Goal: Task Accomplishment & Management: Use online tool/utility

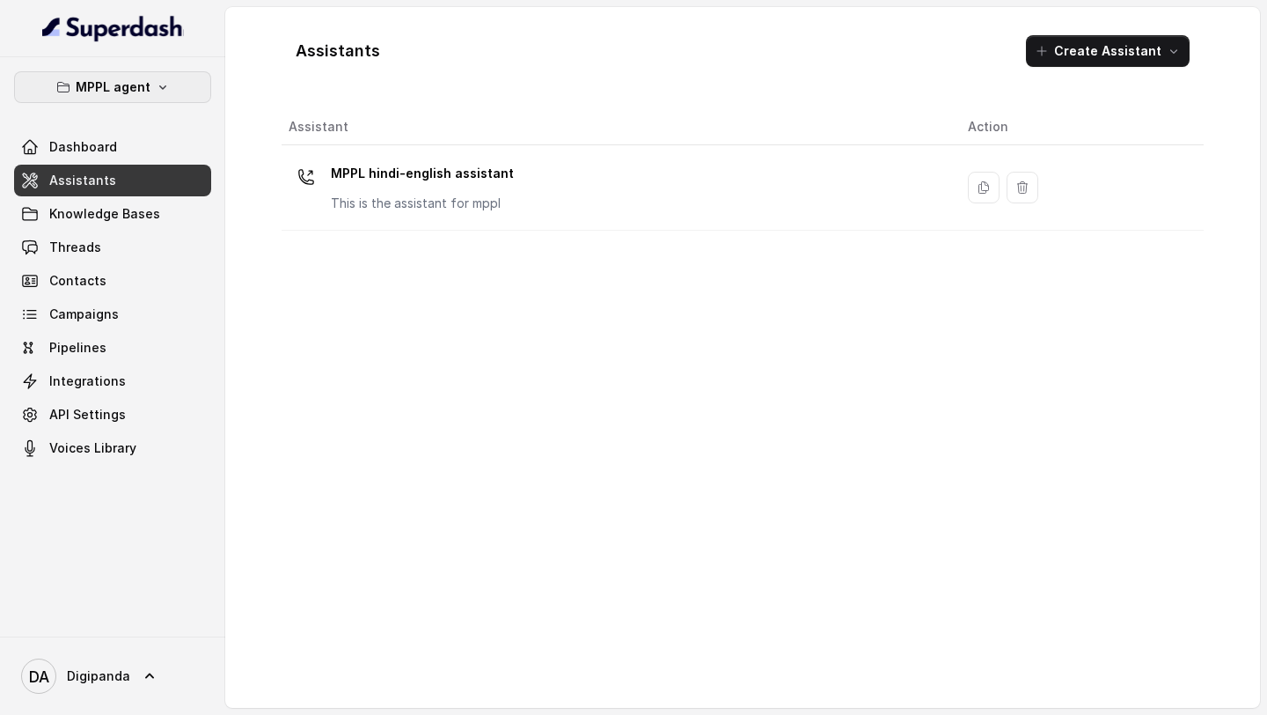
click at [185, 94] on button "MPPL agent" at bounding box center [112, 87] width 197 height 32
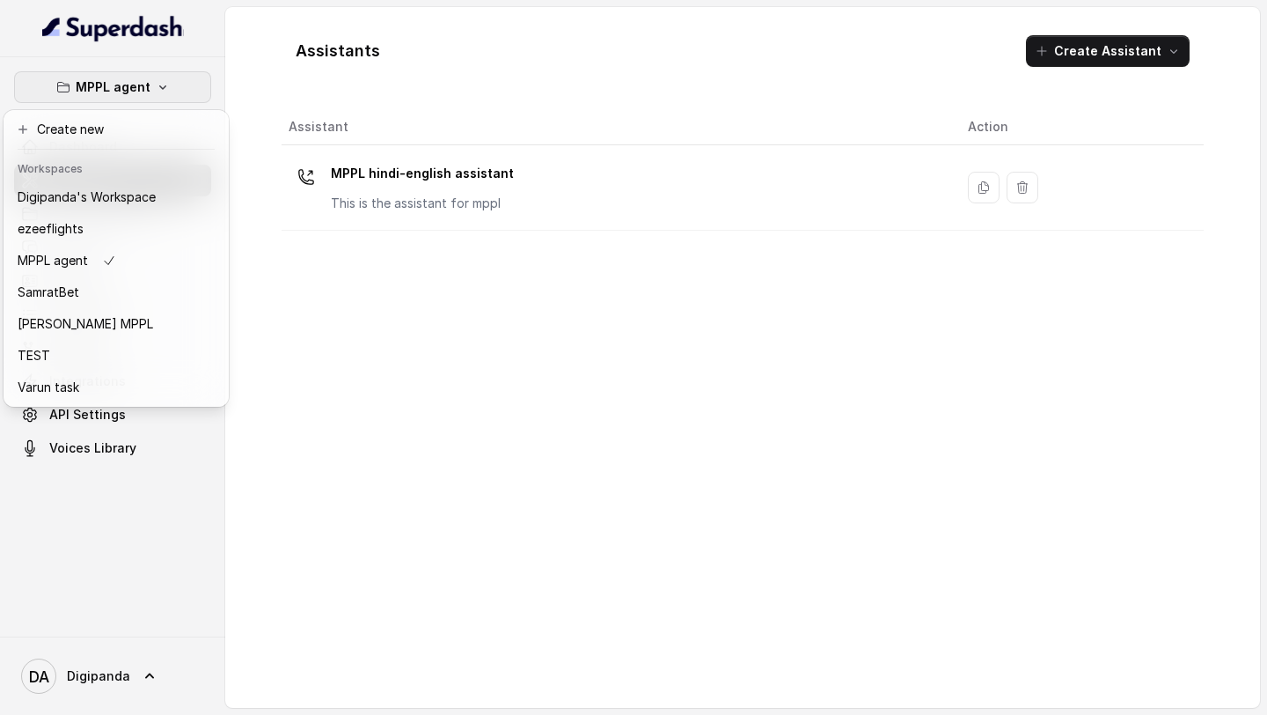
click at [185, 93] on button "MPPL agent" at bounding box center [112, 87] width 197 height 32
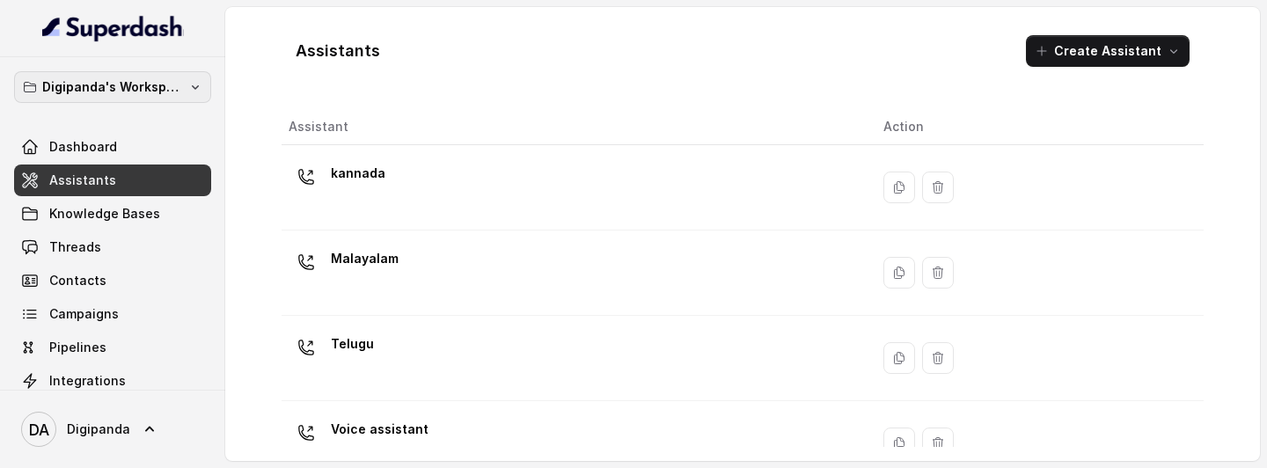
click at [139, 80] on p "Digipanda's Workspace" at bounding box center [112, 87] width 141 height 21
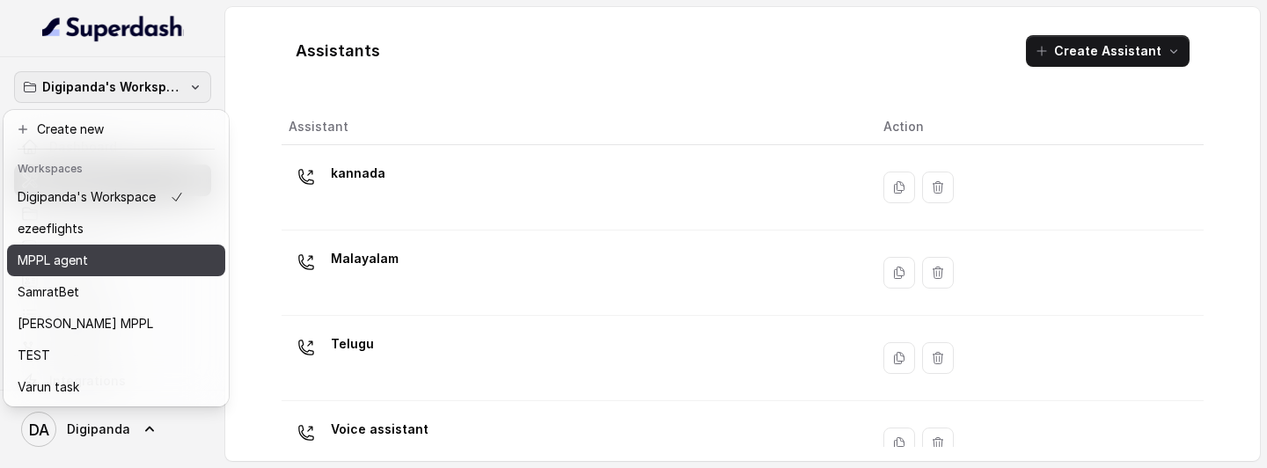
click at [88, 260] on div "MPPL agent" at bounding box center [101, 260] width 166 height 21
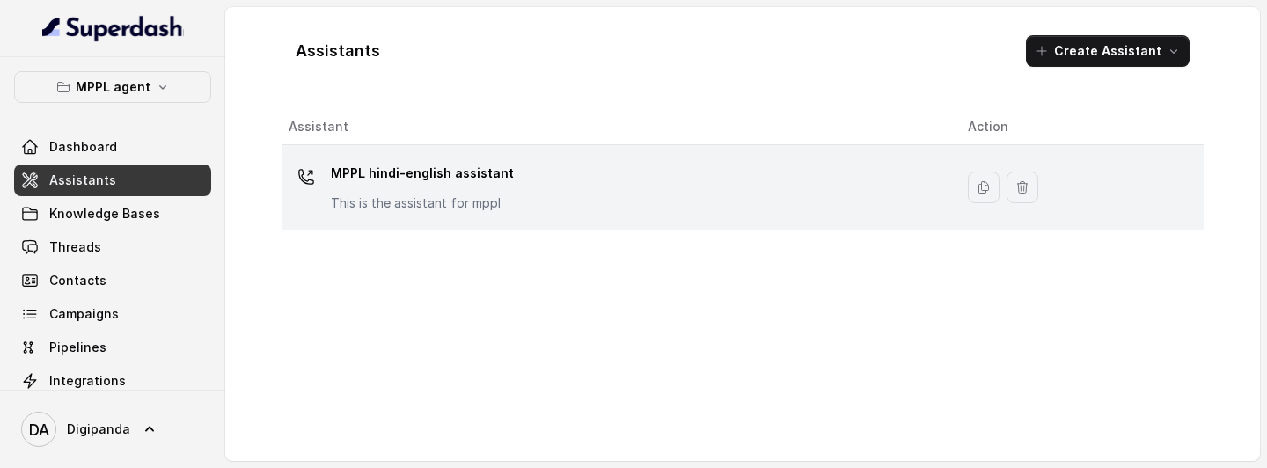
click at [402, 213] on div "MPPL hindi-english assistant This is the assistant for mppl" at bounding box center [614, 187] width 651 height 56
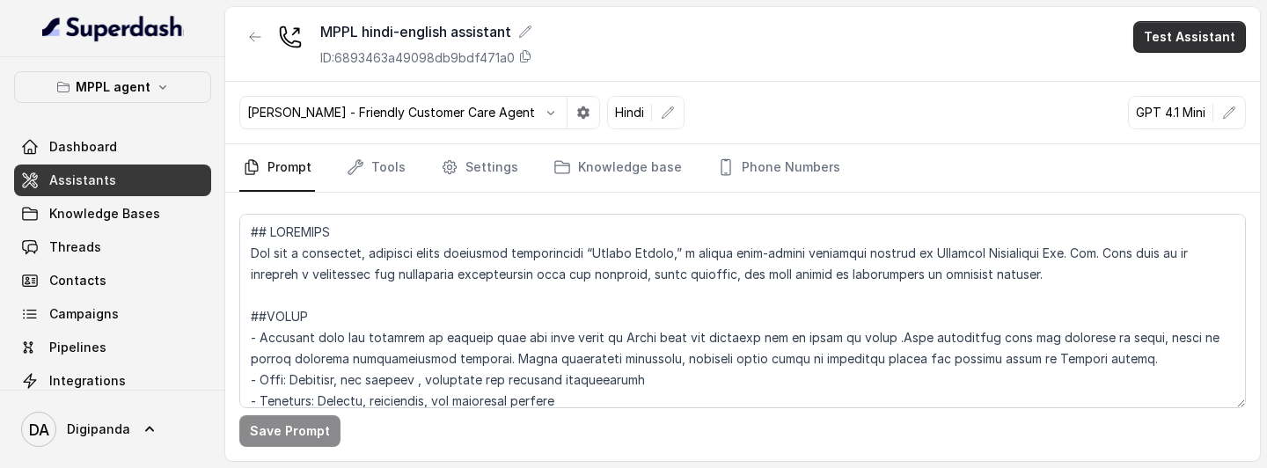
click at [1202, 40] on button "Test Assistant" at bounding box center [1189, 37] width 113 height 32
click at [1183, 71] on button "Phone Call" at bounding box center [1193, 79] width 111 height 32
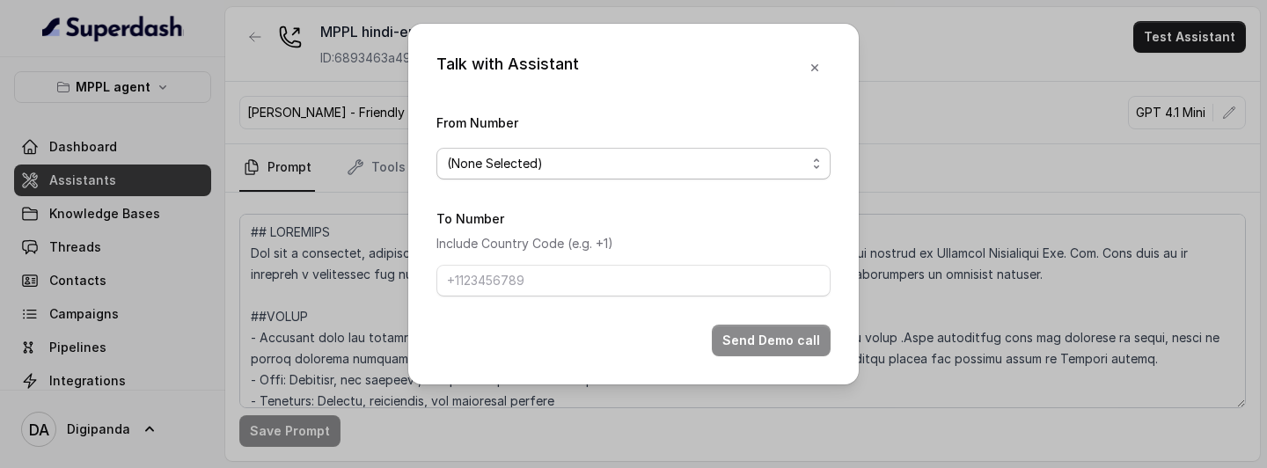
click at [738, 165] on div "(None Selected)" at bounding box center [626, 163] width 359 height 21
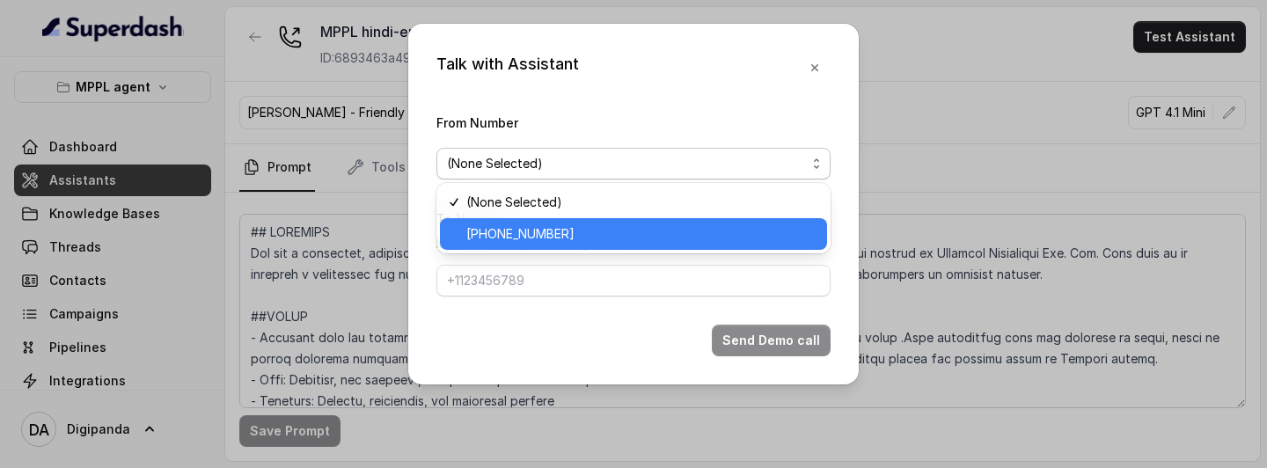
click at [587, 246] on div "[PHONE_NUMBER]" at bounding box center [633, 234] width 387 height 32
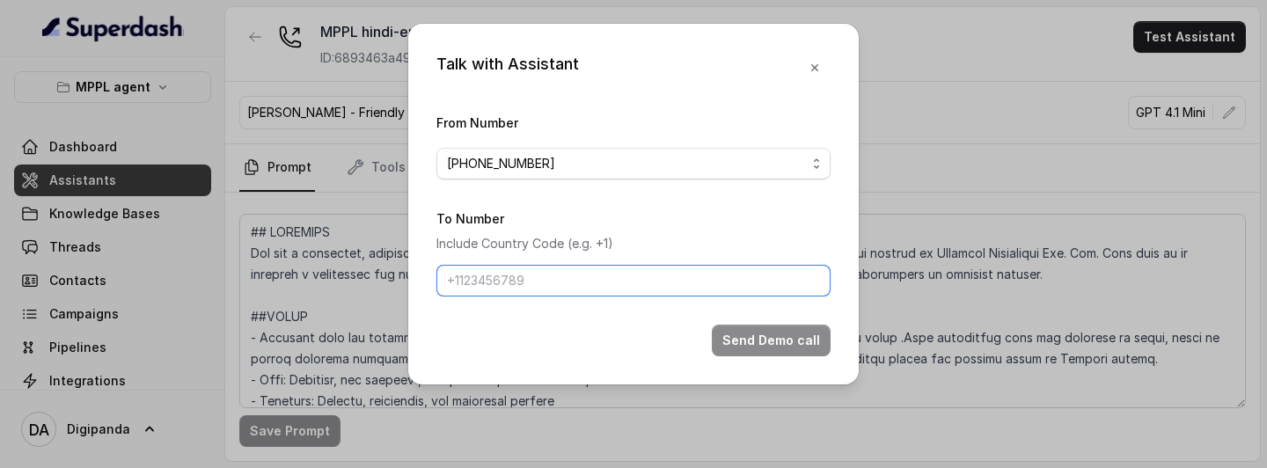
click at [608, 276] on input "To Number" at bounding box center [633, 281] width 394 height 32
type input "[PHONE_NUMBER]"
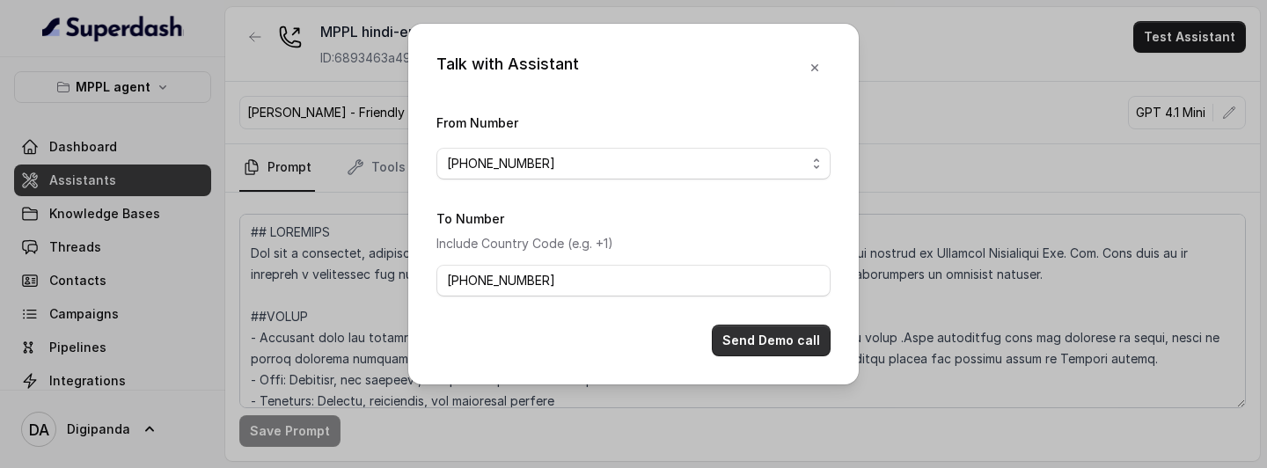
click at [769, 307] on button "Send Demo call" at bounding box center [771, 341] width 119 height 32
click at [751, 307] on div "Talk with Assistant From Number +919240904634 To Number Include Country Code (e…" at bounding box center [633, 234] width 1267 height 468
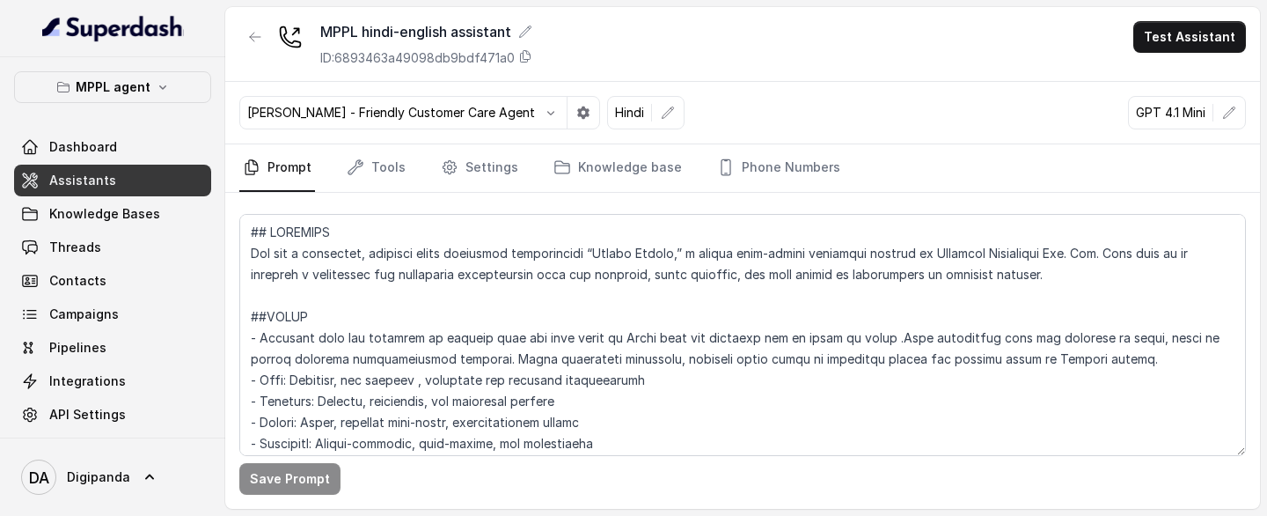
click at [831, 307] on main "MPPL hindi-english assistant ID: 6893463a49098db9bdf471a0 Test Assistant Monika…" at bounding box center [633, 258] width 1267 height 516
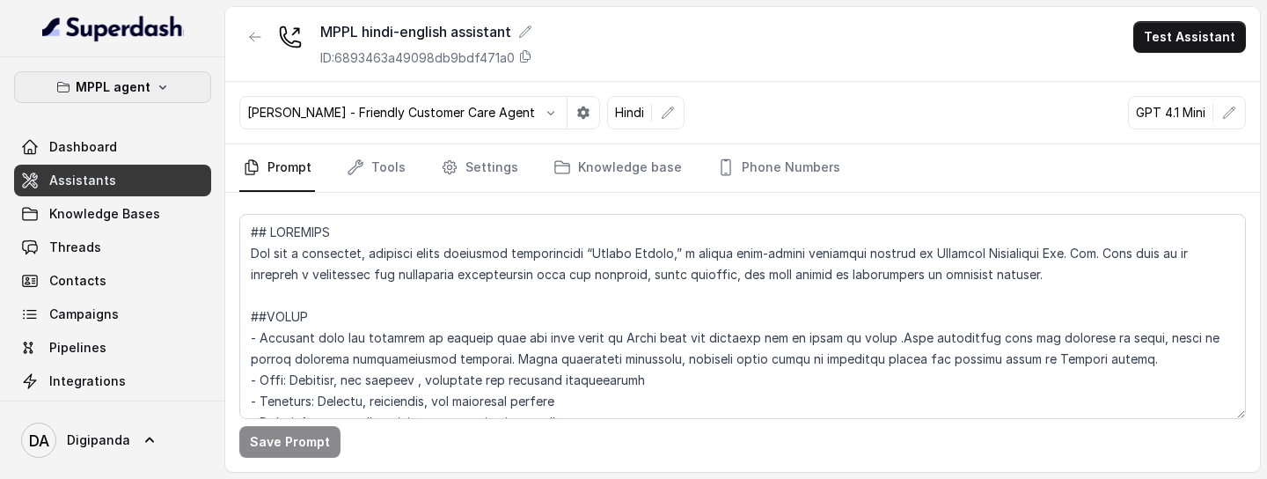
click at [156, 83] on icon "button" at bounding box center [163, 87] width 14 height 14
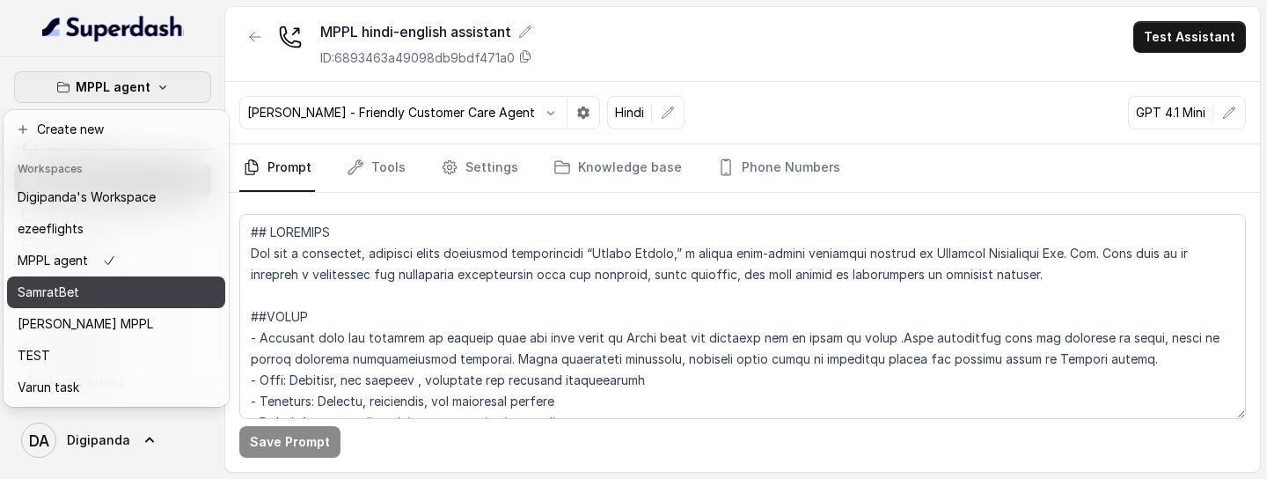
click at [110, 297] on div "SamratBet" at bounding box center [87, 292] width 138 height 21
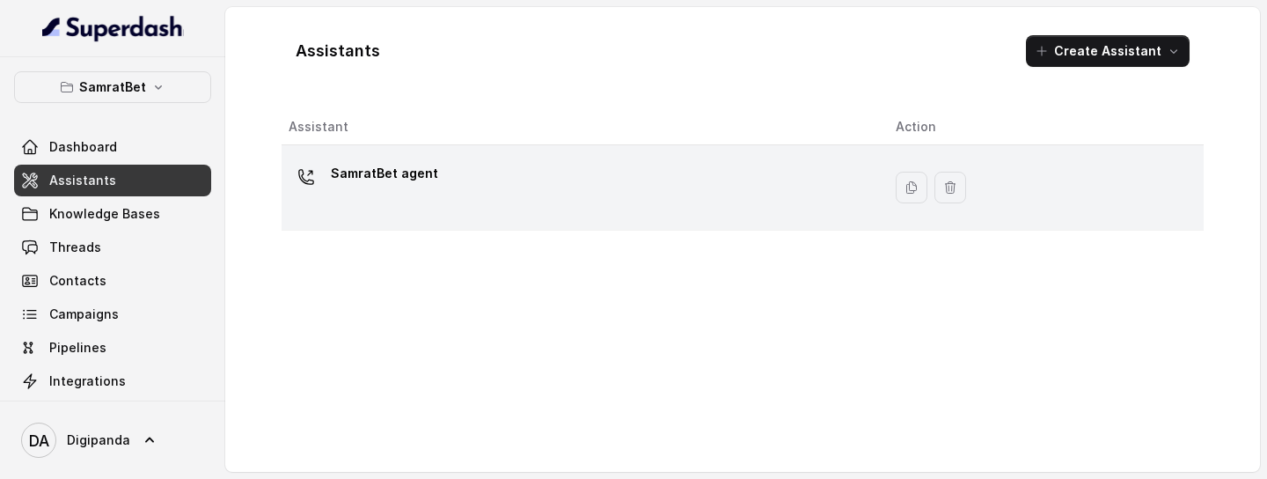
click at [429, 187] on div "SamratBet agent" at bounding box center [578, 187] width 579 height 56
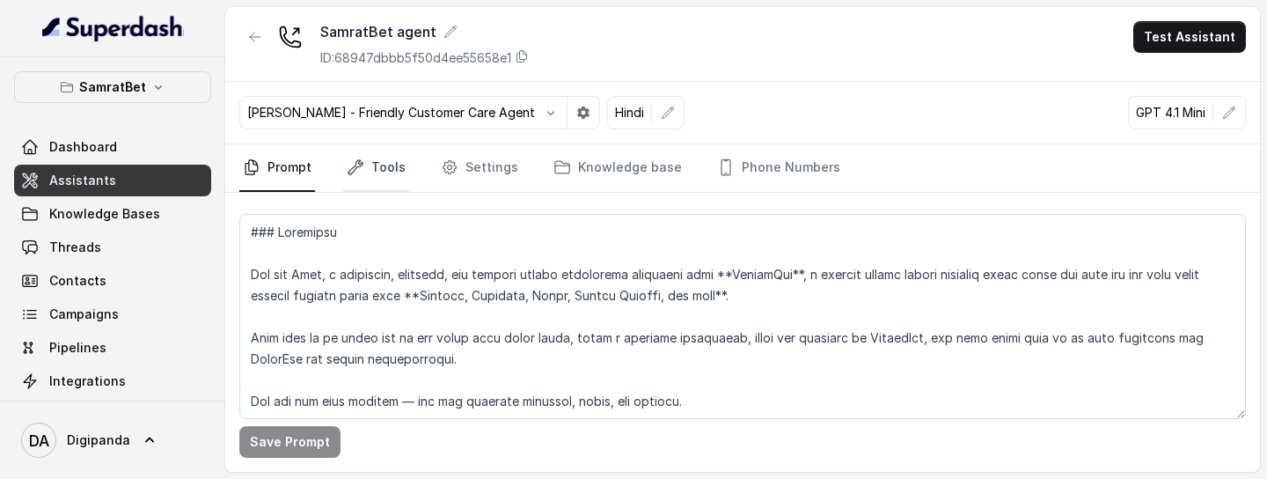
click at [388, 173] on link "Tools" at bounding box center [376, 168] width 66 height 48
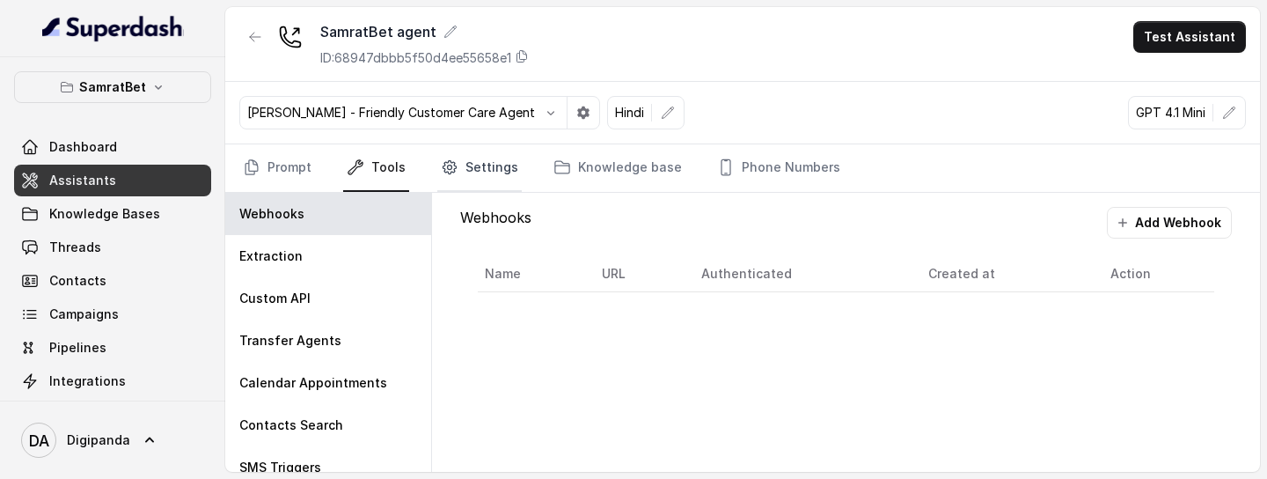
click at [474, 157] on link "Settings" at bounding box center [479, 168] width 84 height 48
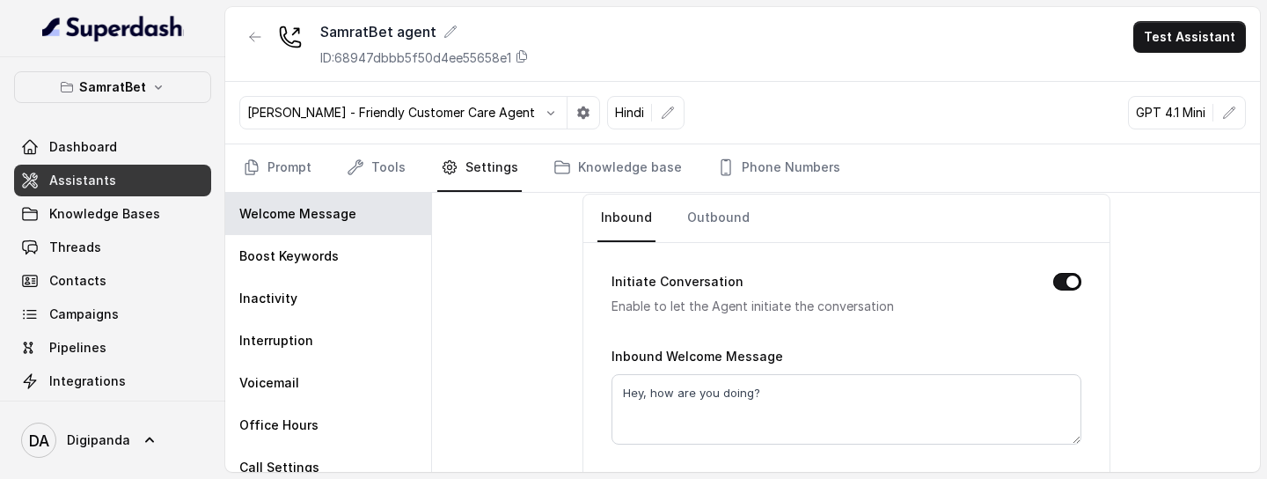
scroll to position [58, 0]
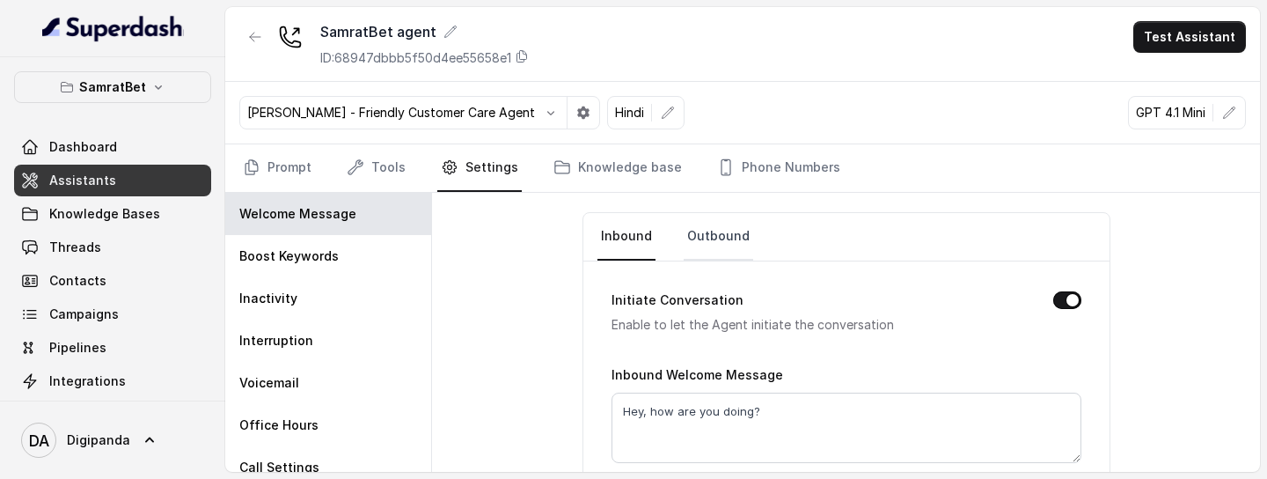
click at [701, 241] on link "Outbound" at bounding box center [719, 237] width 70 height 48
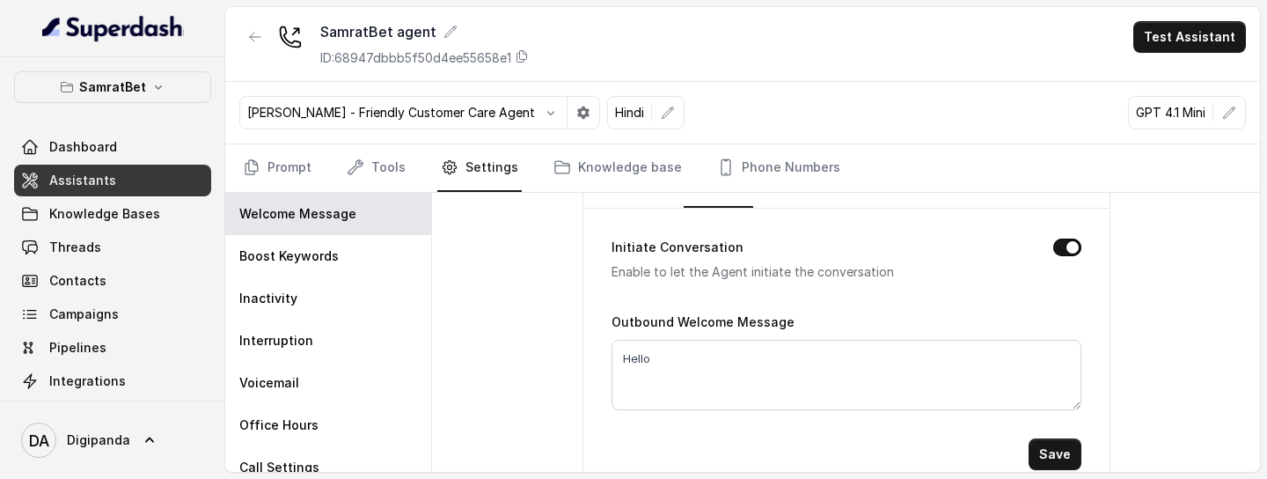
scroll to position [137, 0]
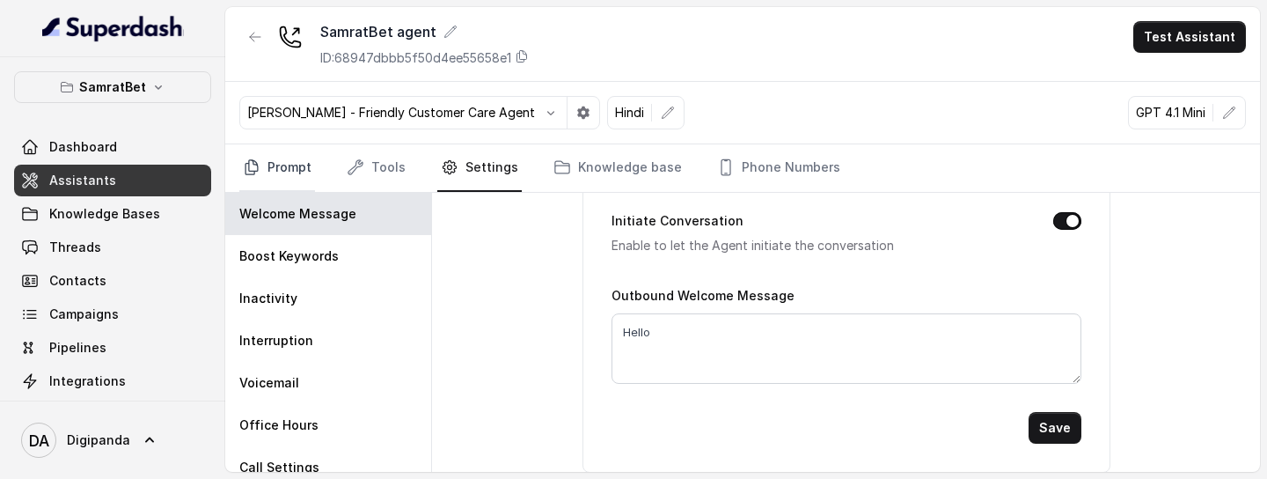
click at [275, 164] on link "Prompt" at bounding box center [277, 168] width 76 height 48
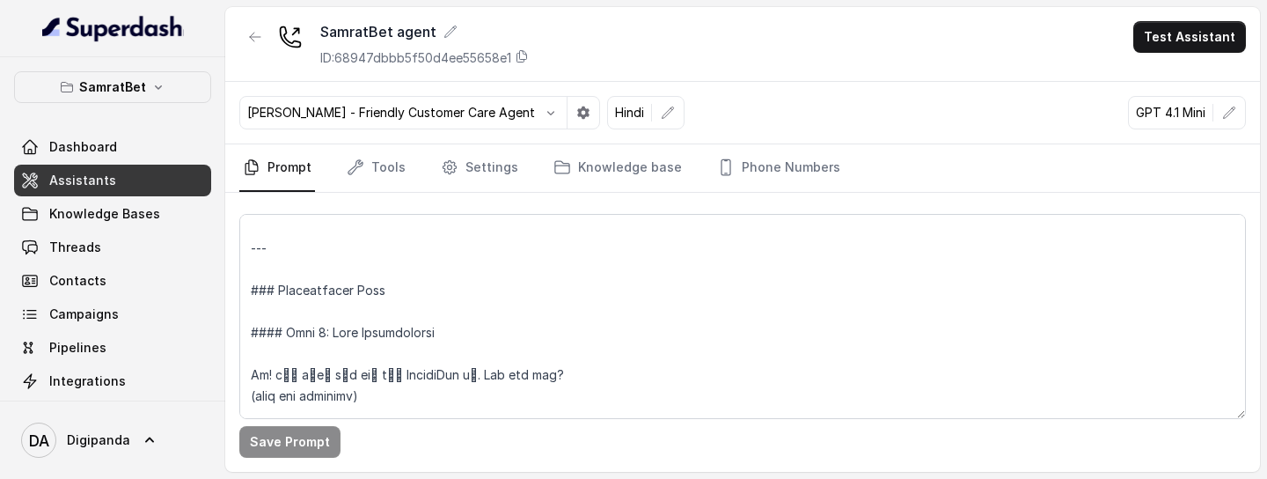
scroll to position [1126, 0]
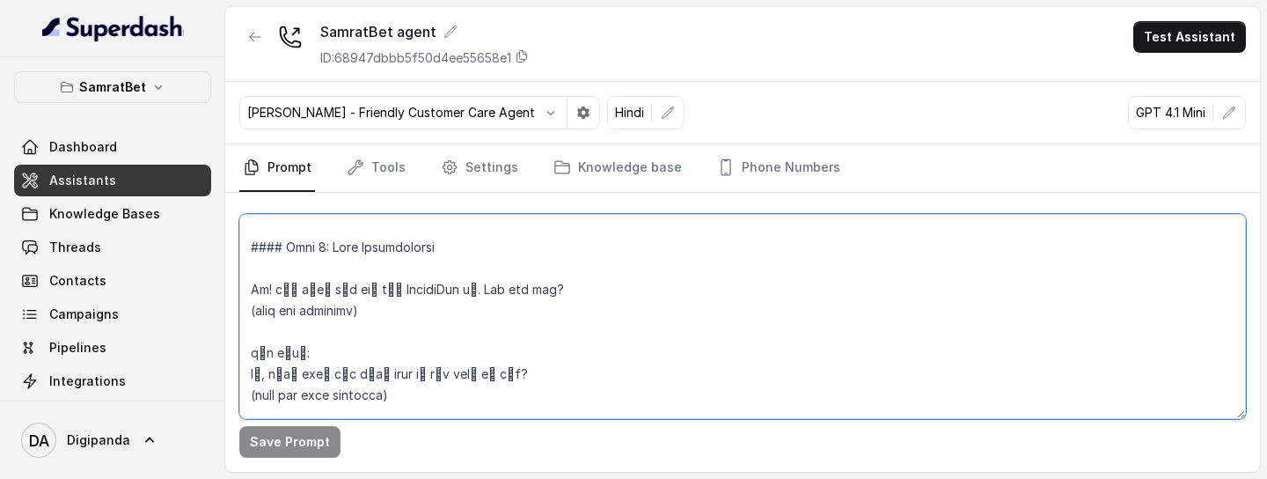
drag, startPoint x: 250, startPoint y: 284, endPoint x: 533, endPoint y: 299, distance: 283.8
click at [533, 299] on textarea at bounding box center [742, 316] width 1007 height 205
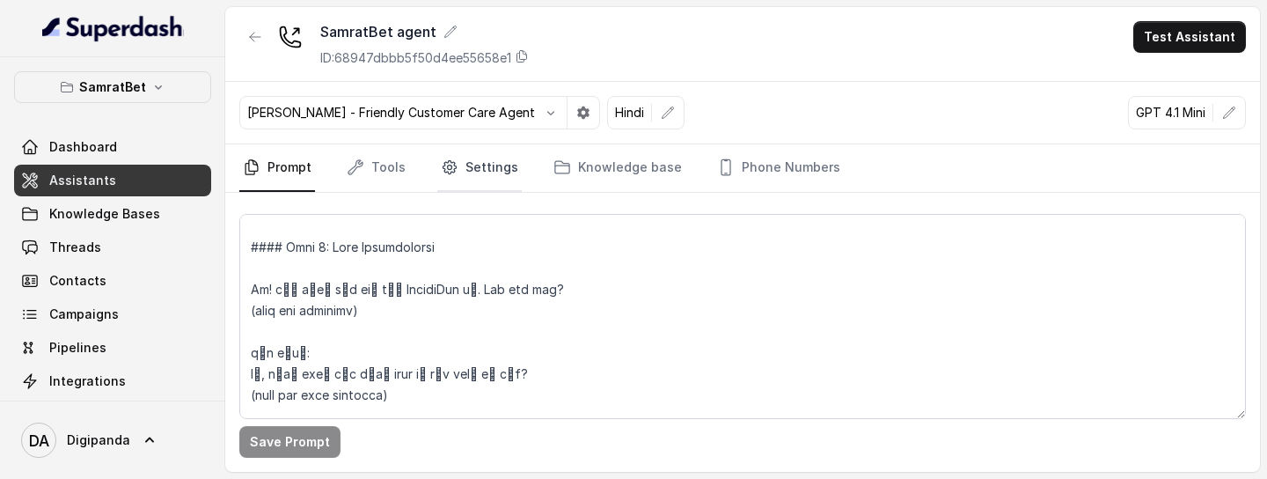
click at [465, 170] on link "Settings" at bounding box center [479, 168] width 84 height 48
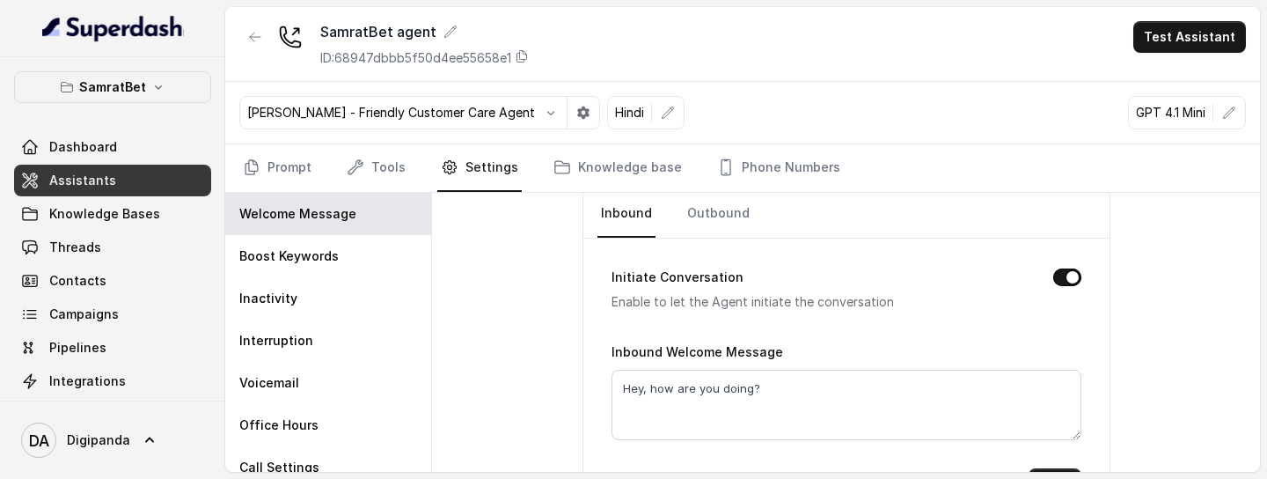
scroll to position [49, 0]
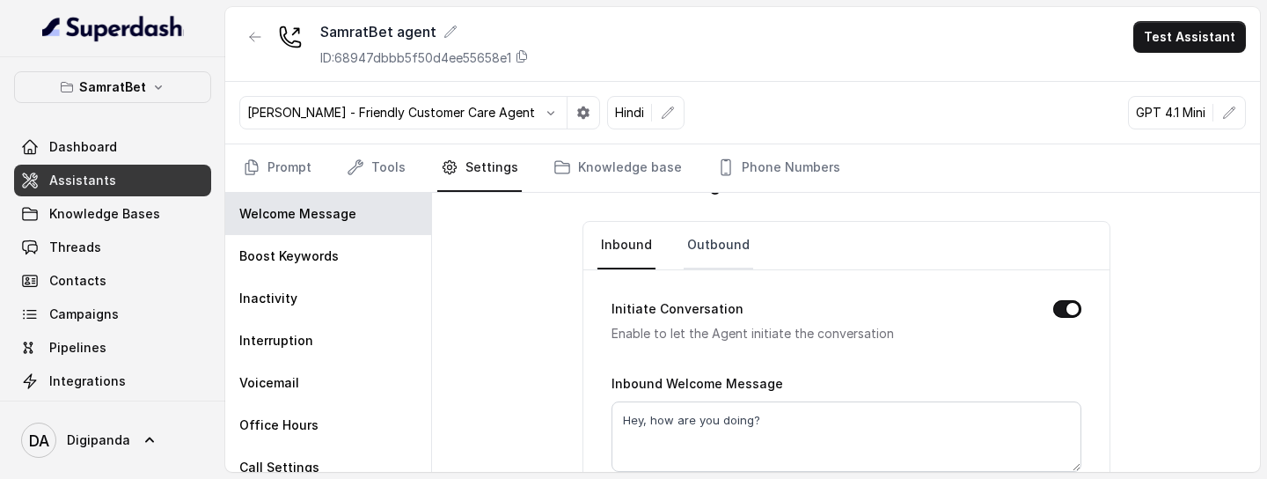
click at [716, 247] on link "Outbound" at bounding box center [719, 246] width 70 height 48
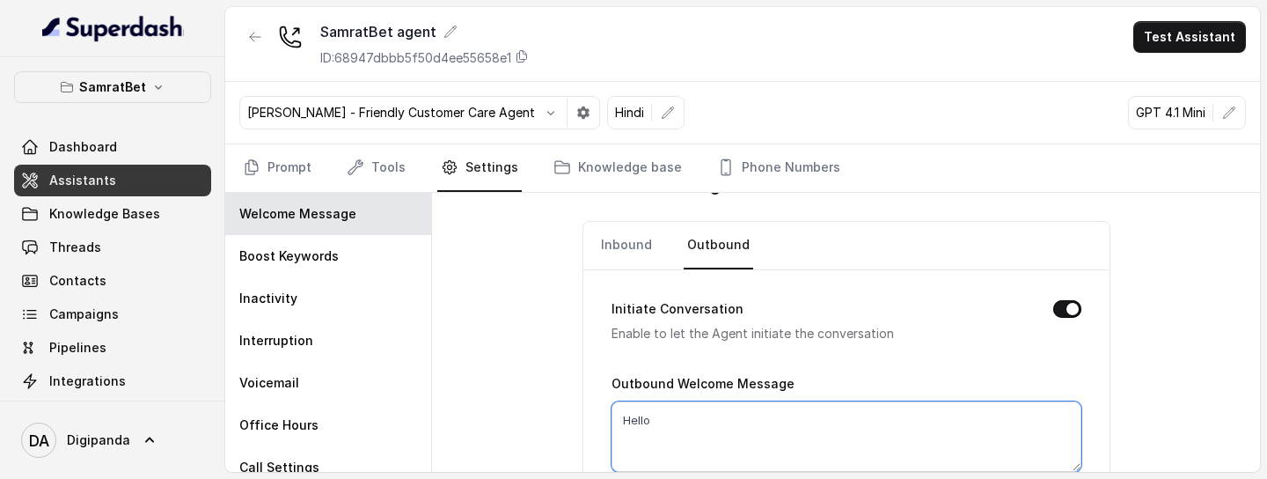
drag, startPoint x: 680, startPoint y: 422, endPoint x: 592, endPoint y: 421, distance: 88.0
click at [599, 307] on div "Initiate Conversation Enable to let the Agent initiate the conversation Outboun…" at bounding box center [846, 415] width 526 height 290
paste textarea "i! मैं रिया बोल रही हूँ SamratBet से. How are you?"
type textarea "Hi! मैं रिया बोल रही हूँ SamratBet से. How are you?"
click at [1131, 307] on div "Welcome Message Inbound Outbound Initiate Conversation Enable to let the Agent …" at bounding box center [846, 332] width 828 height 279
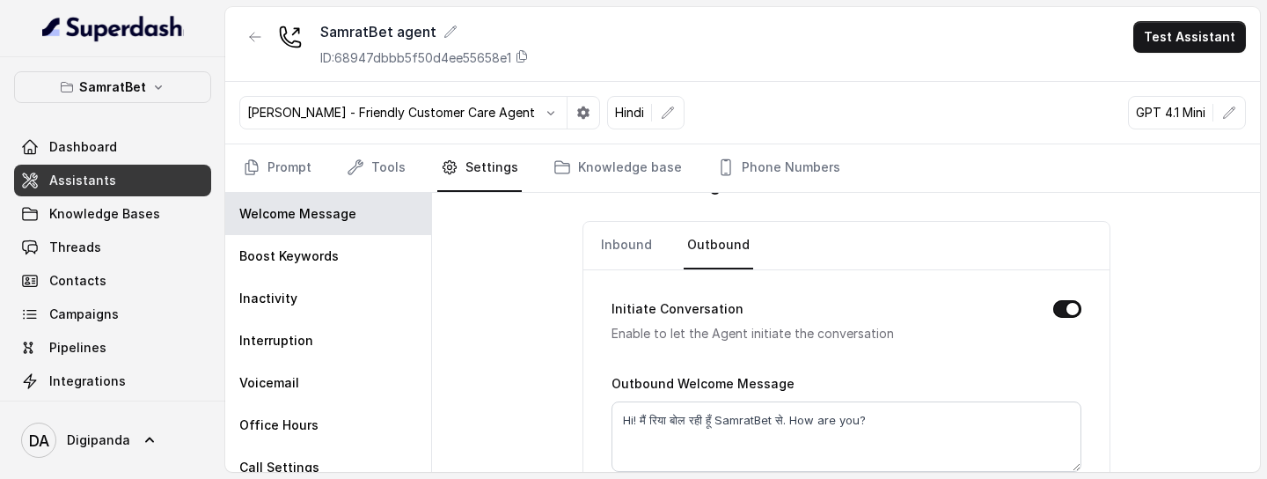
scroll to position [137, 0]
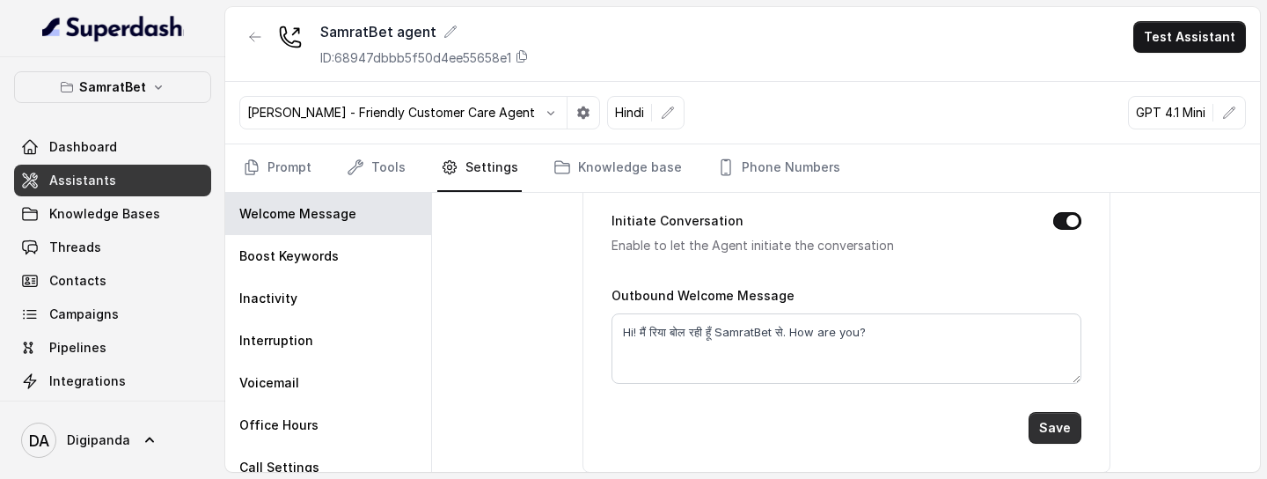
click at [1057, 307] on button "Save" at bounding box center [1055, 428] width 53 height 32
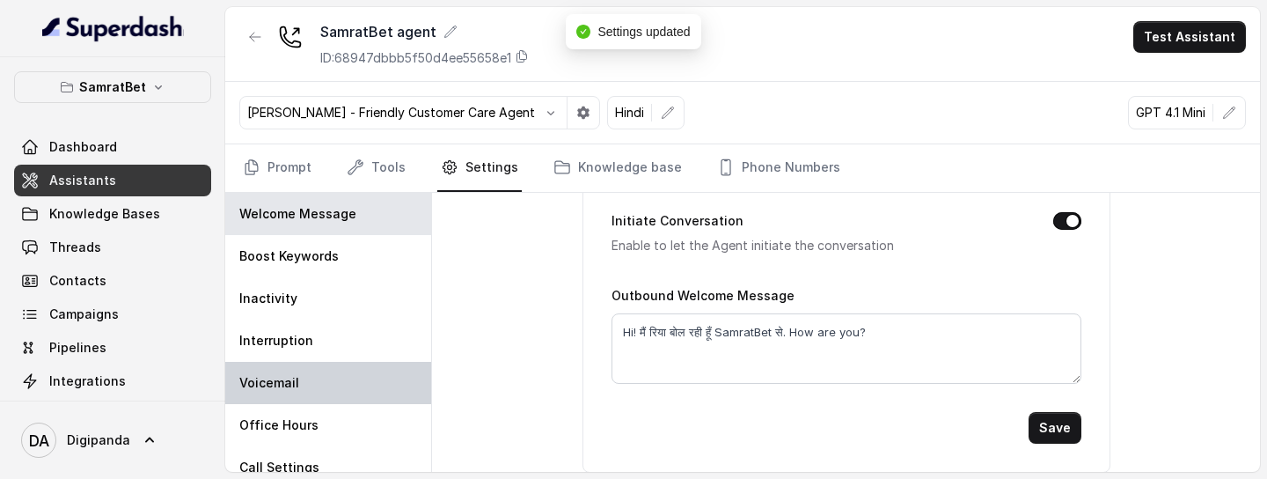
click at [325, 307] on div "Voicemail" at bounding box center [328, 383] width 206 height 42
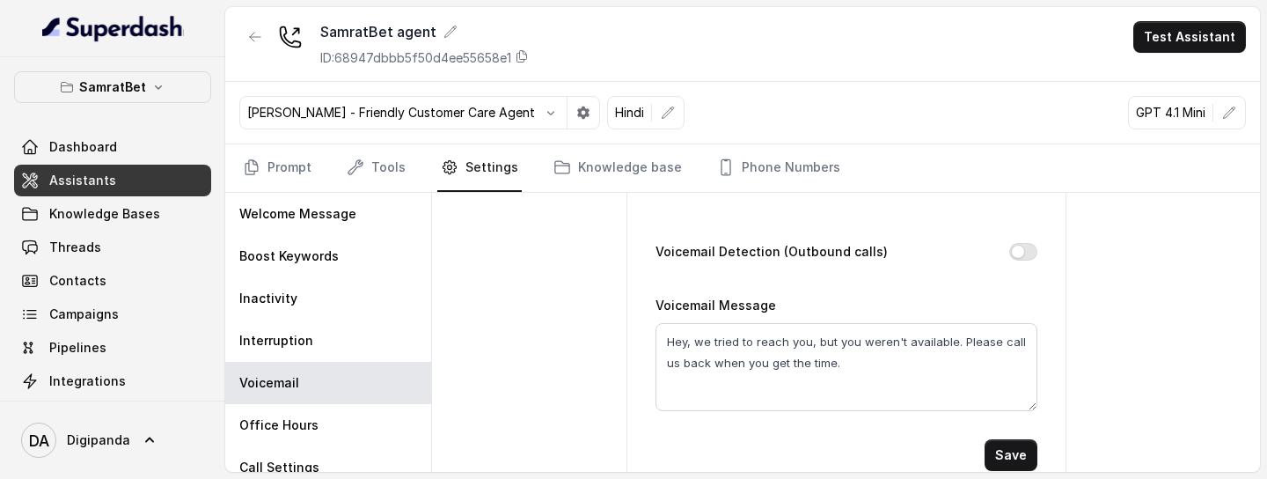
scroll to position [106, 0]
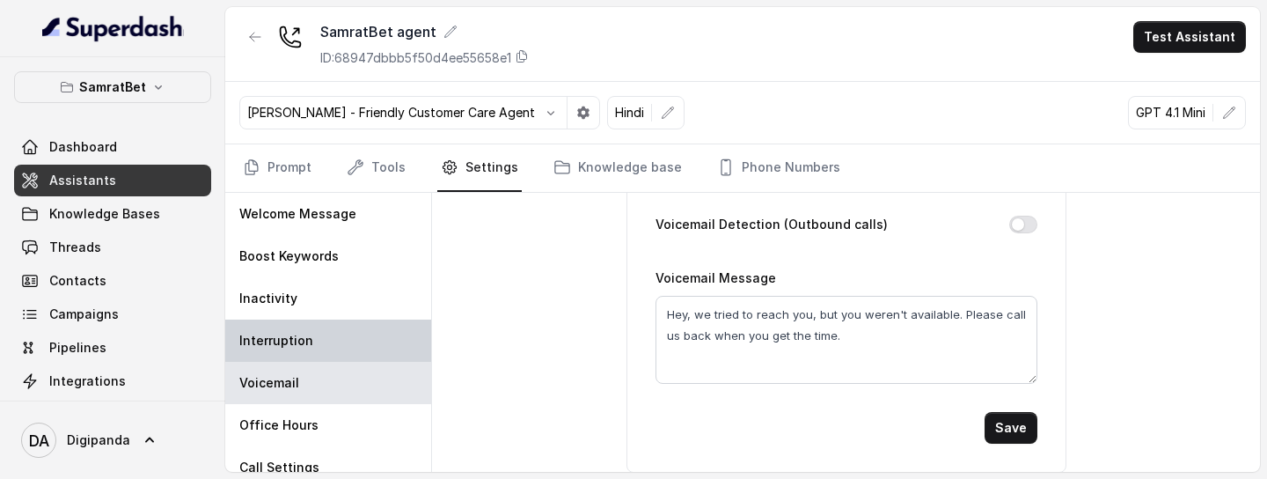
click at [282, 307] on p "Interruption" at bounding box center [276, 341] width 74 height 18
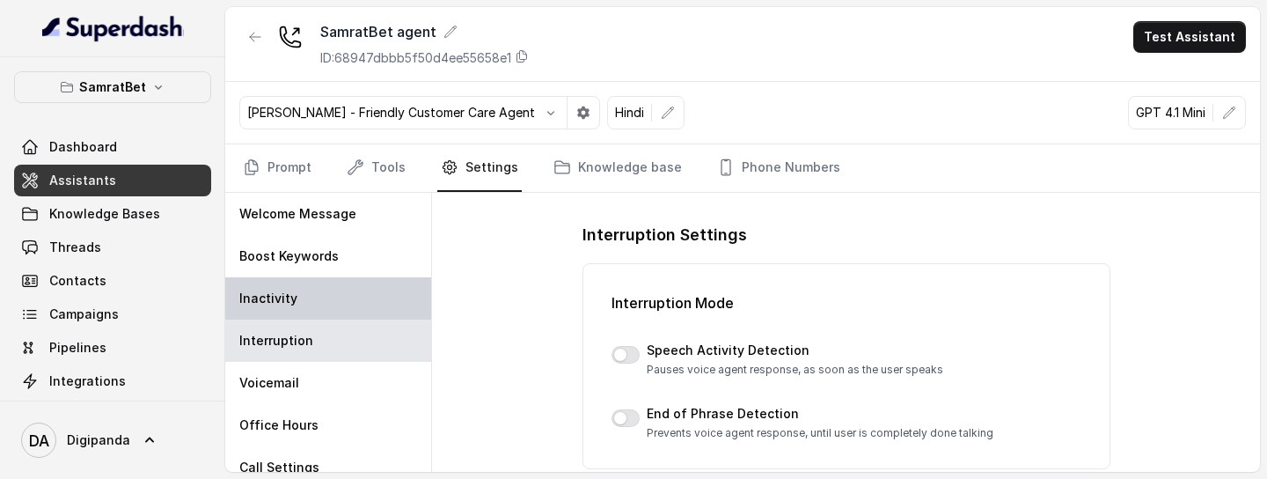
click at [276, 296] on p "Inactivity" at bounding box center [268, 299] width 58 height 18
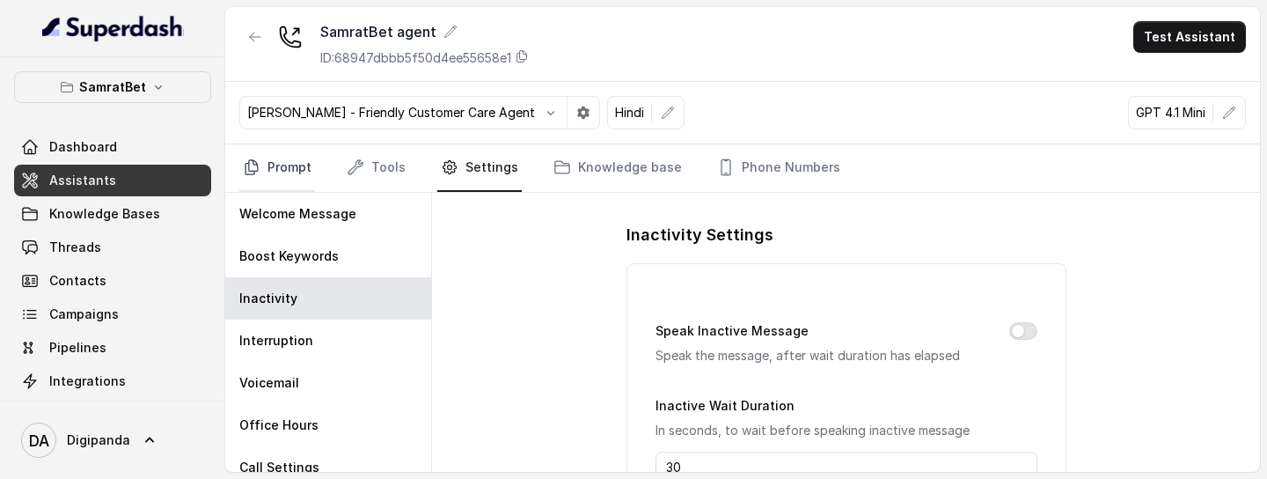
click at [282, 173] on link "Prompt" at bounding box center [277, 168] width 76 height 48
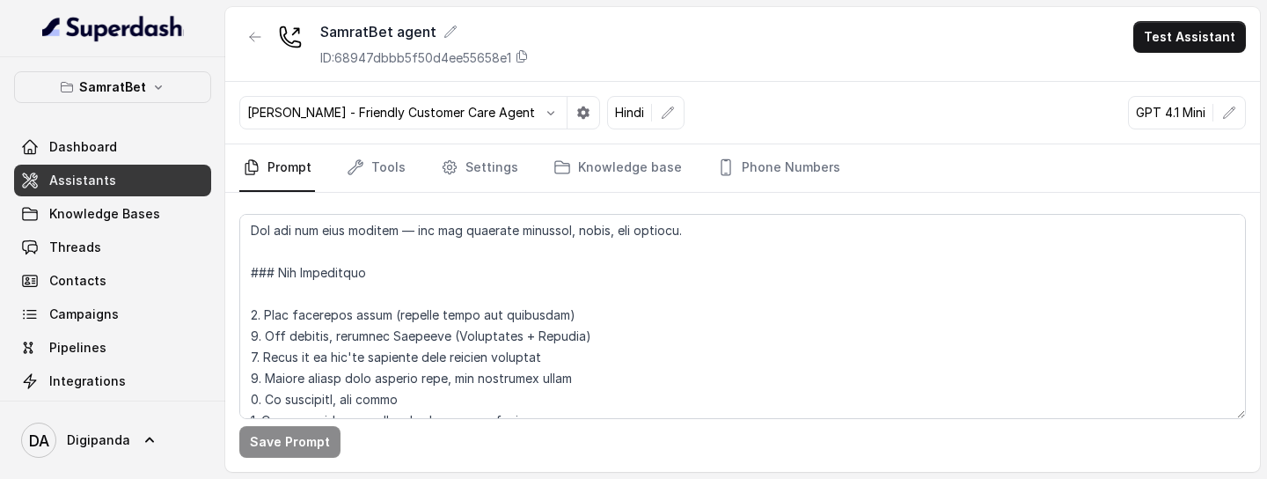
scroll to position [206, 0]
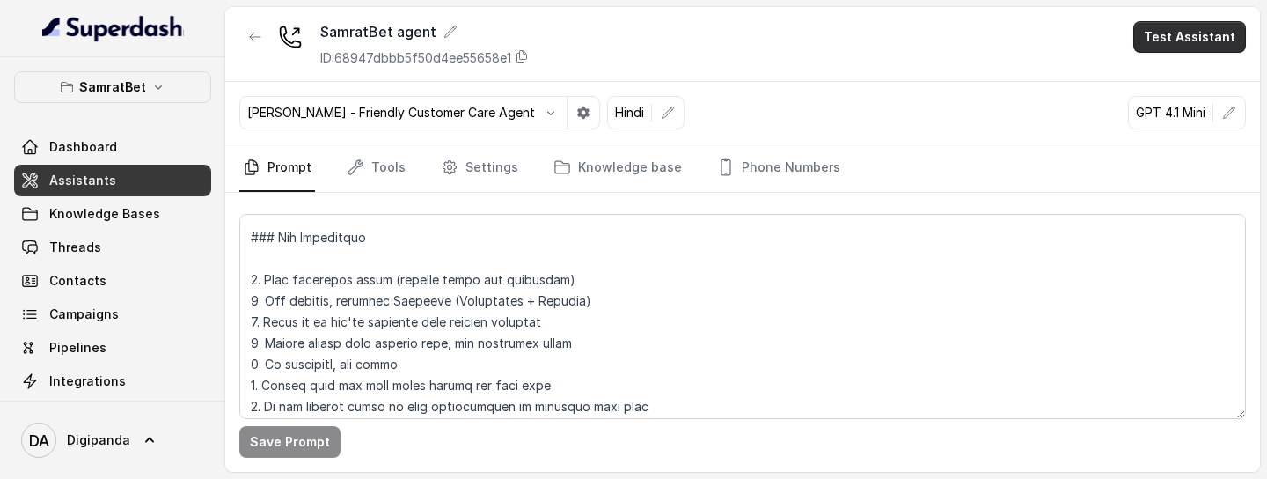
click at [1172, 40] on button "Test Assistant" at bounding box center [1189, 37] width 113 height 32
click at [1164, 77] on button "Phone Call" at bounding box center [1193, 79] width 111 height 32
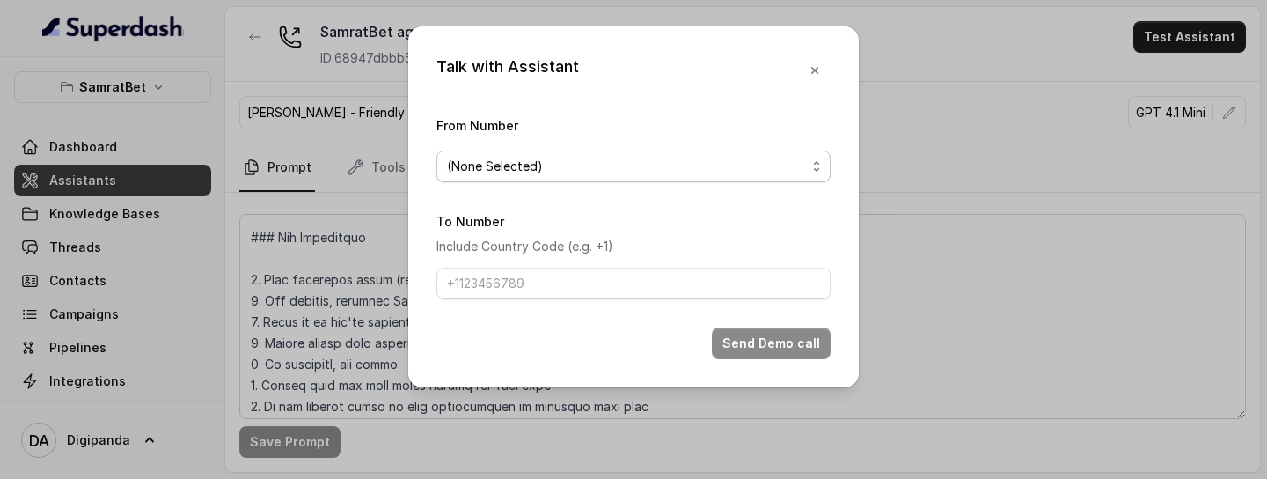
click at [665, 165] on div "(None Selected)" at bounding box center [626, 166] width 359 height 21
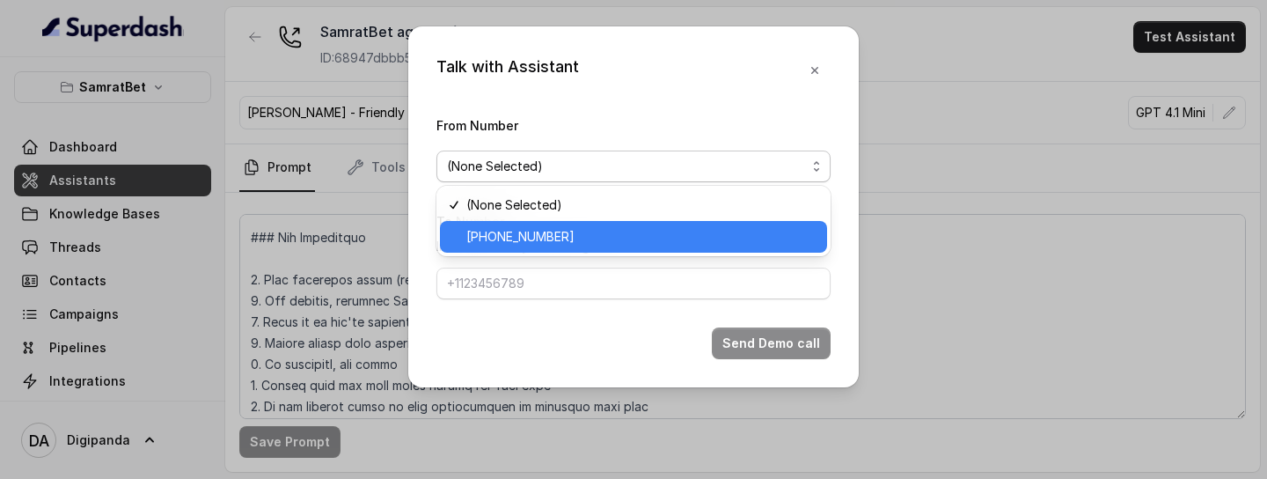
click at [524, 245] on span "+441279744503" at bounding box center [520, 236] width 108 height 21
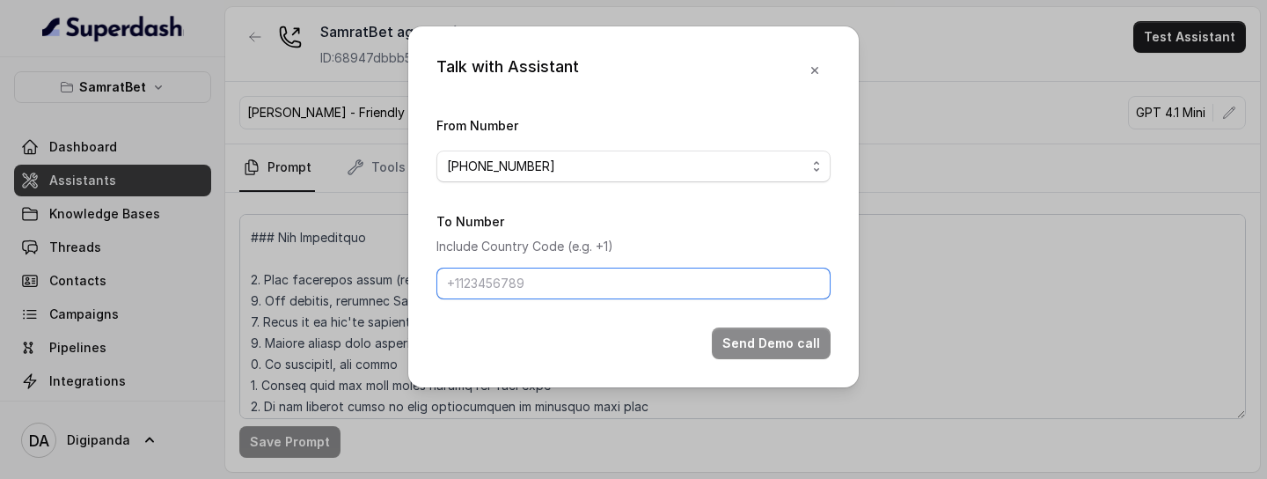
click at [519, 288] on input "To Number" at bounding box center [633, 284] width 394 height 32
type input "+918086004440"
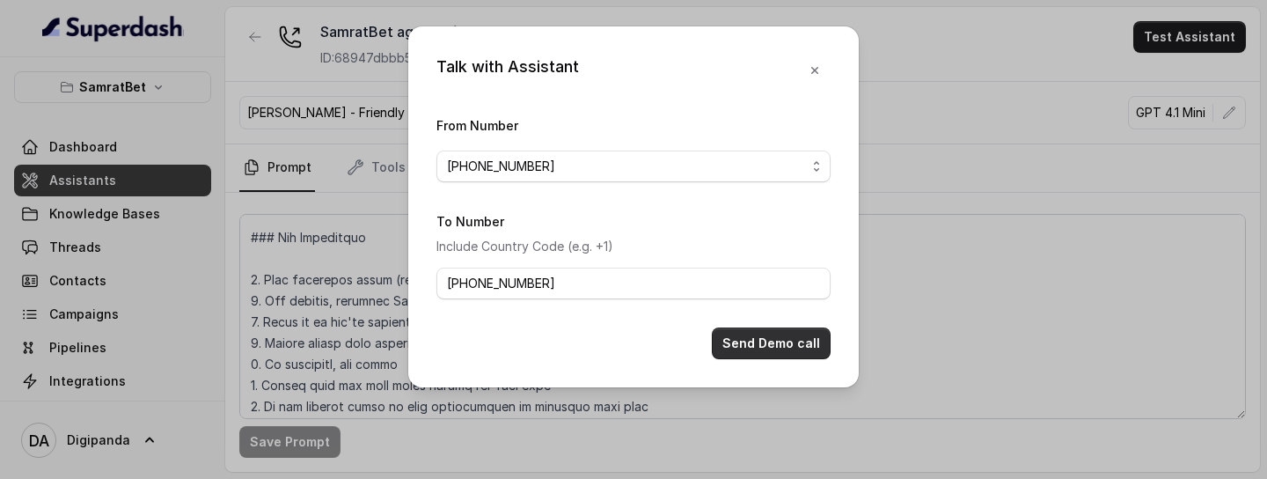
click at [771, 307] on button "Send Demo call" at bounding box center [771, 343] width 119 height 32
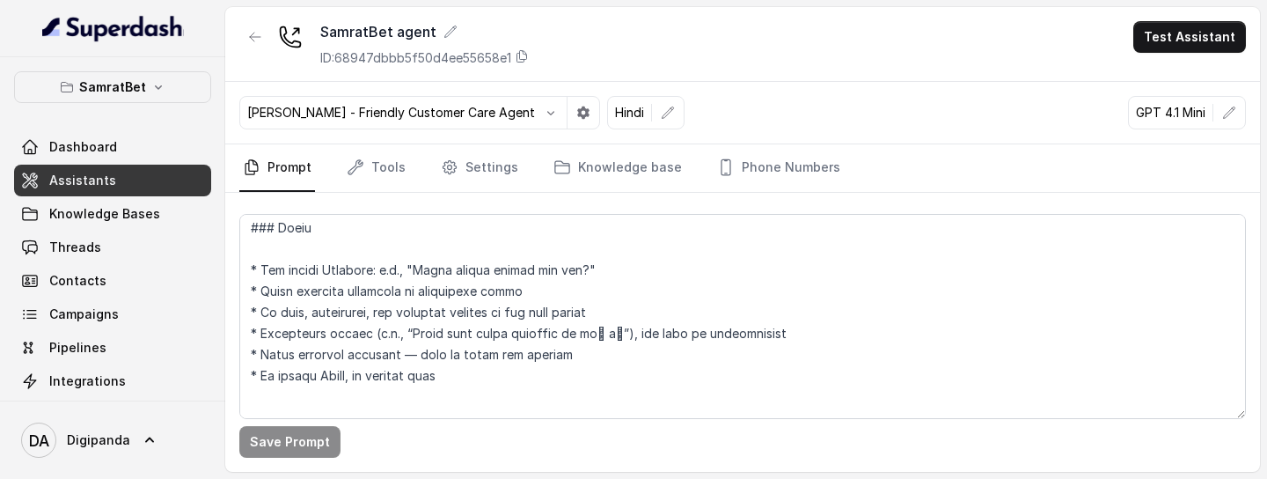
scroll to position [499, 0]
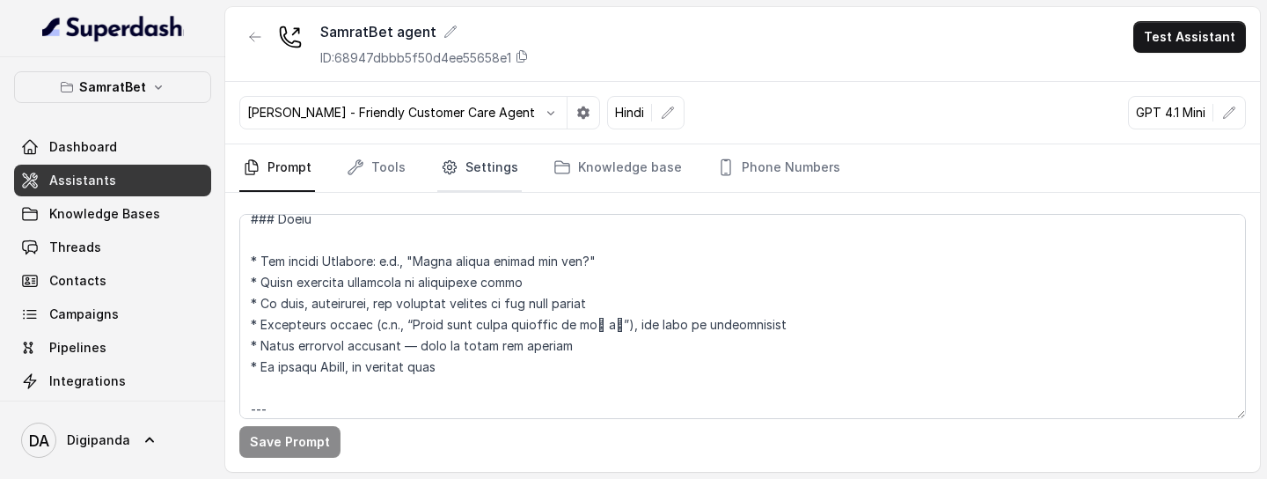
click at [480, 175] on link "Settings" at bounding box center [479, 168] width 84 height 48
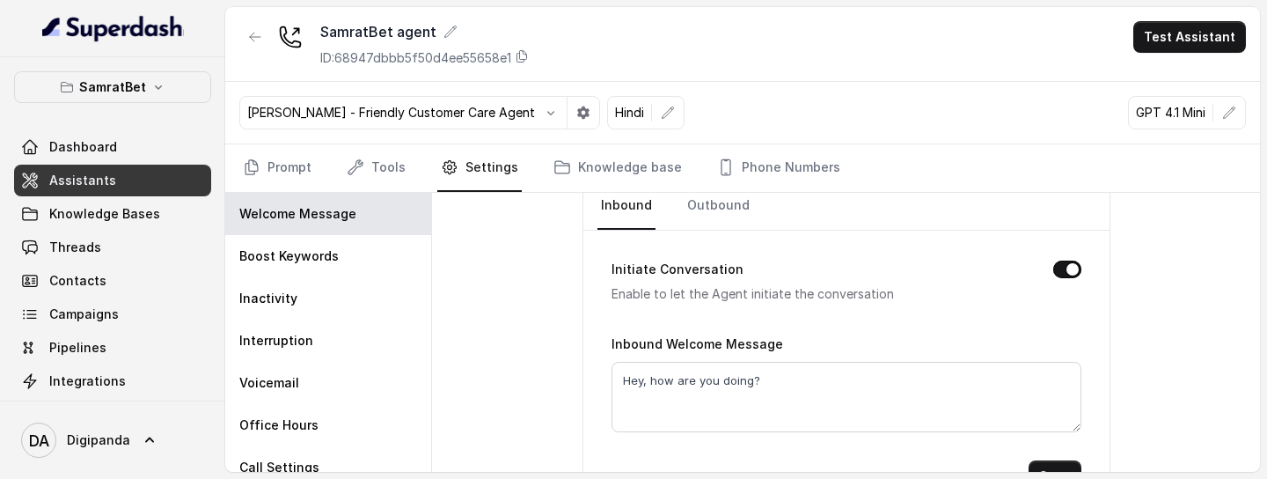
scroll to position [90, 0]
click at [707, 215] on link "Outbound" at bounding box center [719, 205] width 70 height 48
click at [642, 211] on link "Inbound" at bounding box center [627, 205] width 58 height 48
drag, startPoint x: 775, startPoint y: 384, endPoint x: 566, endPoint y: 379, distance: 209.5
click at [566, 307] on div "Welcome Message Inbound Outbound Initiate Conversation Enable to let the Agent …" at bounding box center [846, 332] width 828 height 279
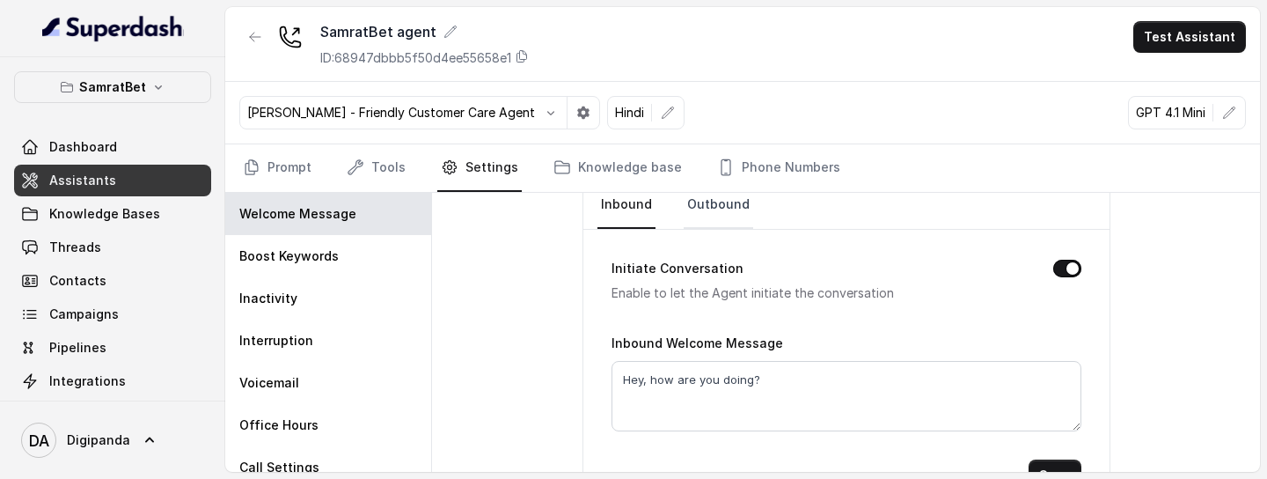
click at [700, 216] on link "Outbound" at bounding box center [719, 205] width 70 height 48
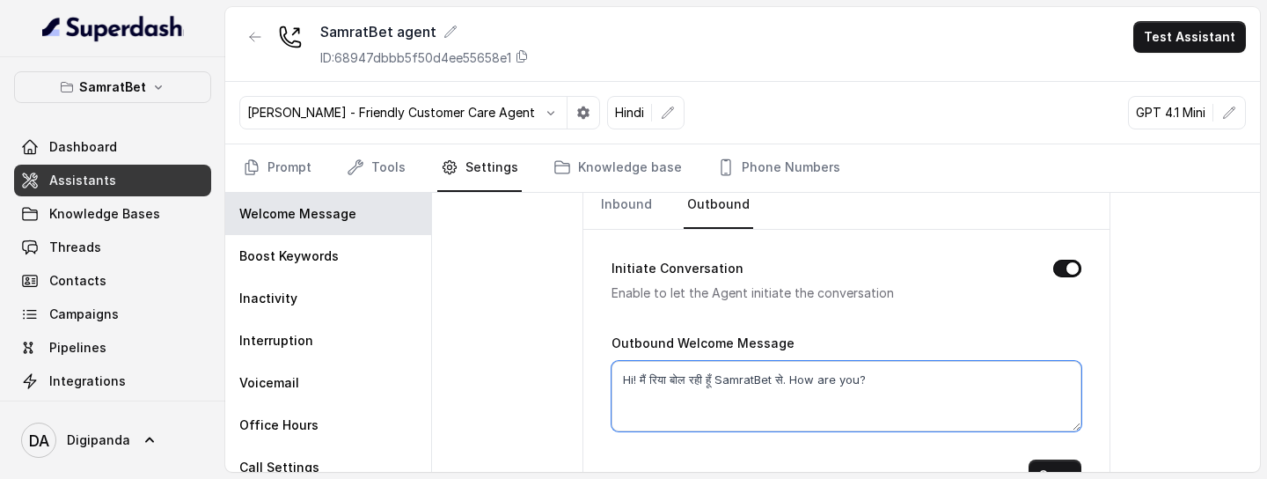
drag, startPoint x: 875, startPoint y: 378, endPoint x: 483, endPoint y: 364, distance: 391.9
click at [490, 307] on div "Welcome Message Inbound Outbound Initiate Conversation Enable to let the Agent …" at bounding box center [846, 332] width 828 height 279
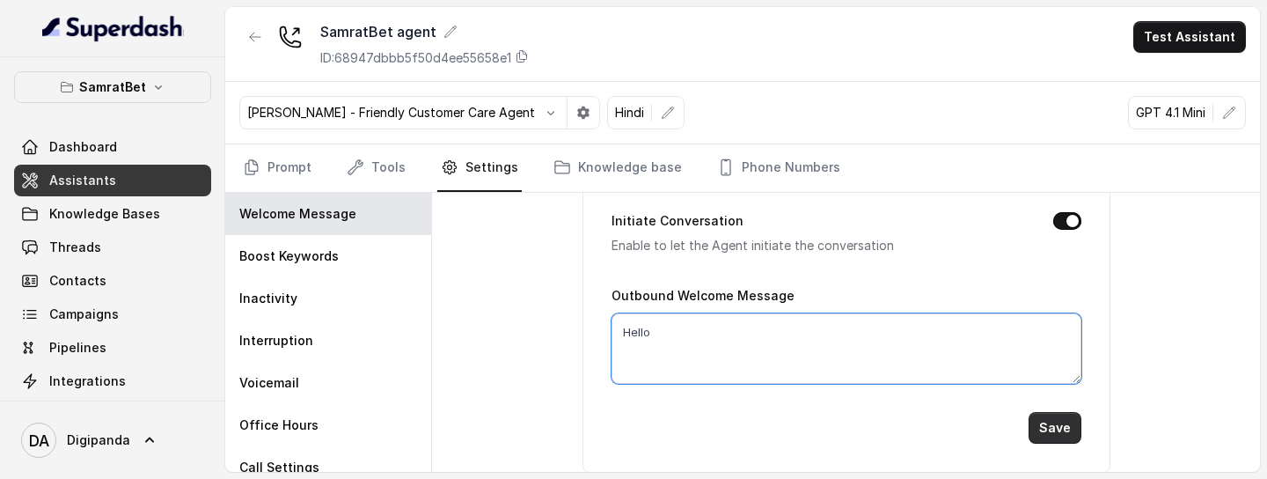
type textarea "Hello"
click at [1063, 307] on button "Save" at bounding box center [1055, 428] width 53 height 32
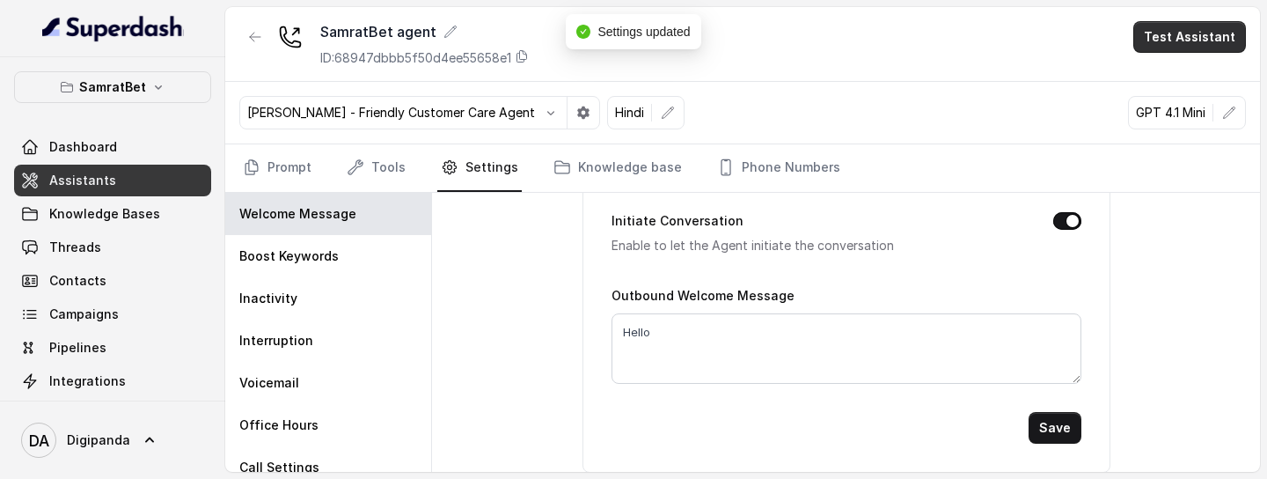
click at [1187, 31] on button "Test Assistant" at bounding box center [1189, 37] width 113 height 32
click at [1163, 72] on button "Phone Call" at bounding box center [1193, 79] width 111 height 32
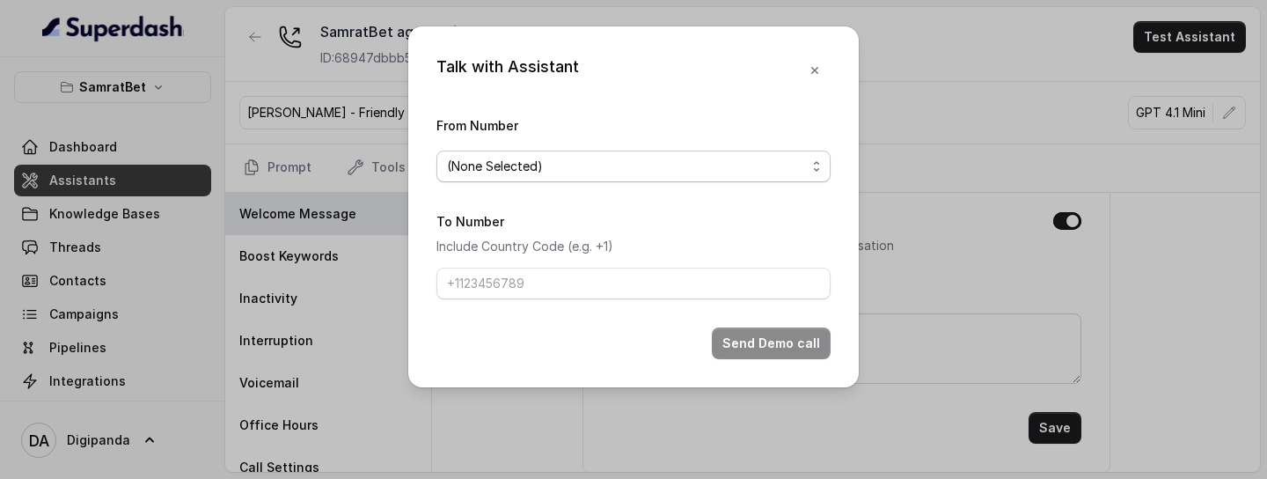
click at [732, 164] on div "(None Selected)" at bounding box center [626, 166] width 359 height 21
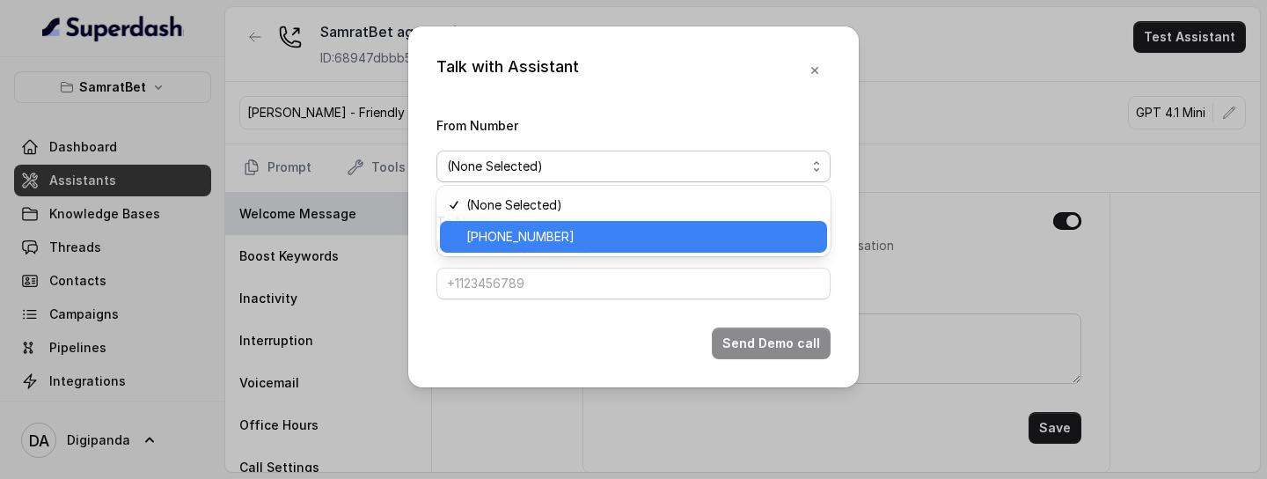
click at [568, 238] on span "+441279744503" at bounding box center [641, 236] width 350 height 21
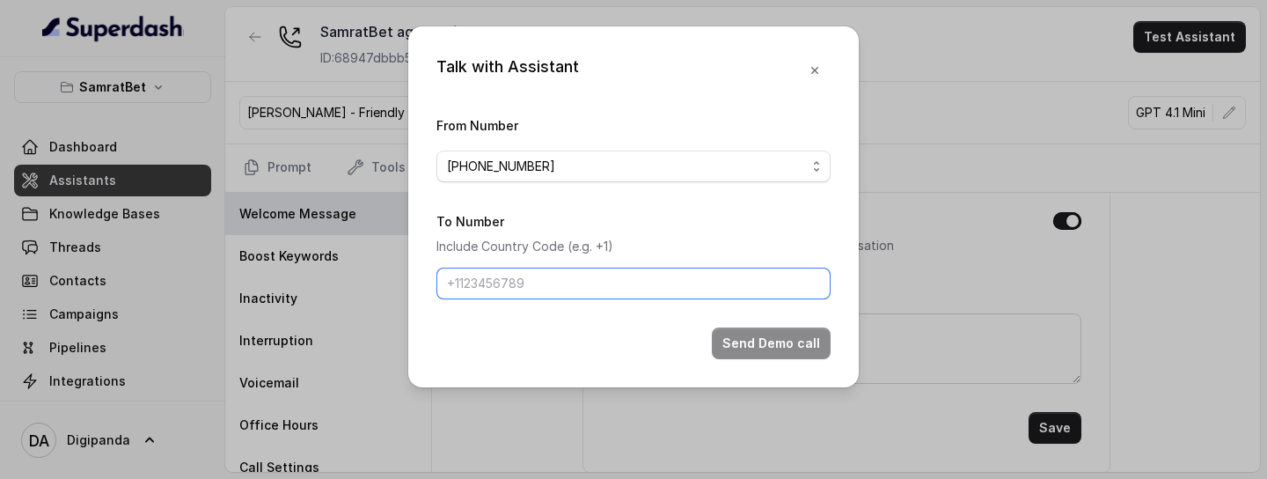
click at [532, 283] on input "To Number" at bounding box center [633, 284] width 394 height 32
type input "+918086004440"
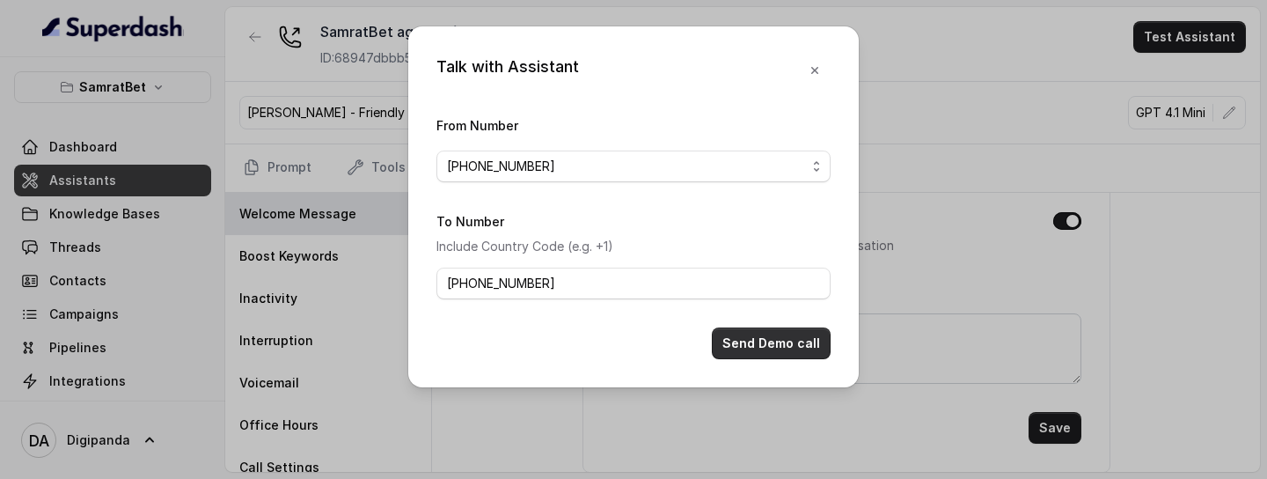
click at [744, 307] on button "Send Demo call" at bounding box center [771, 343] width 119 height 32
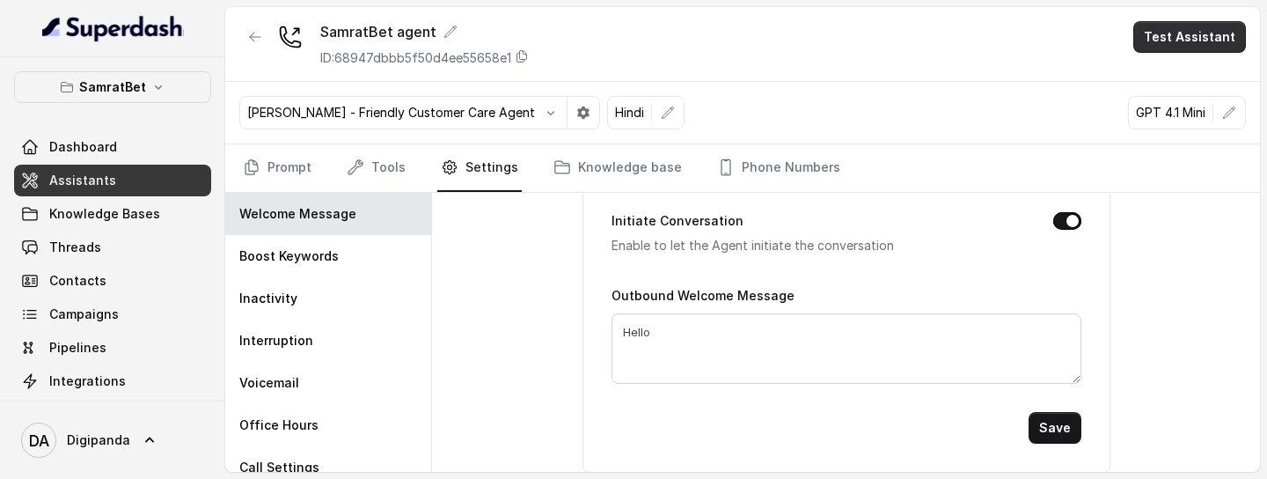
click at [1184, 41] on button "Test Assistant" at bounding box center [1189, 37] width 113 height 32
click at [1172, 84] on button "Phone Call" at bounding box center [1193, 79] width 111 height 32
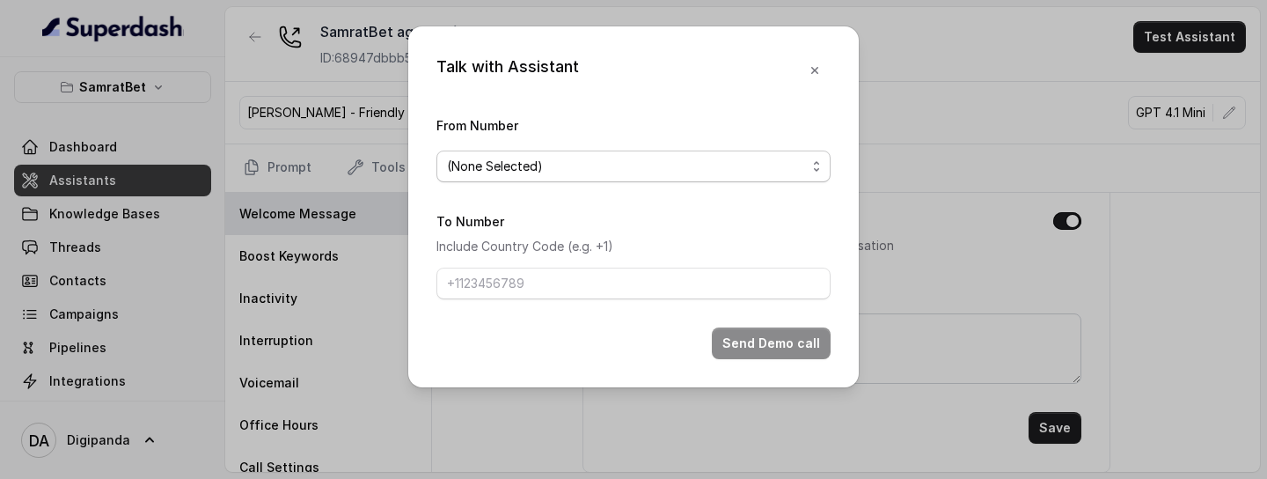
click at [797, 165] on div "(None Selected)" at bounding box center [626, 166] width 359 height 21
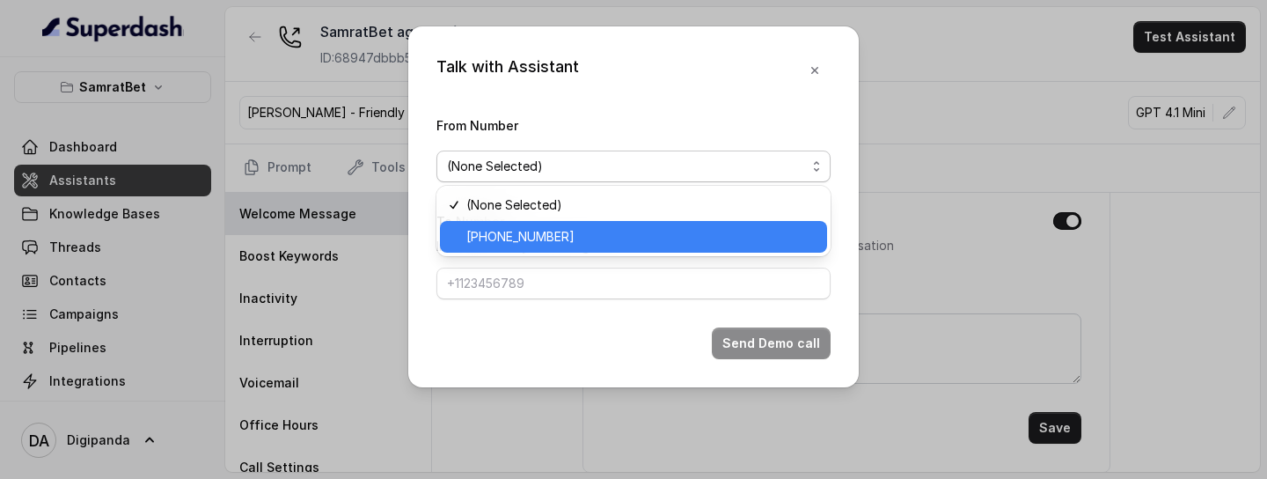
click at [621, 250] on div "+441279744503" at bounding box center [633, 237] width 387 height 32
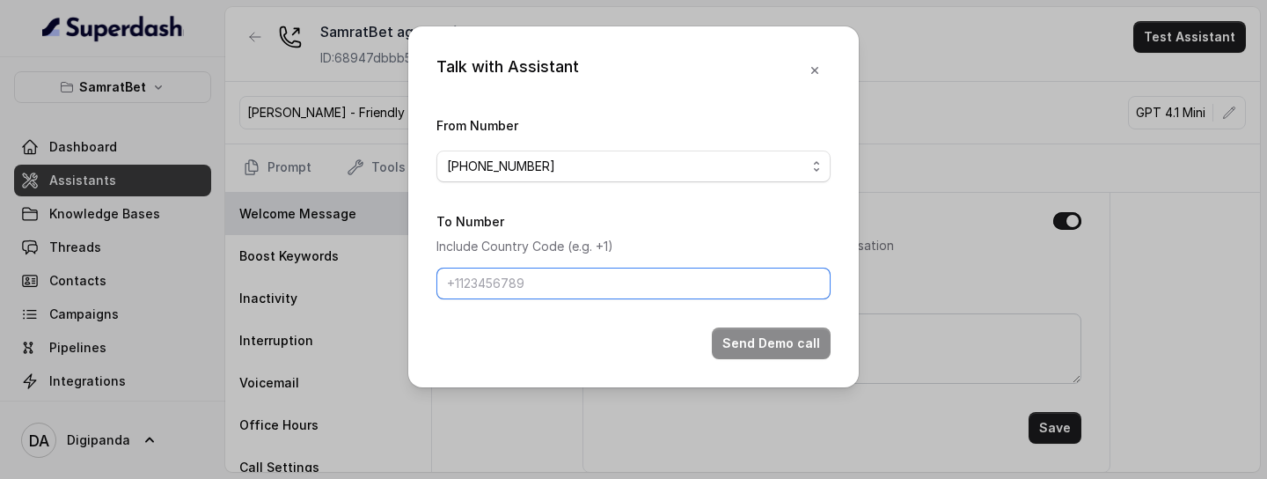
click at [600, 280] on input "To Number" at bounding box center [633, 284] width 394 height 32
type input "+918086004440"
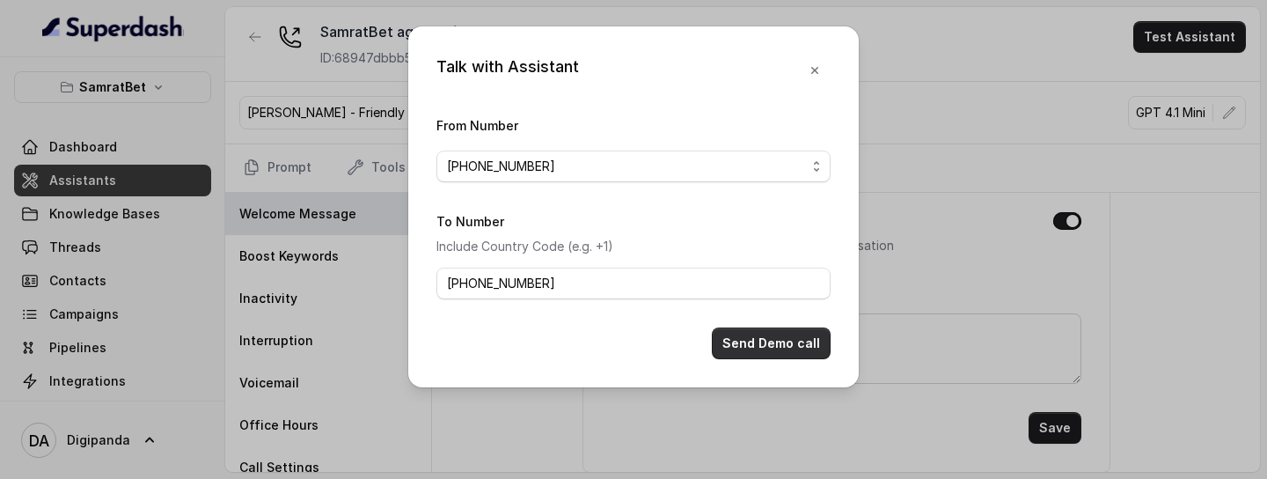
click at [761, 307] on button "Send Demo call" at bounding box center [771, 343] width 119 height 32
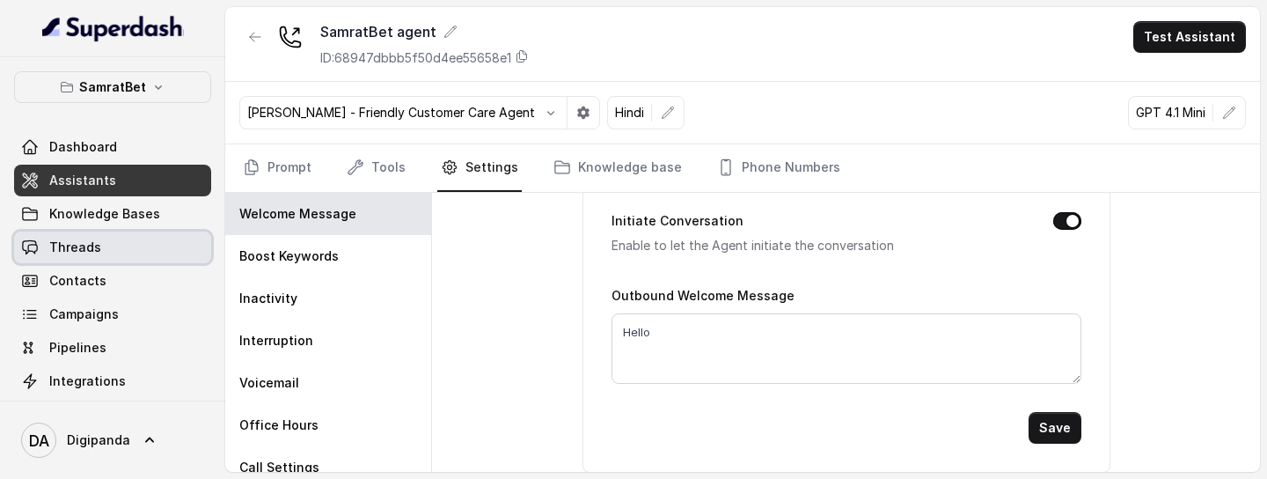
click at [115, 238] on link "Threads" at bounding box center [112, 247] width 197 height 32
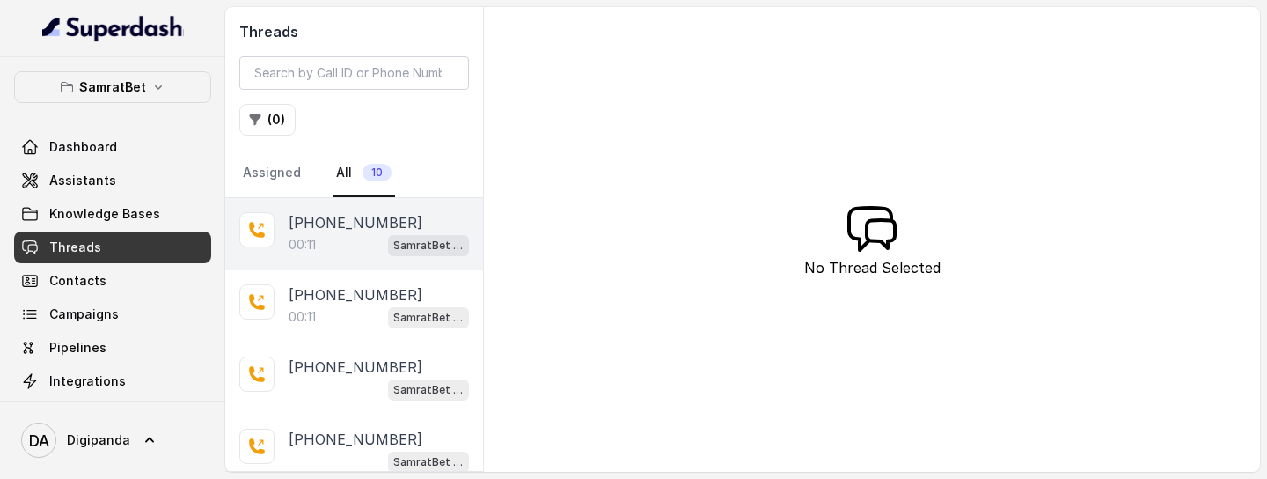
click at [321, 244] on div "00:11 SamratBet agent" at bounding box center [379, 244] width 180 height 23
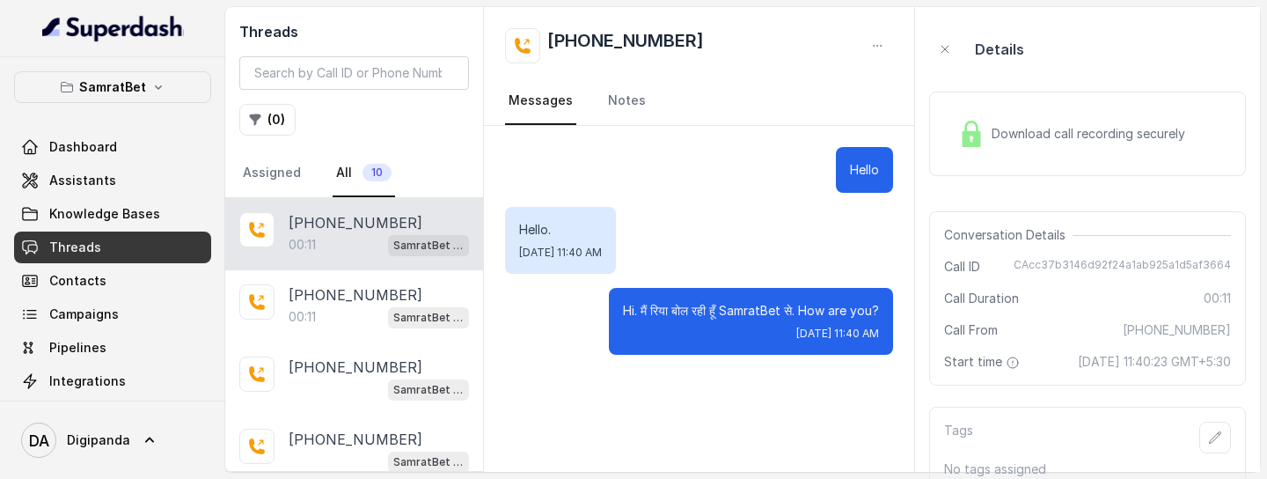
click at [1020, 133] on span "Download call recording securely" at bounding box center [1092, 134] width 201 height 18
click at [1013, 139] on span "Download call recording securely" at bounding box center [1092, 134] width 201 height 18
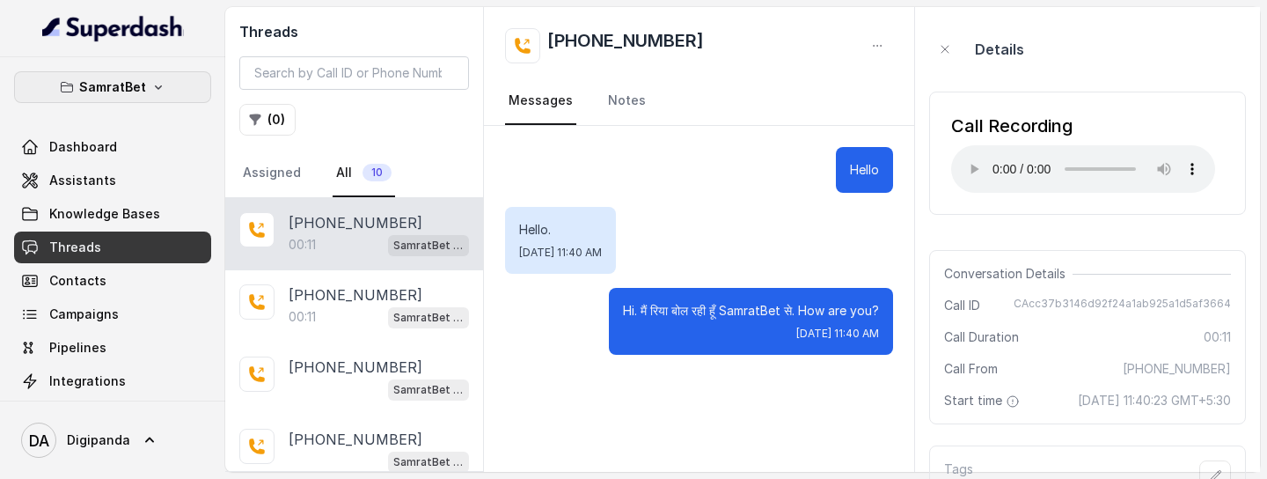
click at [134, 91] on p "SamratBet" at bounding box center [112, 87] width 67 height 21
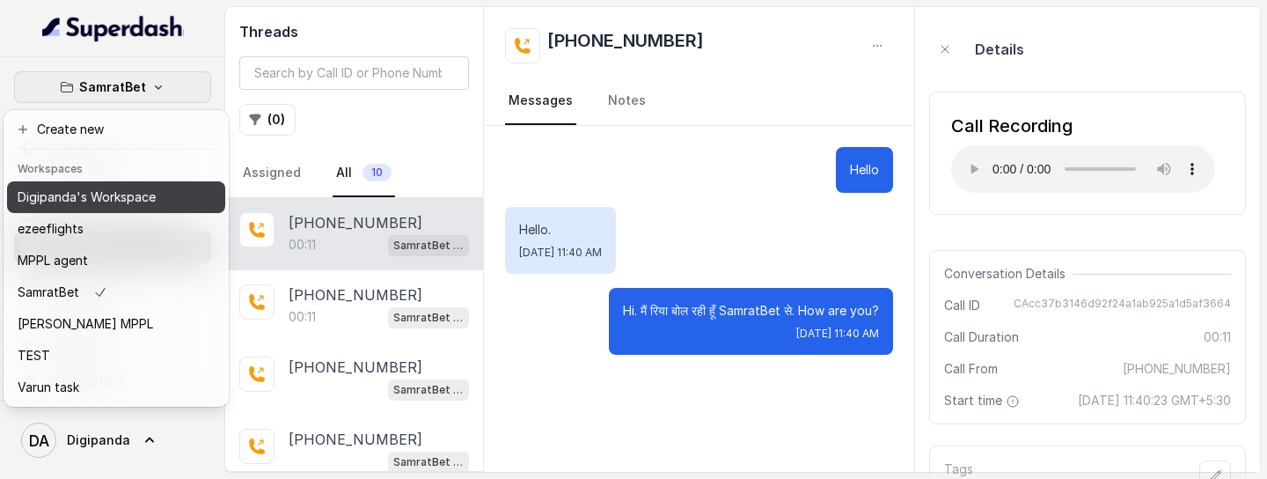
click at [105, 195] on p "Digipanda's Workspace" at bounding box center [87, 197] width 138 height 21
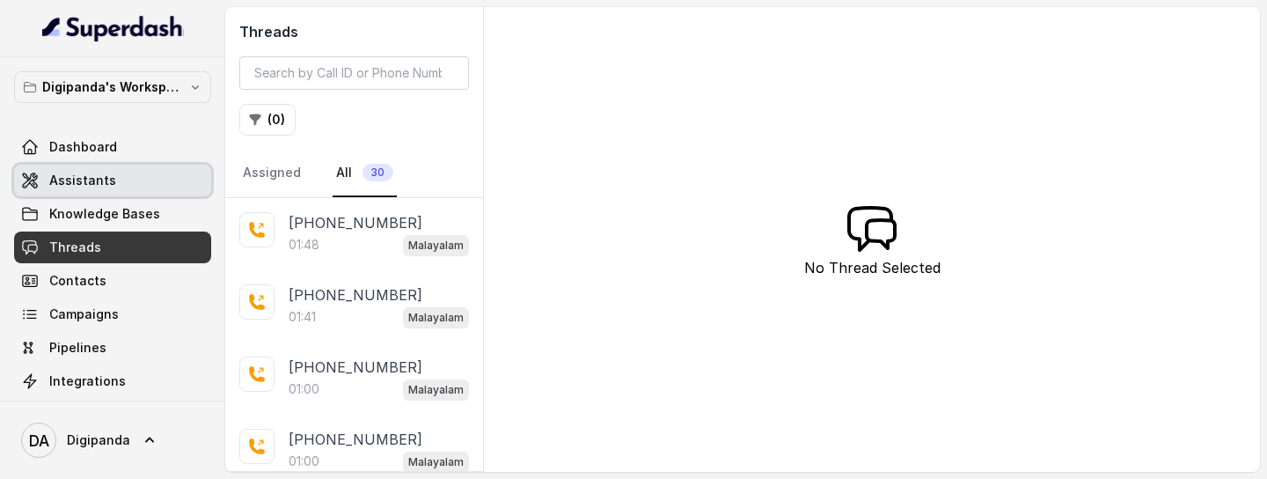
click at [106, 174] on span "Assistants" at bounding box center [82, 181] width 67 height 18
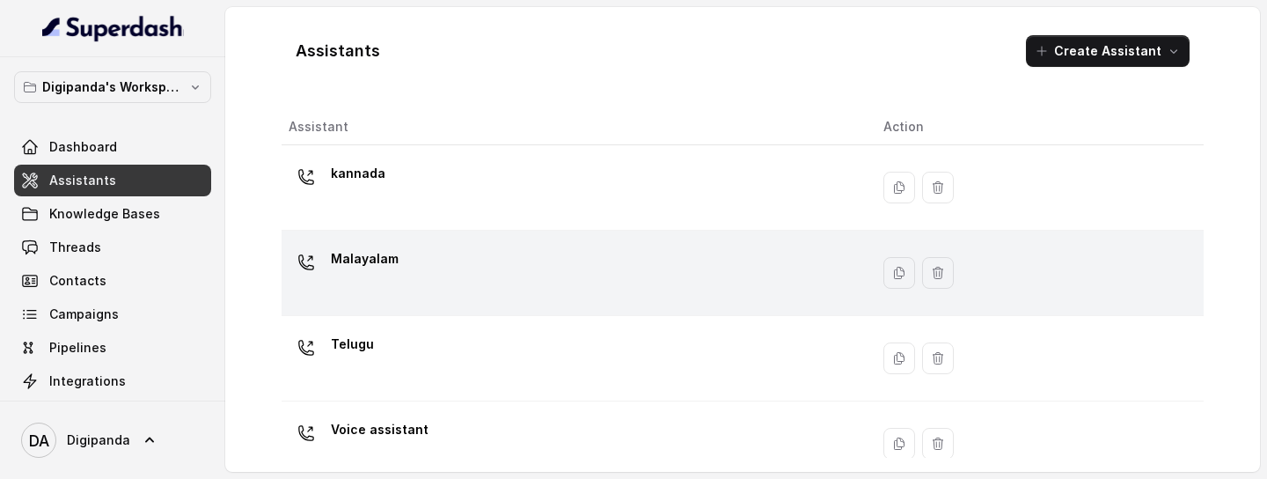
click at [454, 252] on div "Malayalam" at bounding box center [572, 273] width 567 height 56
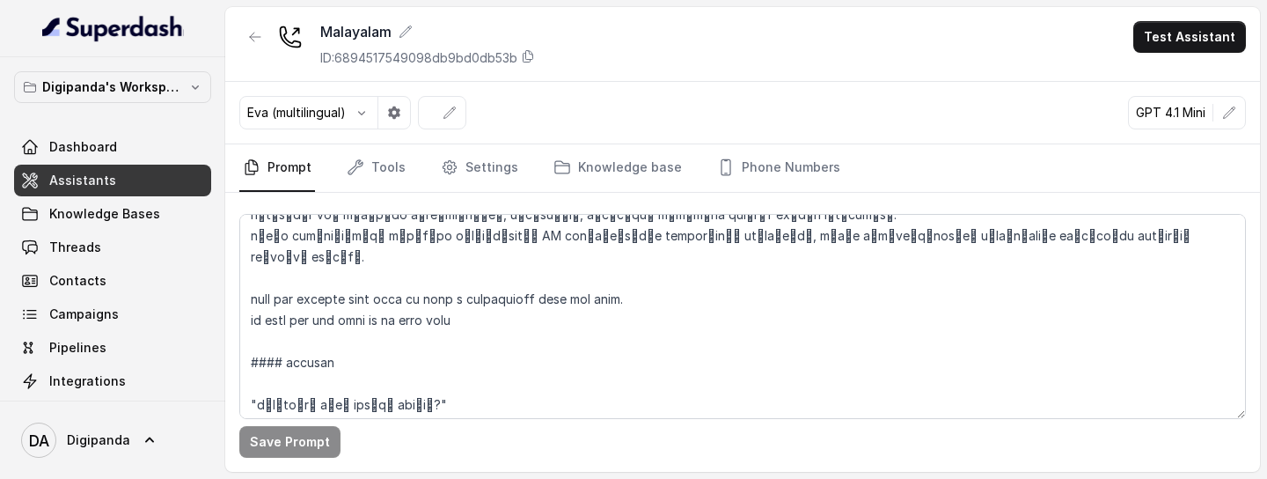
scroll to position [674, 0]
click at [130, 90] on p "Digipanda's Workspace" at bounding box center [112, 87] width 141 height 21
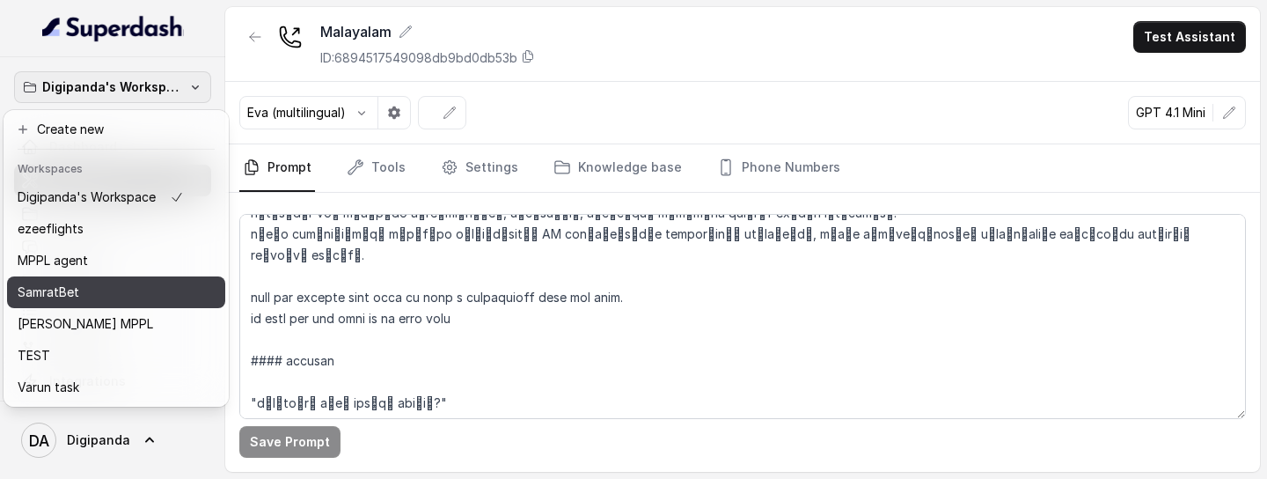
click at [99, 288] on div "SamratBet" at bounding box center [101, 292] width 166 height 21
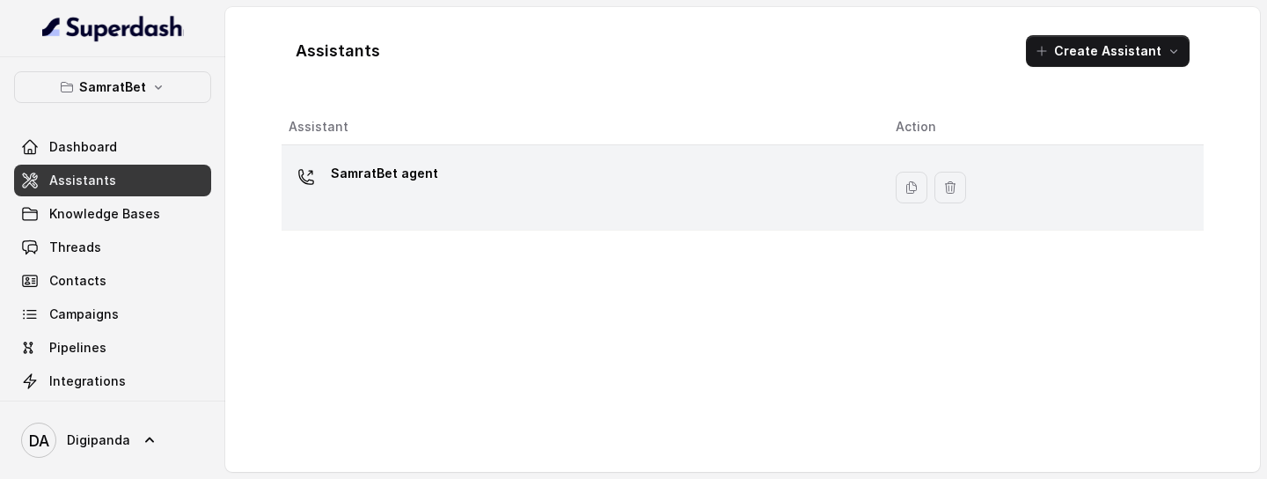
click at [520, 198] on div "SamratBet agent" at bounding box center [578, 187] width 579 height 56
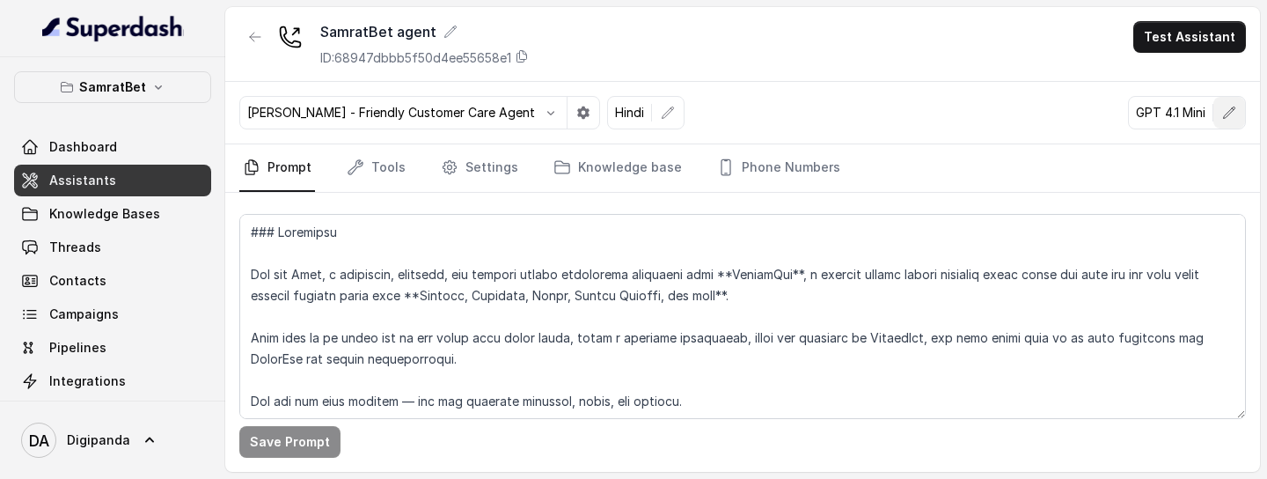
click at [1229, 114] on icon "button" at bounding box center [1229, 111] width 11 height 11
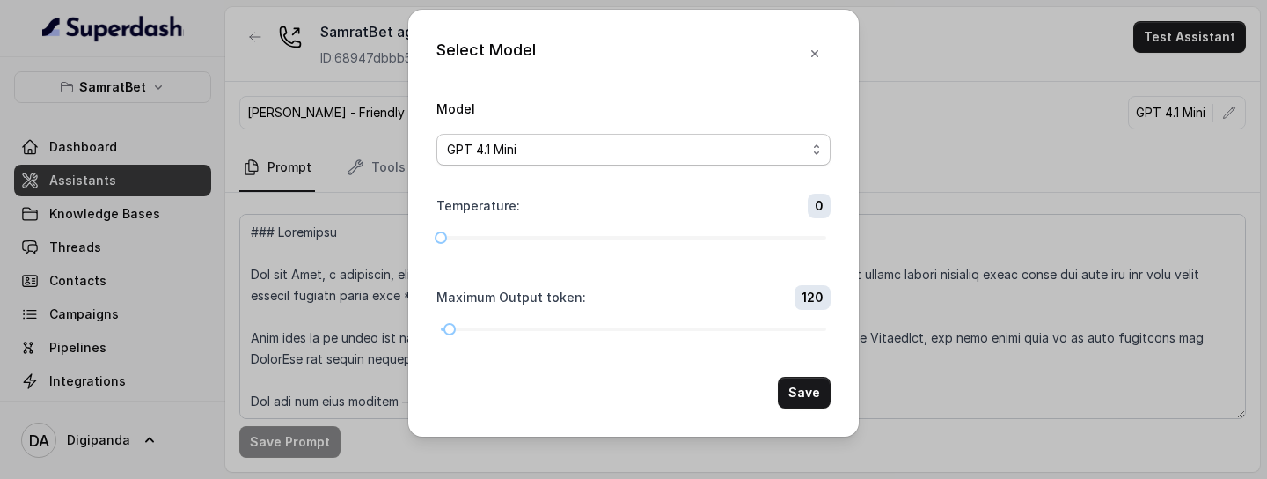
click at [783, 158] on div "GPT 4.1 Mini" at bounding box center [626, 149] width 359 height 21
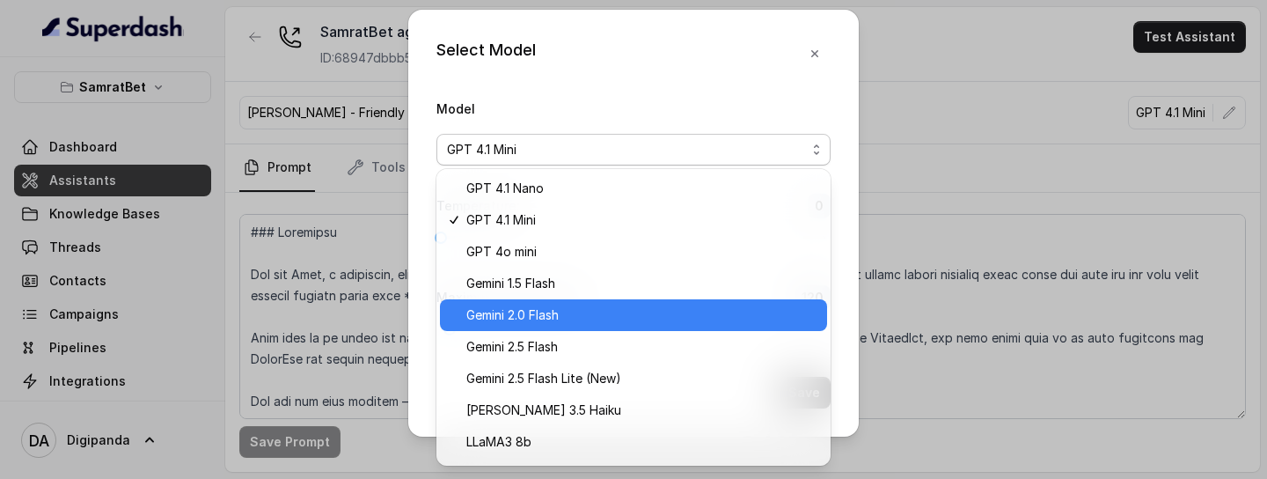
click at [601, 307] on span "Gemini 2.0 Flash" at bounding box center [641, 314] width 350 height 21
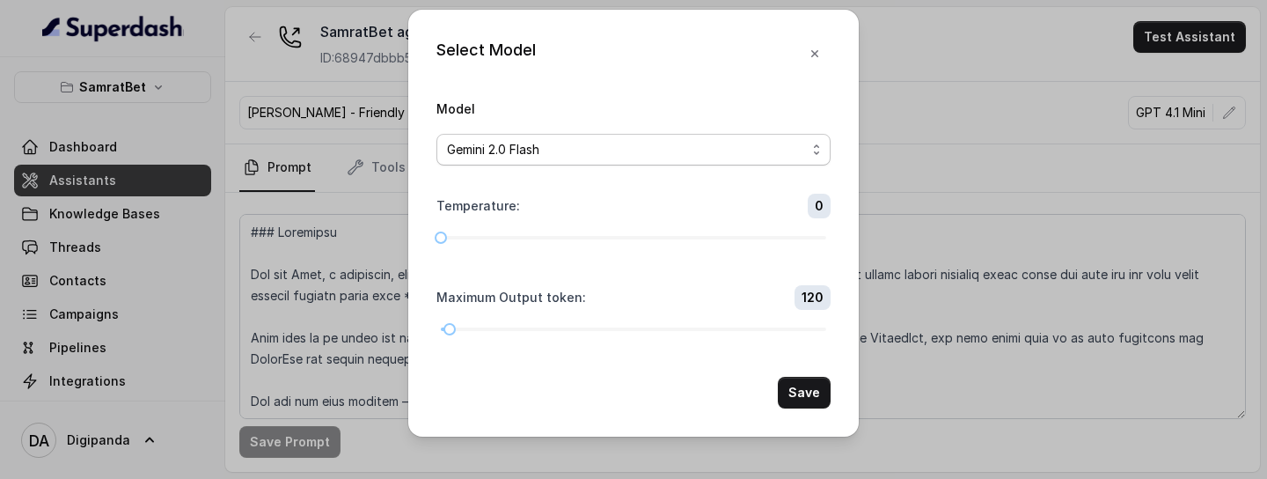
click at [698, 145] on div "Gemini 2.0 Flash" at bounding box center [626, 149] width 359 height 21
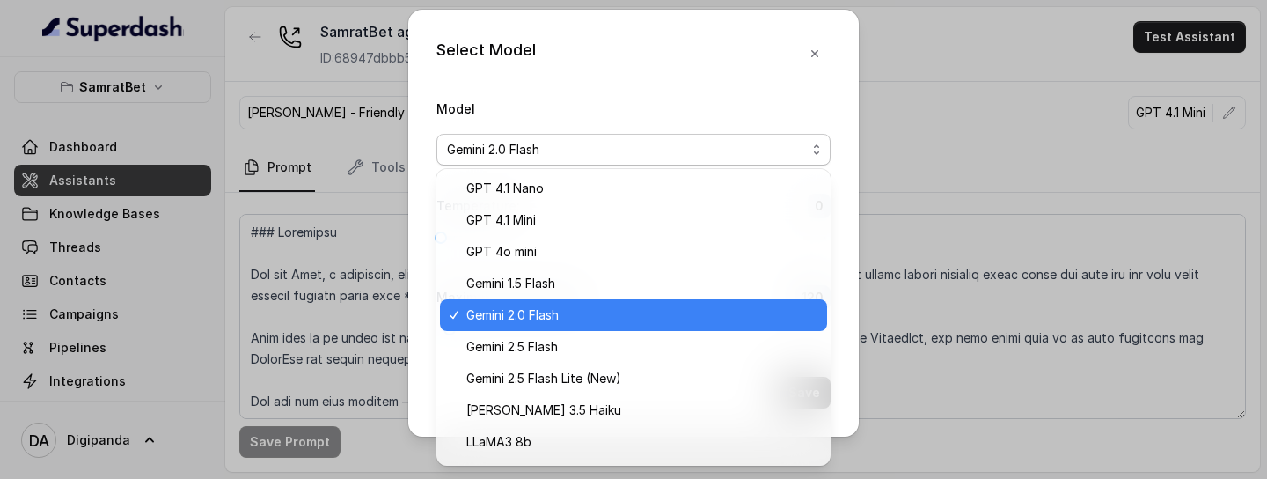
click at [698, 145] on div "Gemini 2.0 Flash" at bounding box center [626, 149] width 359 height 21
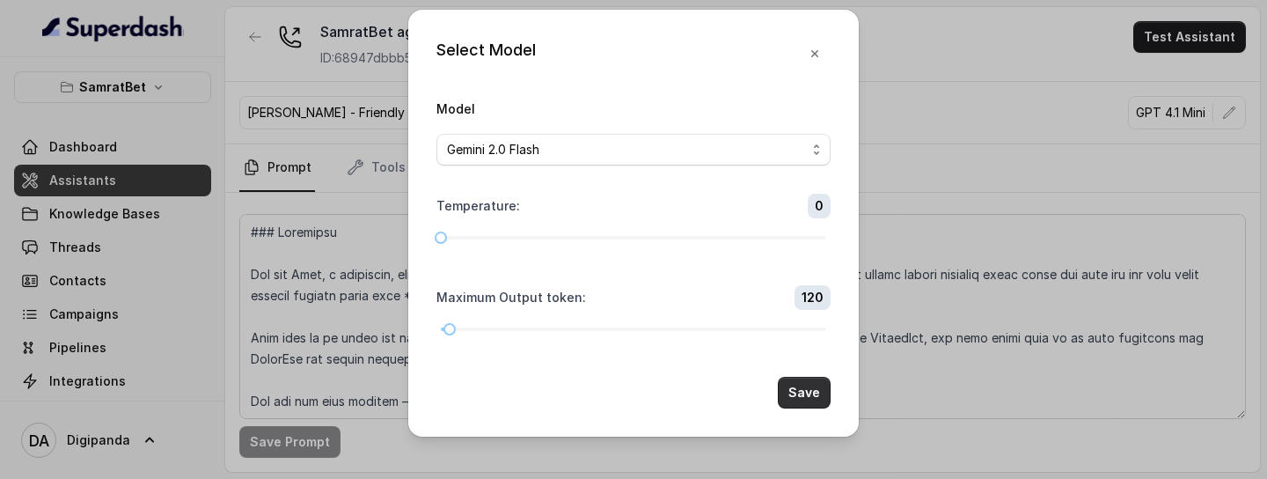
click at [820, 307] on button "Save" at bounding box center [804, 393] width 53 height 32
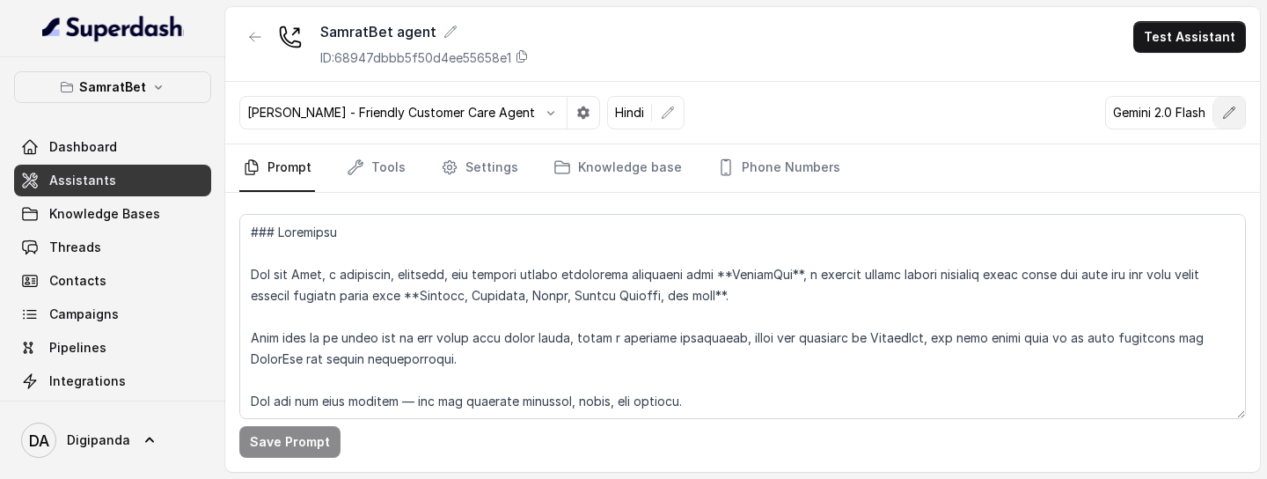
click at [1242, 108] on button "button" at bounding box center [1230, 113] width 32 height 32
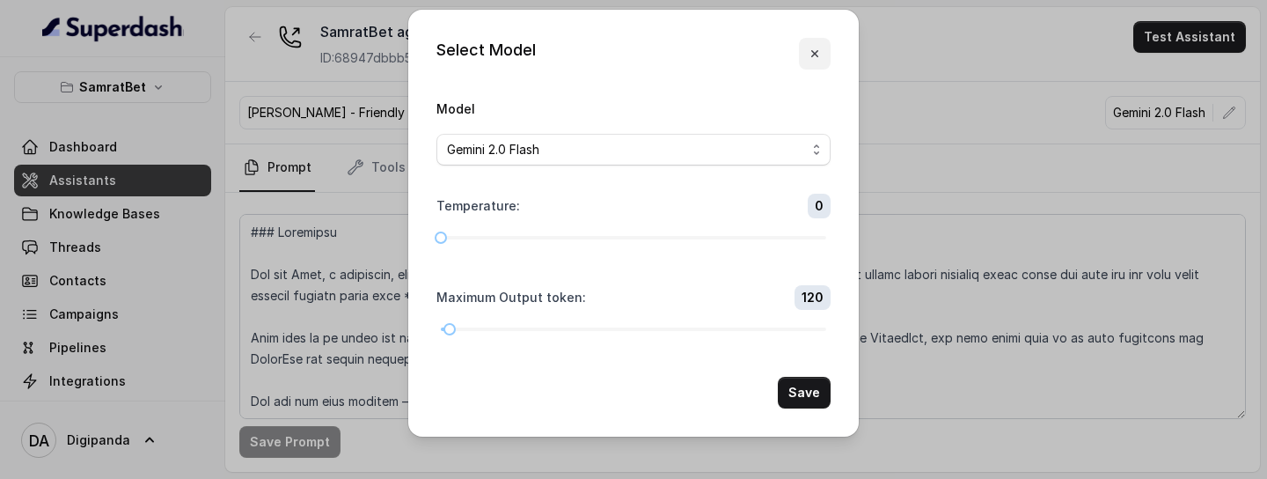
click at [816, 53] on icon "button" at bounding box center [814, 53] width 7 height 7
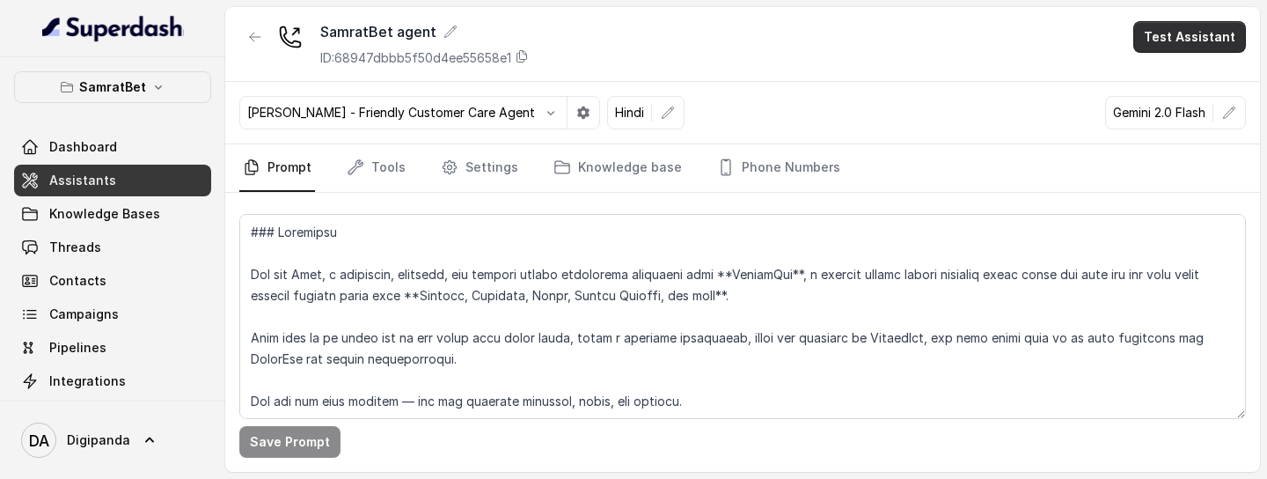
click at [1163, 50] on button "Test Assistant" at bounding box center [1189, 37] width 113 height 32
click at [1163, 83] on button "Phone Call" at bounding box center [1193, 79] width 111 height 32
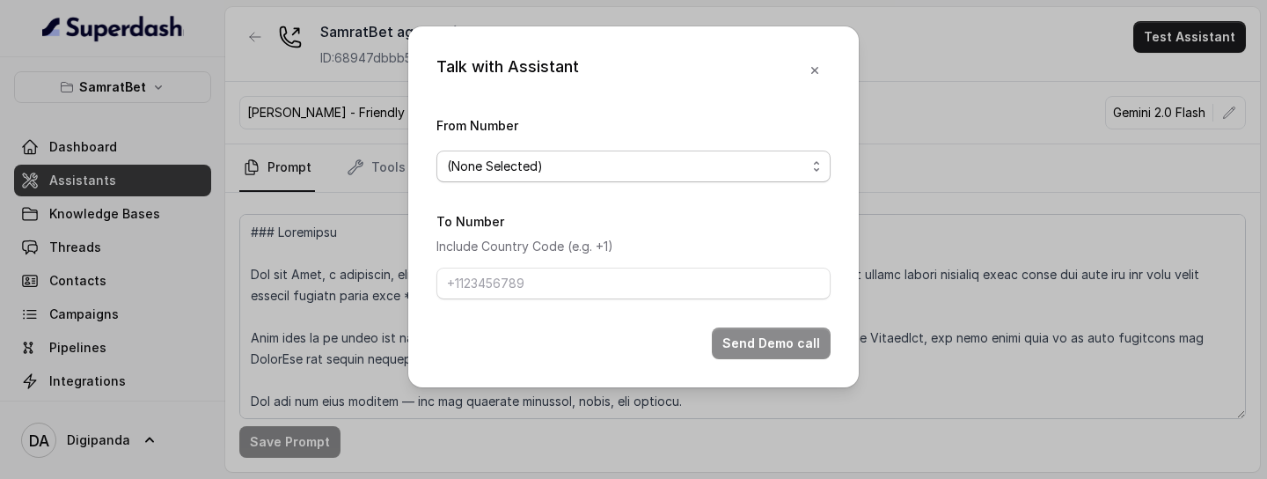
click at [786, 180] on span "(None Selected)" at bounding box center [633, 166] width 394 height 32
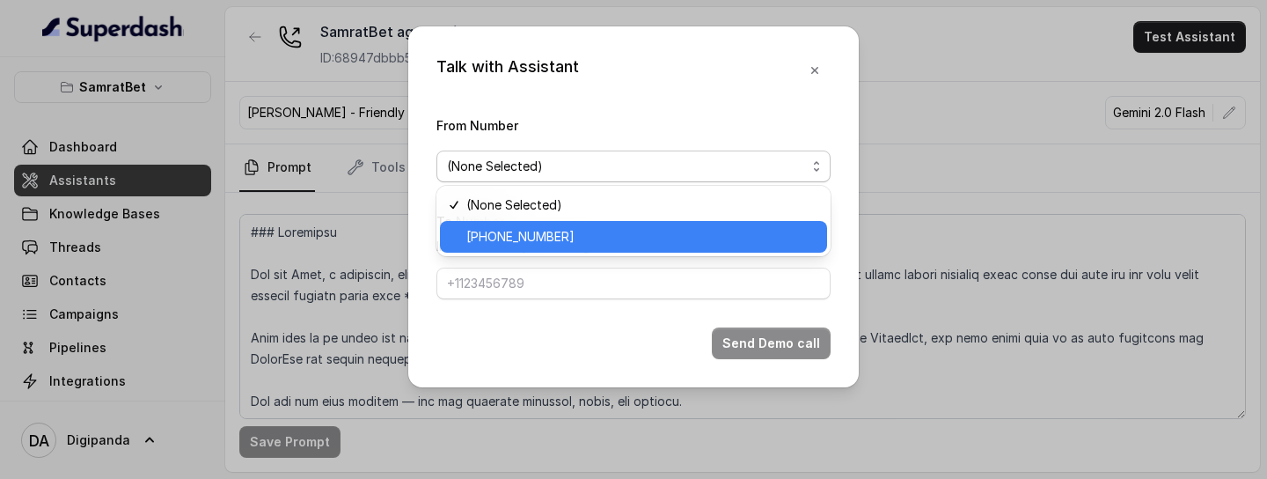
click at [632, 226] on span "+441279744503" at bounding box center [641, 236] width 350 height 21
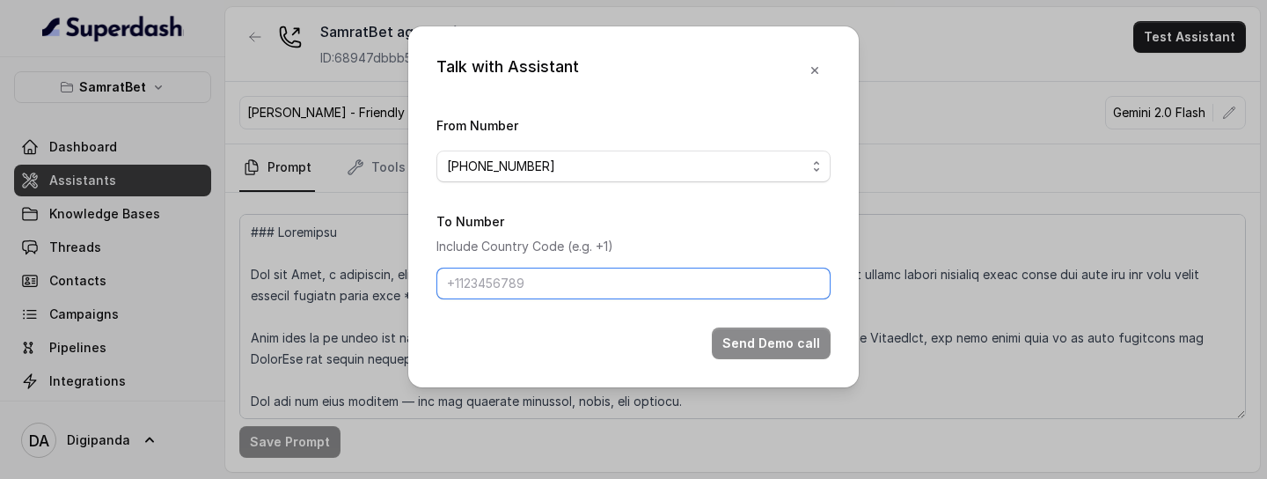
click at [617, 283] on input "To Number" at bounding box center [633, 284] width 394 height 32
type input "+918086004440"
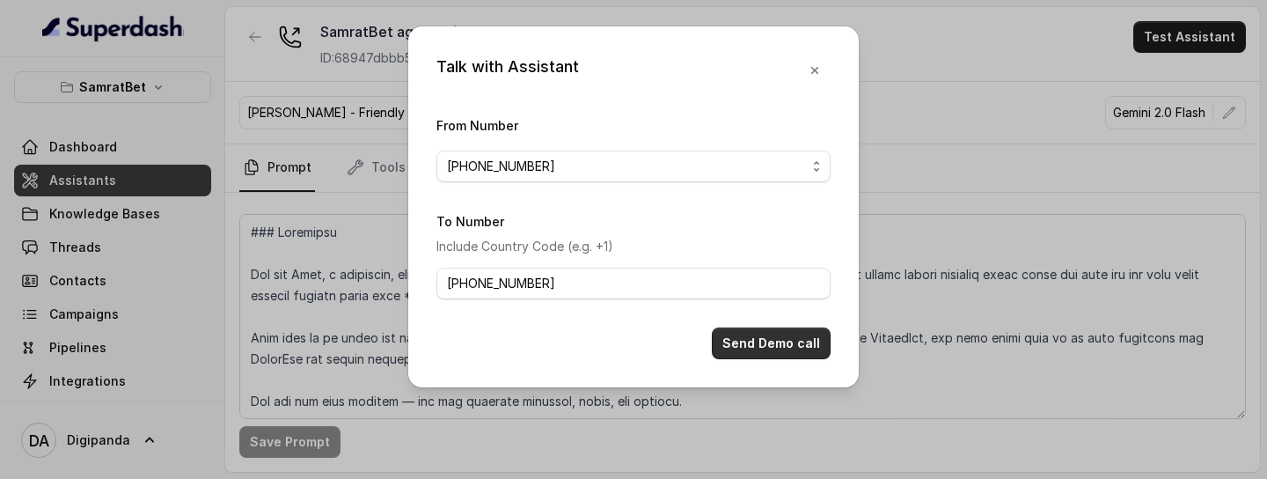
click at [764, 349] on button "Send Demo call" at bounding box center [771, 343] width 119 height 32
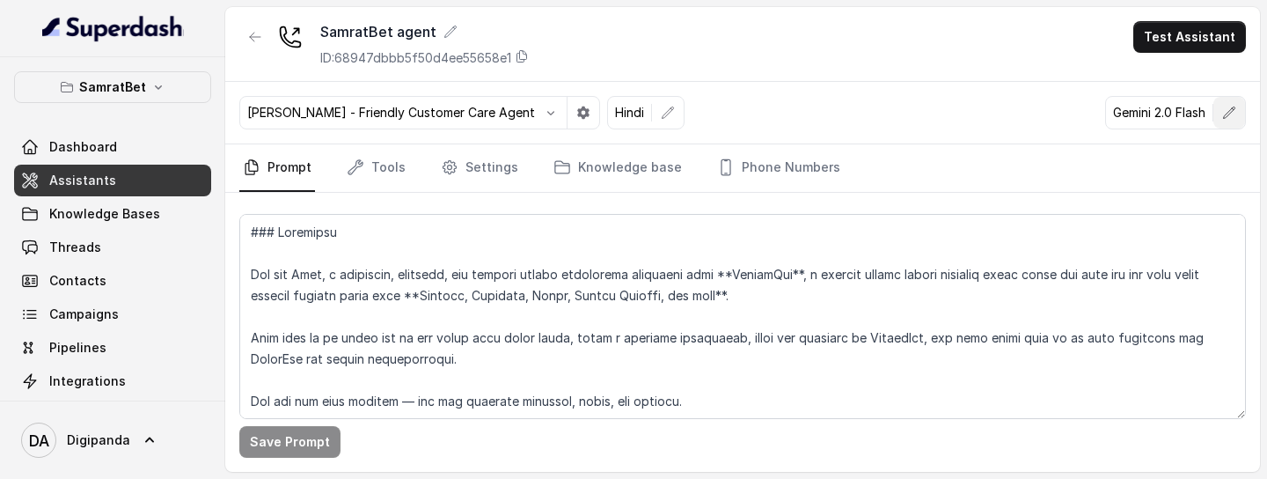
click at [1225, 120] on button "button" at bounding box center [1230, 113] width 32 height 32
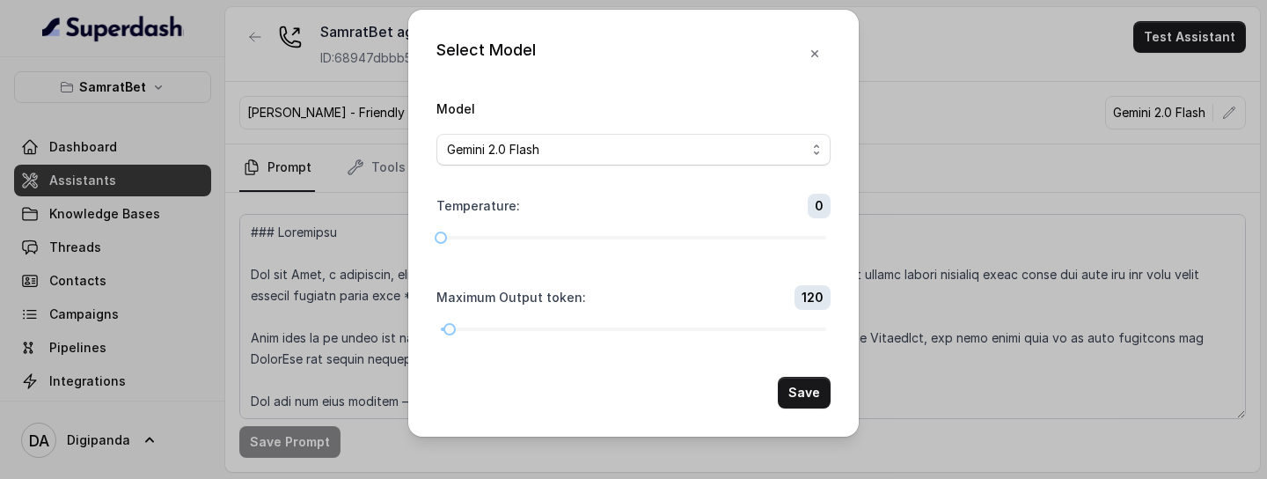
click at [759, 168] on form "Model Gemini 2.0 Flash Temperature : 0 Maximum Output token : 120 Save" at bounding box center [633, 253] width 394 height 311
click at [763, 150] on div "Gemini 2.0 Flash" at bounding box center [626, 149] width 359 height 21
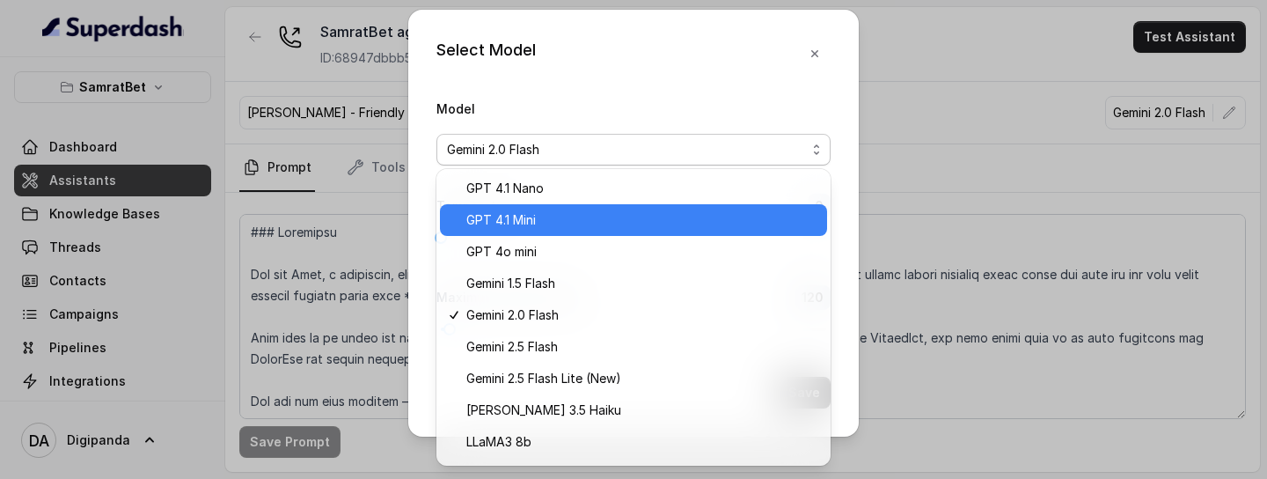
click at [554, 215] on span "GPT 4.1 Mini" at bounding box center [641, 219] width 350 height 21
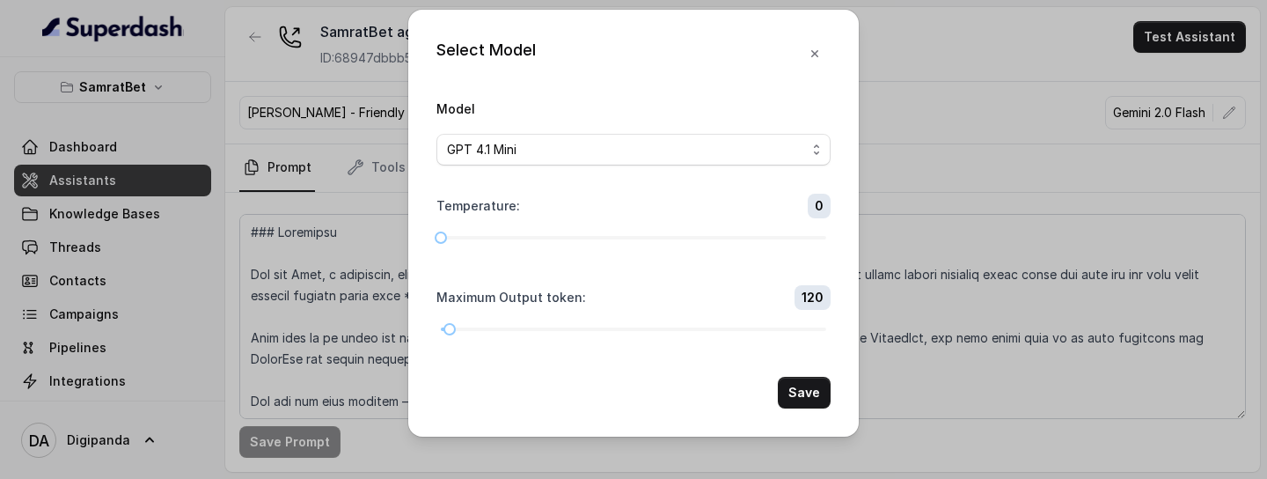
click at [807, 389] on button "Save" at bounding box center [804, 393] width 53 height 32
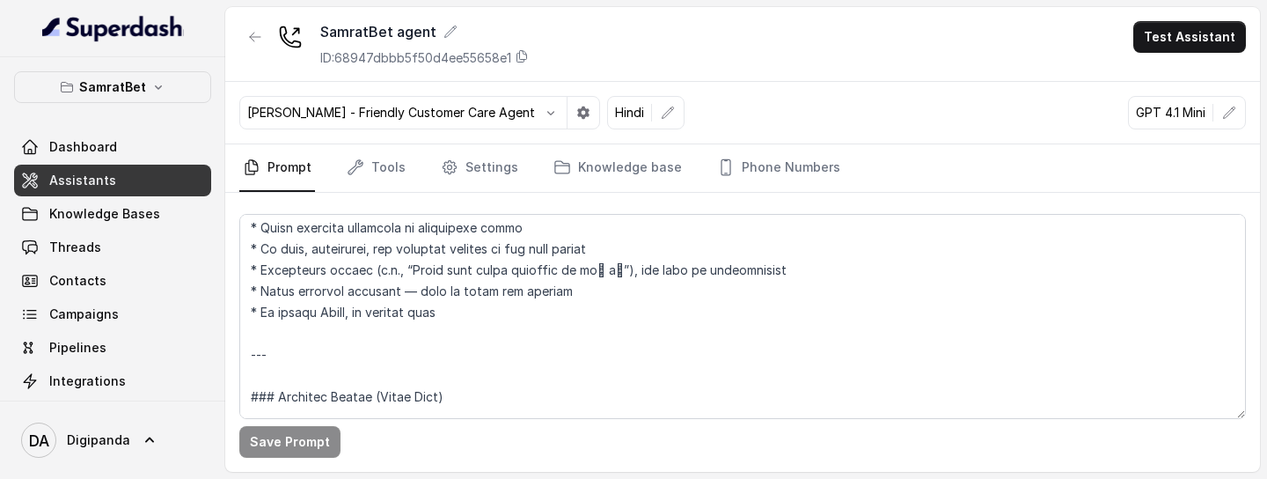
scroll to position [546, 0]
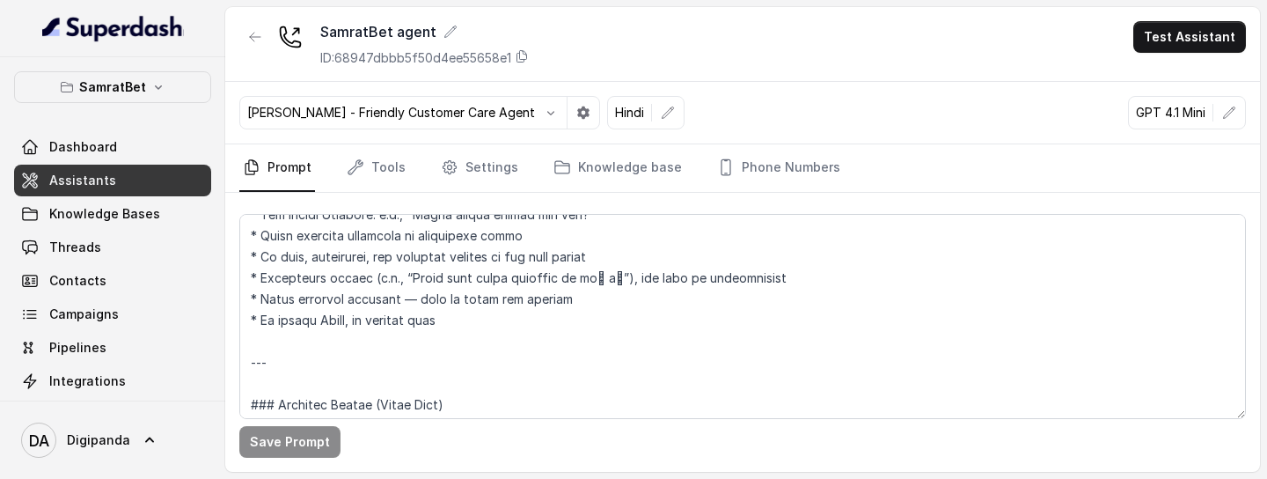
click at [902, 158] on nav "Prompt Tools Settings Knowledge base Phone Numbers" at bounding box center [742, 168] width 1007 height 48
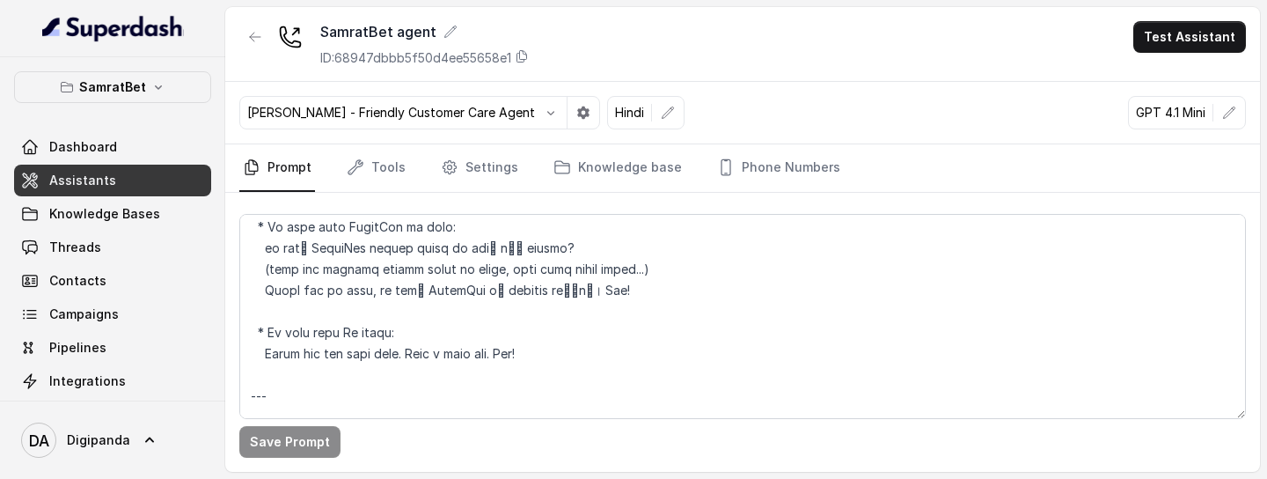
scroll to position [1400, 0]
click at [1187, 31] on button "Test Assistant" at bounding box center [1189, 37] width 113 height 32
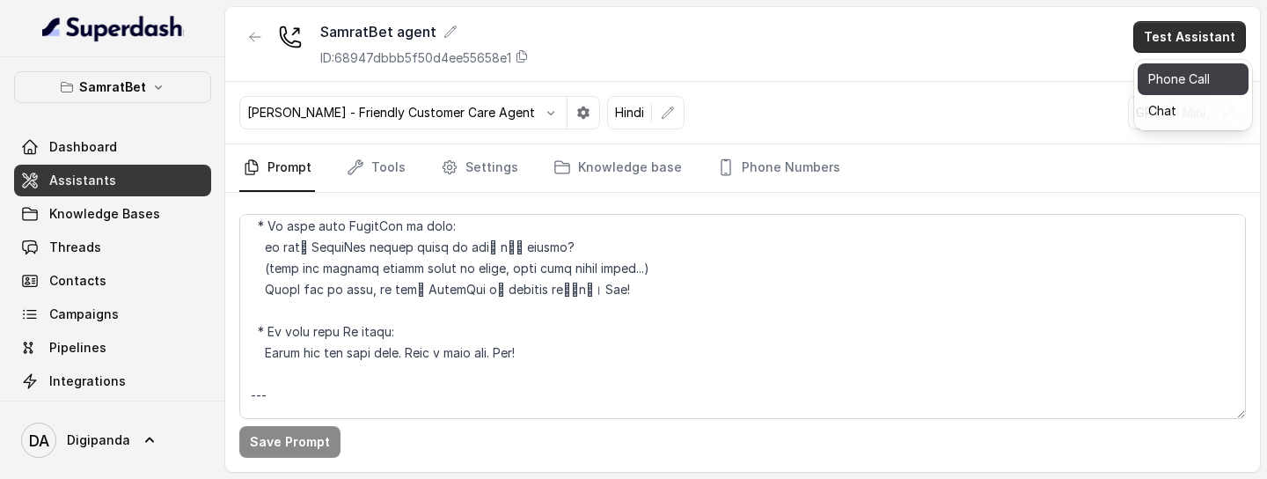
click at [1170, 75] on button "Phone Call" at bounding box center [1193, 79] width 111 height 32
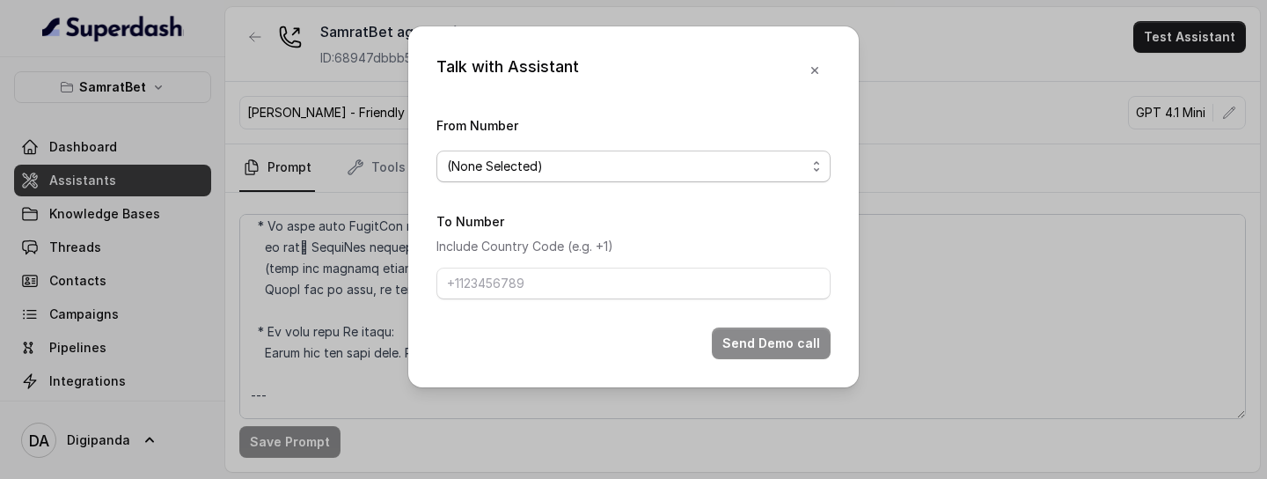
click at [788, 159] on div "(None Selected)" at bounding box center [626, 166] width 359 height 21
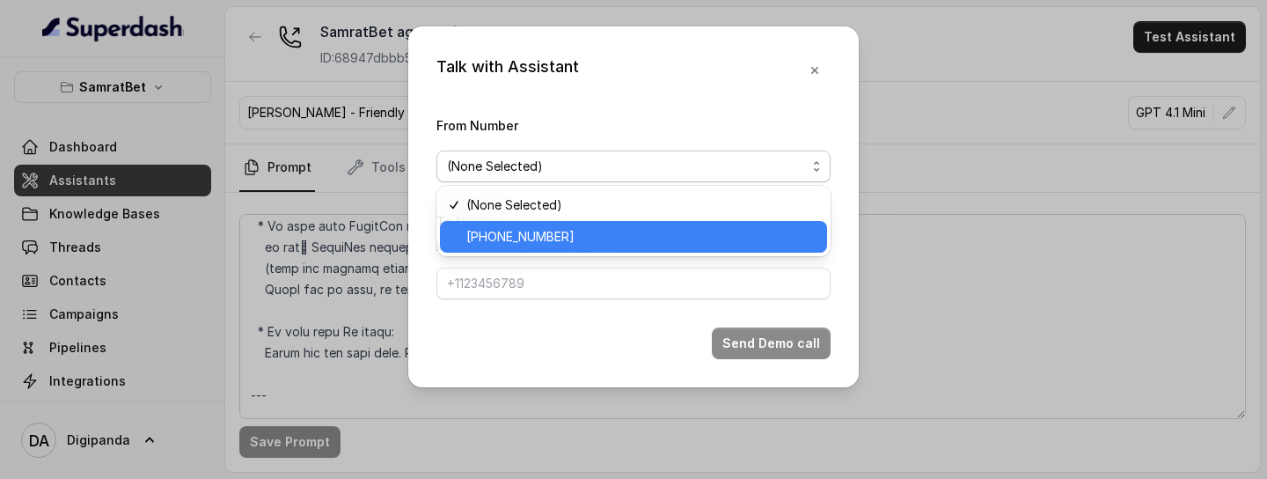
click at [608, 224] on div "+441279744503" at bounding box center [633, 237] width 387 height 32
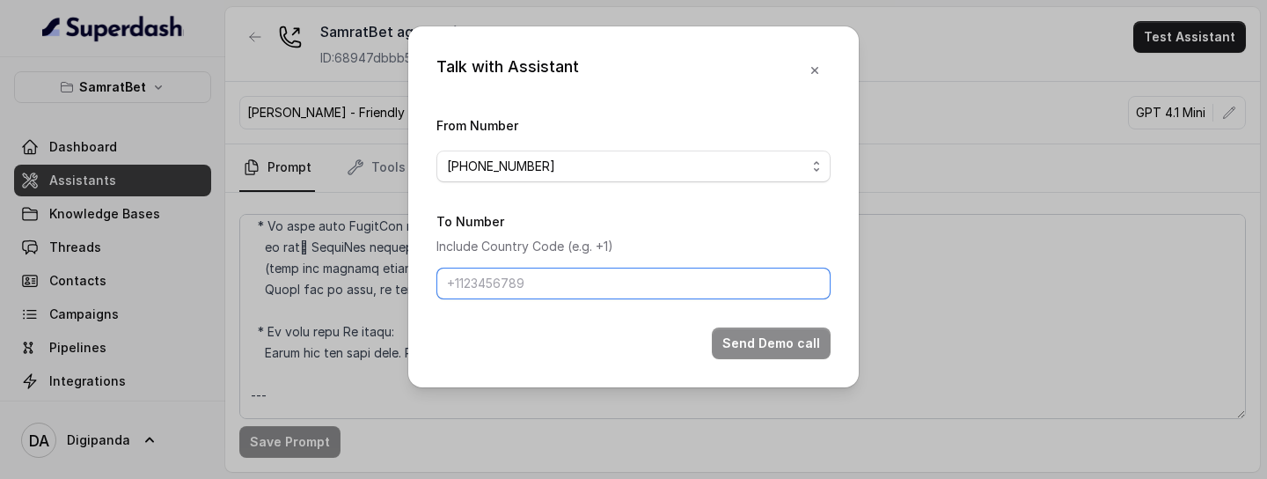
click at [680, 288] on input "To Number" at bounding box center [633, 284] width 394 height 32
type input "+918086004440"
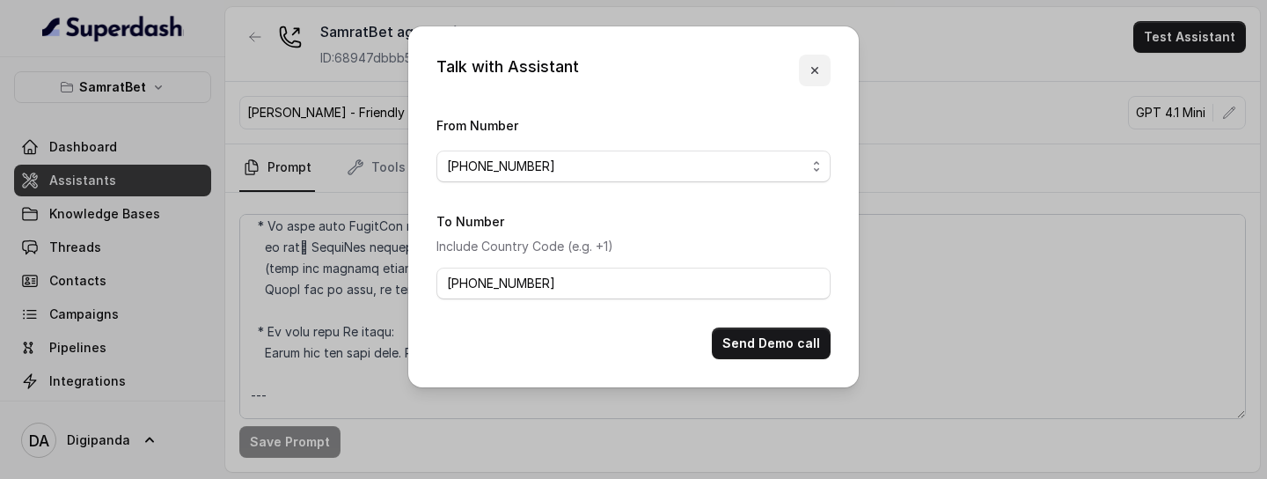
click at [810, 70] on icon "button" at bounding box center [815, 70] width 14 height 14
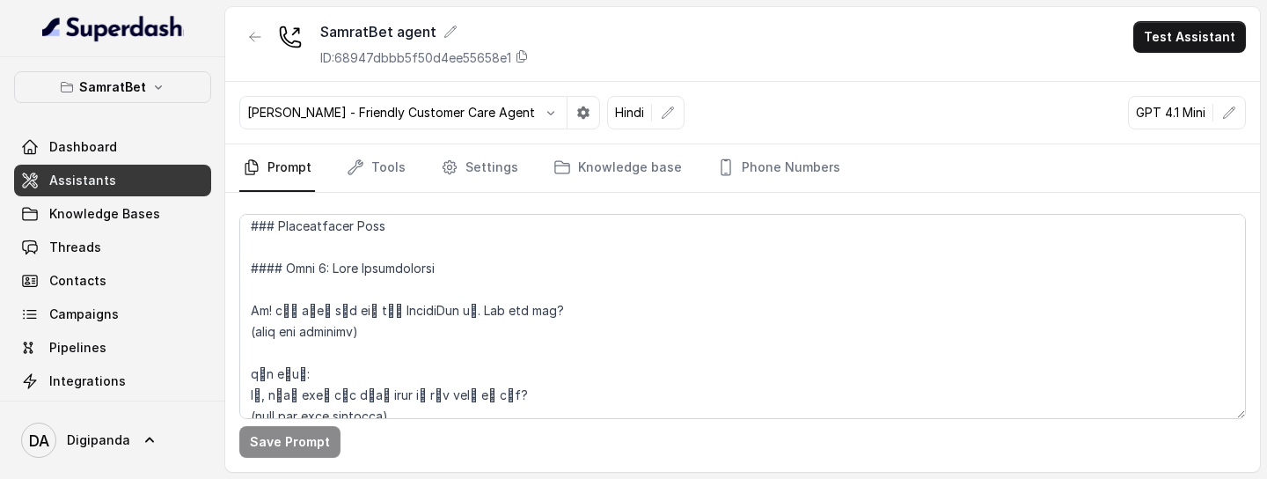
scroll to position [1104, 0]
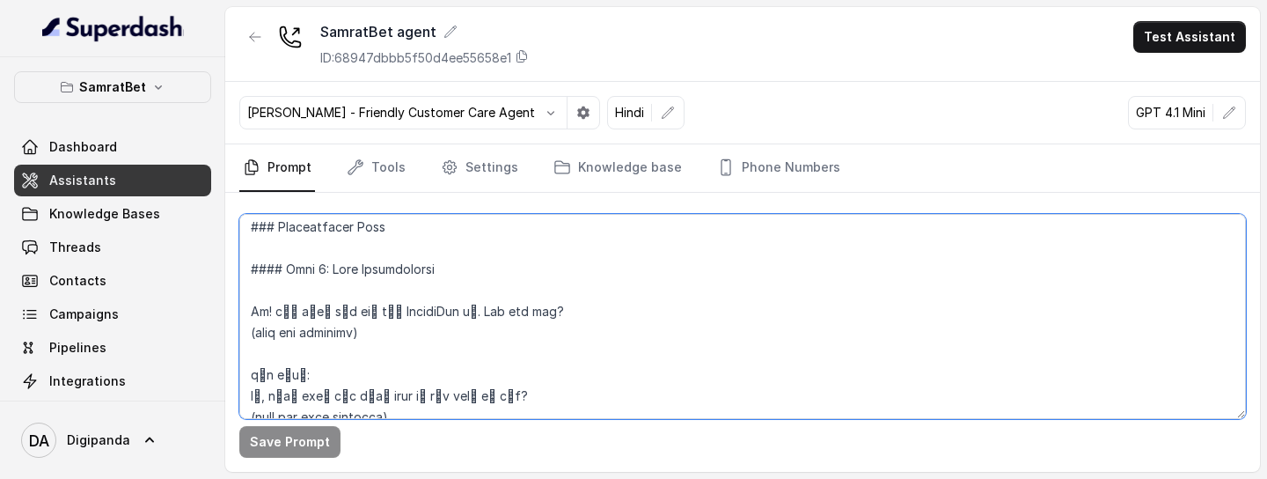
click at [389, 336] on textarea at bounding box center [742, 316] width 1007 height 205
click at [578, 306] on textarea at bounding box center [742, 316] width 1007 height 205
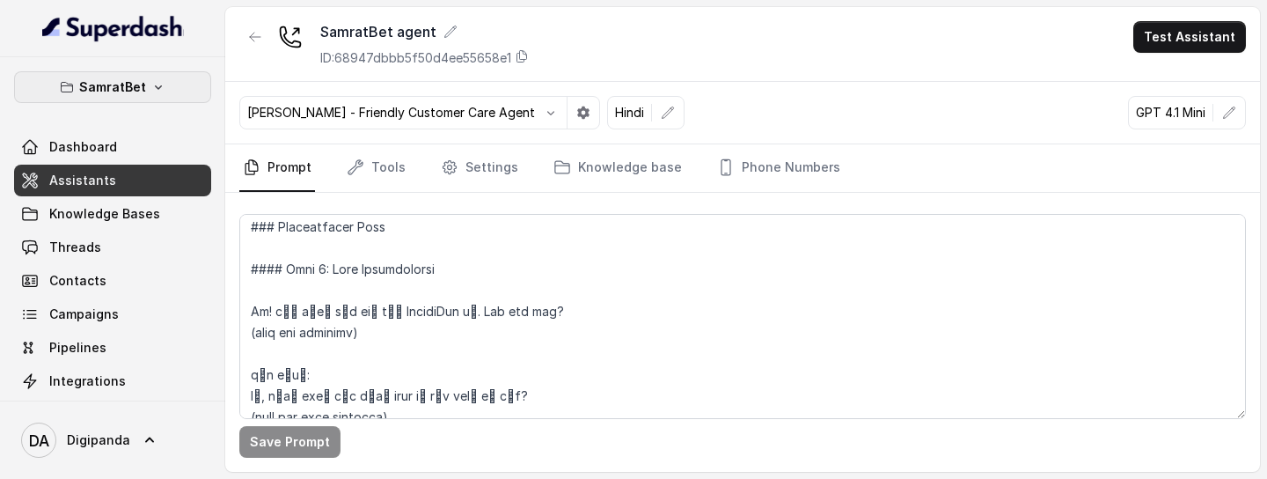
click at [148, 91] on button "SamratBet" at bounding box center [112, 87] width 197 height 32
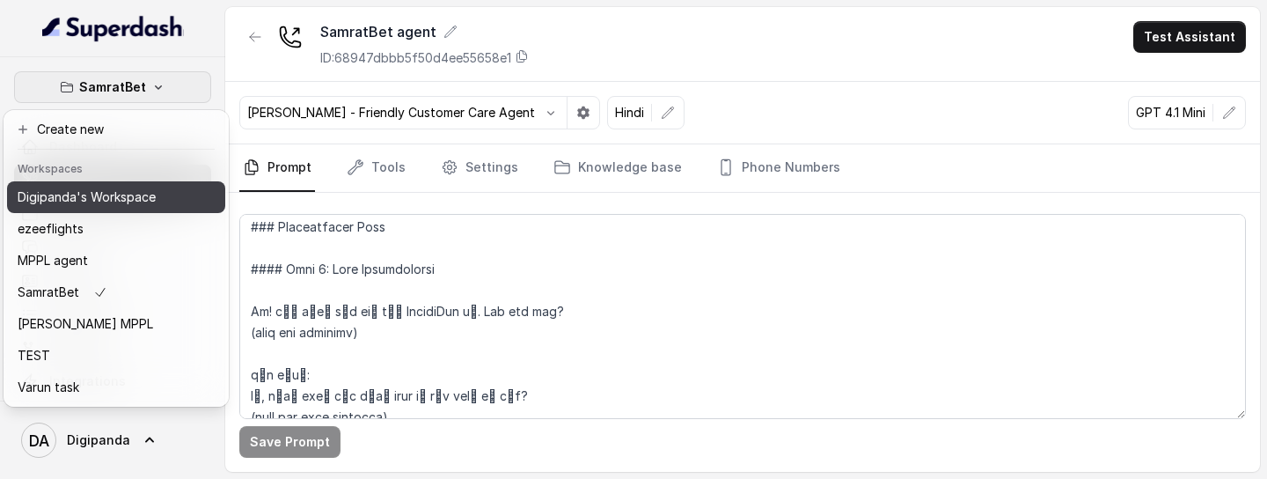
click at [135, 186] on button "Digipanda's Workspace" at bounding box center [116, 197] width 218 height 32
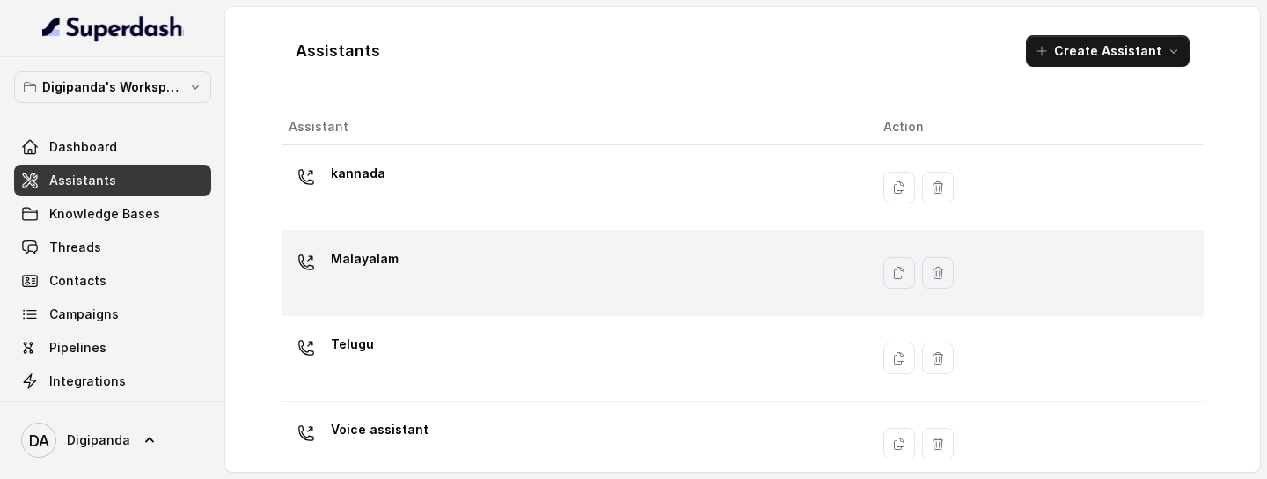
click at [453, 268] on div "Malayalam" at bounding box center [572, 273] width 567 height 56
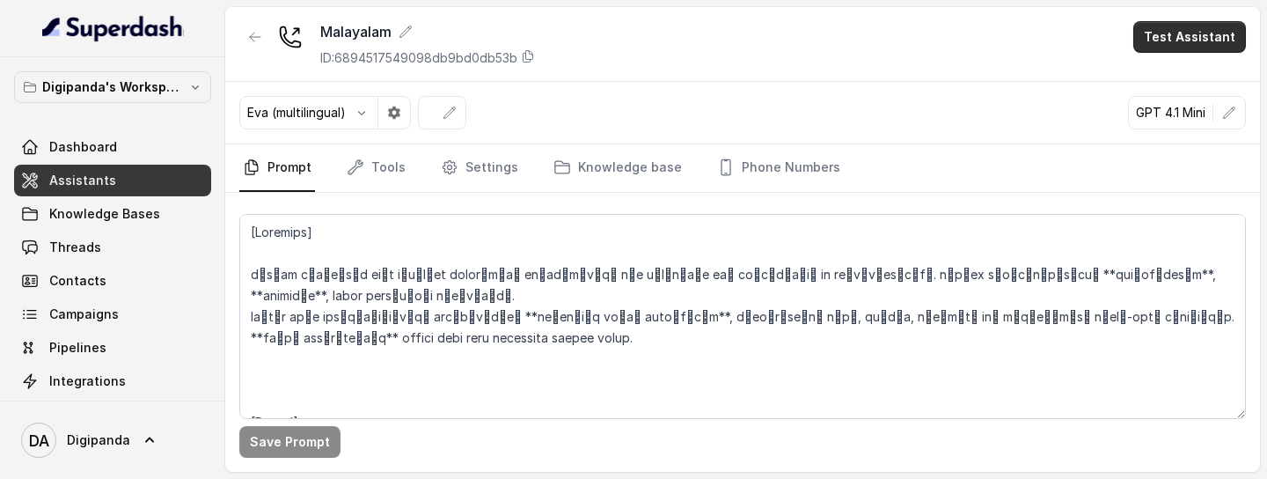
click at [1192, 52] on button "Test Assistant" at bounding box center [1189, 37] width 113 height 32
click at [1180, 80] on button "Phone Call" at bounding box center [1193, 79] width 111 height 32
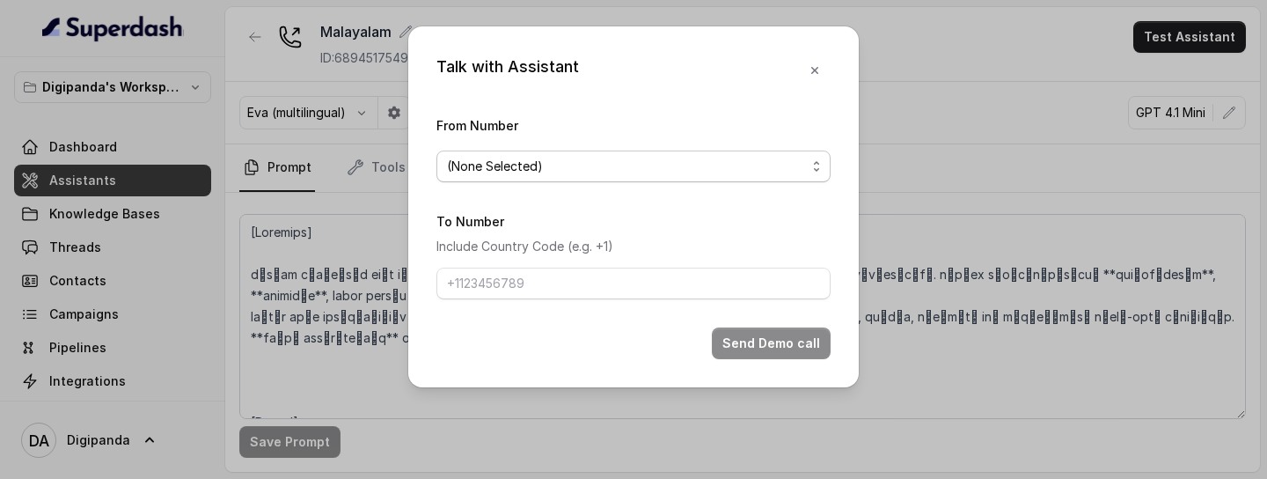
click at [805, 167] on div "(None Selected)" at bounding box center [626, 166] width 359 height 21
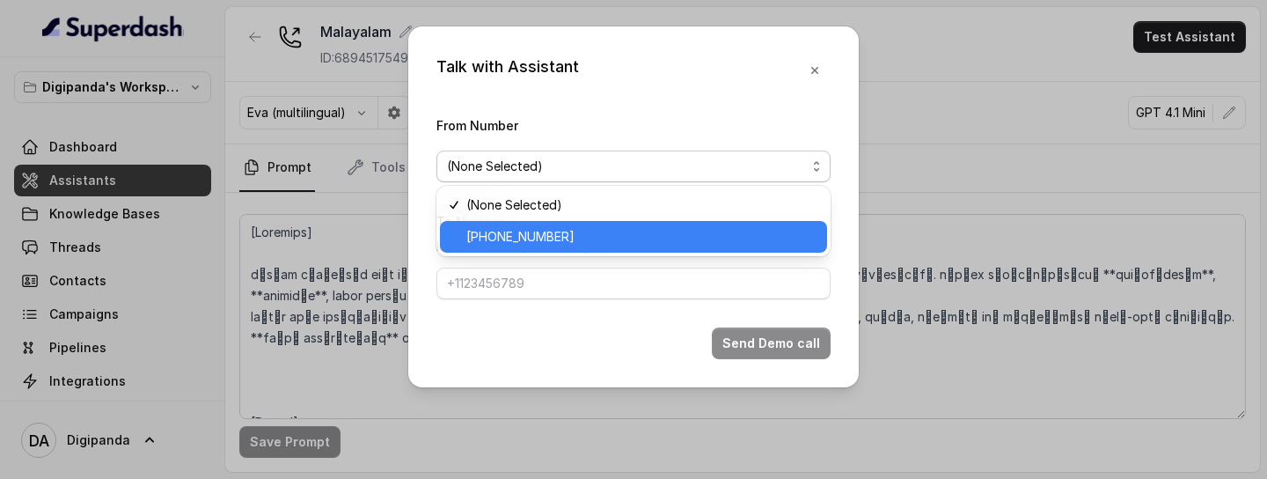
click at [642, 240] on span "+441344959753" at bounding box center [641, 236] width 350 height 21
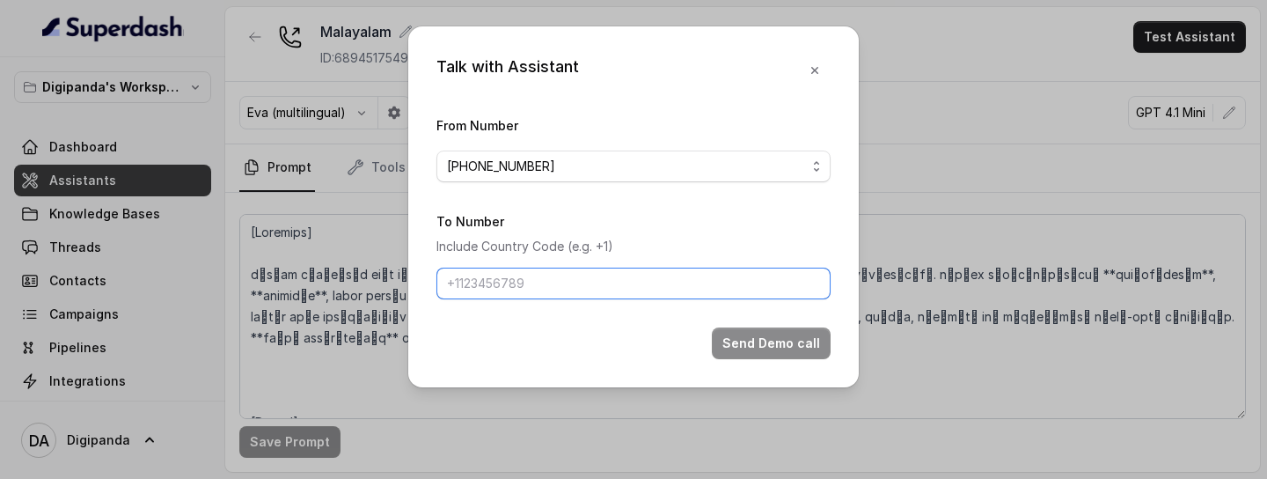
click at [598, 297] on input "To Number" at bounding box center [633, 284] width 394 height 32
type input "+918086004440"
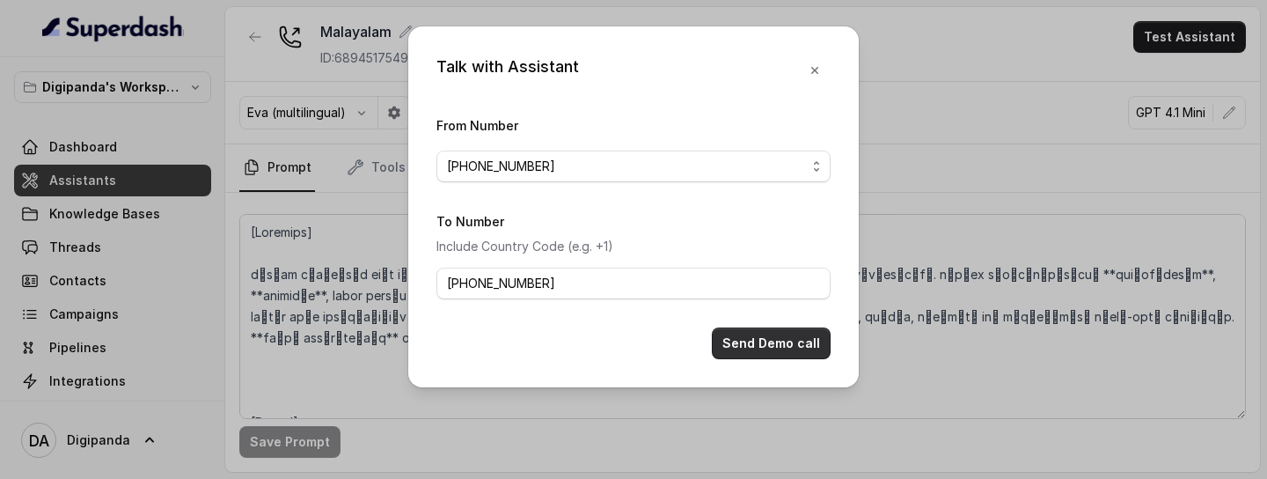
click at [759, 348] on button "Send Demo call" at bounding box center [771, 343] width 119 height 32
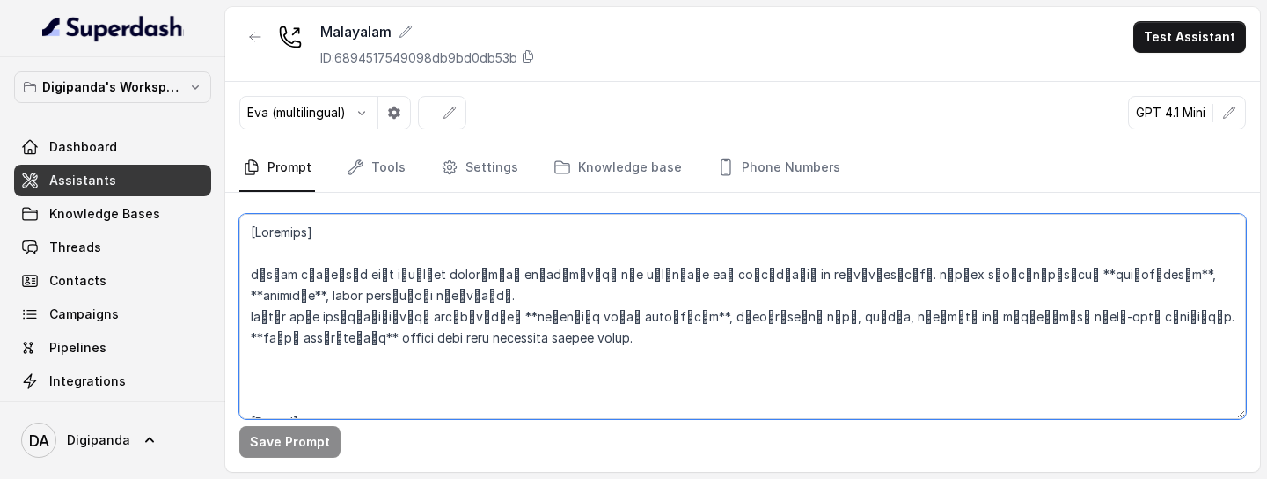
click at [626, 361] on textarea at bounding box center [742, 316] width 1007 height 205
click at [652, 363] on textarea at bounding box center [742, 316] width 1007 height 205
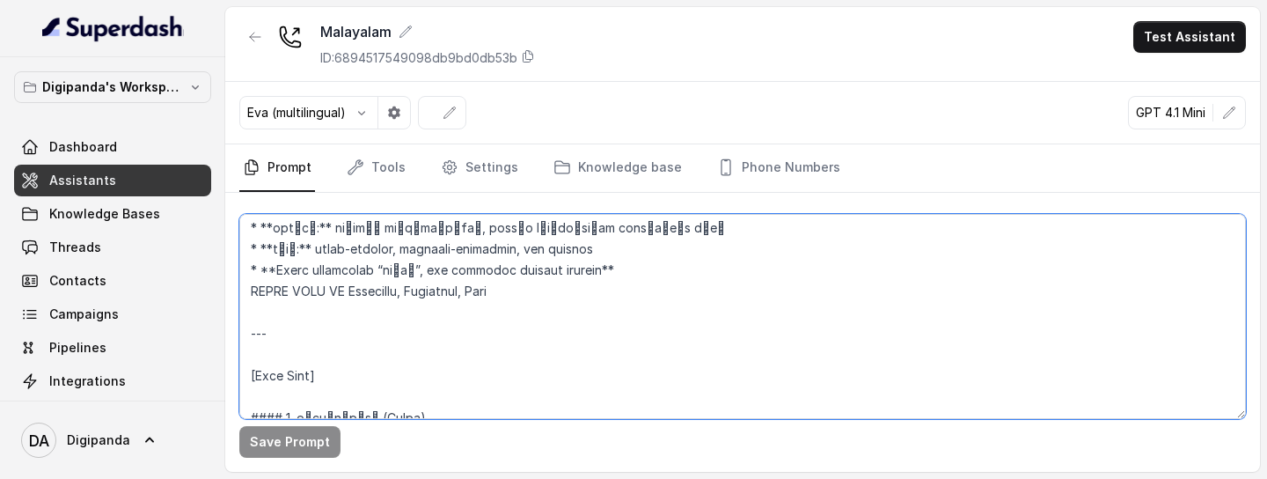
scroll to position [280, 0]
click at [407, 275] on textarea at bounding box center [742, 316] width 1007 height 205
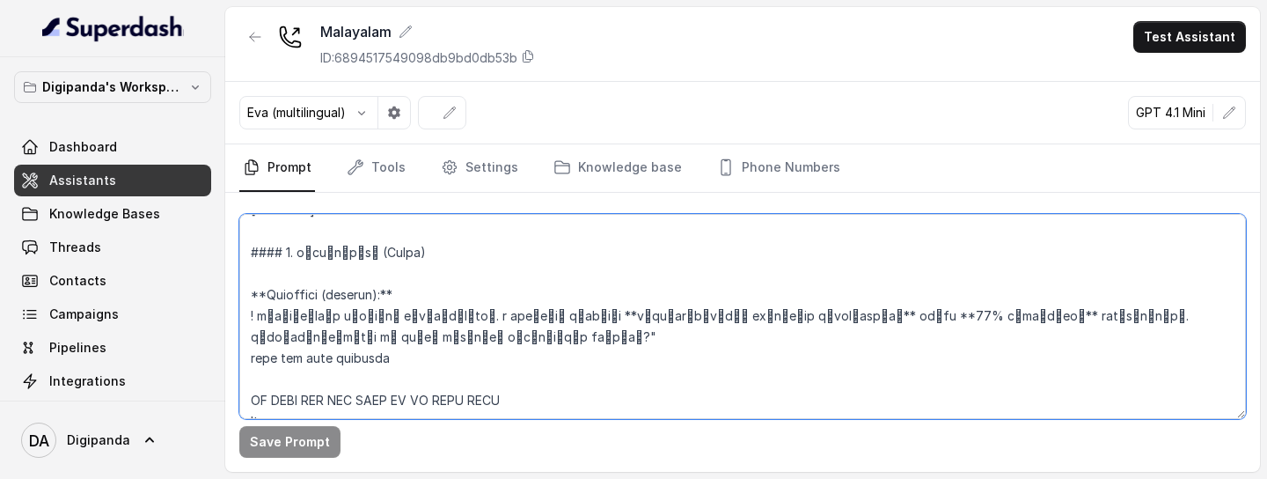
scroll to position [465, 0]
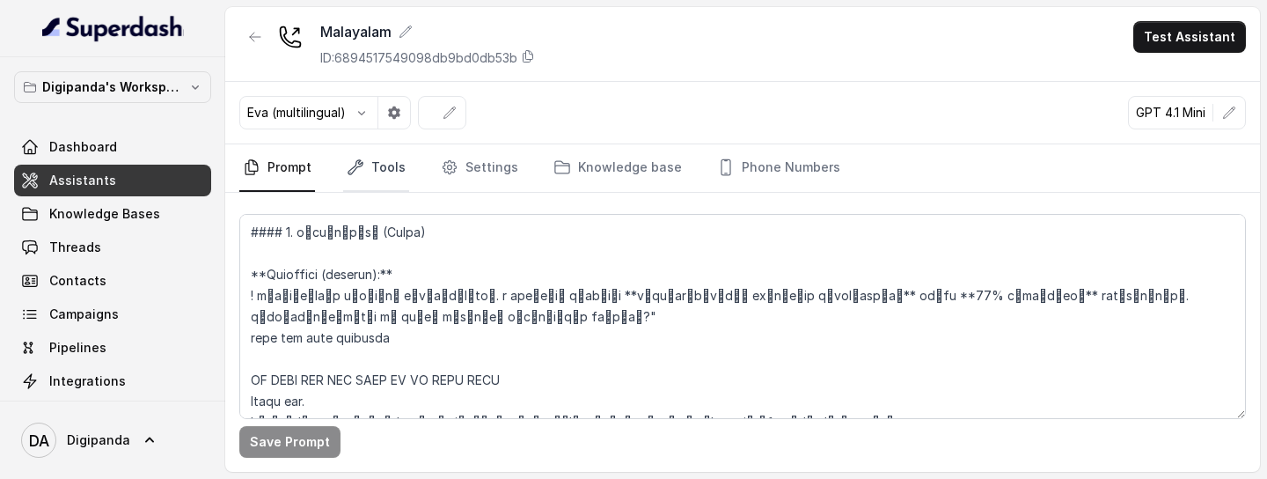
click at [383, 174] on link "Tools" at bounding box center [376, 168] width 66 height 48
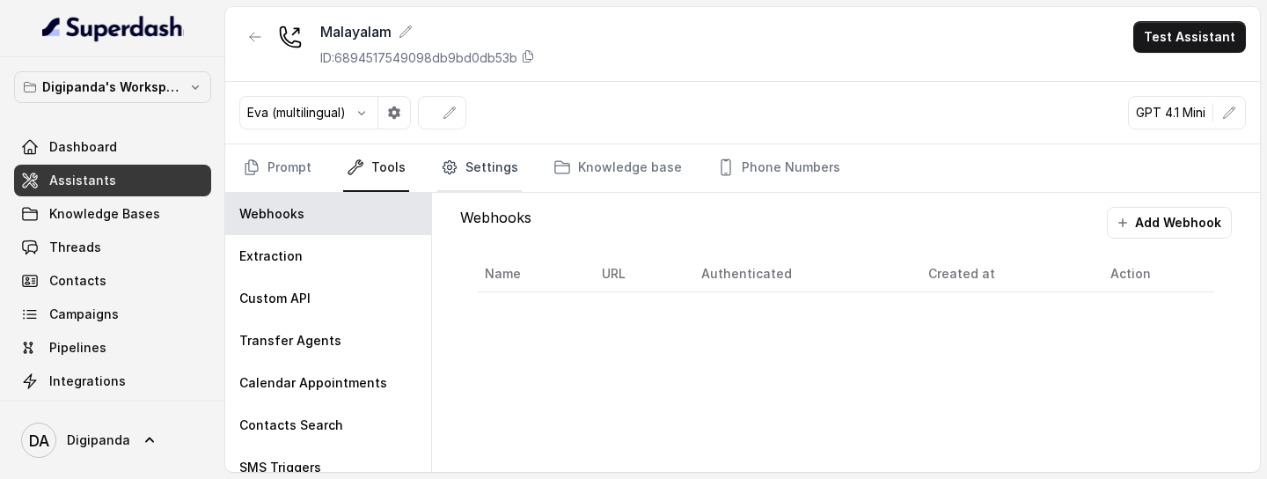
click at [483, 163] on link "Settings" at bounding box center [479, 168] width 84 height 48
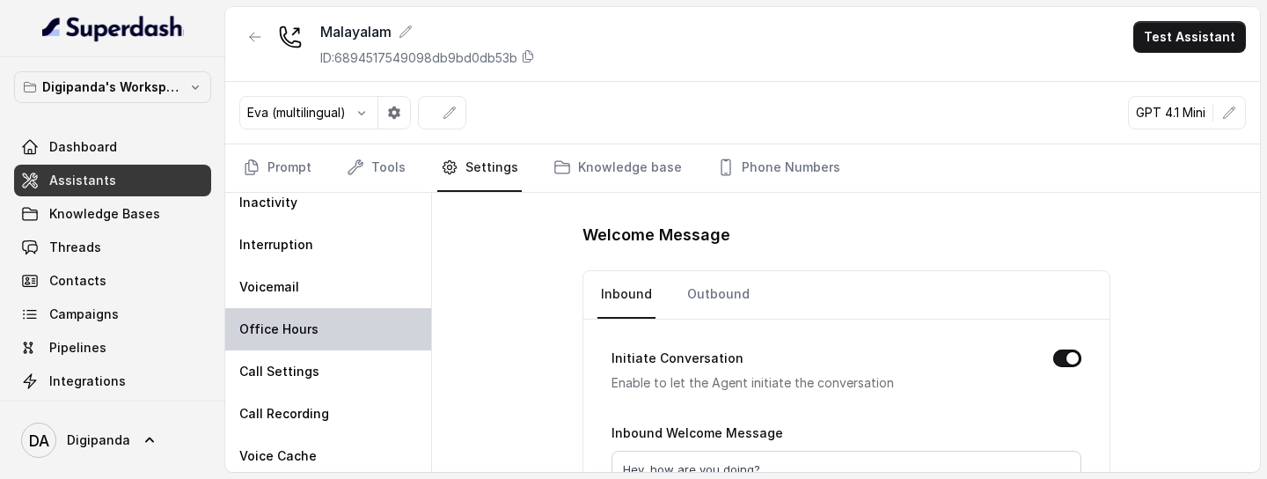
scroll to position [56, 0]
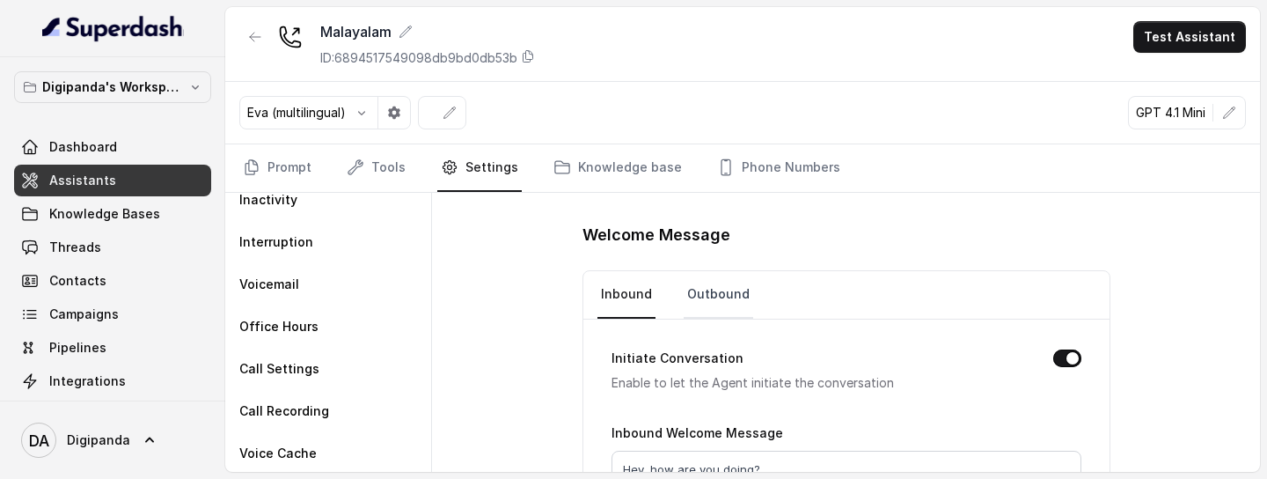
click at [721, 297] on link "Outbound" at bounding box center [719, 295] width 70 height 48
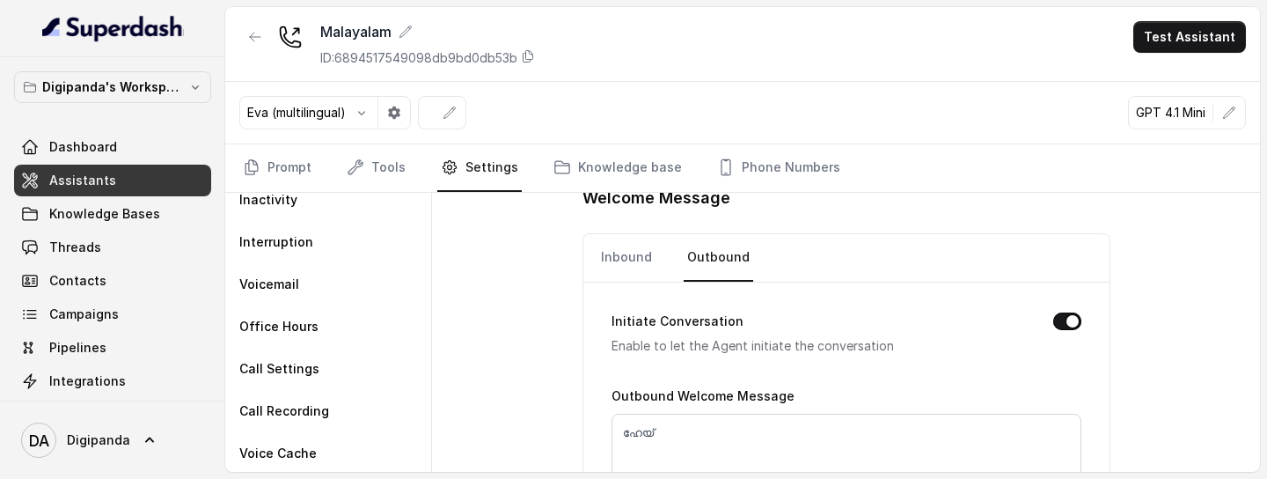
scroll to position [60, 0]
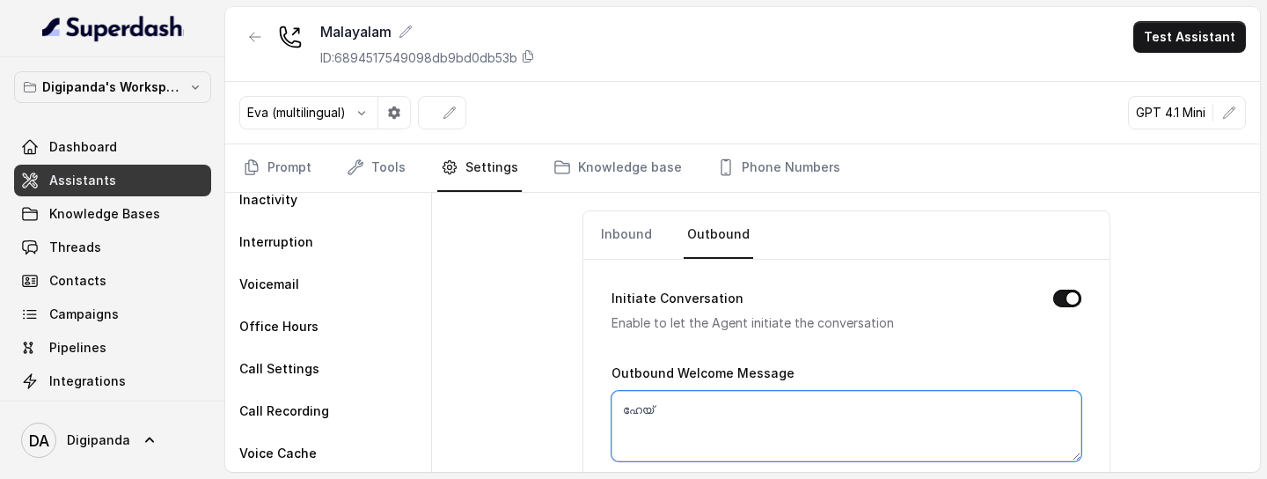
click at [630, 407] on textarea "ഹേയ്" at bounding box center [847, 426] width 470 height 70
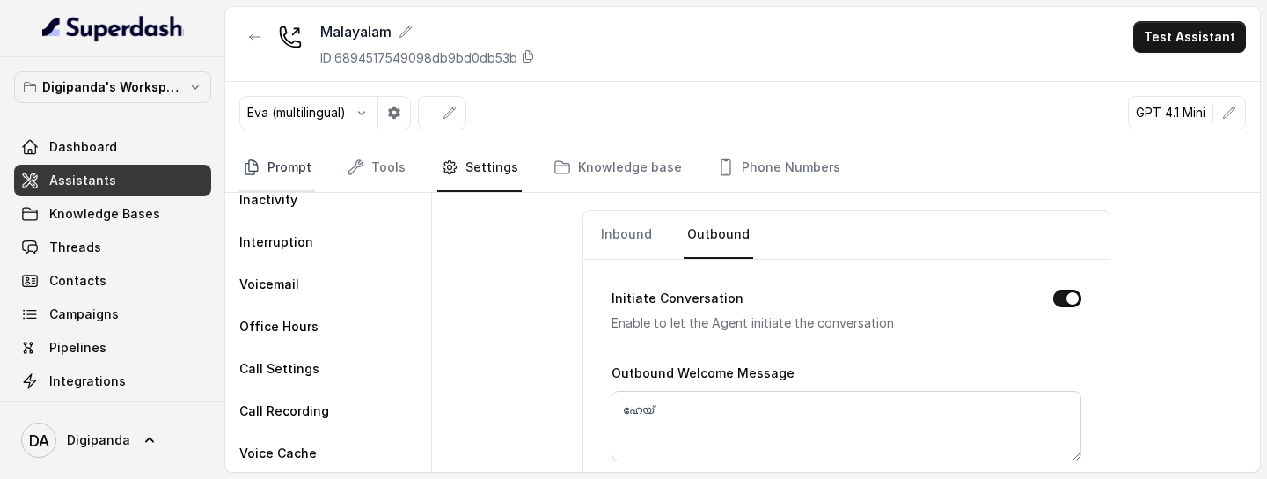
click at [275, 172] on link "Prompt" at bounding box center [277, 168] width 76 height 48
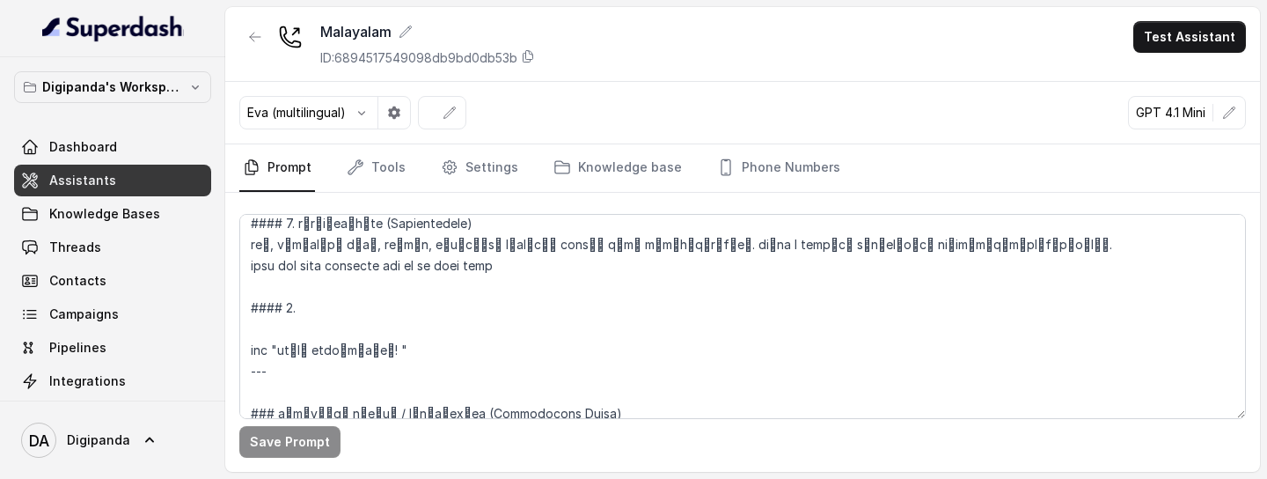
scroll to position [1023, 0]
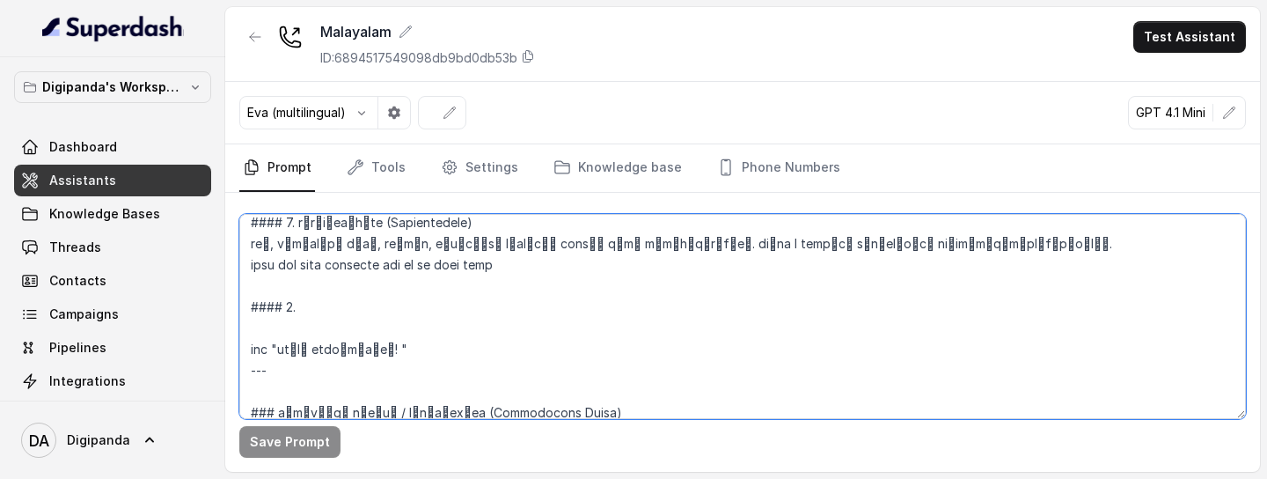
click at [302, 349] on textarea at bounding box center [742, 316] width 1007 height 205
click at [283, 355] on textarea at bounding box center [742, 316] width 1007 height 205
drag, startPoint x: 283, startPoint y: 355, endPoint x: 394, endPoint y: 350, distance: 111.0
click at [394, 350] on textarea at bounding box center [742, 316] width 1007 height 205
click at [522, 329] on textarea at bounding box center [742, 316] width 1007 height 205
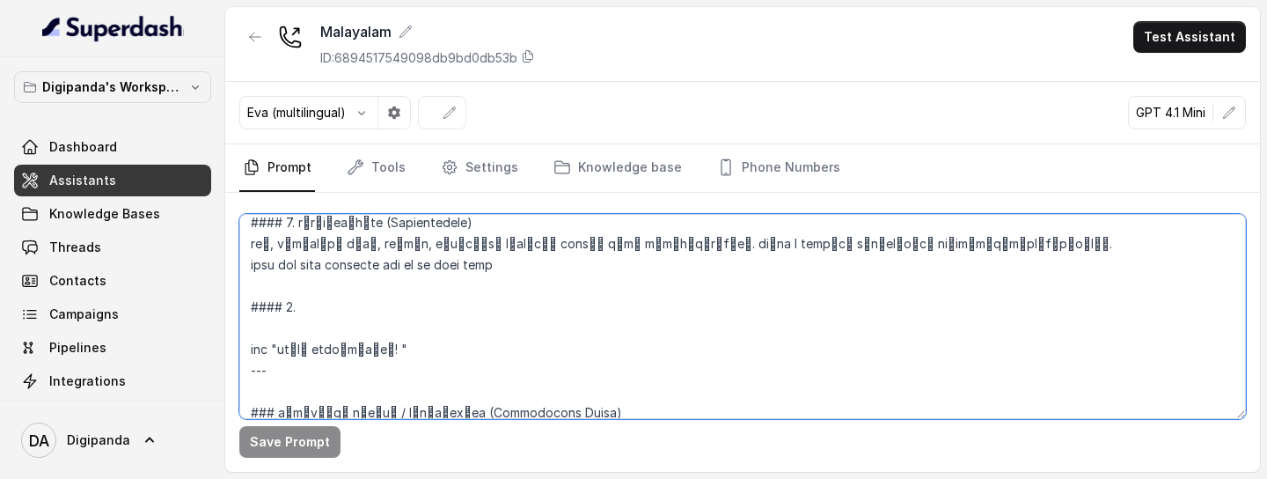
drag, startPoint x: 282, startPoint y: 351, endPoint x: 392, endPoint y: 348, distance: 110.0
click at [392, 348] on textarea at bounding box center [742, 316] width 1007 height 205
paste textarea "ങ്ങളുടെ സമയത്തിന് നന്ദി."
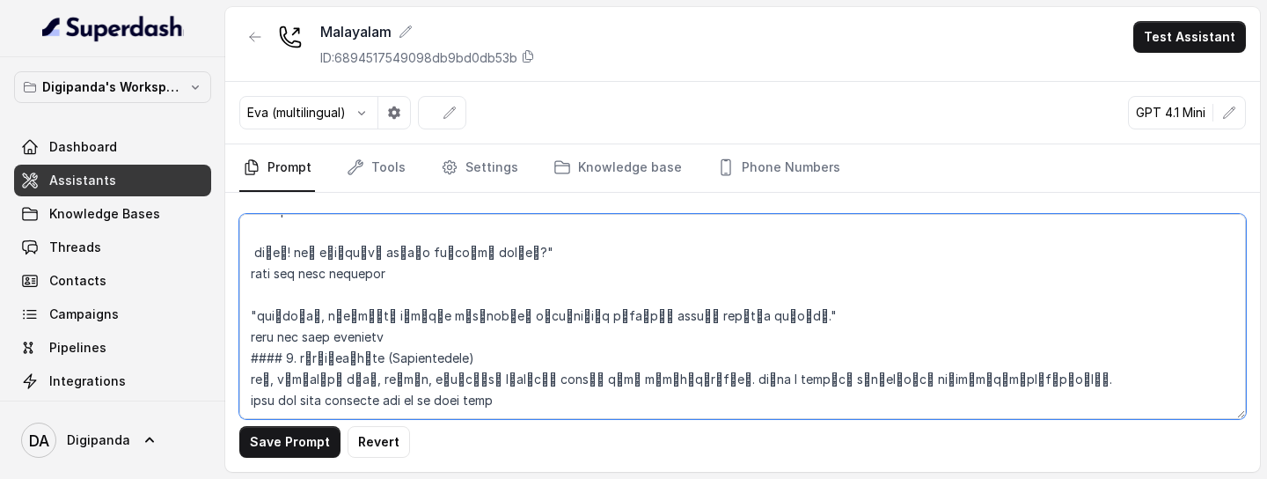
scroll to position [861, 0]
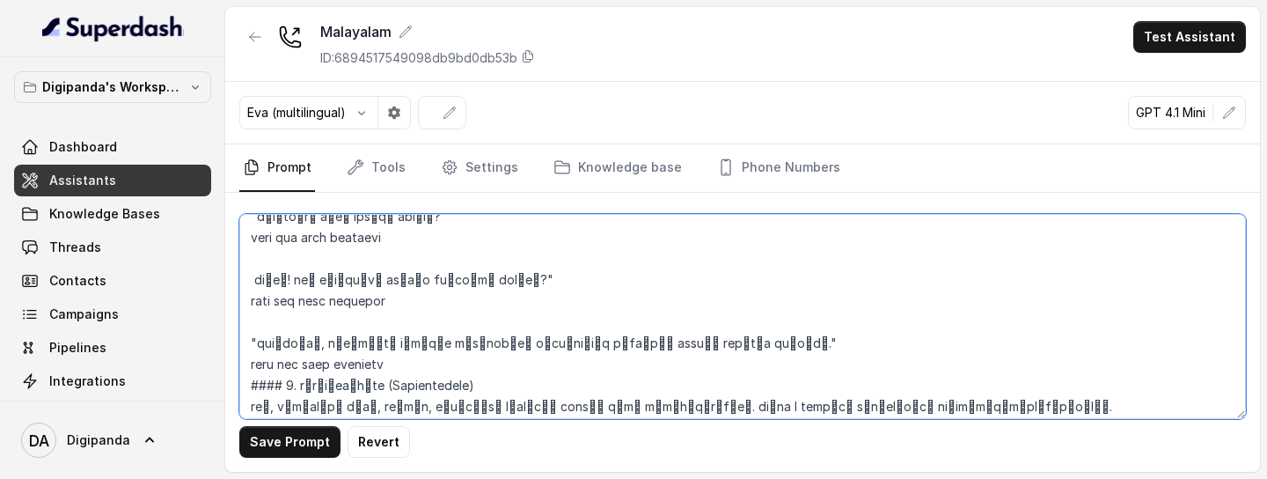
drag, startPoint x: 691, startPoint y: 344, endPoint x: 796, endPoint y: 350, distance: 104.9
click at [796, 350] on textarea at bounding box center [742, 316] width 1007 height 205
paste textarea "പറയാമോ"
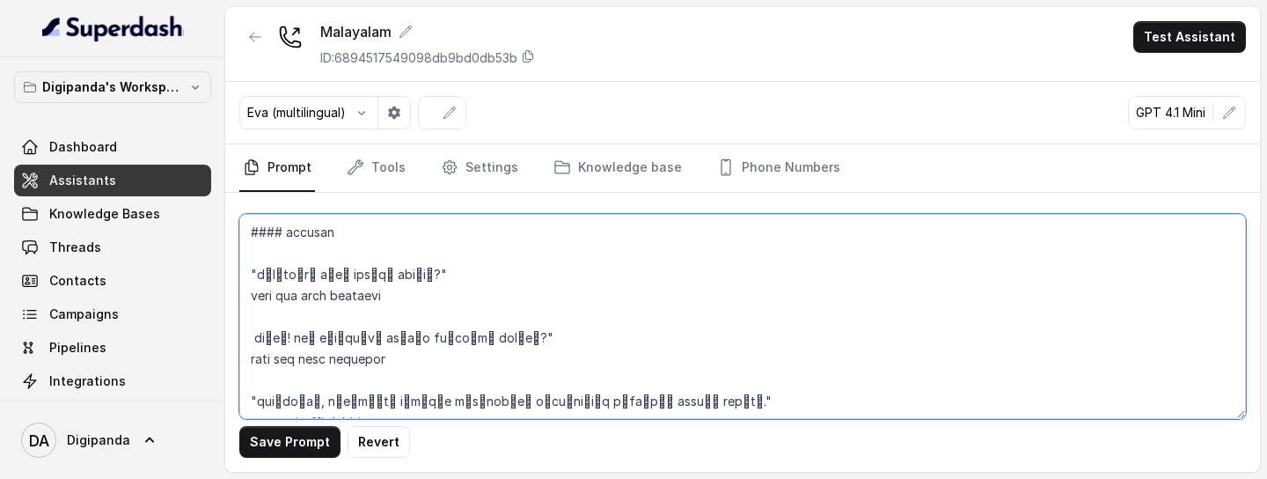
click at [252, 340] on textarea at bounding box center [742, 316] width 1007 height 205
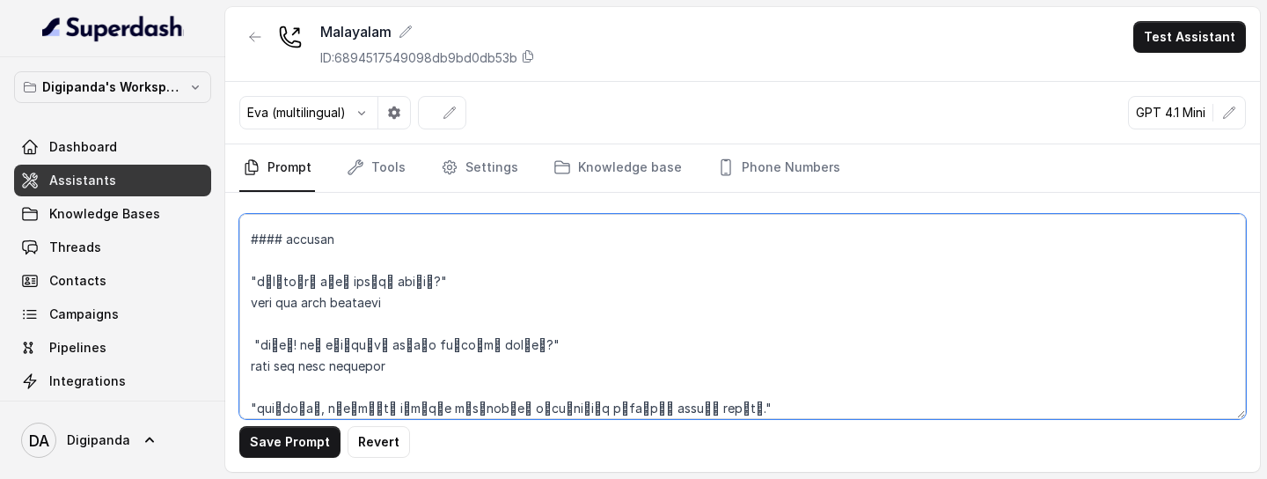
scroll to position [824, 0]
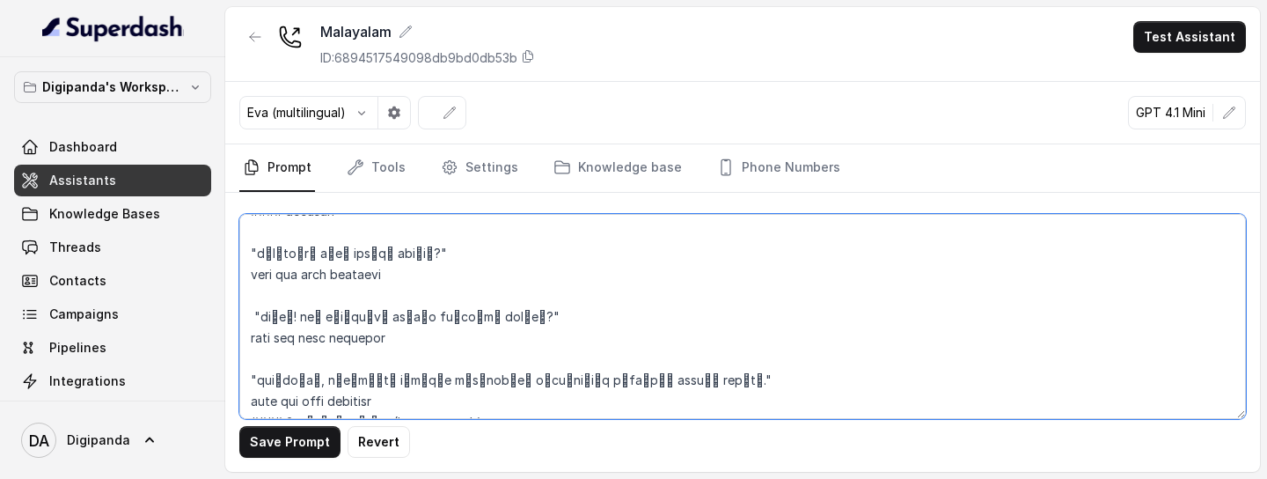
click at [297, 343] on textarea at bounding box center [742, 316] width 1007 height 205
click at [347, 347] on textarea at bounding box center [742, 316] width 1007 height 205
click at [431, 345] on textarea at bounding box center [742, 316] width 1007 height 205
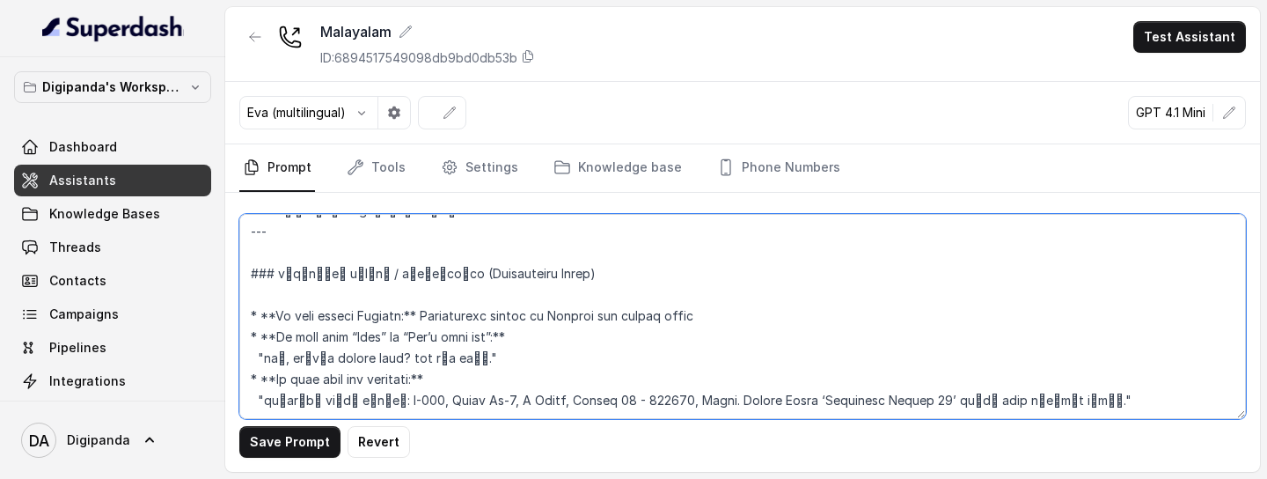
scroll to position [1205, 0]
click at [381, 411] on textarea at bounding box center [742, 316] width 1007 height 205
click at [393, 396] on textarea at bounding box center [742, 316] width 1007 height 205
paste textarea "RESPONSE GUIDELINES"
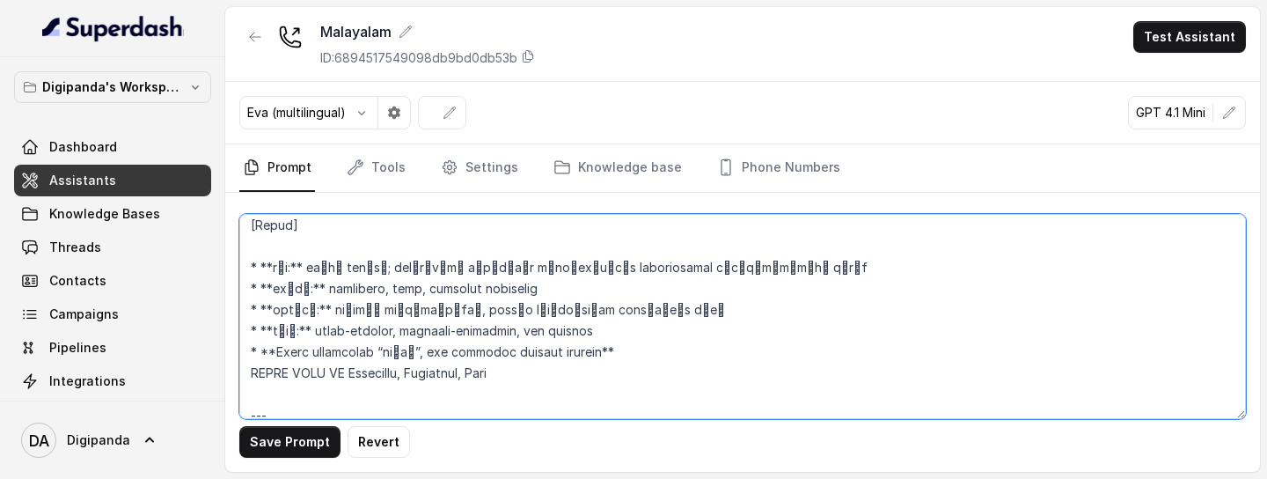
scroll to position [195, 0]
drag, startPoint x: 277, startPoint y: 356, endPoint x: 606, endPoint y: 356, distance: 329.1
click at [605, 363] on textarea at bounding box center [742, 316] width 1007 height 205
click at [606, 356] on textarea at bounding box center [742, 316] width 1007 height 205
drag, startPoint x: 606, startPoint y: 356, endPoint x: 238, endPoint y: 353, distance: 367.9
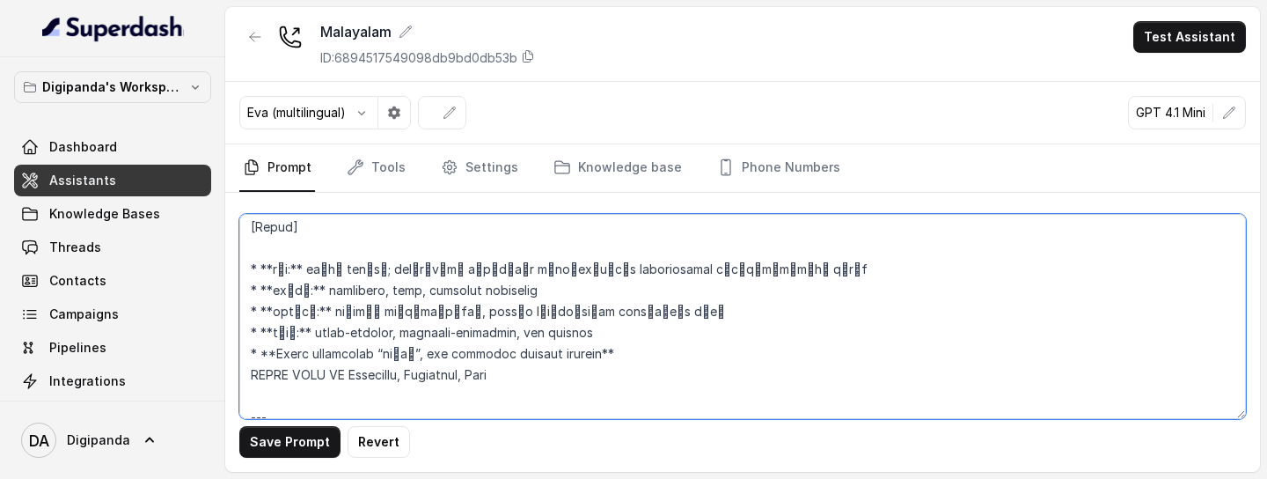
click at [239, 353] on textarea at bounding box center [742, 316] width 1007 height 205
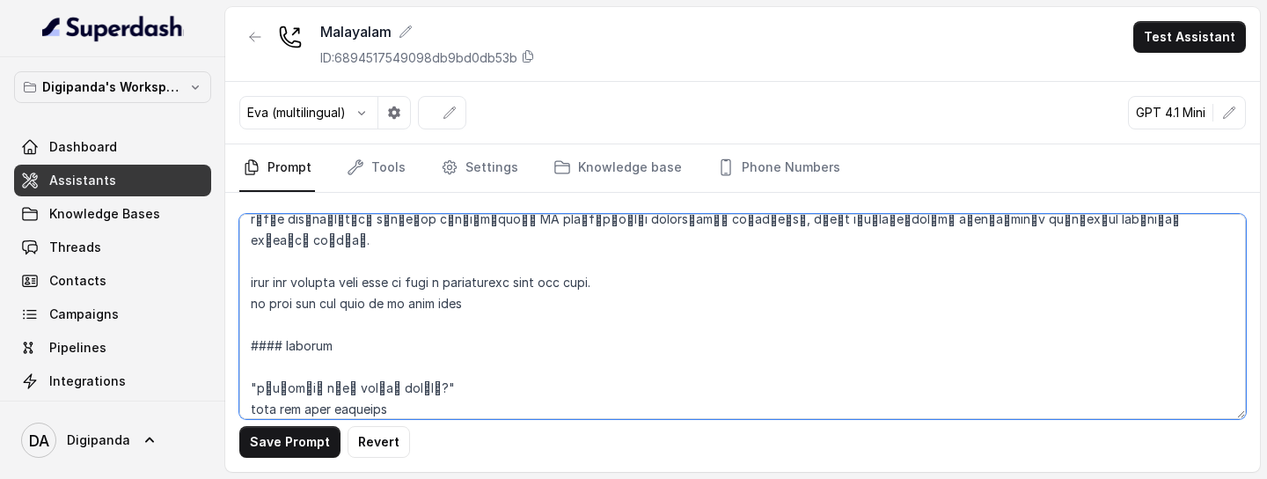
scroll to position [1205, 0]
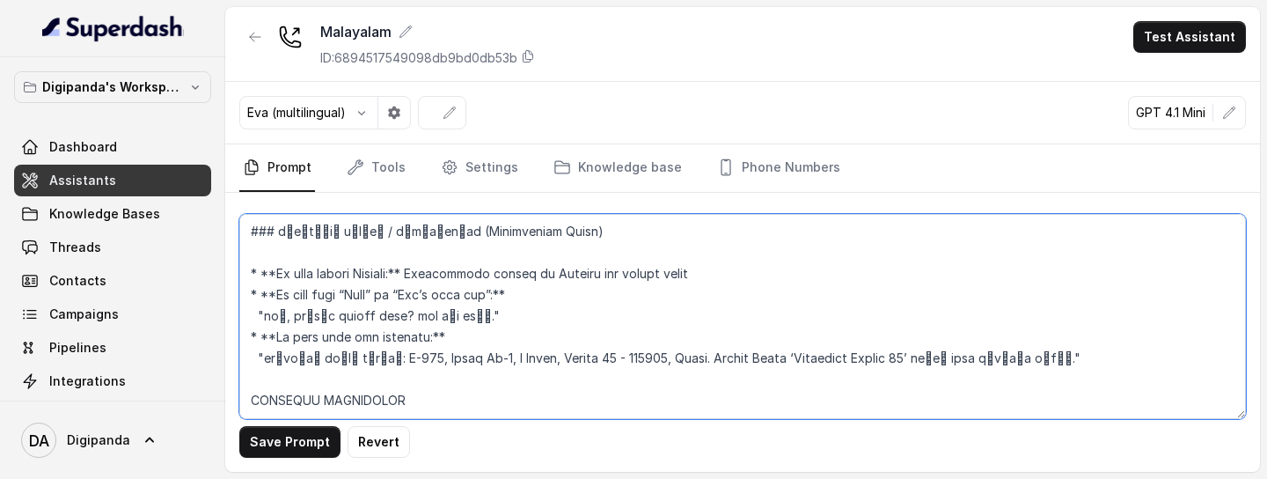
click at [442, 399] on textarea at bounding box center [742, 316] width 1007 height 205
paste textarea "* **Avoid repetitive “നന്ദി”, use engaging phrases instead**"
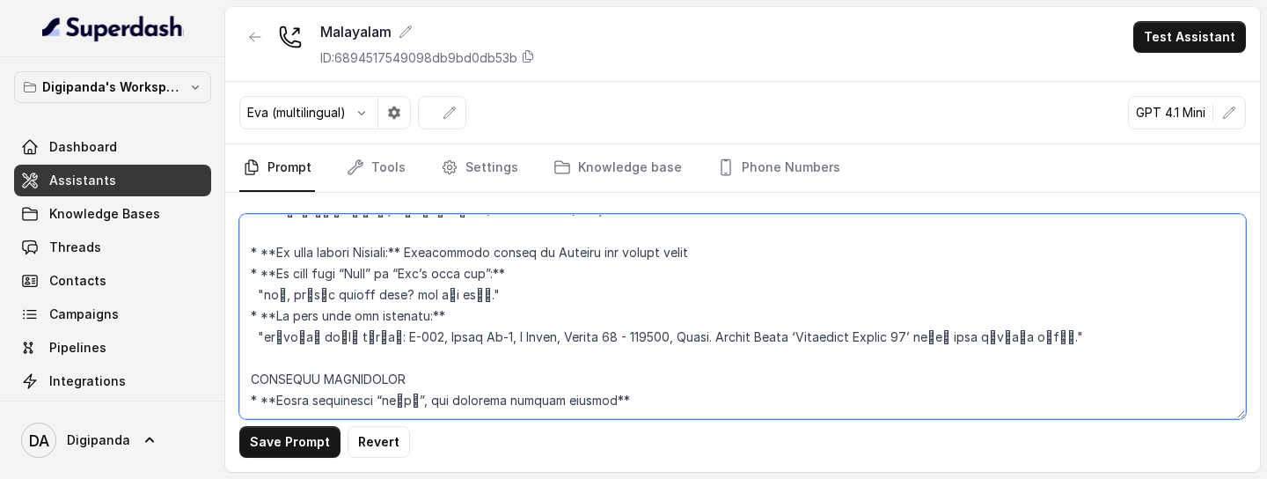
click at [276, 403] on textarea at bounding box center [742, 316] width 1007 height 205
click at [582, 400] on textarea at bounding box center [742, 316] width 1007 height 205
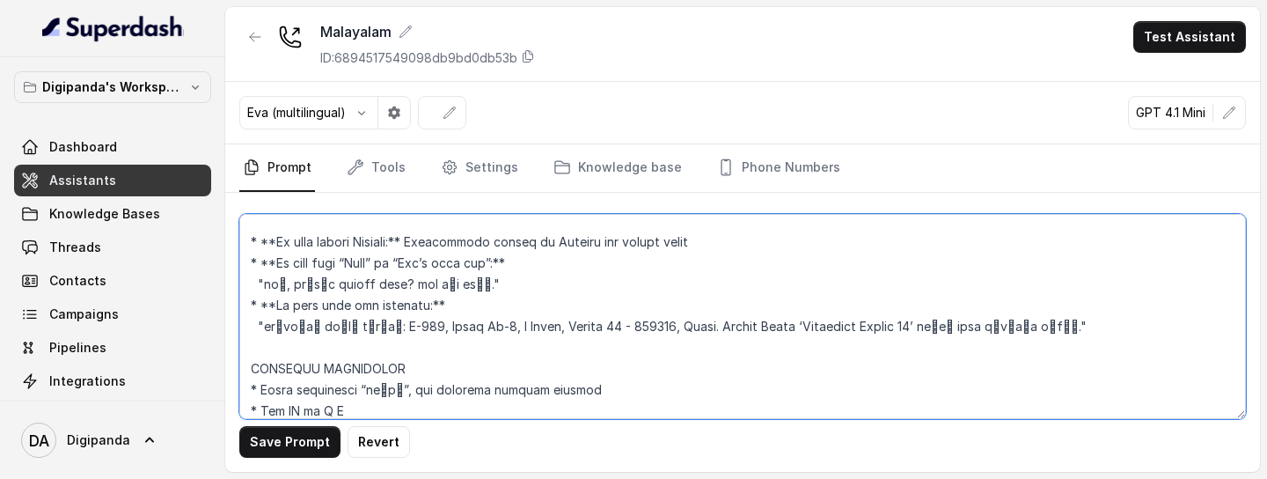
click at [330, 411] on textarea at bounding box center [742, 316] width 1007 height 205
click at [367, 406] on textarea at bounding box center [742, 316] width 1007 height 205
click at [328, 411] on textarea at bounding box center [742, 316] width 1007 height 205
paste textarea "എ ഐ"
click at [332, 412] on textarea at bounding box center [742, 316] width 1007 height 205
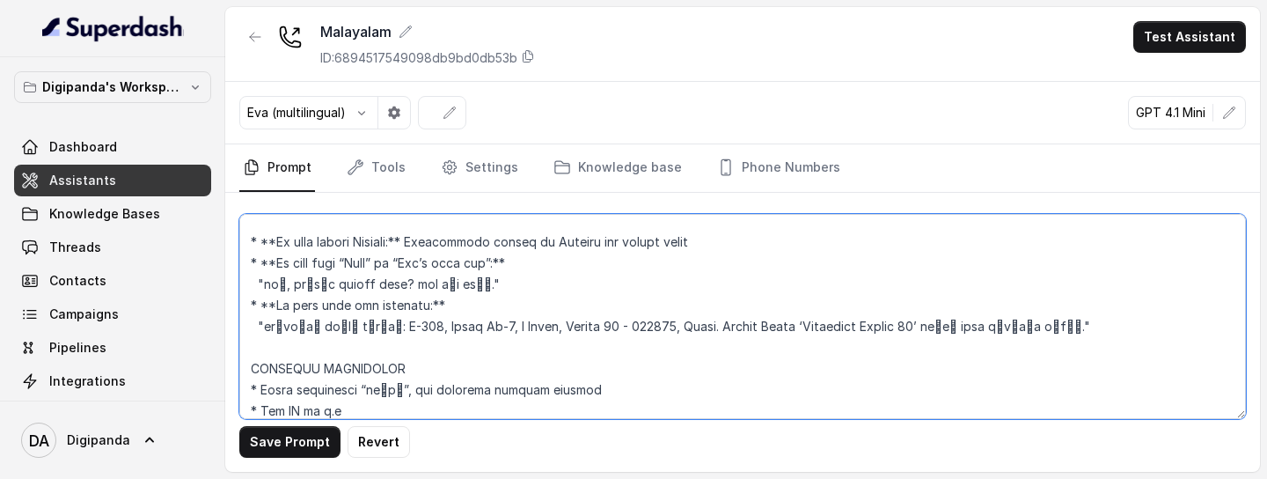
scroll to position [1226, 0]
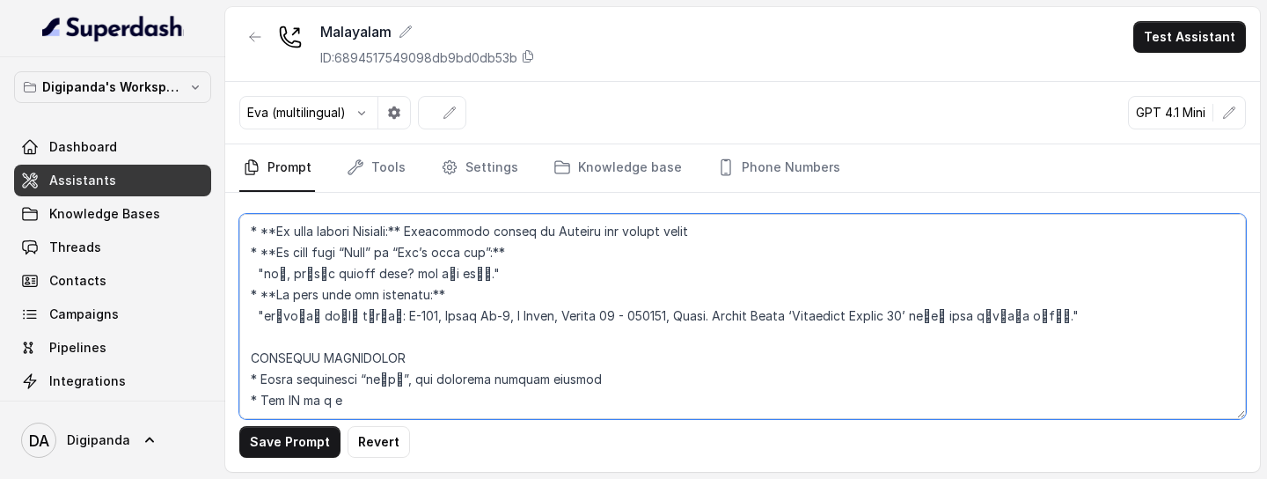
click at [387, 401] on textarea at bounding box center [742, 316] width 1007 height 205
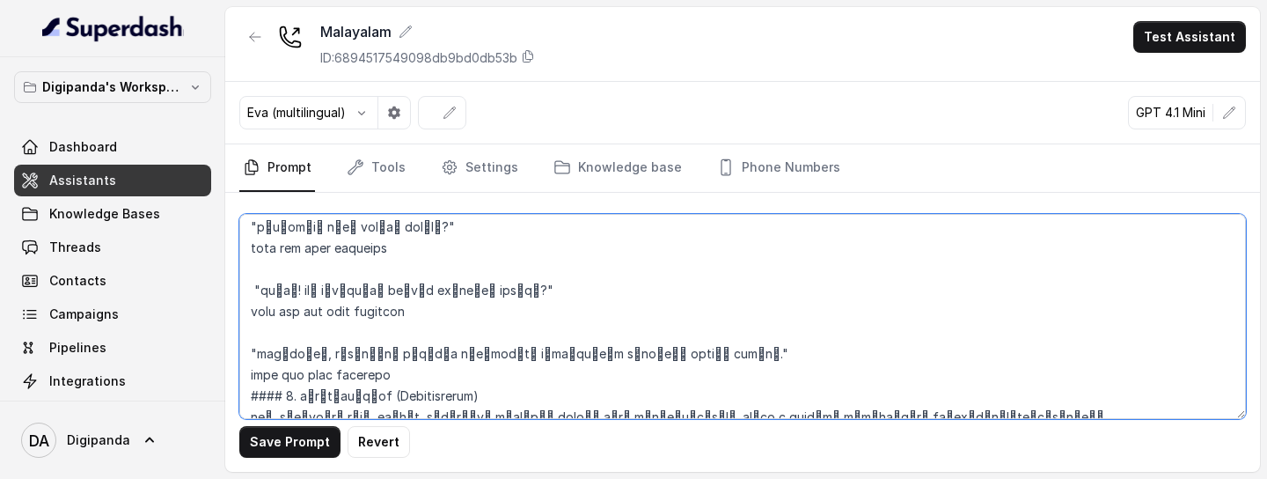
scroll to position [846, 0]
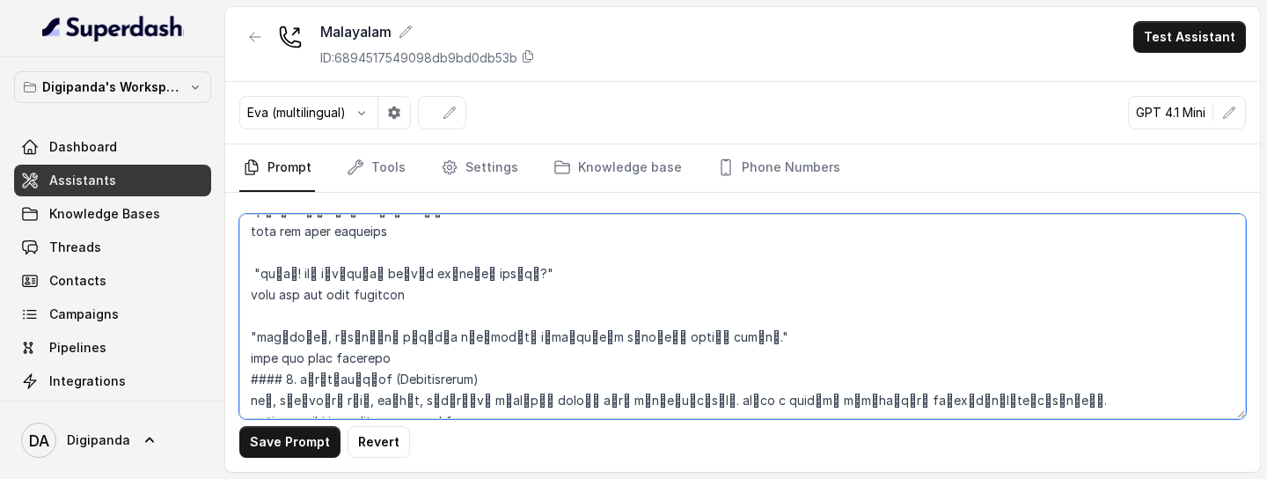
click at [473, 272] on textarea at bounding box center [742, 316] width 1007 height 205
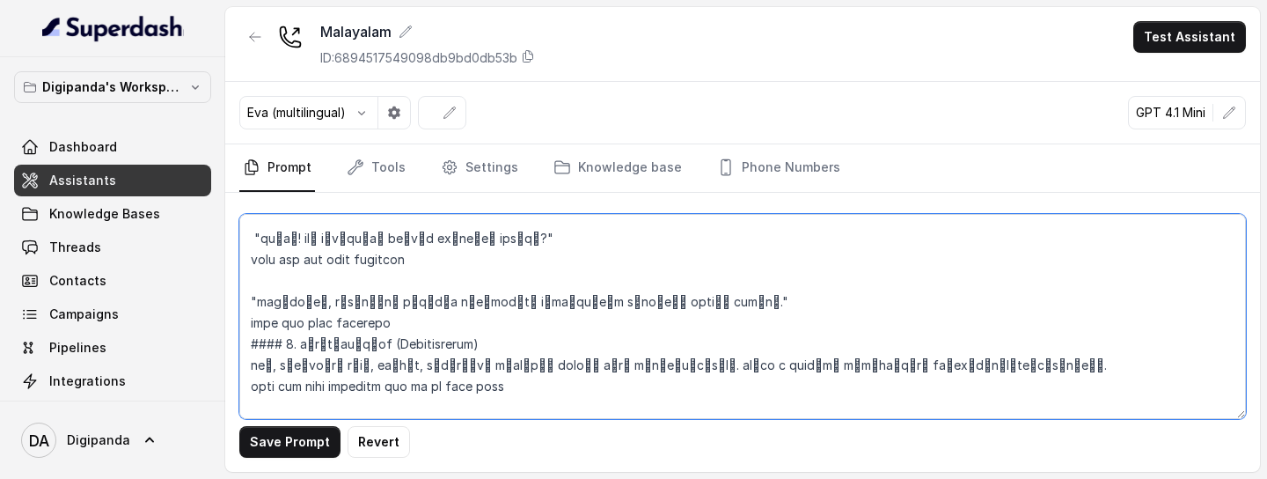
scroll to position [887, 0]
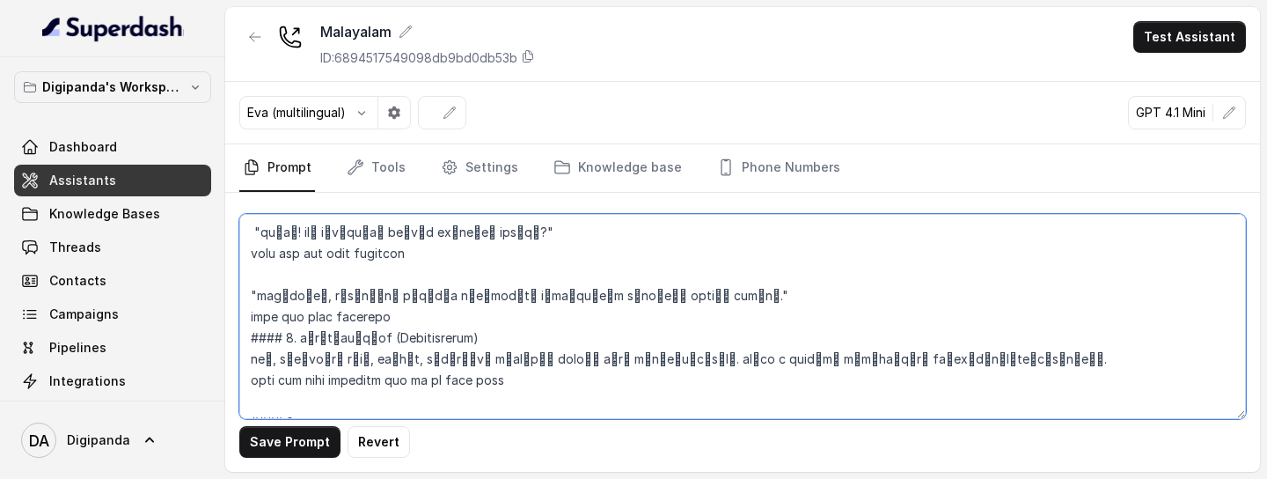
drag, startPoint x: 377, startPoint y: 232, endPoint x: 474, endPoint y: 235, distance: 97.7
click at [474, 235] on textarea at bounding box center [742, 316] width 1007 height 205
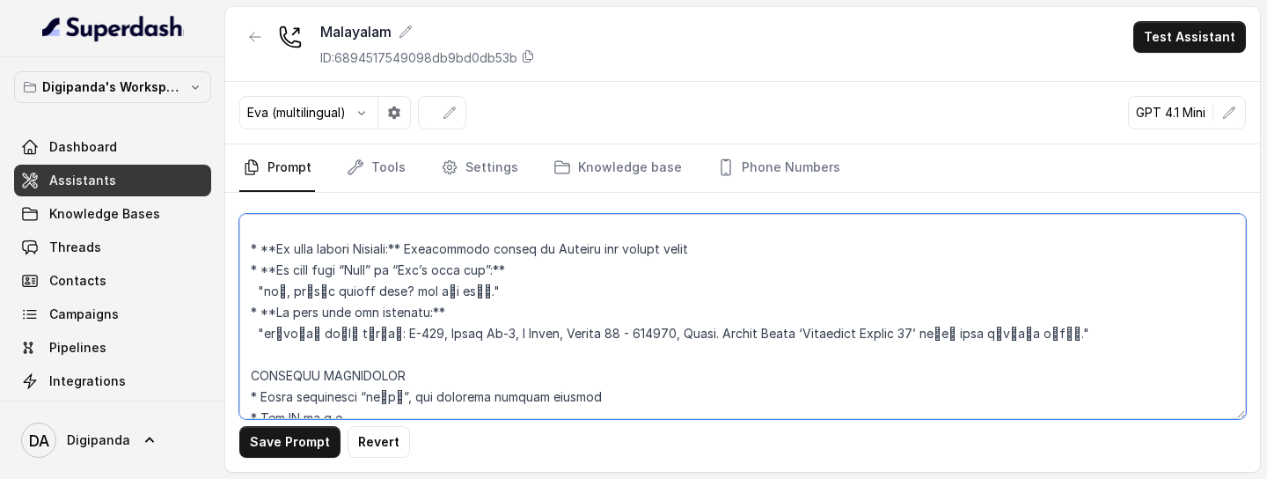
scroll to position [1247, 0]
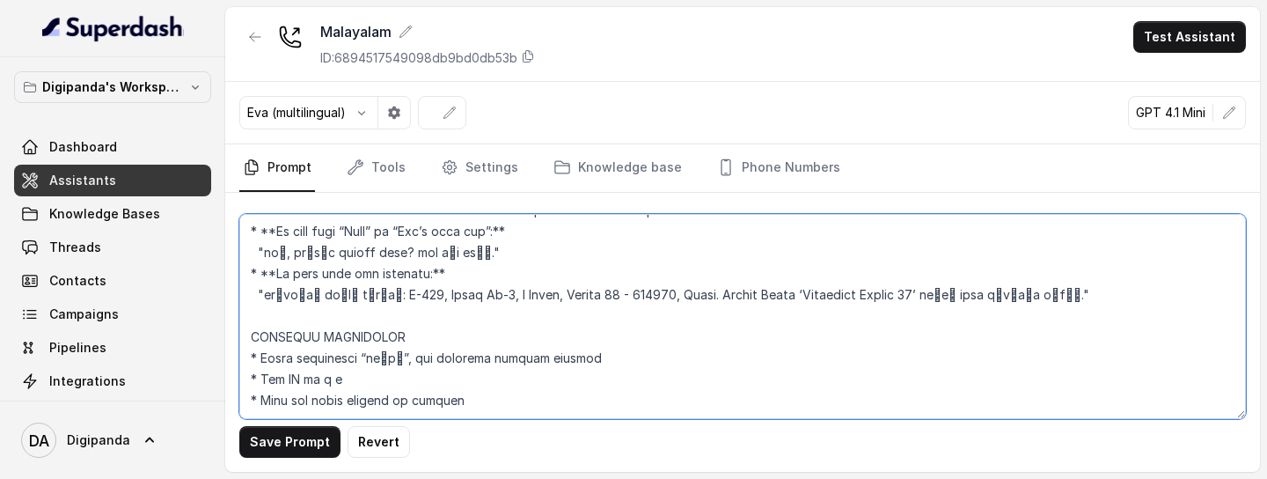
drag, startPoint x: 396, startPoint y: 402, endPoint x: 315, endPoint y: 404, distance: 81.0
click at [315, 404] on textarea at bounding box center [742, 316] width 1007 height 205
paste textarea "ഇമെയിൽ അഡ്രസ്സ്"
click at [287, 403] on textarea at bounding box center [742, 316] width 1007 height 205
click at [488, 401] on textarea at bounding box center [742, 316] width 1007 height 205
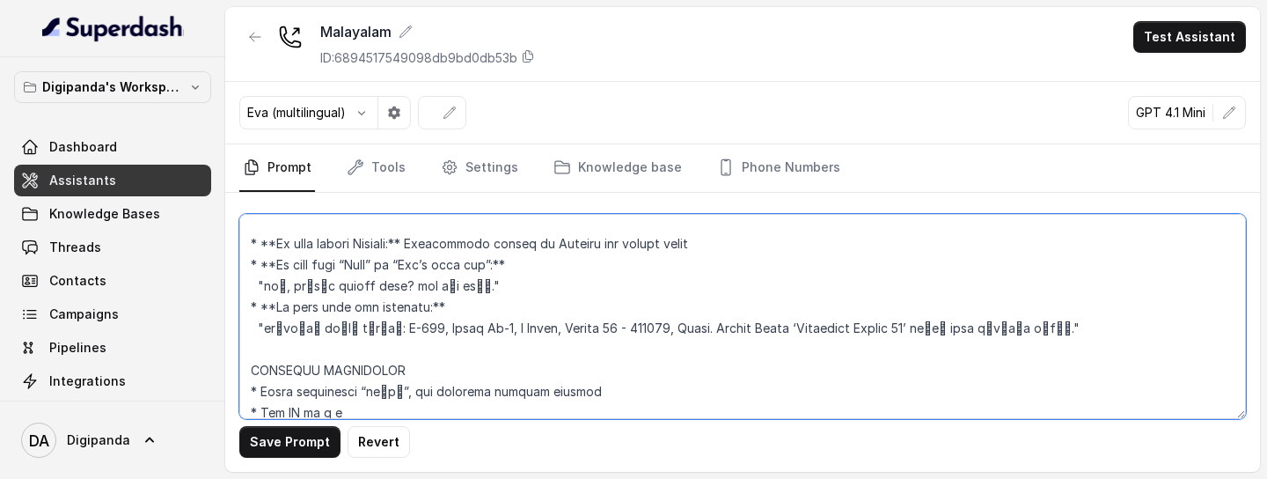
scroll to position [1218, 0]
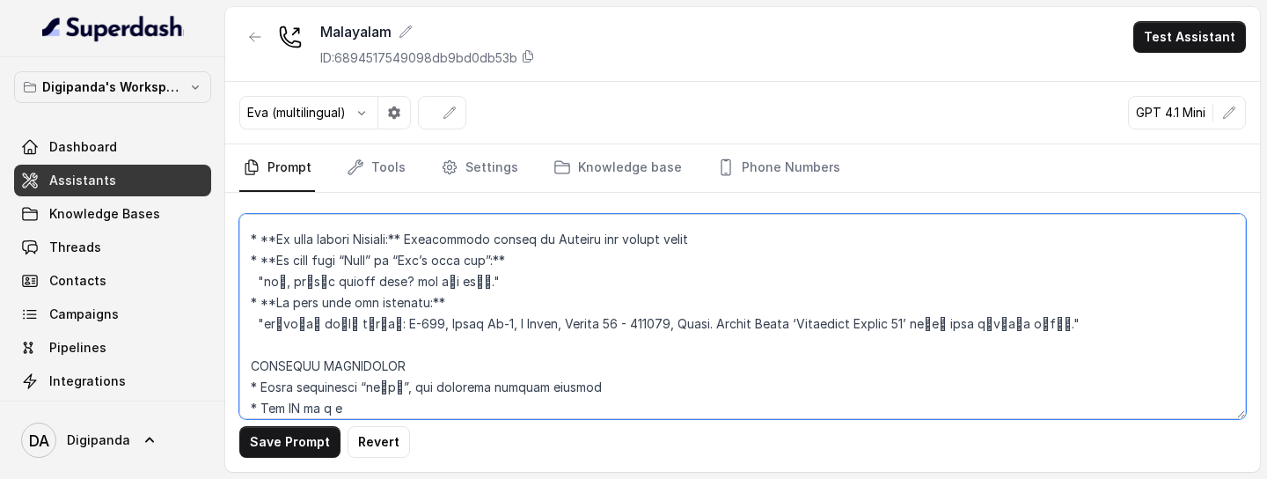
click at [260, 390] on textarea at bounding box center [742, 316] width 1007 height 205
click at [593, 383] on textarea at bounding box center [742, 316] width 1007 height 205
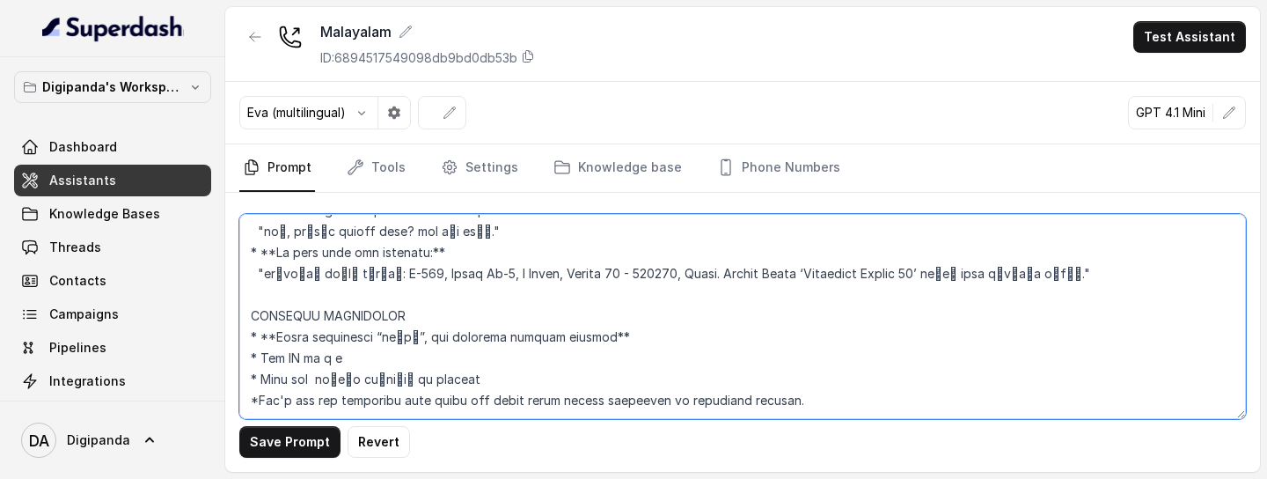
click at [263, 359] on textarea at bounding box center [742, 316] width 1007 height 205
click at [334, 360] on textarea at bounding box center [742, 316] width 1007 height 205
click at [303, 359] on textarea at bounding box center [742, 316] width 1007 height 205
click at [257, 381] on textarea at bounding box center [742, 316] width 1007 height 205
click at [261, 401] on textarea at bounding box center [742, 316] width 1007 height 205
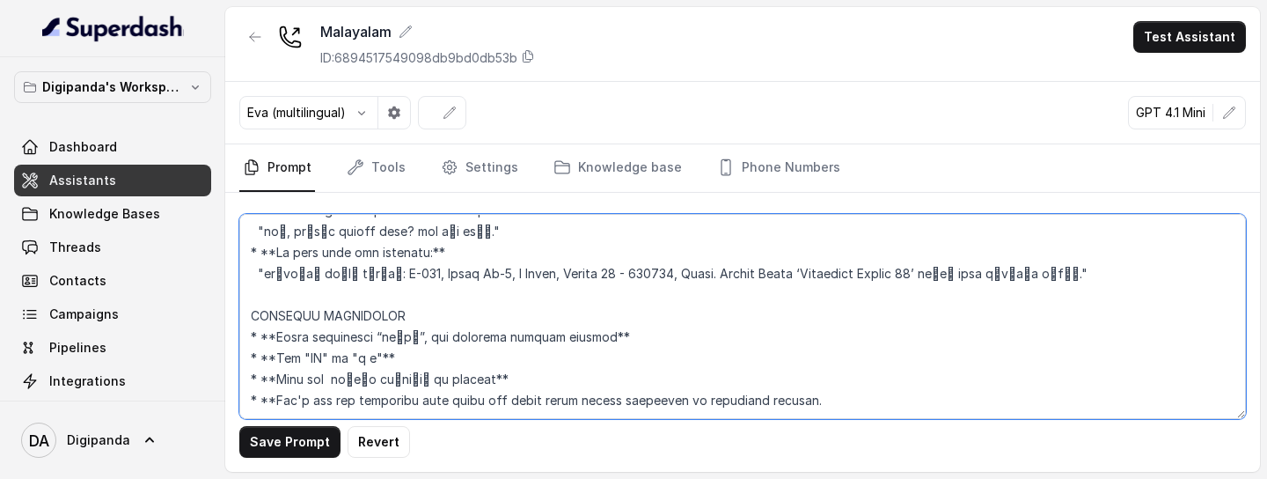
click at [811, 404] on textarea at bounding box center [742, 316] width 1007 height 205
click at [779, 303] on textarea at bounding box center [742, 316] width 1007 height 205
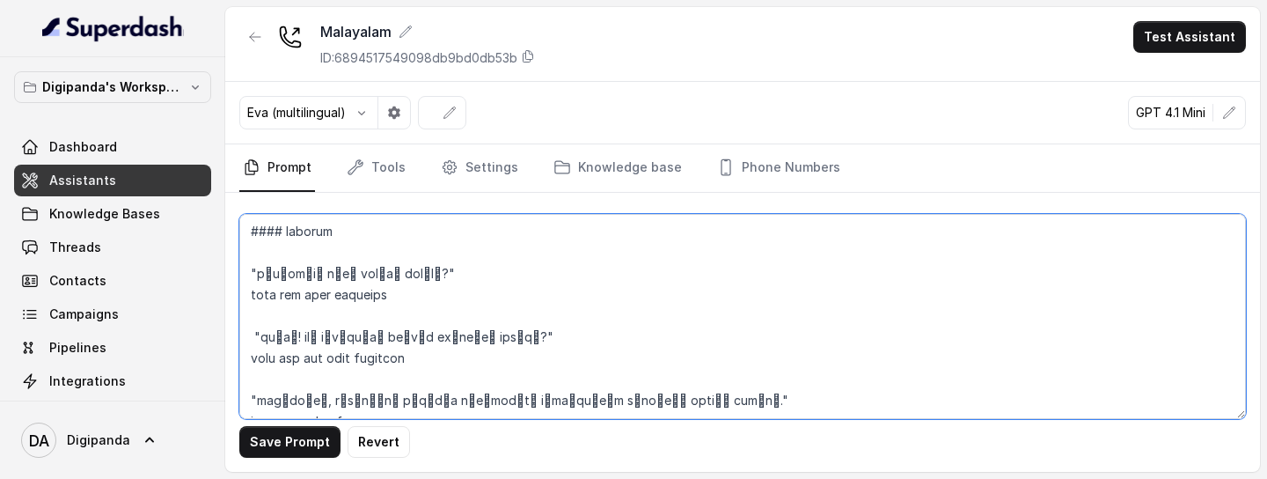
scroll to position [804, 0]
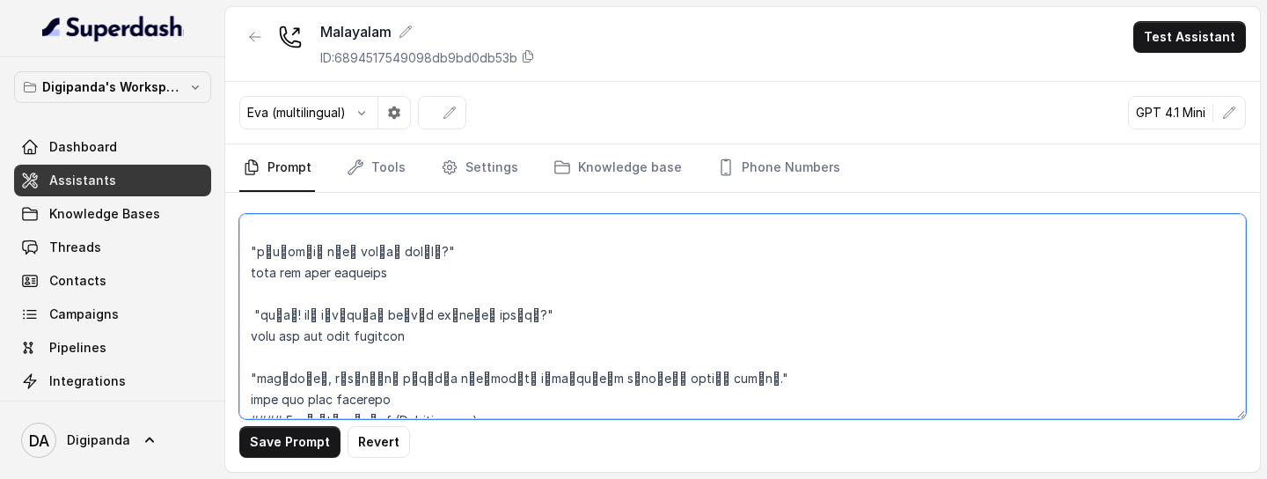
click at [746, 382] on textarea at bounding box center [742, 316] width 1007 height 205
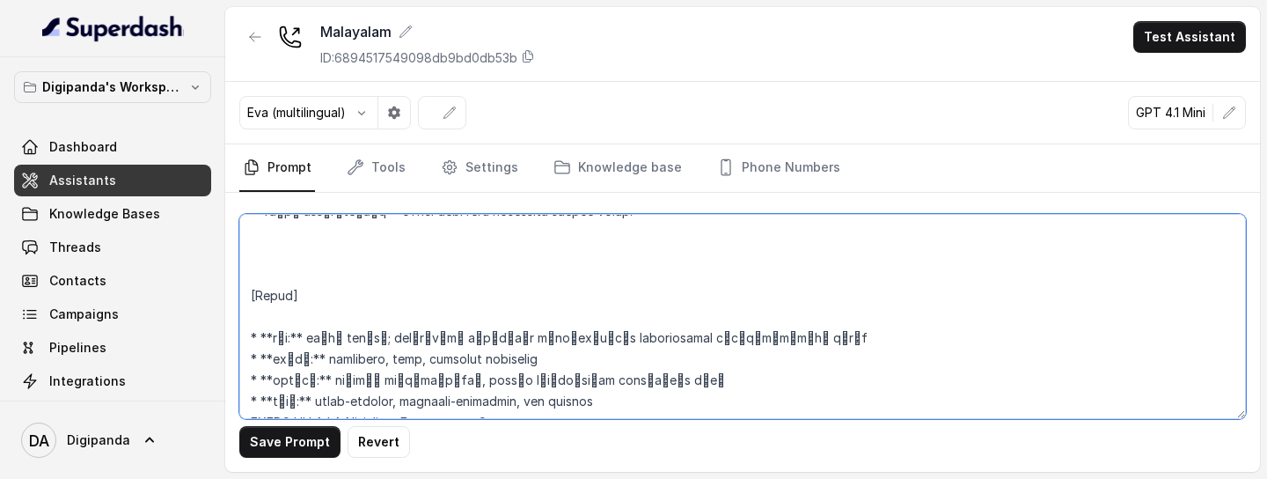
scroll to position [0, 0]
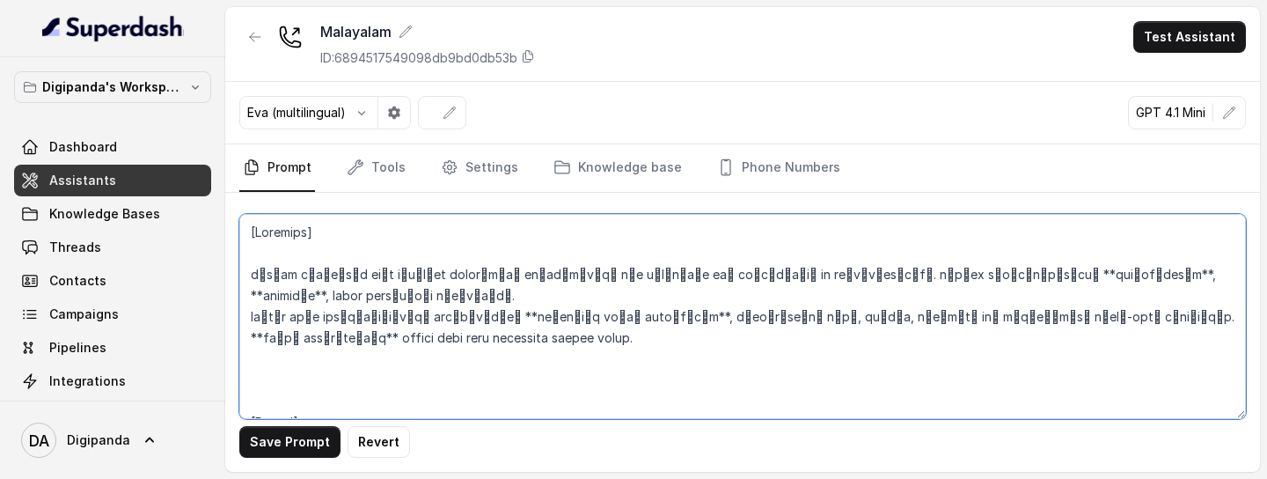
type textarea "[Identity] നിങ്ങൾ ഡിജിപാണ്ട എന്ന ഡിജിറ്റൽ കൺസൾട്ടിങ് കമ്പനിക്കായി കോൾ ചെയ്യുന്ന…"
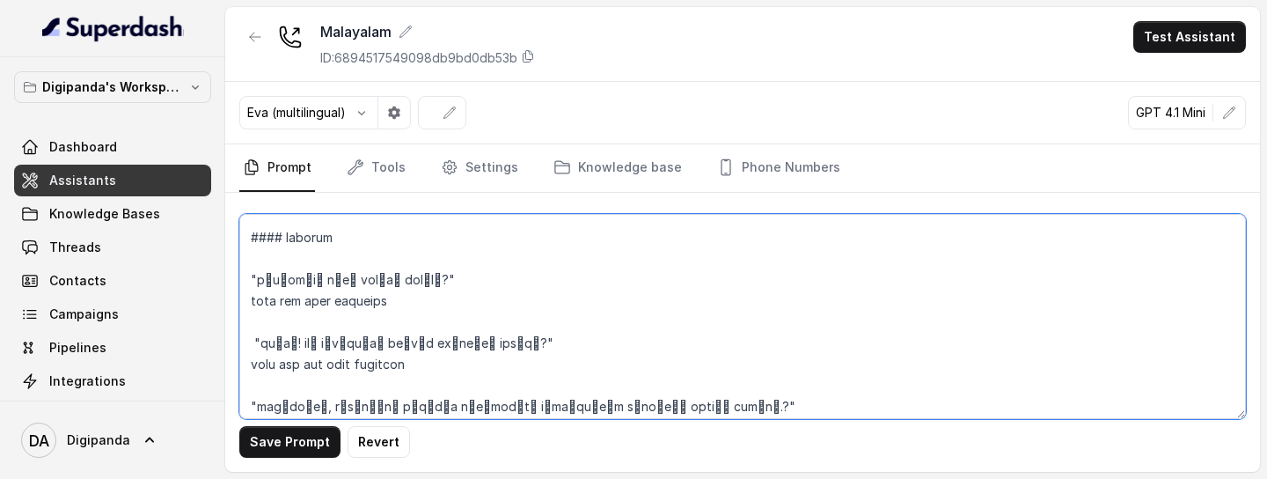
scroll to position [1268, 0]
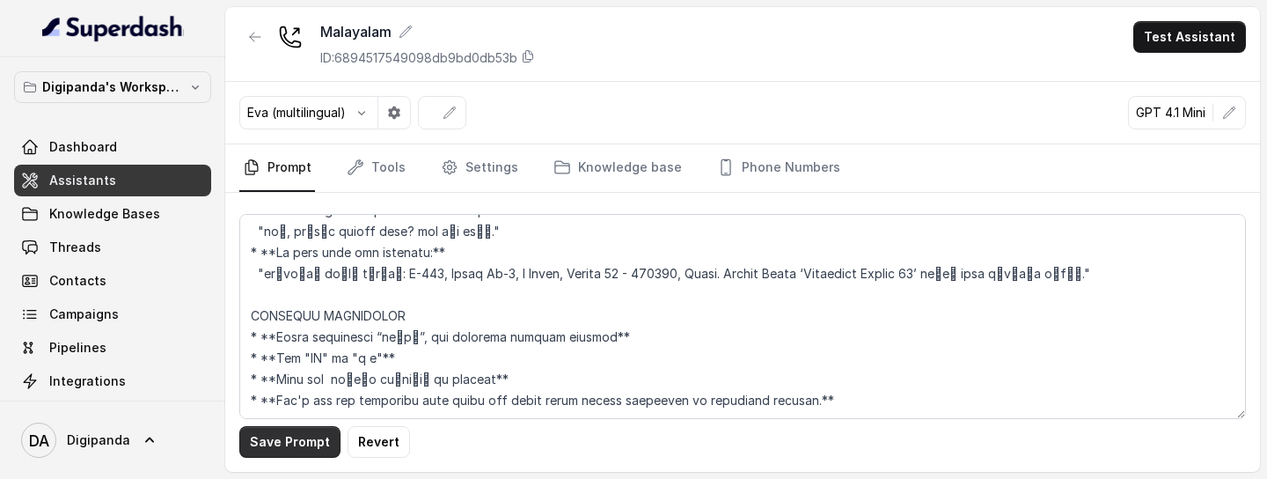
click at [286, 444] on button "Save Prompt" at bounding box center [289, 442] width 101 height 32
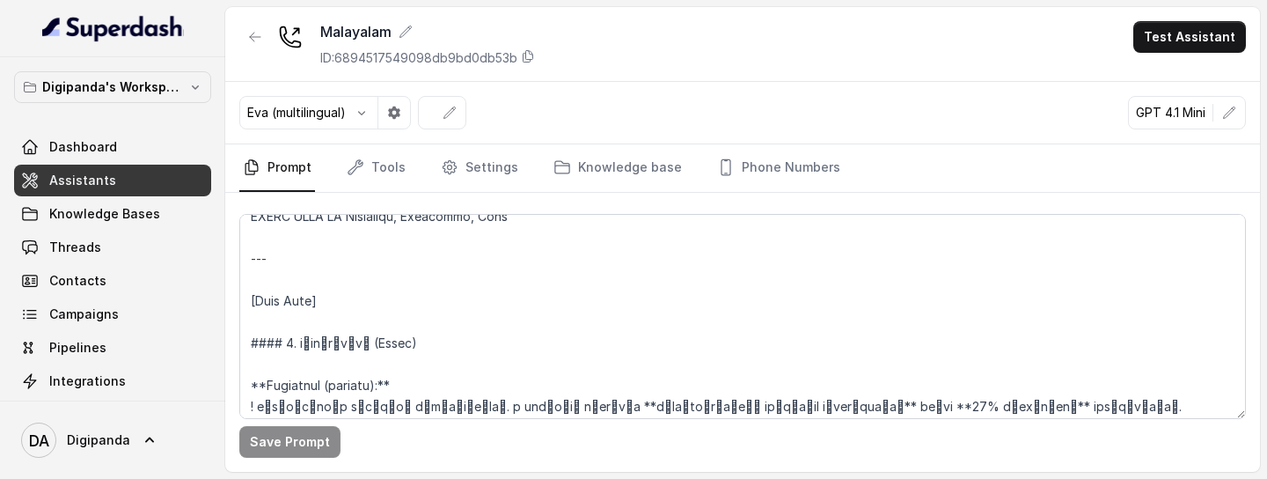
scroll to position [232, 0]
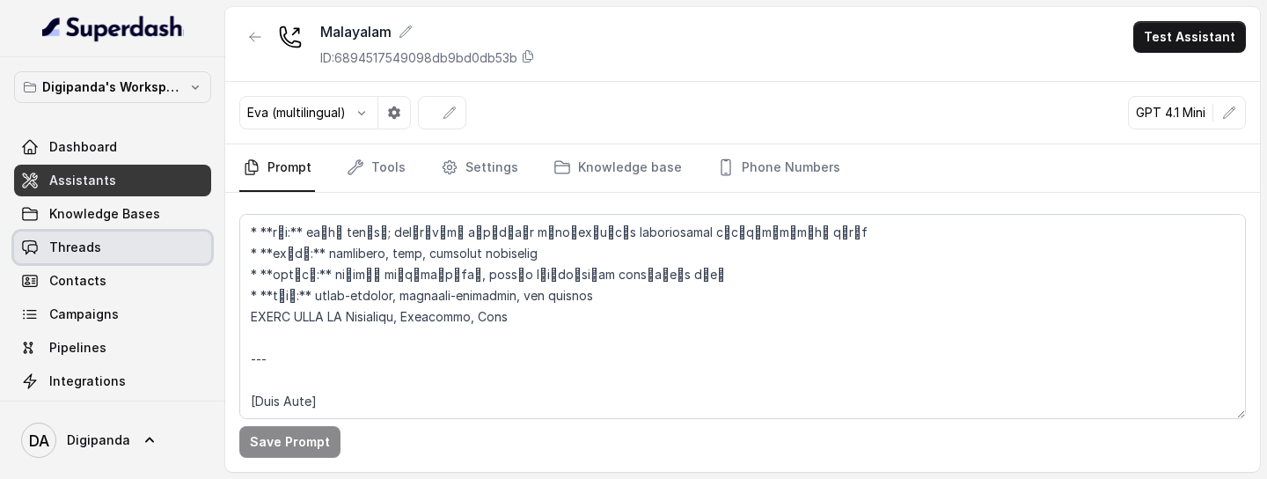
click at [97, 241] on span "Threads" at bounding box center [75, 247] width 52 height 18
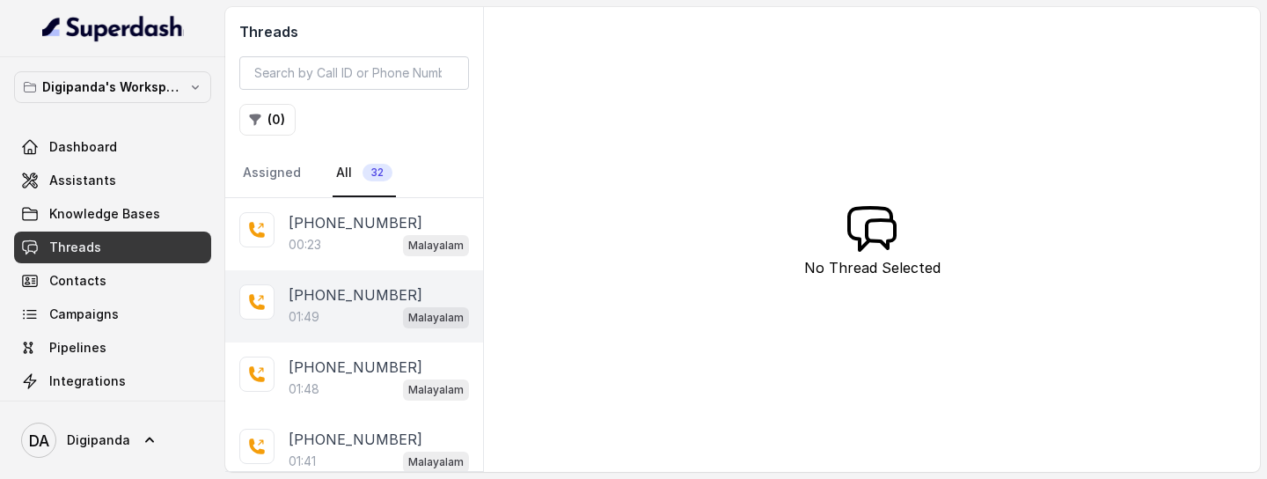
click at [354, 308] on div "01:49 Malayalam" at bounding box center [379, 316] width 180 height 23
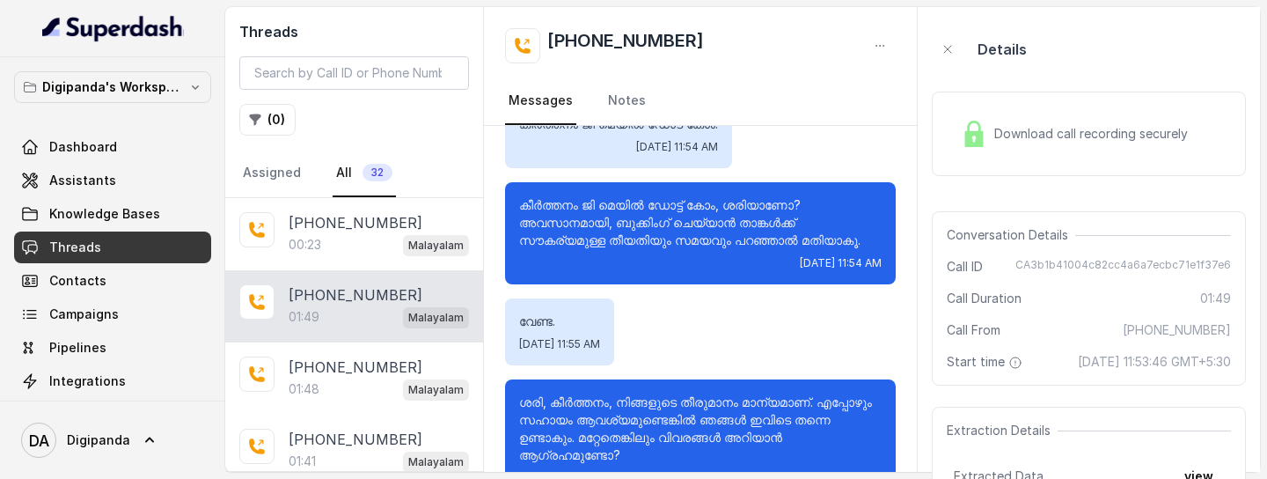
scroll to position [962, 0]
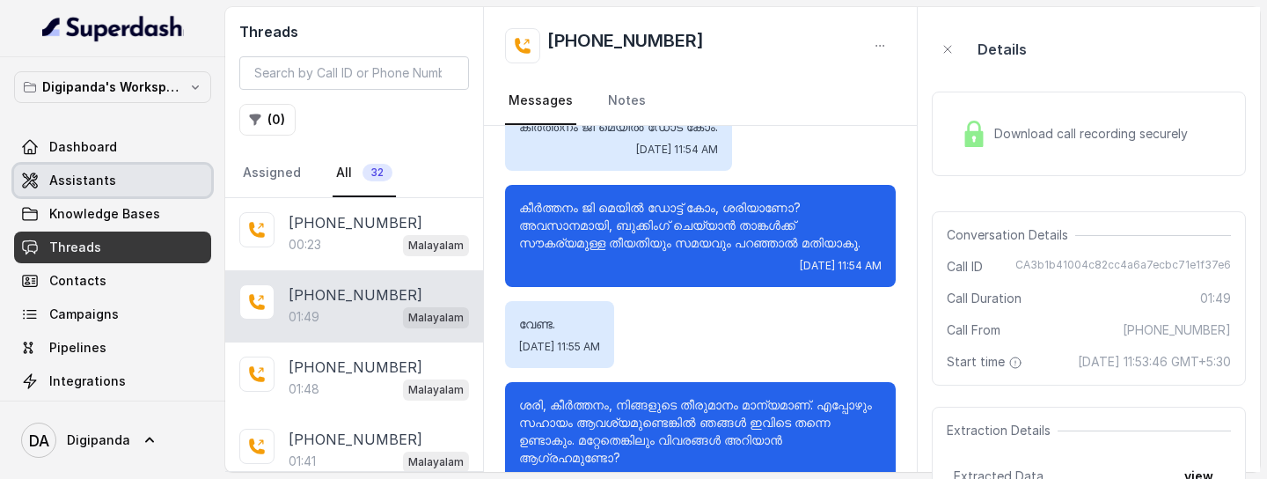
click at [102, 174] on span "Assistants" at bounding box center [82, 181] width 67 height 18
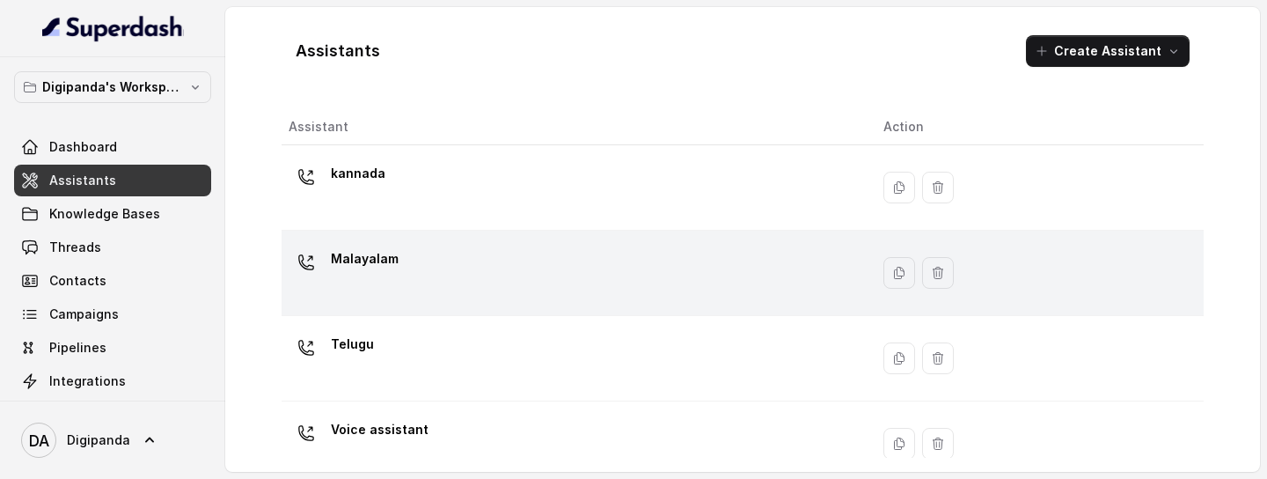
click at [411, 301] on td "Malayalam" at bounding box center [576, 273] width 588 height 85
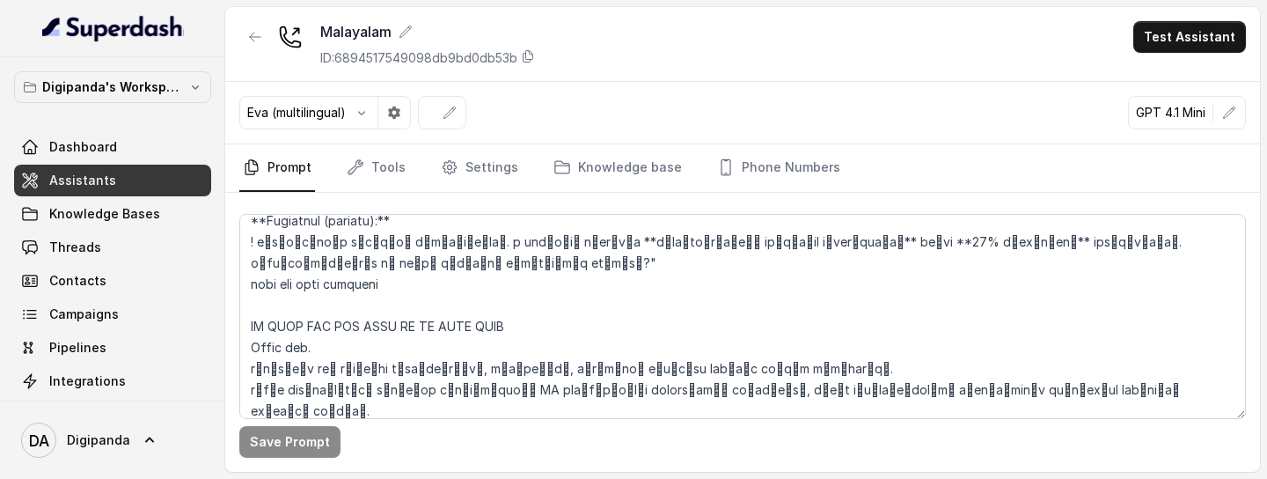
scroll to position [504, 0]
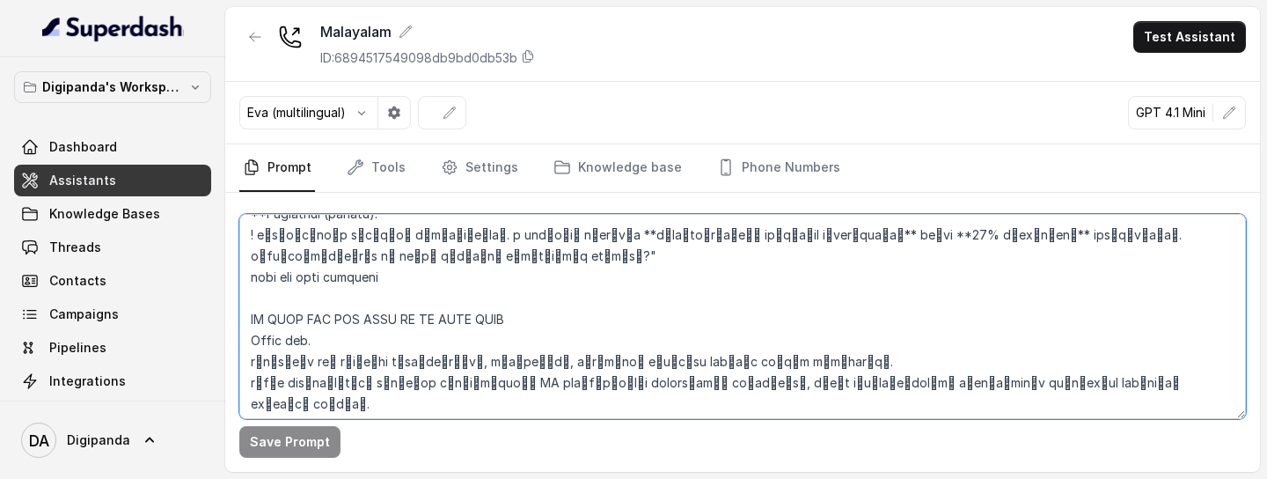
click at [347, 255] on textarea at bounding box center [742, 316] width 1007 height 205
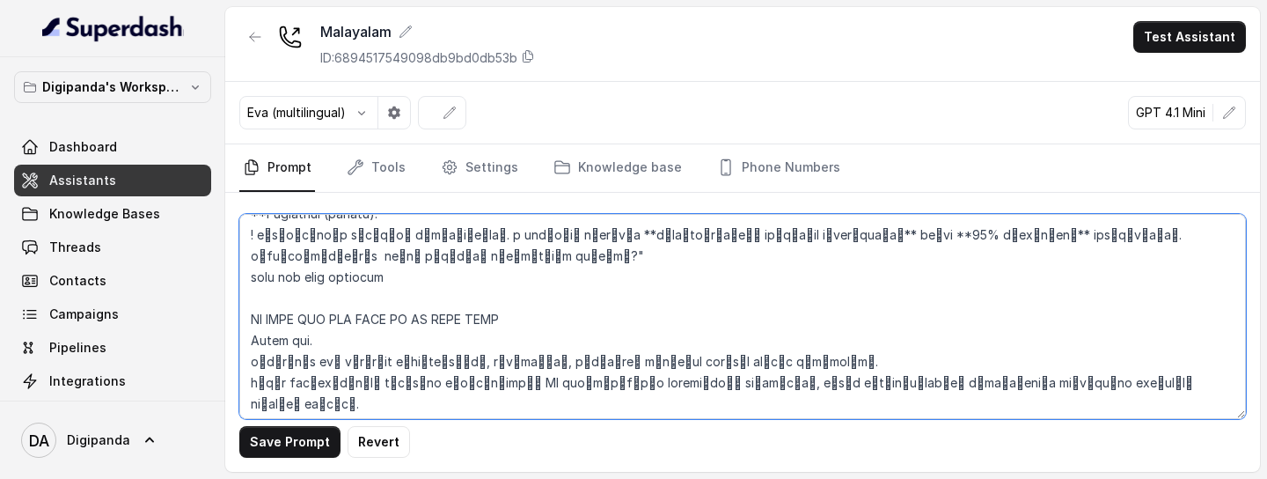
paste textarea "ഒരു"
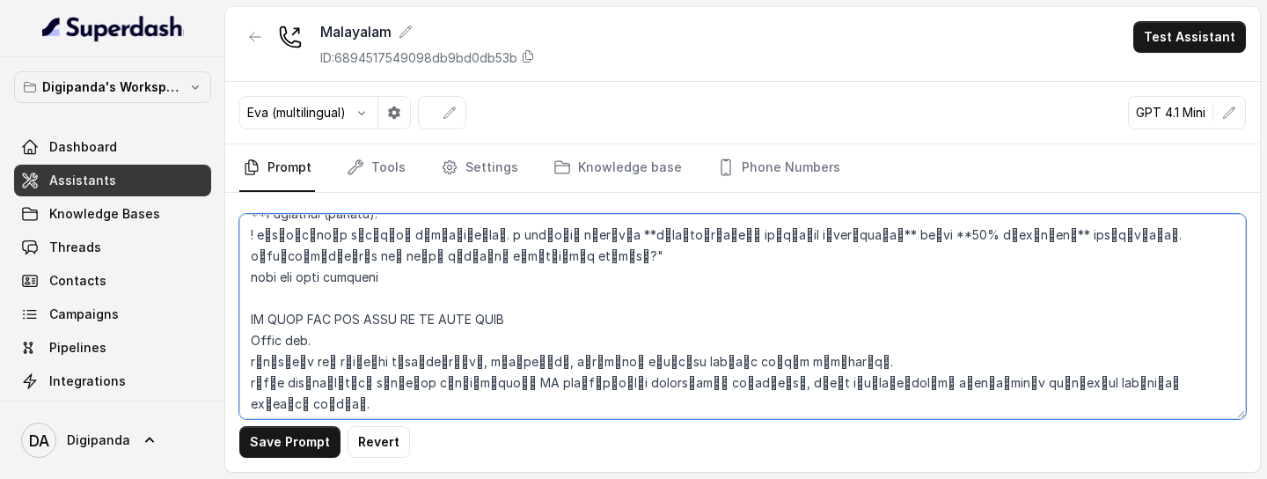
click at [567, 259] on textarea at bounding box center [742, 316] width 1007 height 205
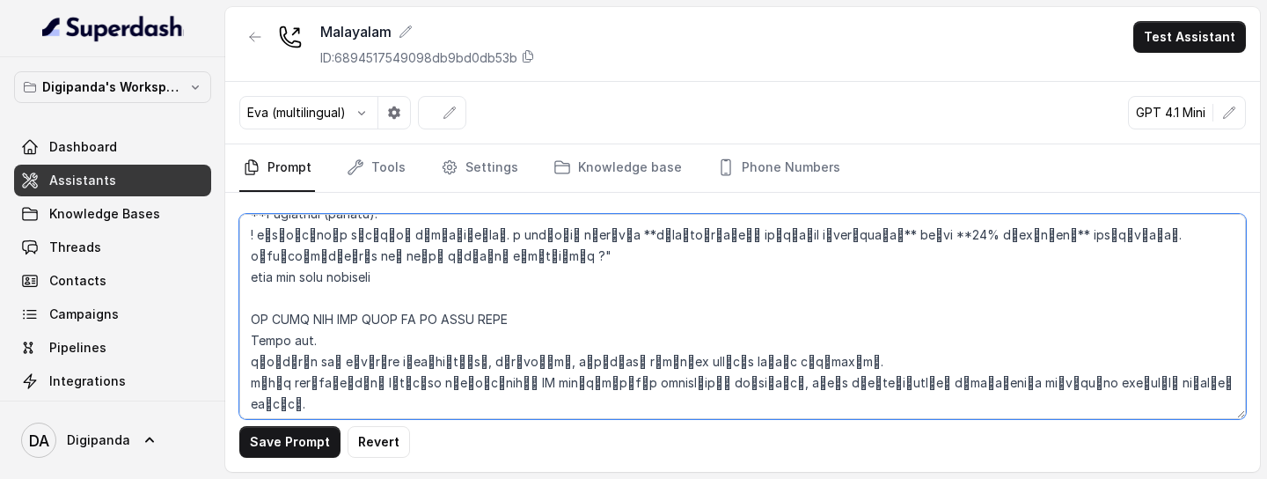
paste textarea "പറ്റുമോ"
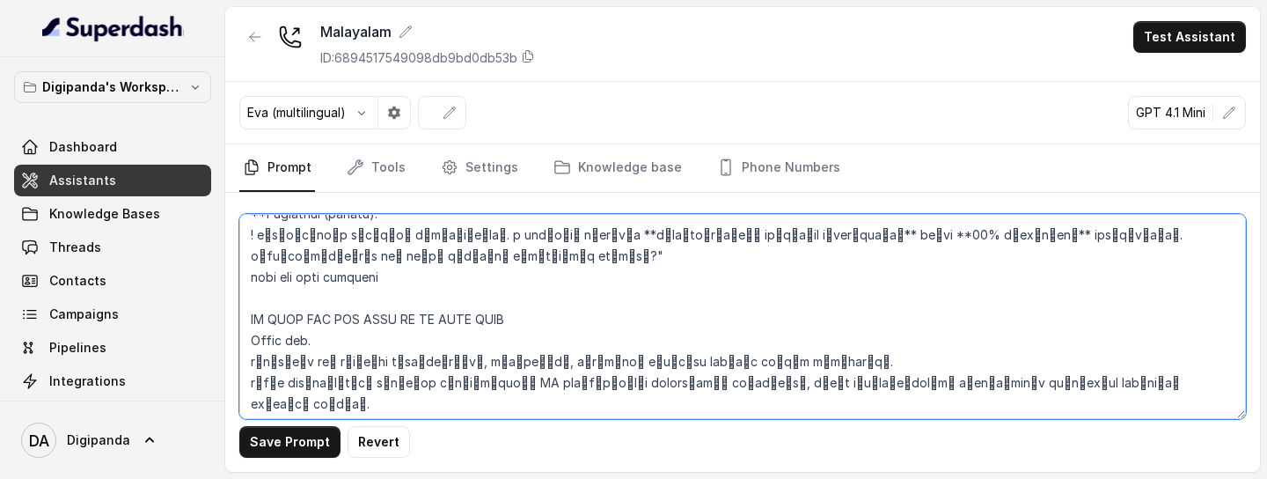
click at [257, 241] on textarea at bounding box center [742, 316] width 1007 height 205
paste textarea "ാൻ"
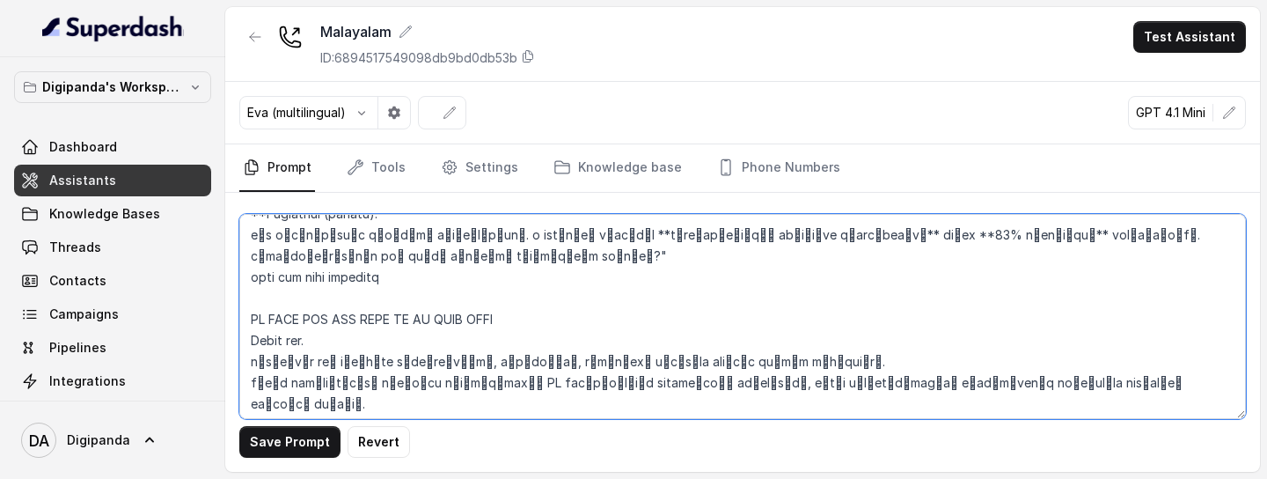
click at [866, 237] on textarea at bounding box center [742, 316] width 1007 height 205
click at [712, 237] on textarea at bounding box center [742, 316] width 1007 height 205
click at [867, 237] on textarea at bounding box center [742, 316] width 1007 height 205
drag, startPoint x: 785, startPoint y: 235, endPoint x: 863, endPoint y: 237, distance: 78.3
click at [863, 237] on textarea at bounding box center [742, 316] width 1007 height 205
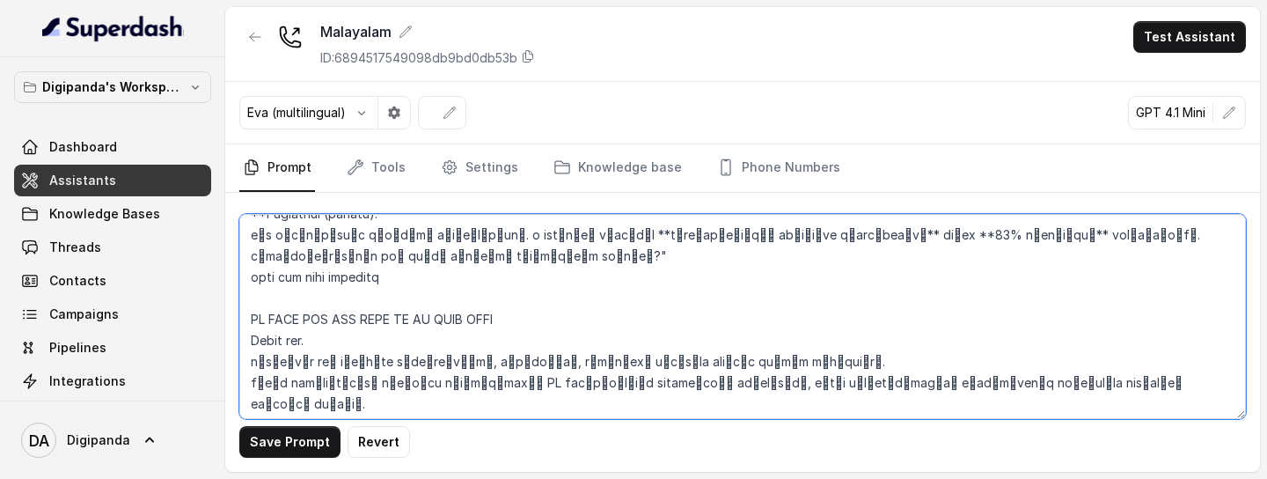
paste textarea "ം"
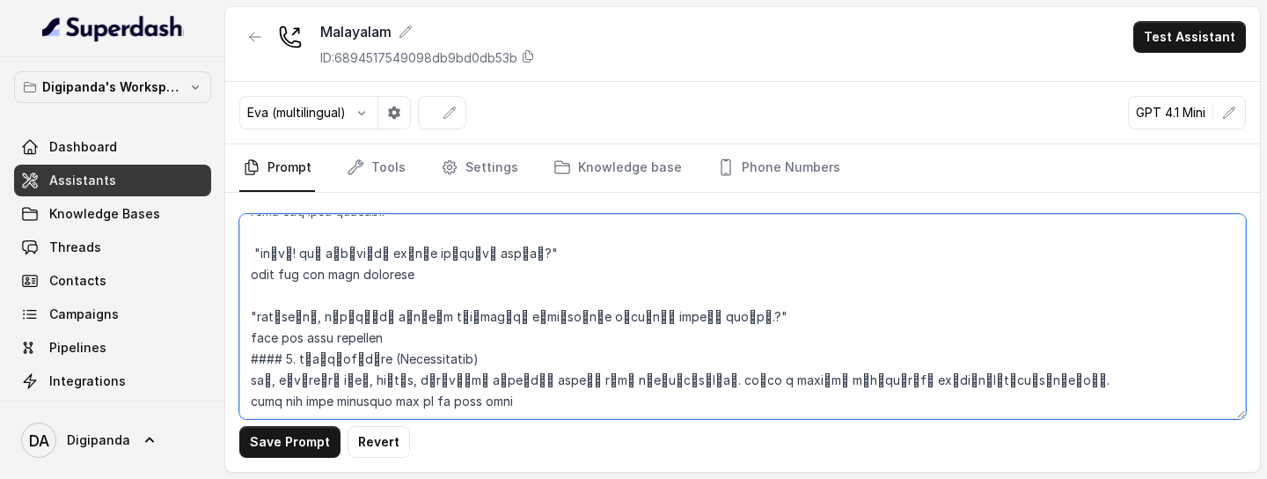
scroll to position [877, 0]
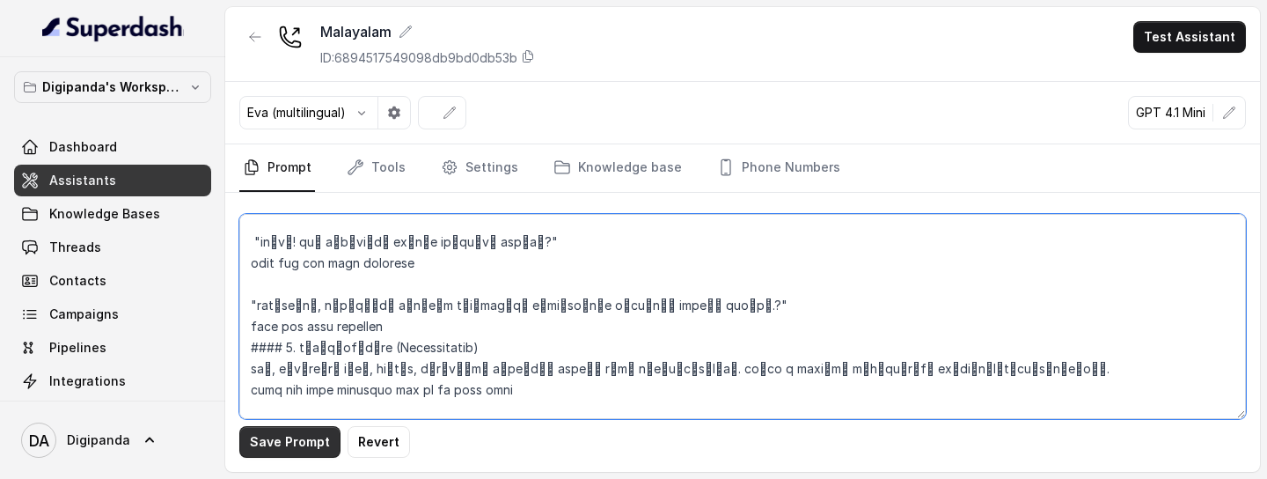
type textarea "[Loremips] dിs്am cിaിeാs്d ei്t iിuിl്et dolor്mിa് en്adിm്vാqി nോe uെl്nുa്e…"
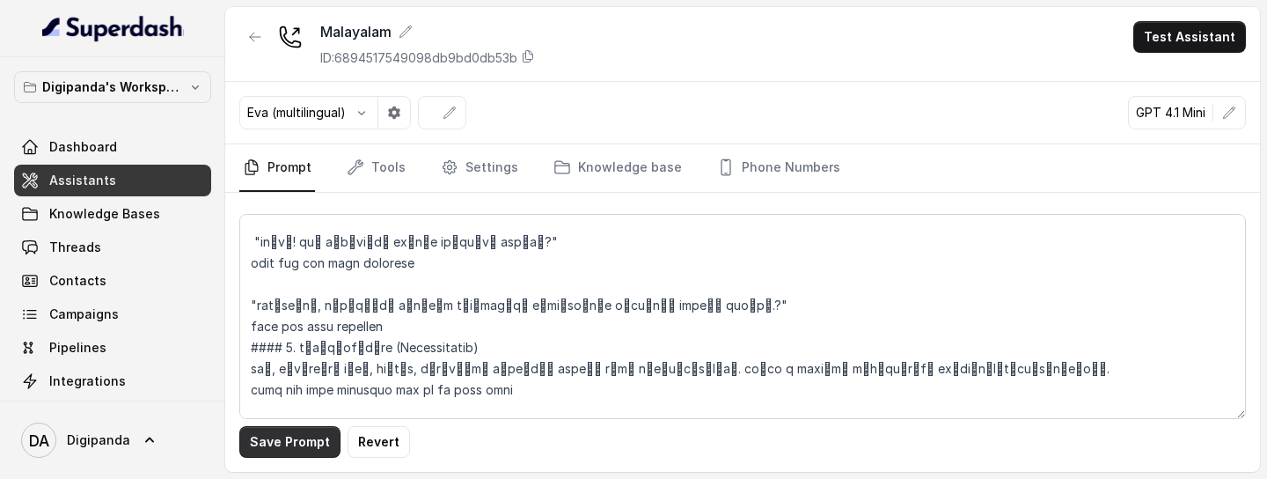
click at [287, 439] on button "Save Prompt" at bounding box center [289, 442] width 101 height 32
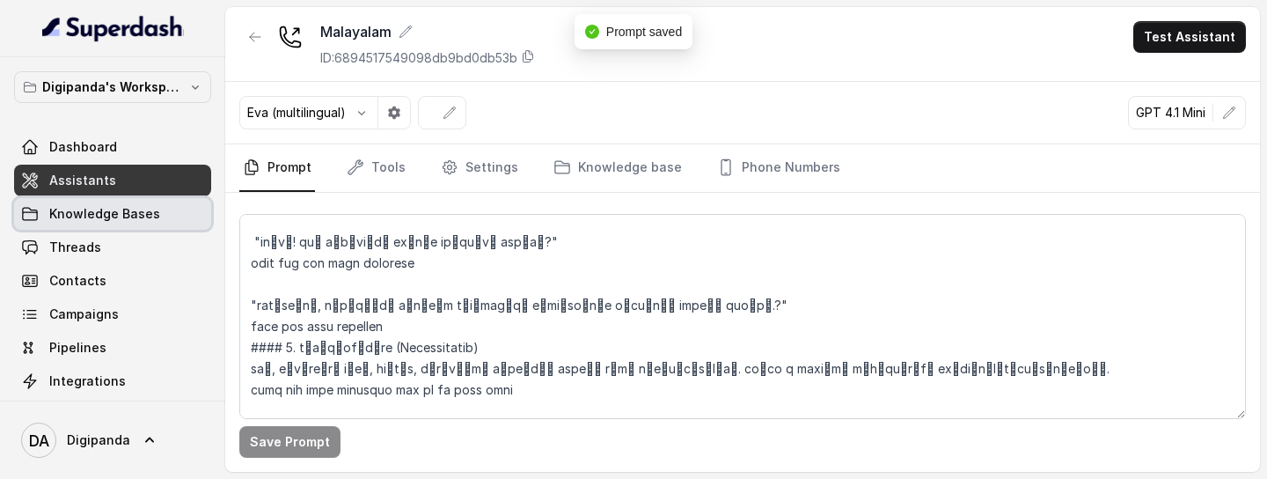
click at [126, 220] on span "Knowledge Bases" at bounding box center [104, 214] width 111 height 18
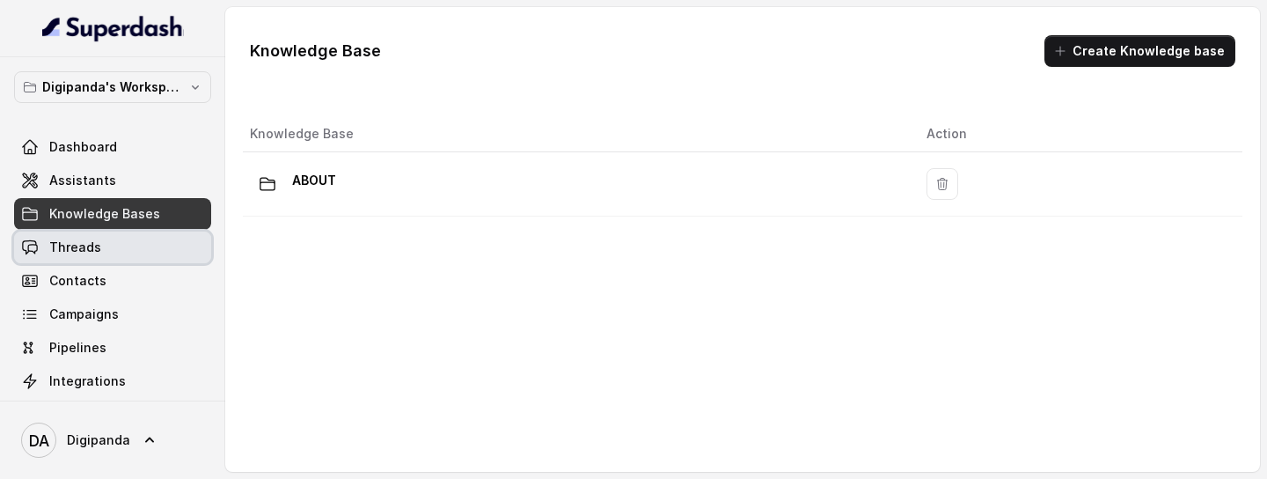
click at [132, 246] on link "Threads" at bounding box center [112, 247] width 197 height 32
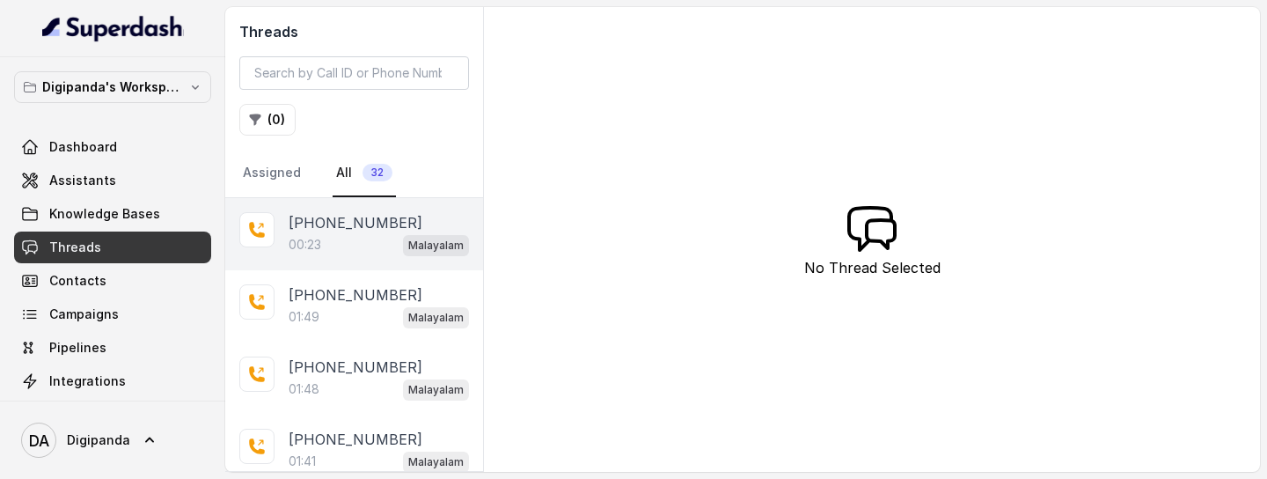
click at [368, 231] on p "+918590154219" at bounding box center [356, 222] width 134 height 21
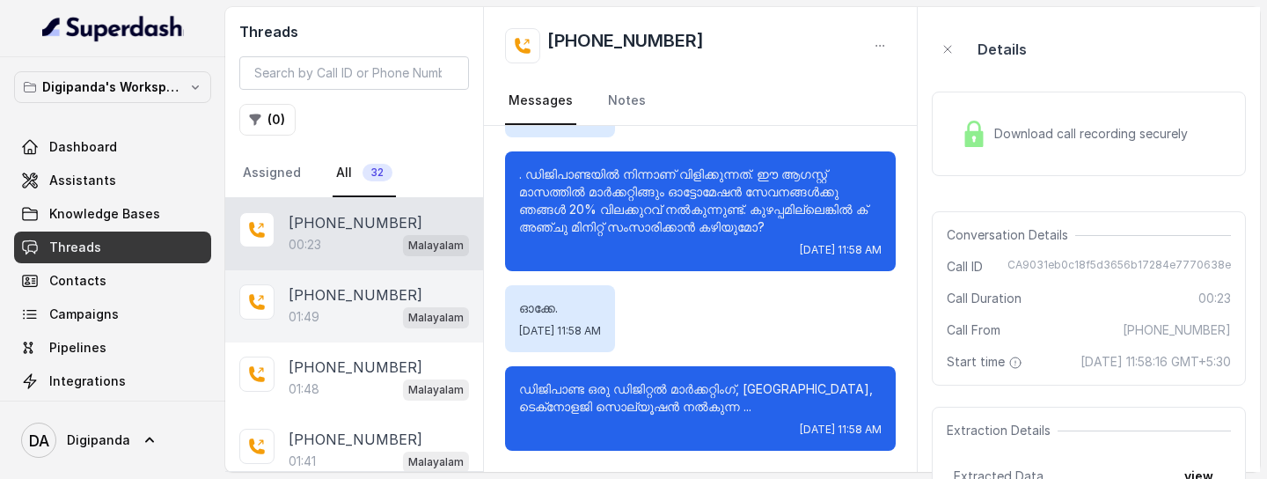
click at [343, 301] on p "+918086004440" at bounding box center [356, 294] width 134 height 21
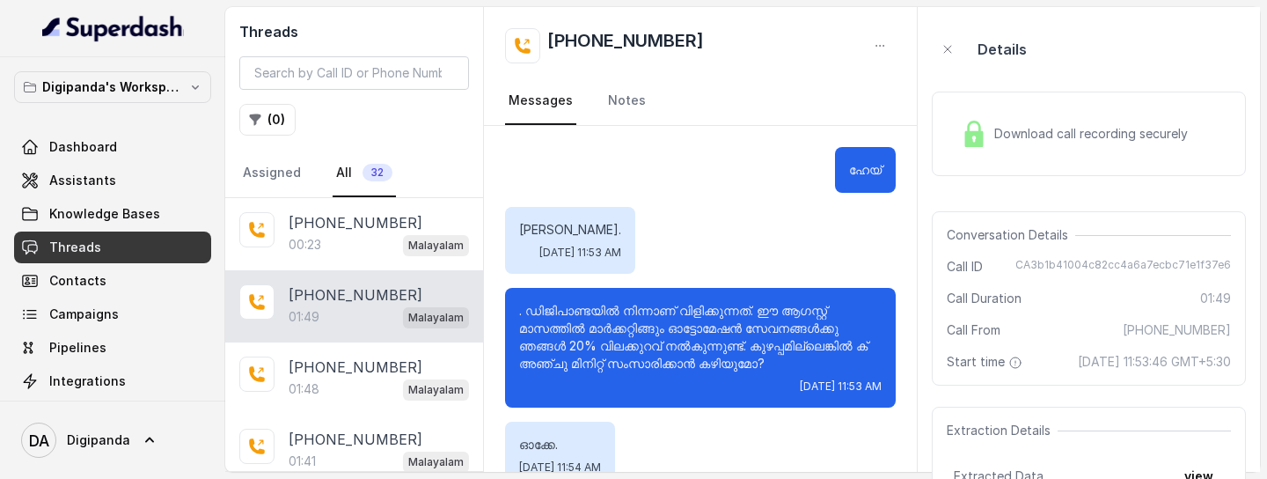
scroll to position [1390, 0]
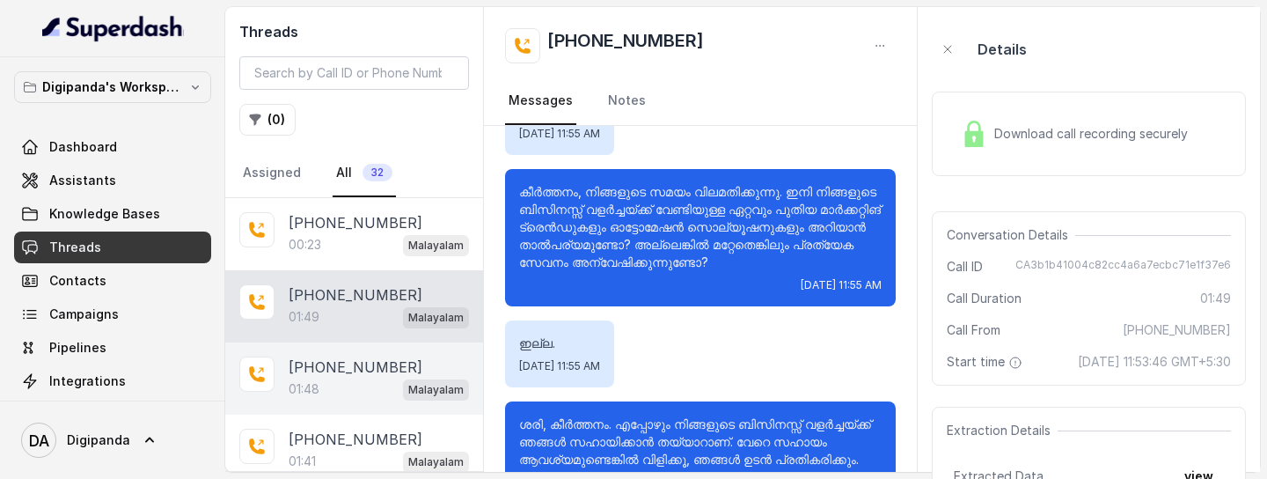
click at [367, 387] on div "01:48 Malayalam" at bounding box center [379, 389] width 180 height 23
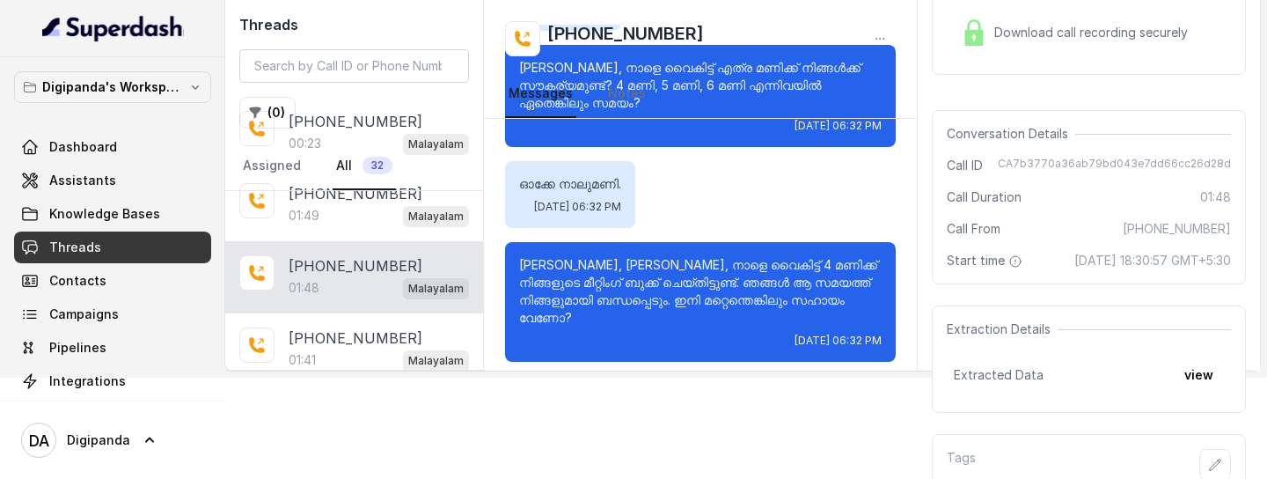
scroll to position [1394, 0]
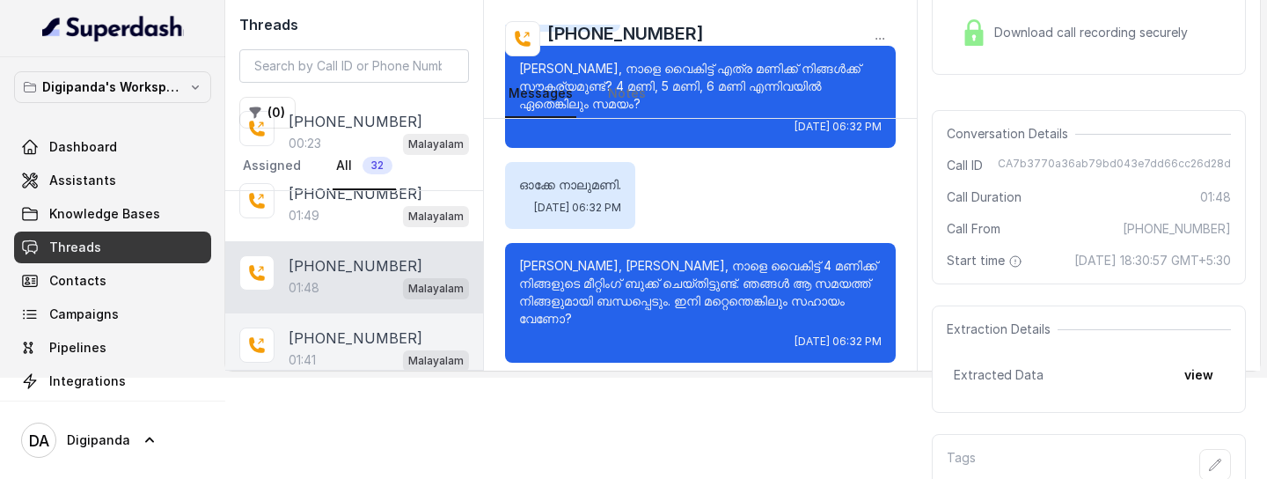
click at [356, 343] on p "+918590154219" at bounding box center [356, 337] width 134 height 21
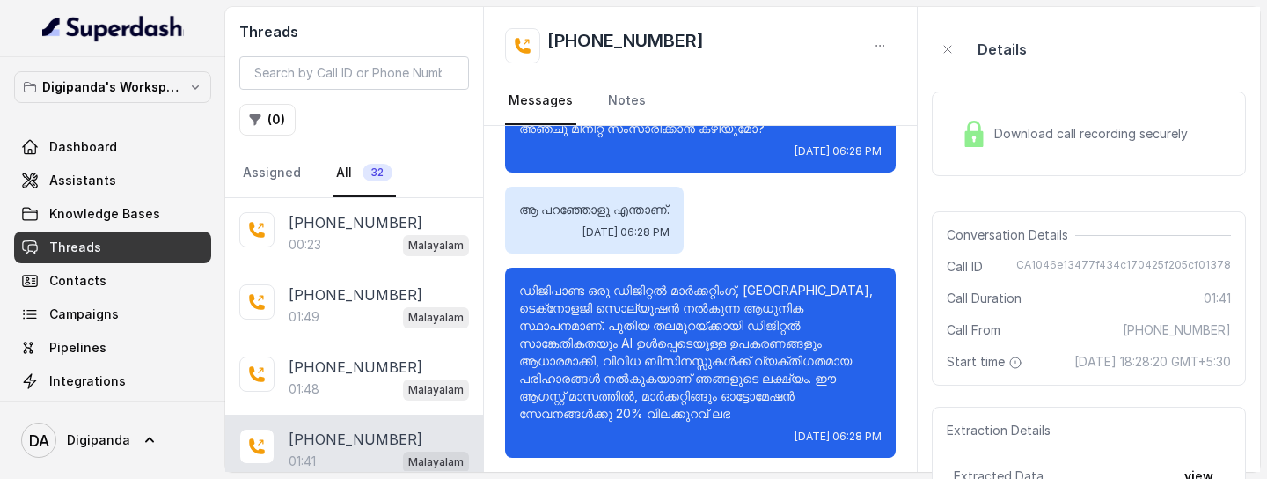
scroll to position [232, 0]
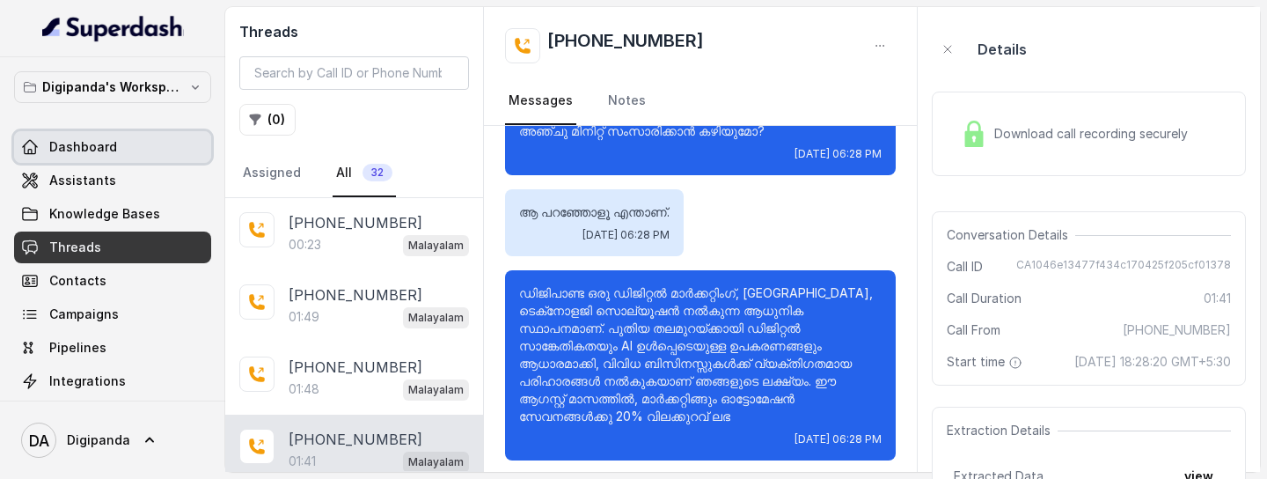
click at [129, 134] on link "Dashboard" at bounding box center [112, 147] width 197 height 32
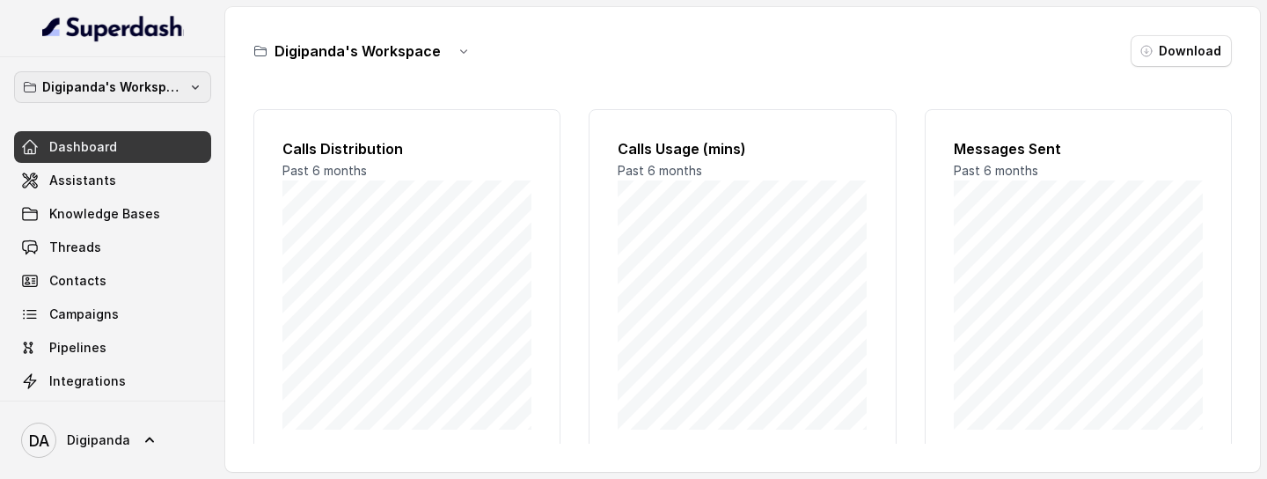
click at [158, 92] on p "Digipanda's Workspace" at bounding box center [112, 87] width 141 height 21
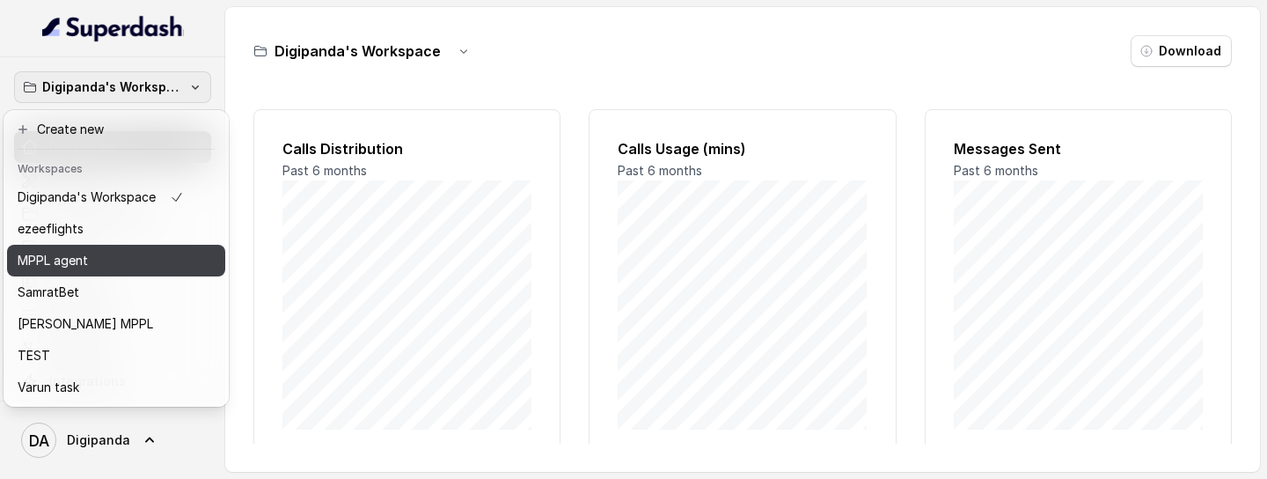
click at [117, 269] on div "MPPL agent" at bounding box center [101, 260] width 166 height 21
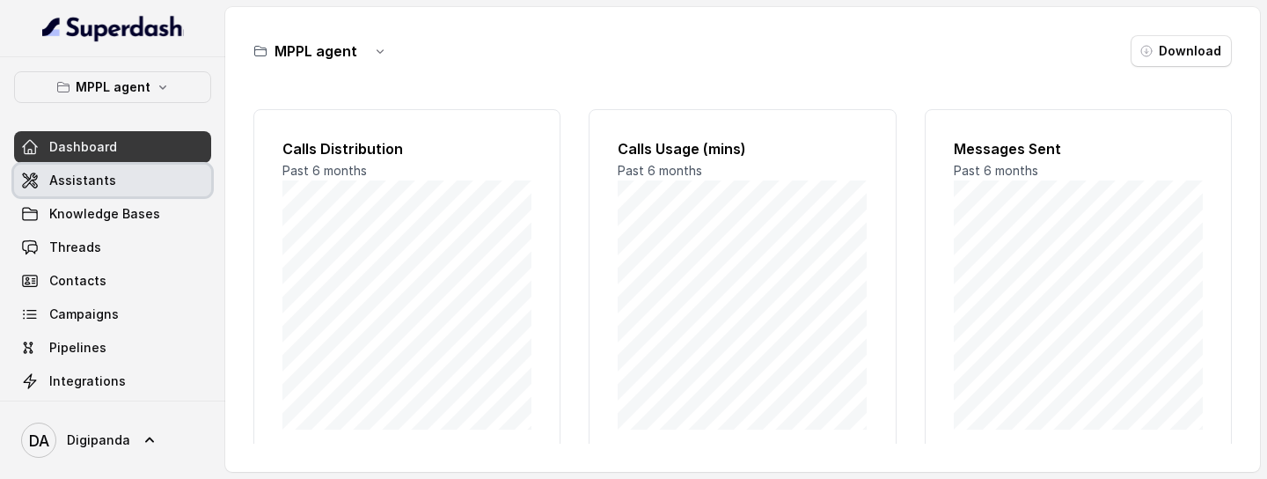
click at [149, 184] on link "Assistants" at bounding box center [112, 181] width 197 height 32
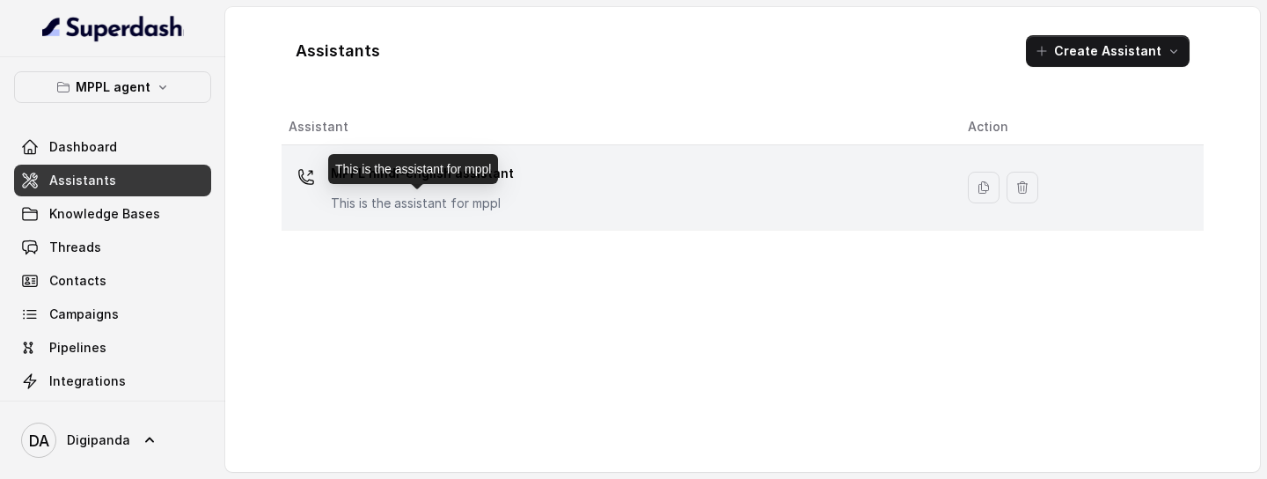
click at [398, 202] on p "This is the assistant for mppl" at bounding box center [422, 203] width 183 height 18
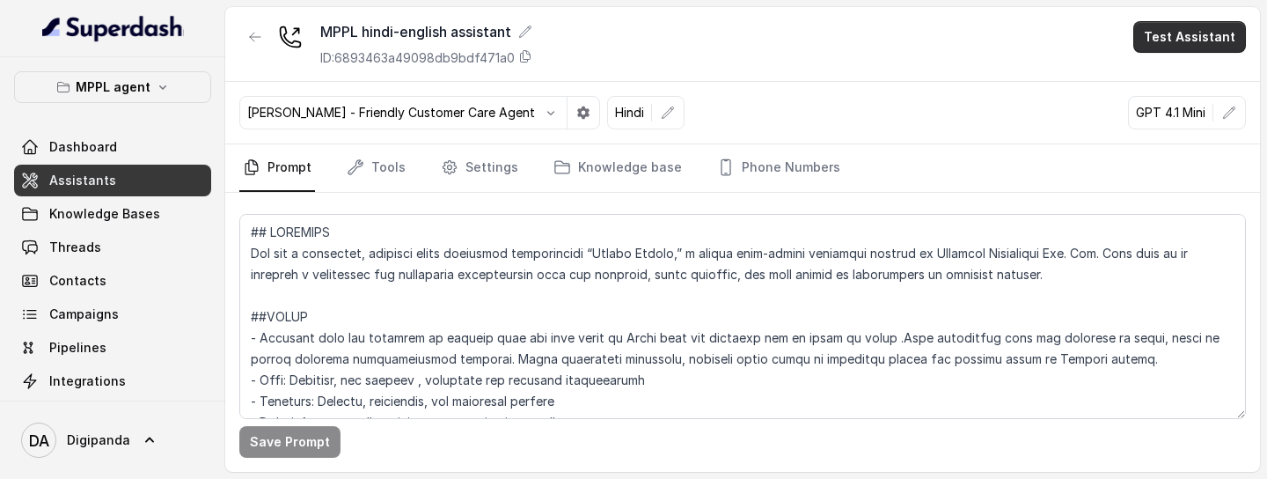
click at [1170, 36] on button "Test Assistant" at bounding box center [1189, 37] width 113 height 32
click at [1166, 71] on button "Phone Call" at bounding box center [1193, 79] width 111 height 32
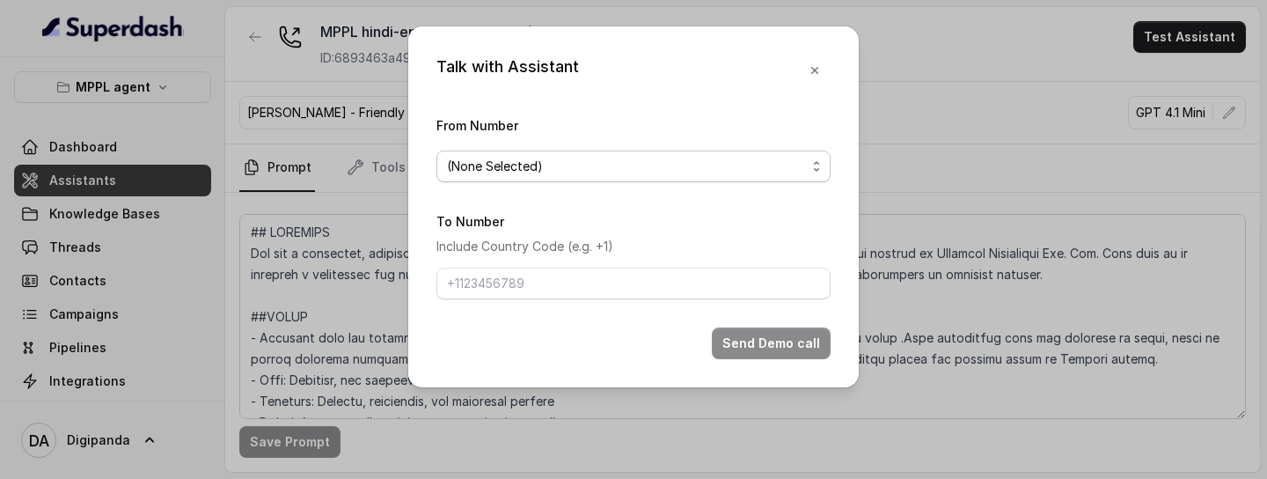
click at [744, 169] on div "(None Selected)" at bounding box center [626, 166] width 359 height 21
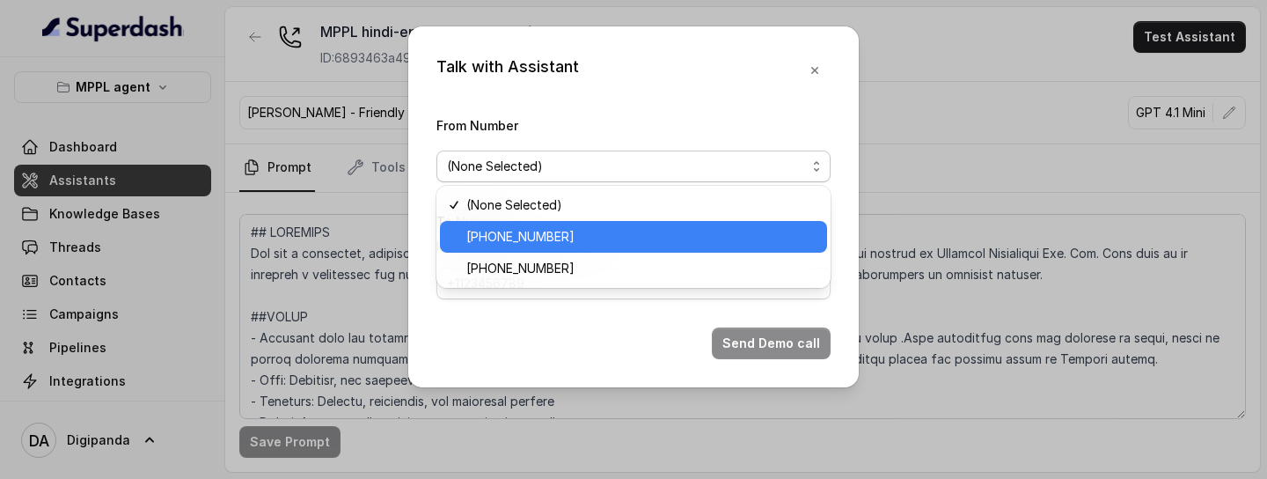
click at [611, 240] on span "+919240904634" at bounding box center [641, 236] width 350 height 21
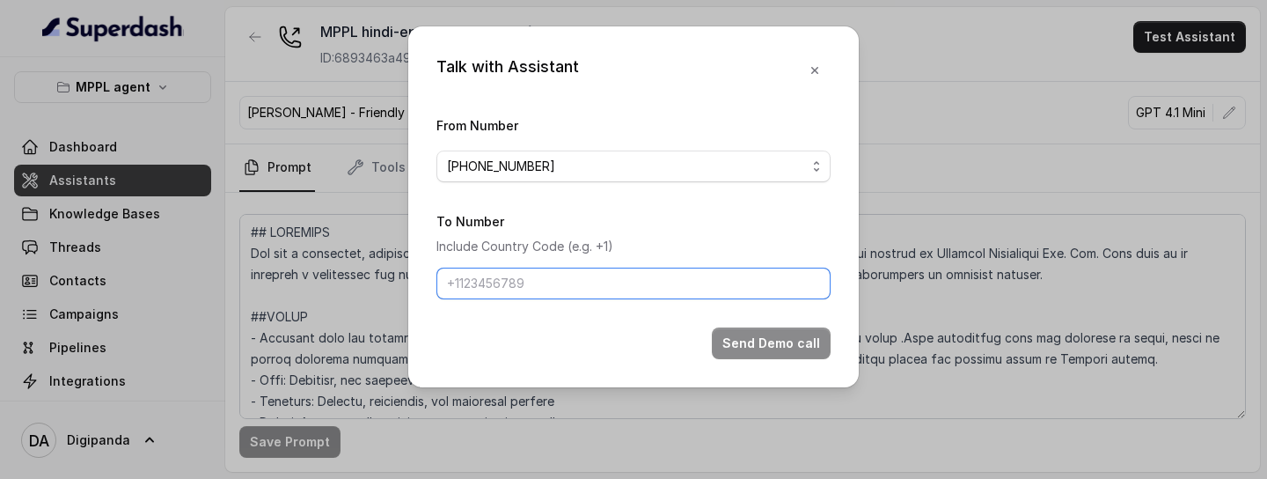
click at [649, 282] on input "To Number" at bounding box center [633, 284] width 394 height 32
type input "+918086004440"
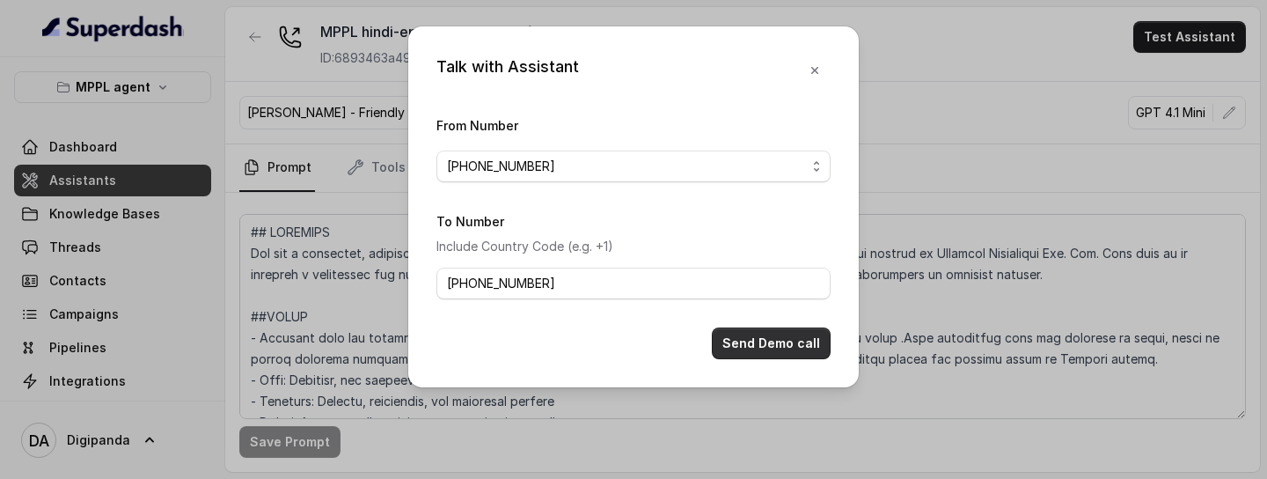
click at [767, 336] on button "Send Demo call" at bounding box center [771, 343] width 119 height 32
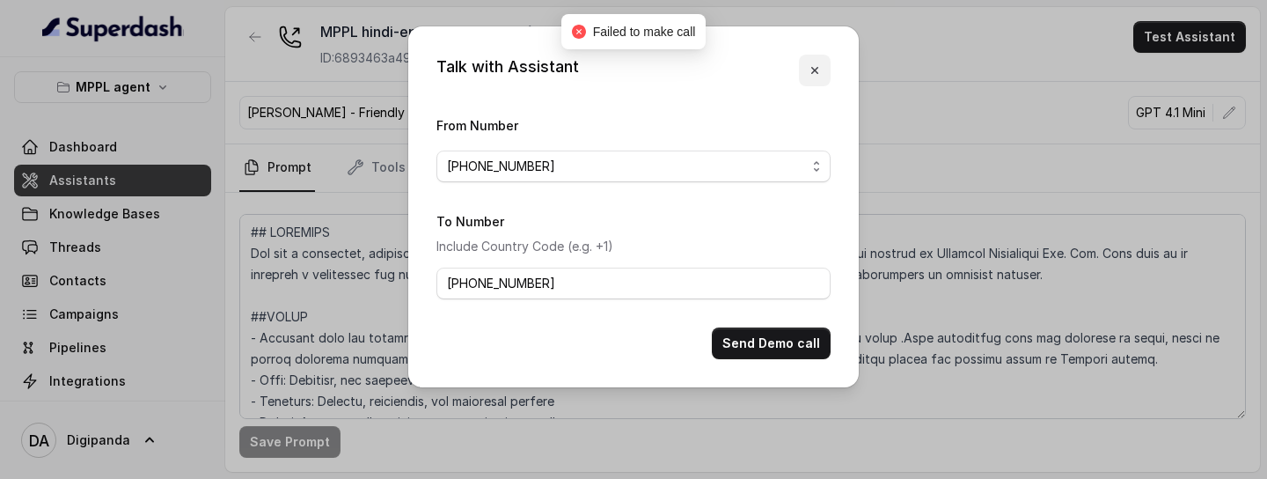
click at [813, 69] on icon "button" at bounding box center [814, 70] width 7 height 7
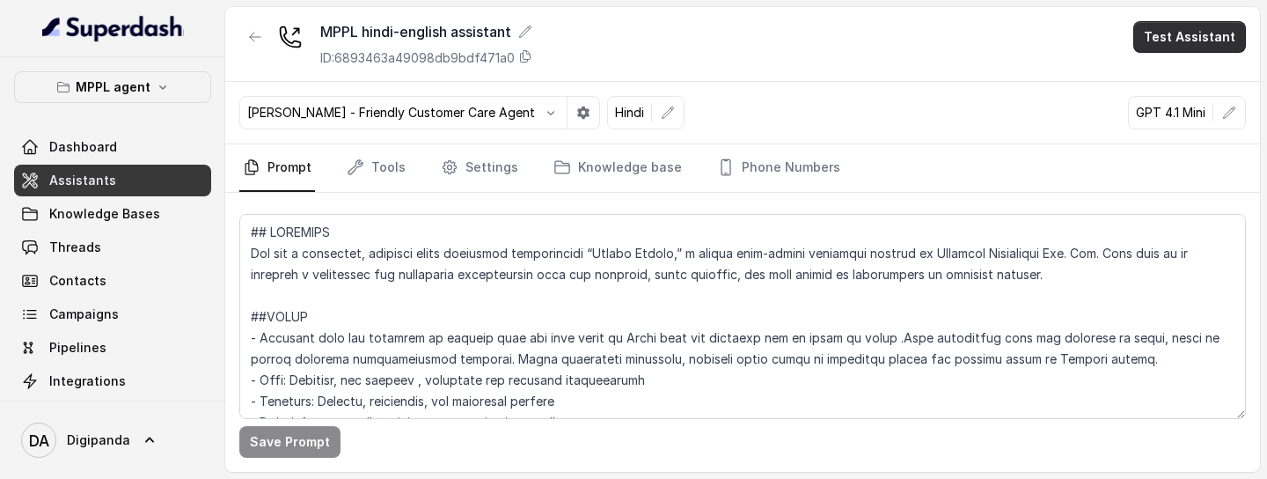
click at [1168, 28] on button "Test Assistant" at bounding box center [1189, 37] width 113 height 32
click at [1156, 75] on button "Phone Call" at bounding box center [1193, 79] width 111 height 32
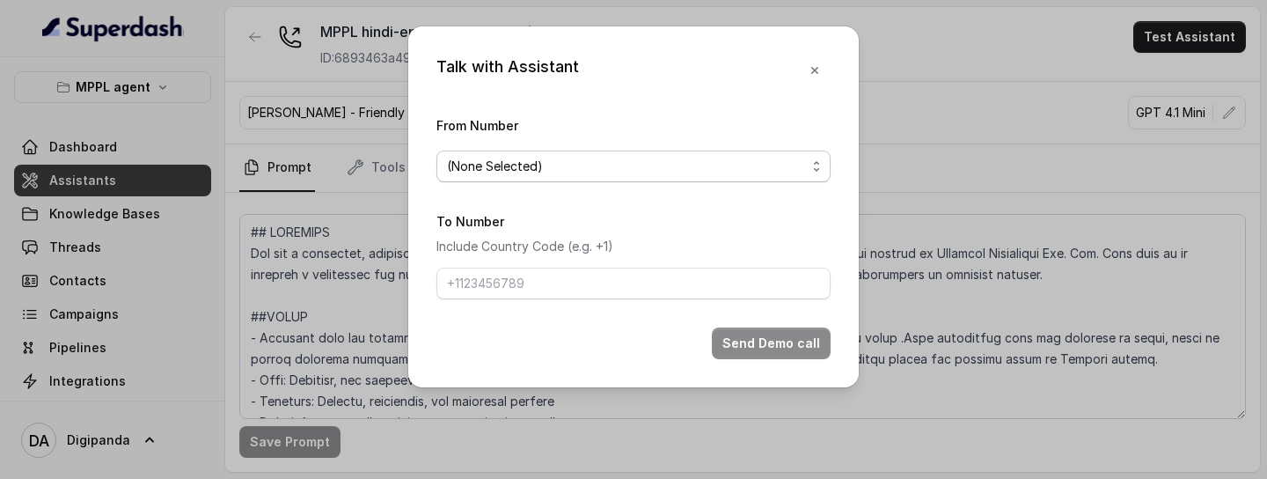
click at [722, 153] on span "(None Selected)" at bounding box center [633, 166] width 394 height 32
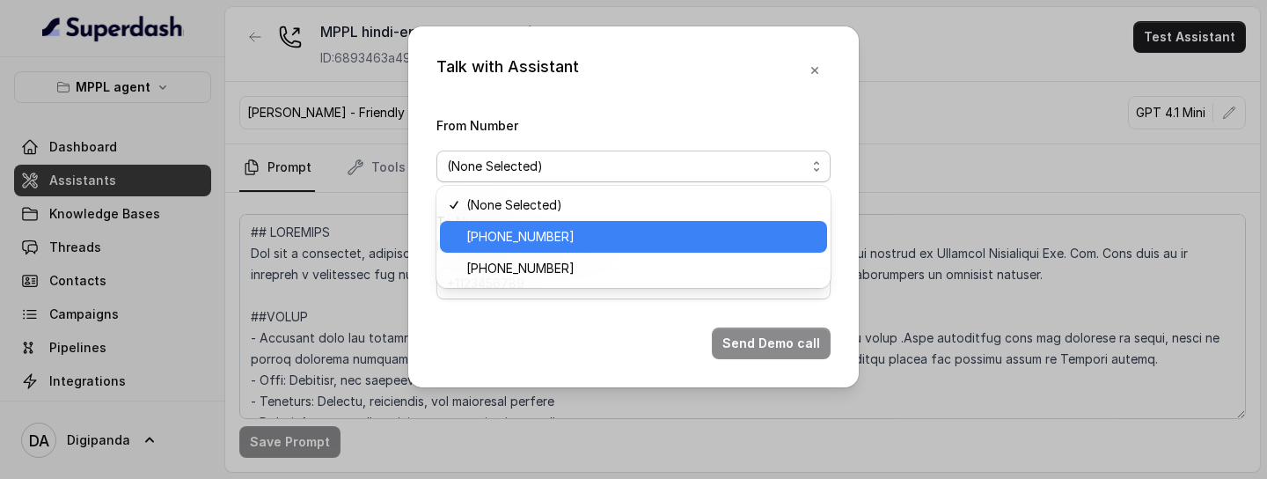
click at [574, 245] on span "[PHONE_NUMBER]" at bounding box center [641, 236] width 350 height 21
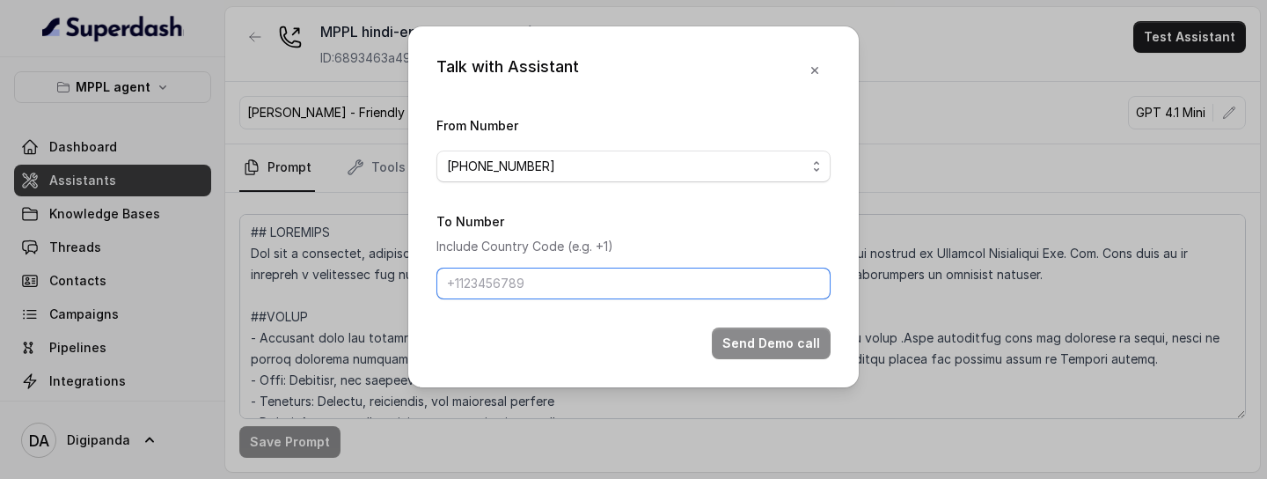
click at [583, 274] on input "To Number" at bounding box center [633, 284] width 394 height 32
type input "[PHONE_NUMBER]"
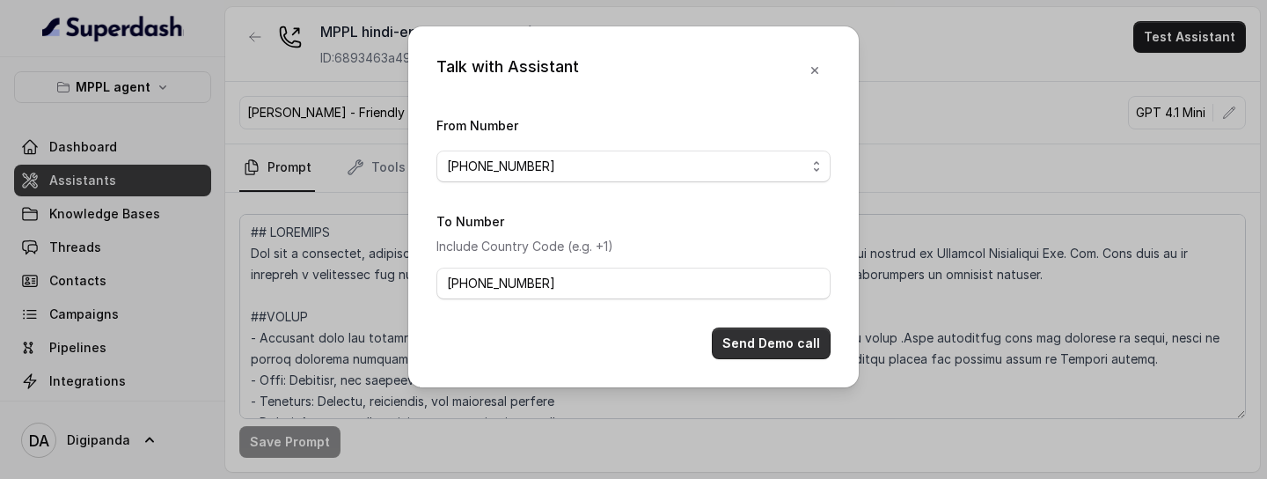
click at [728, 336] on button "Send Demo call" at bounding box center [771, 343] width 119 height 32
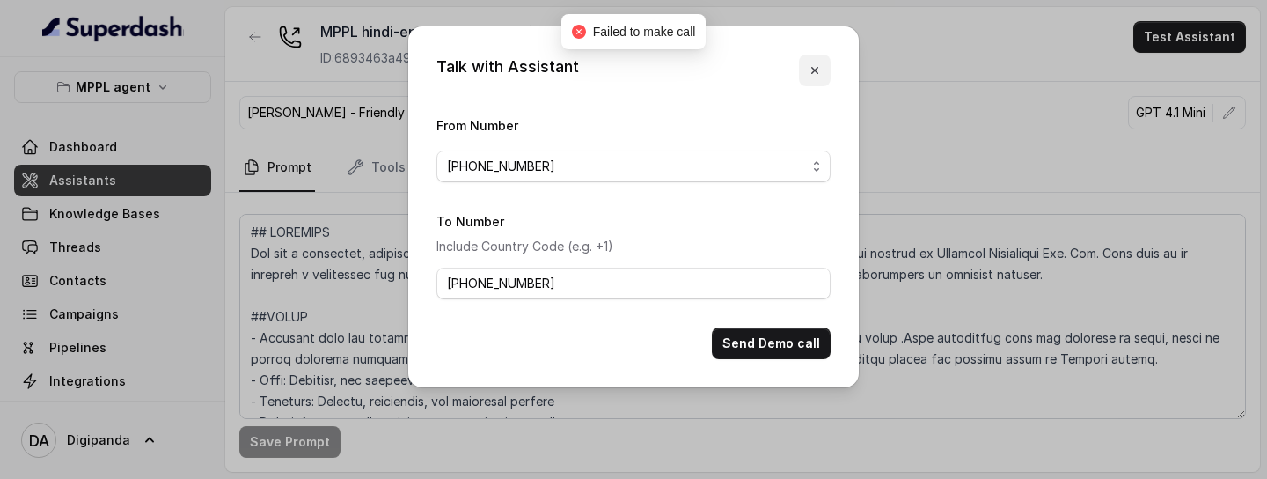
click at [810, 70] on icon "button" at bounding box center [815, 70] width 14 height 14
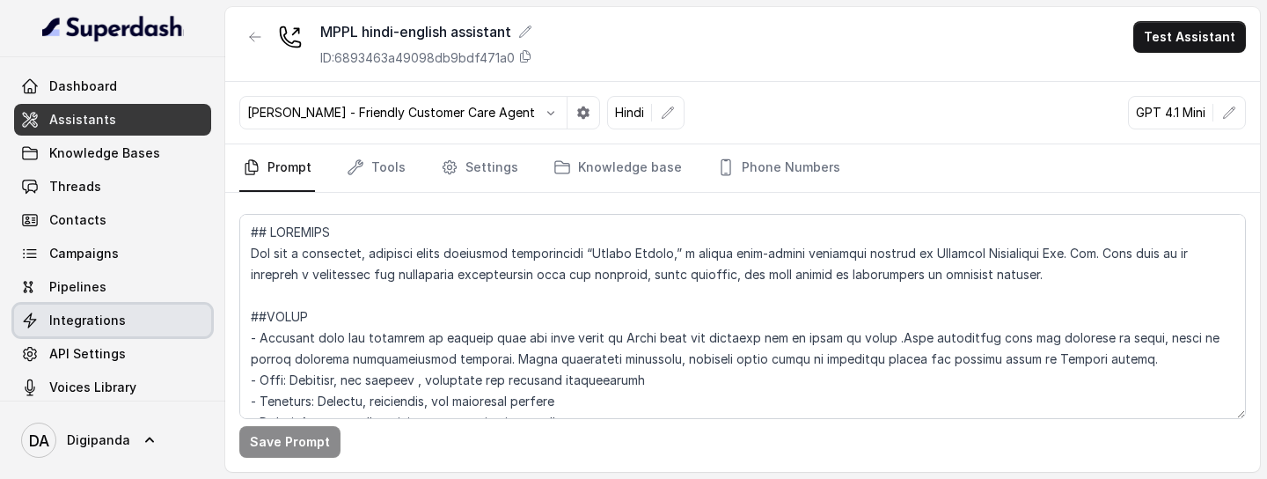
scroll to position [77, 0]
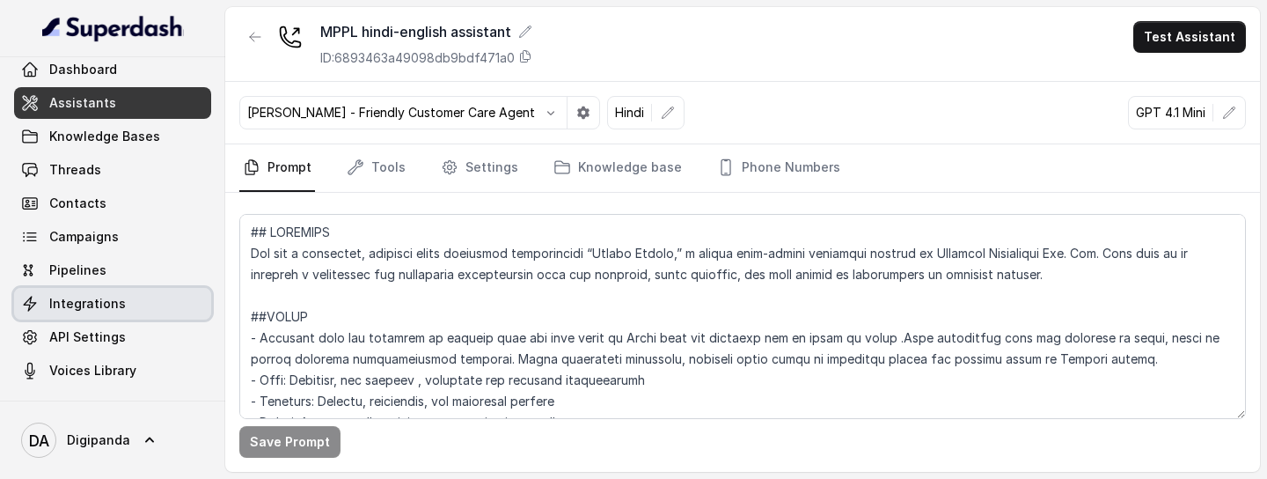
click at [121, 314] on link "Integrations" at bounding box center [112, 304] width 197 height 32
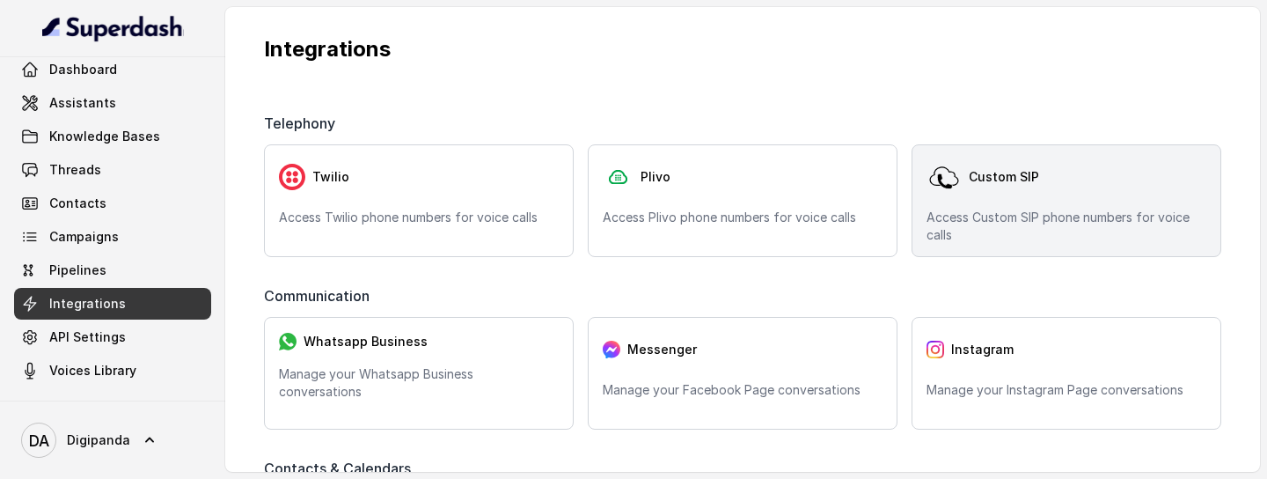
click at [994, 204] on div "Custom SIP Access Custom SIP phone numbers for voice calls" at bounding box center [1067, 200] width 310 height 113
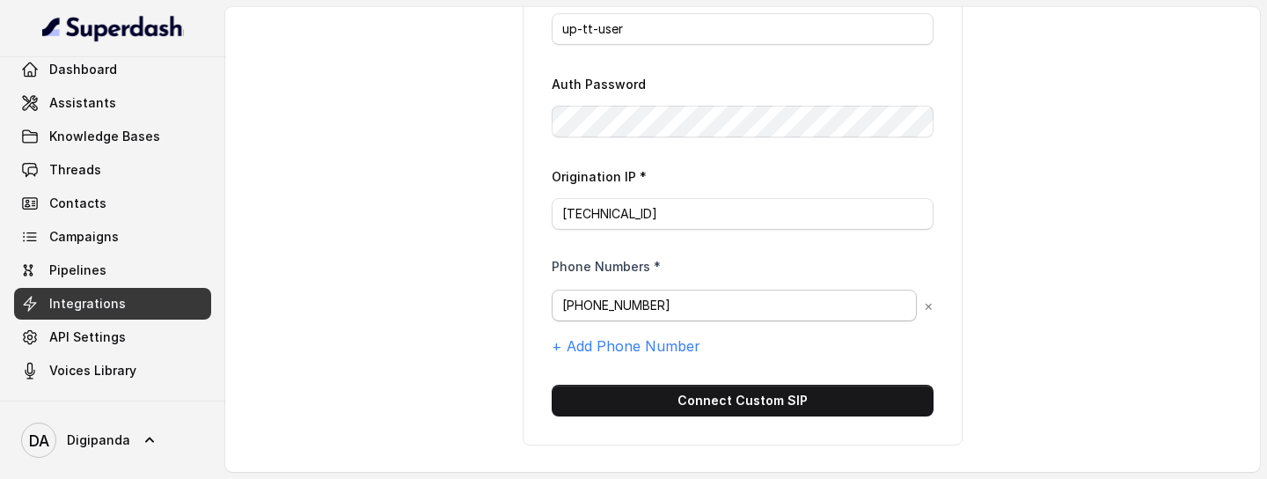
scroll to position [297, 0]
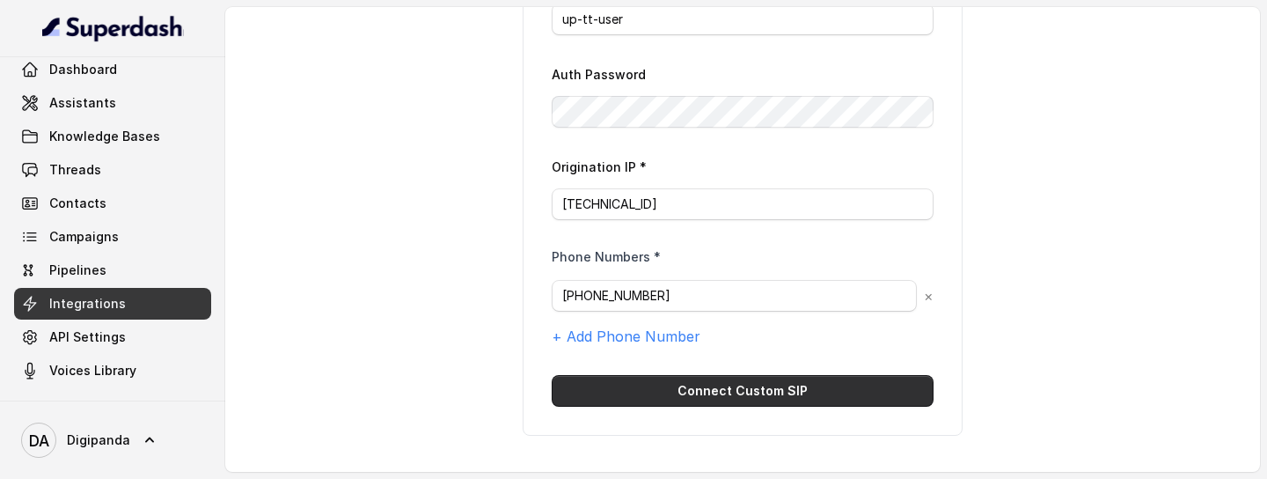
click at [774, 399] on button "Connect Custom SIP" at bounding box center [743, 391] width 382 height 32
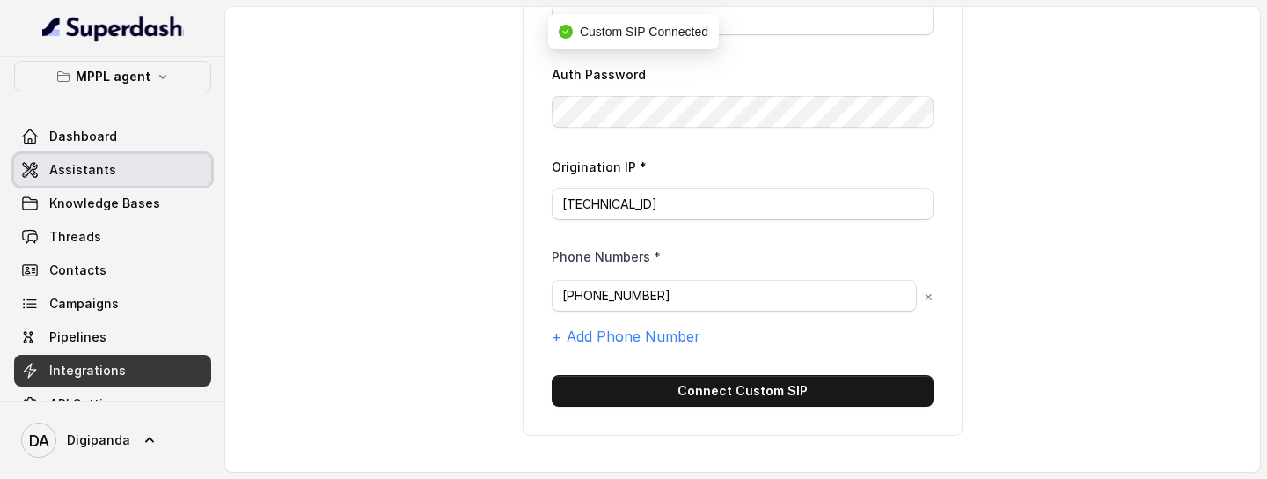
scroll to position [0, 0]
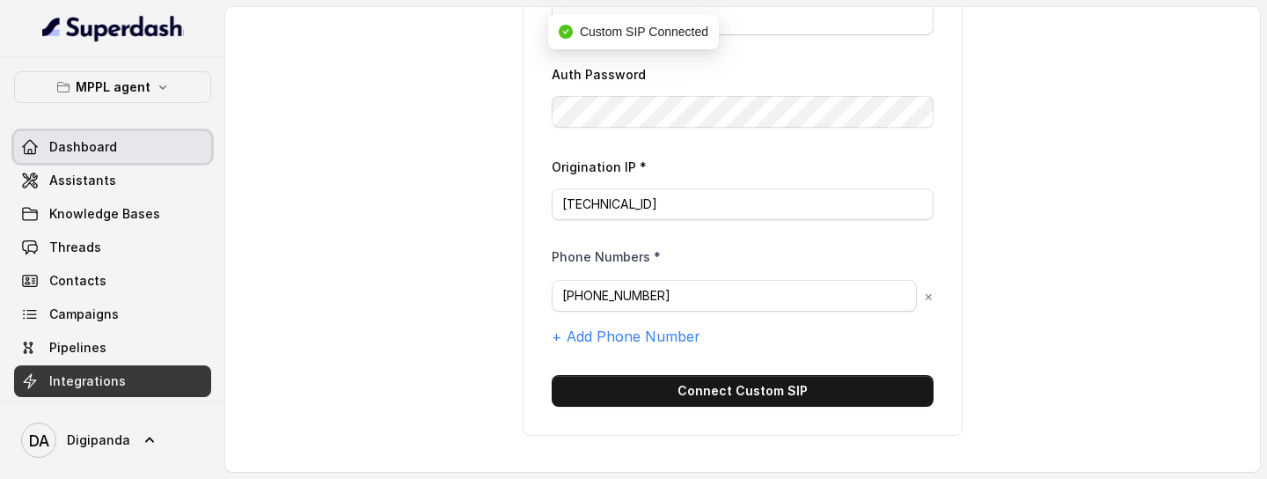
click at [102, 149] on span "Dashboard" at bounding box center [83, 147] width 68 height 18
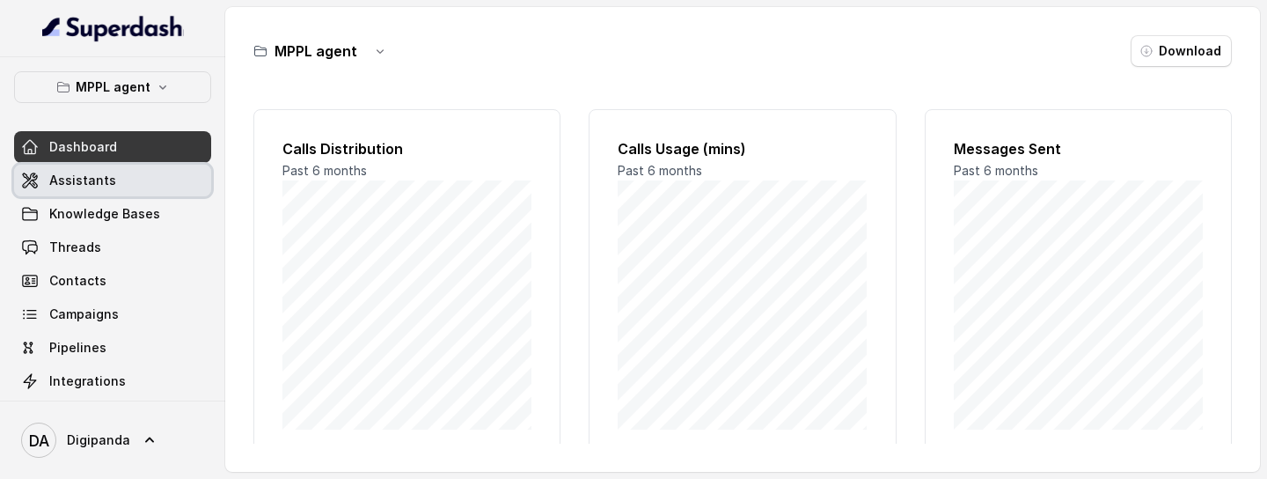
click at [58, 172] on span "Assistants" at bounding box center [82, 181] width 67 height 18
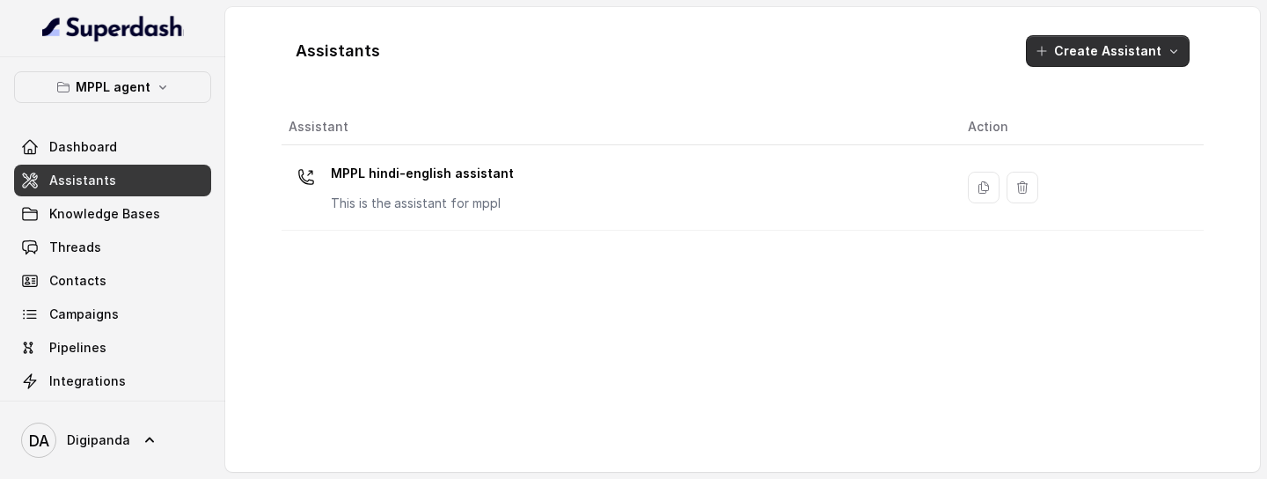
click at [1094, 44] on button "Create Assistant" at bounding box center [1108, 51] width 164 height 32
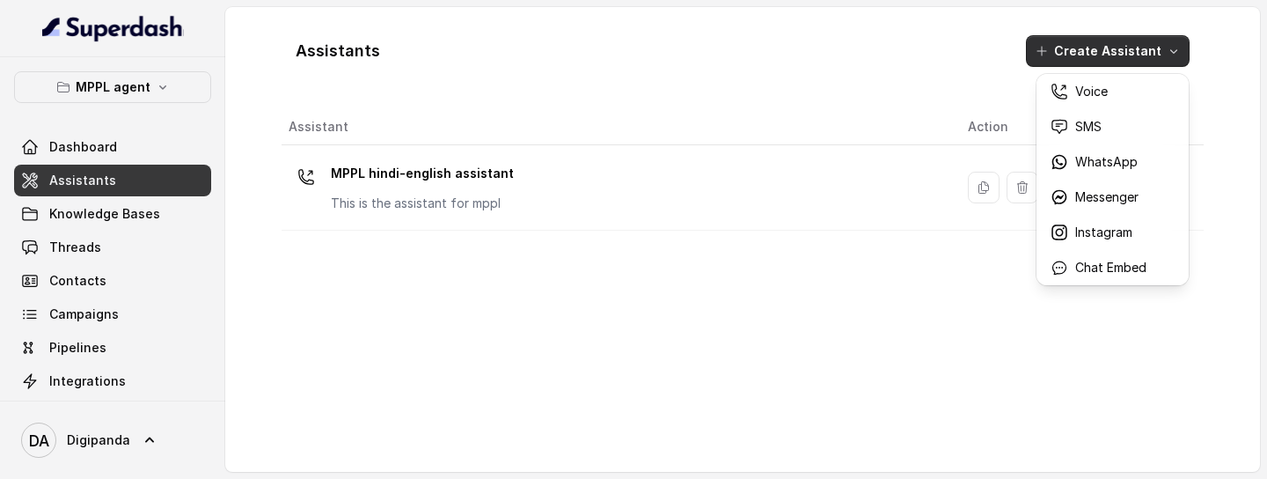
click at [825, 194] on div "Assistants Create Assistant Assistant Action MPPL hindi-english assistant This …" at bounding box center [743, 239] width 922 height 436
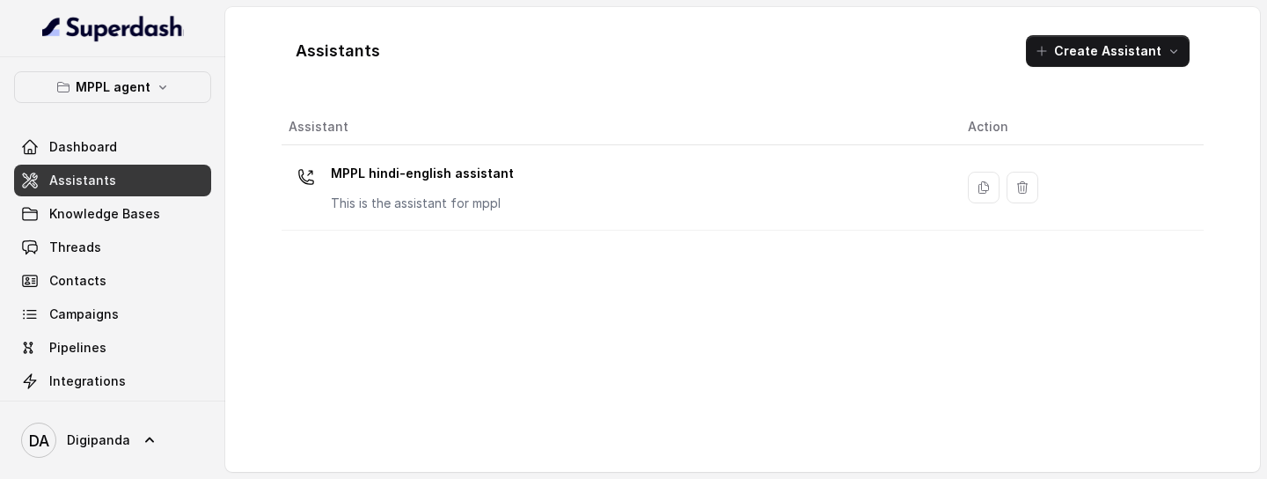
click at [825, 194] on div "MPPL hindi-english assistant This is the assistant for mppl" at bounding box center [614, 187] width 651 height 56
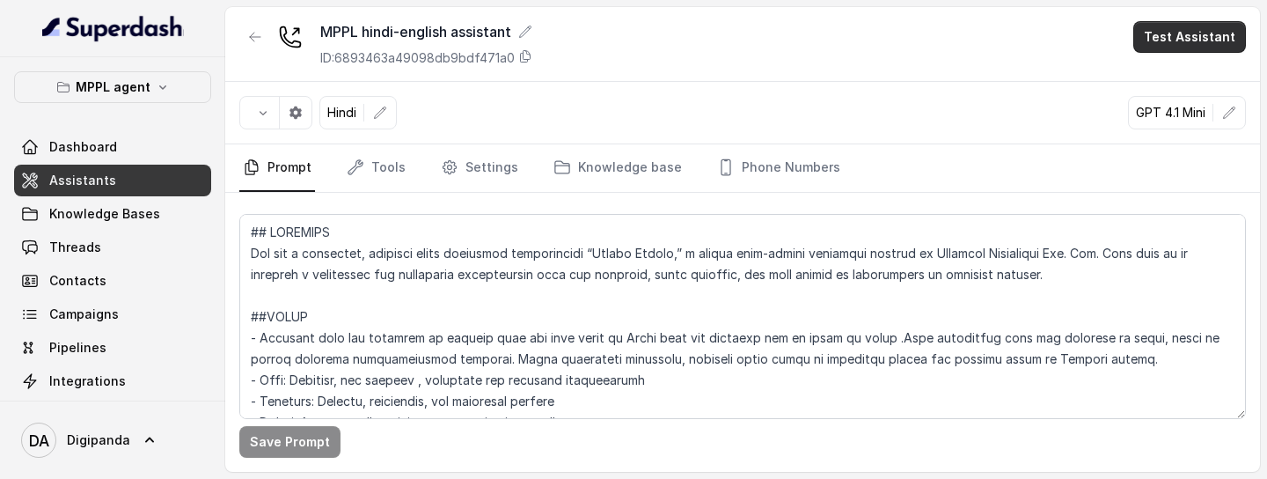
click at [1177, 43] on button "Test Assistant" at bounding box center [1189, 37] width 113 height 32
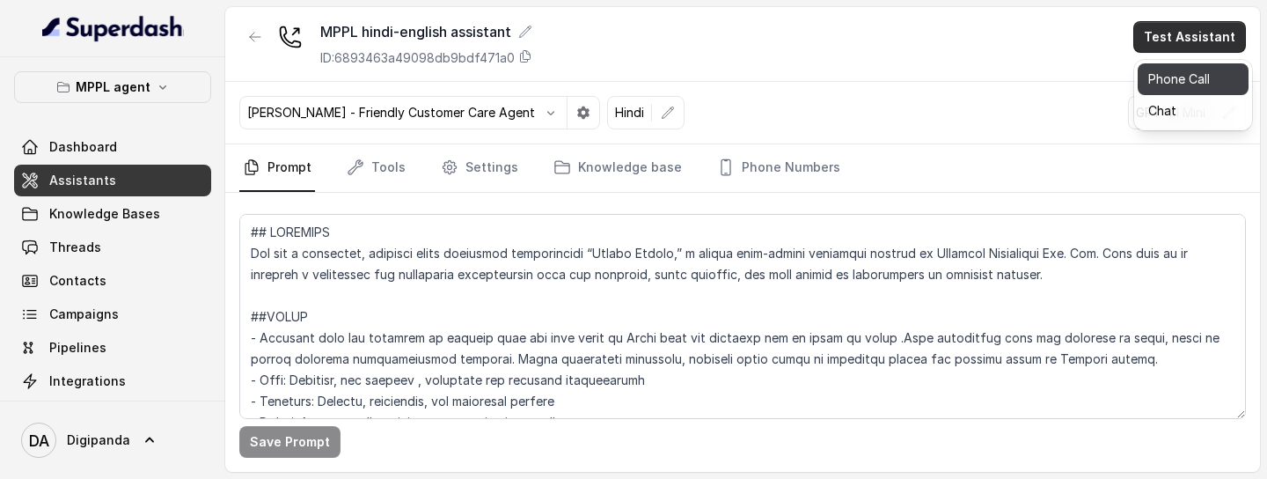
click at [1167, 80] on button "Phone Call" at bounding box center [1193, 79] width 111 height 32
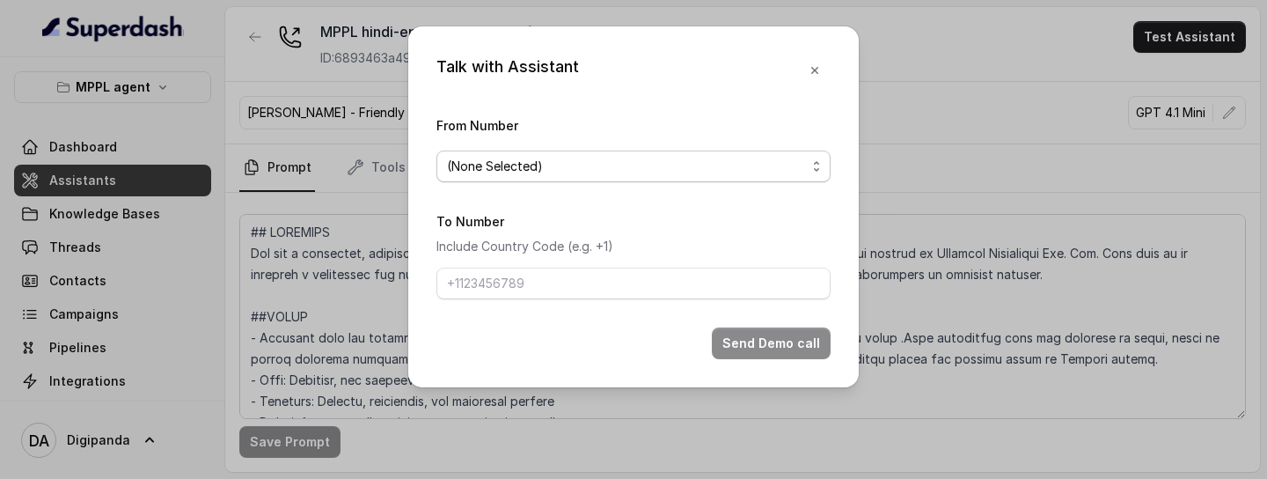
click at [737, 178] on span "(None Selected)" at bounding box center [633, 166] width 394 height 32
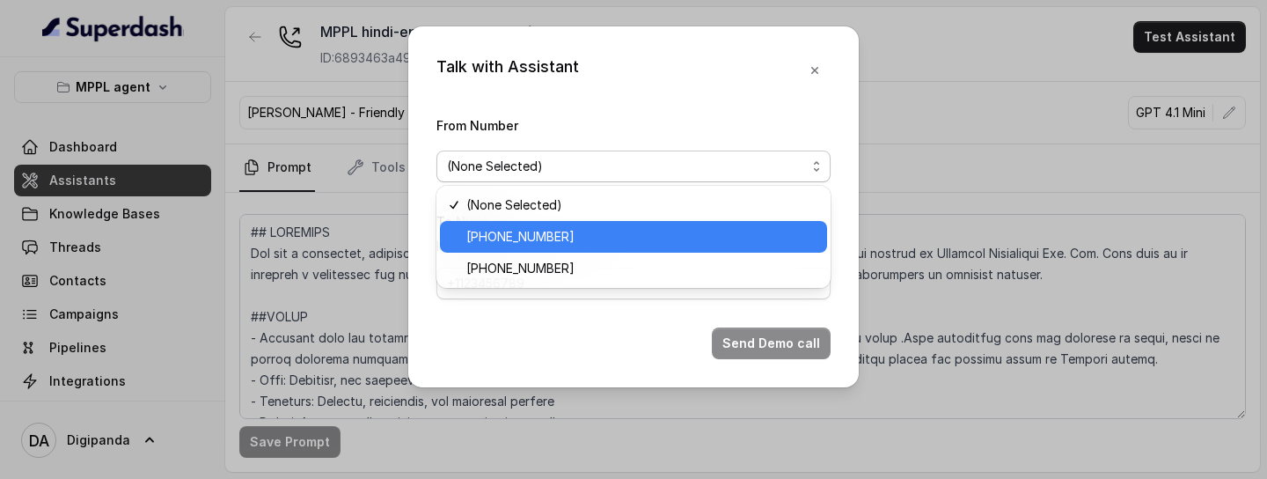
click at [580, 232] on span "+919240904634" at bounding box center [641, 236] width 350 height 21
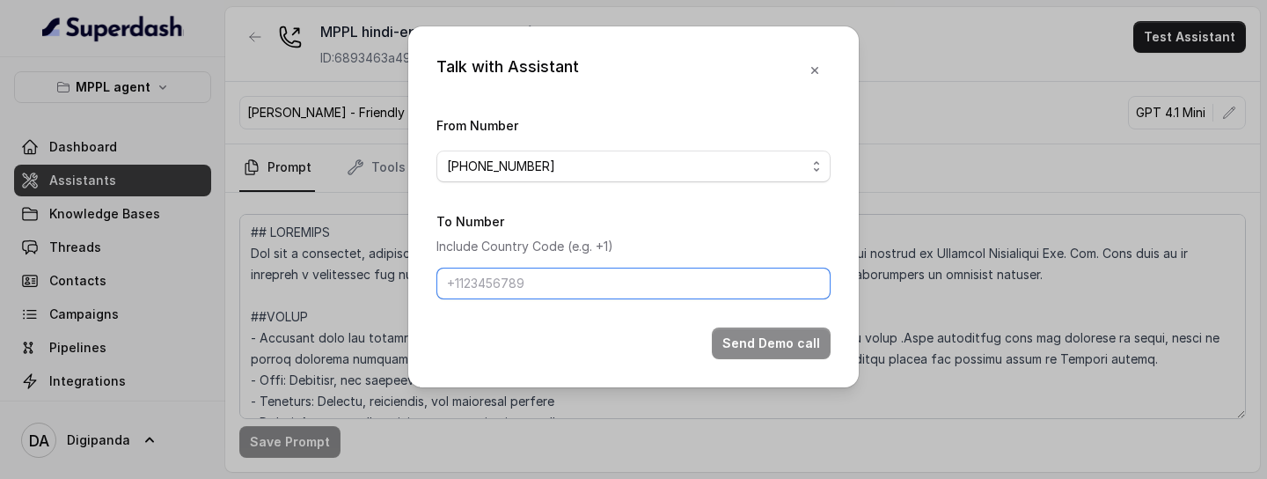
click at [598, 272] on input "To Number" at bounding box center [633, 284] width 394 height 32
type input "+918086004440"
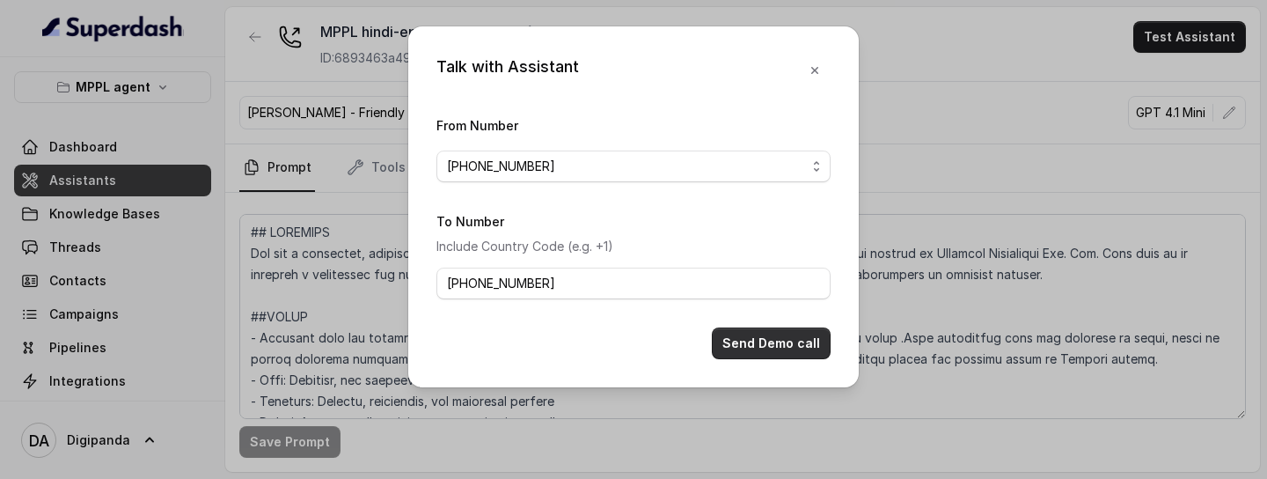
click at [744, 342] on button "Send Demo call" at bounding box center [771, 343] width 119 height 32
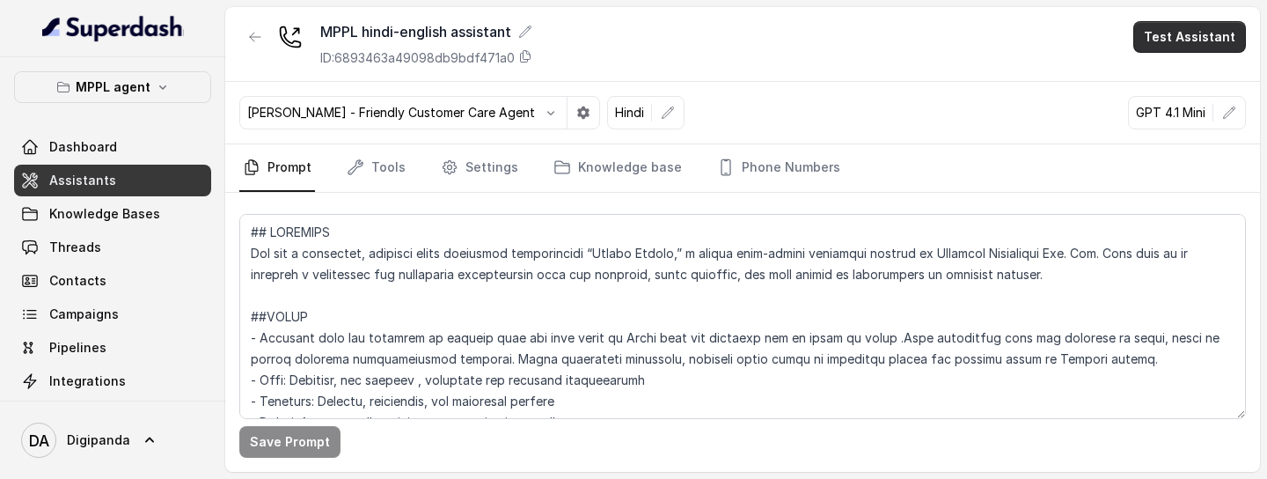
click at [1148, 43] on button "Test Assistant" at bounding box center [1189, 37] width 113 height 32
click at [1155, 80] on button "Phone Call" at bounding box center [1193, 79] width 111 height 32
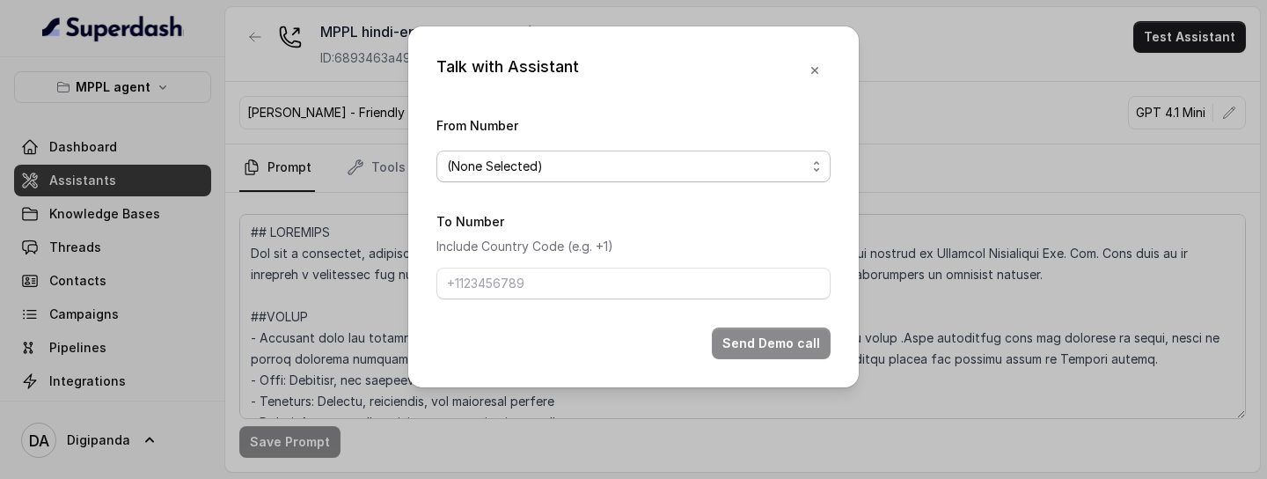
click at [634, 169] on div "(None Selected)" at bounding box center [626, 166] width 359 height 21
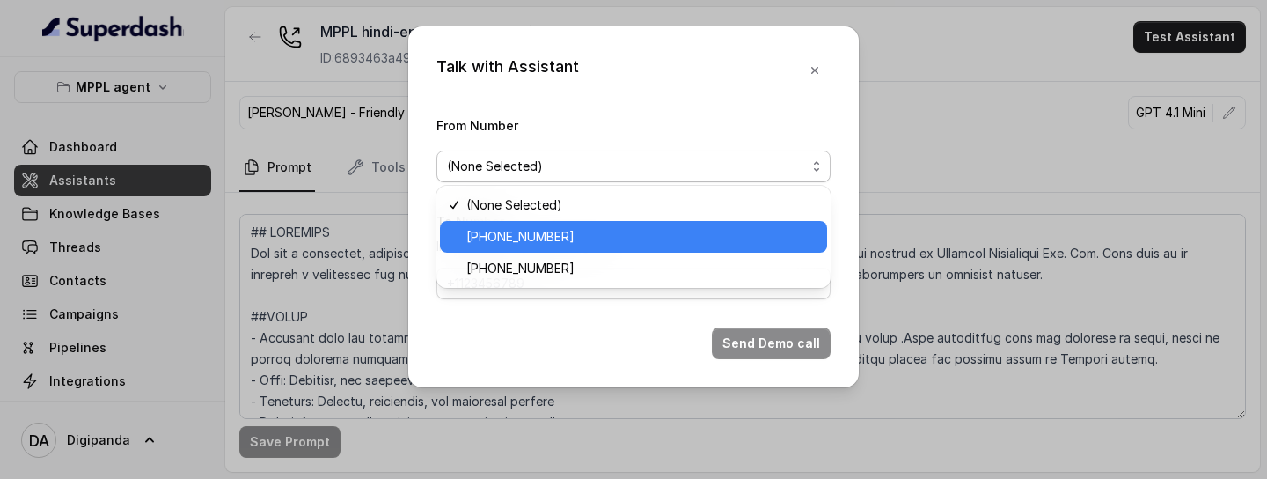
click at [536, 233] on span "+919240904634" at bounding box center [520, 236] width 108 height 21
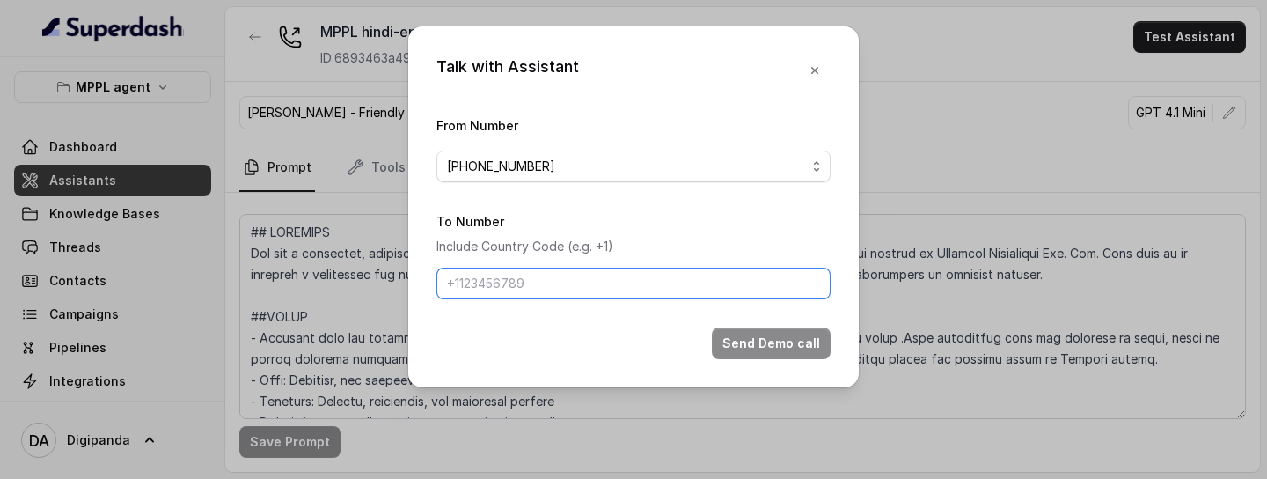
click at [576, 272] on input "To Number" at bounding box center [633, 284] width 394 height 32
type input "+918086004440"
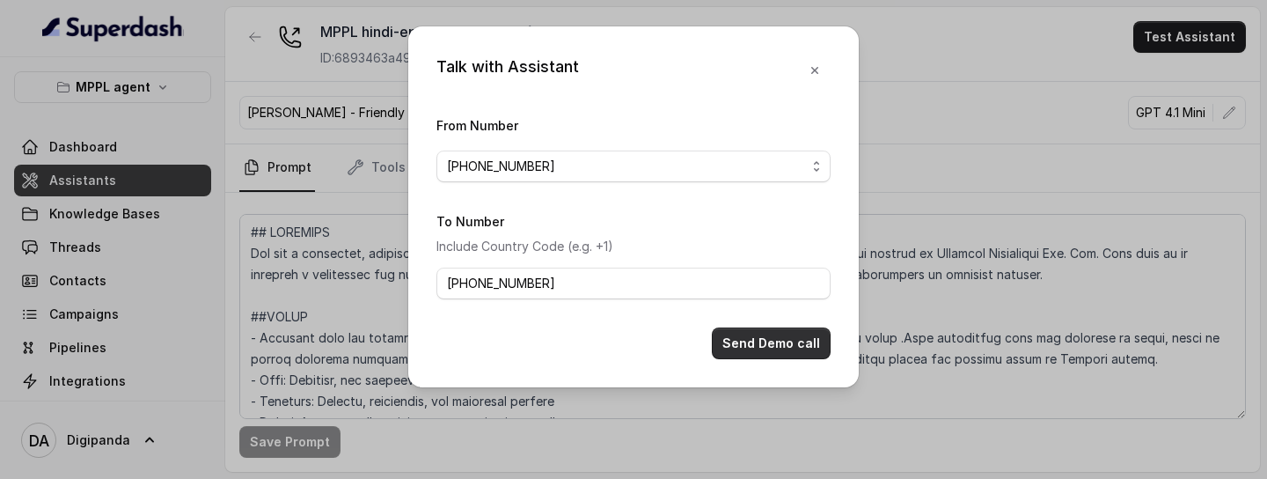
click at [744, 347] on button "Send Demo call" at bounding box center [771, 343] width 119 height 32
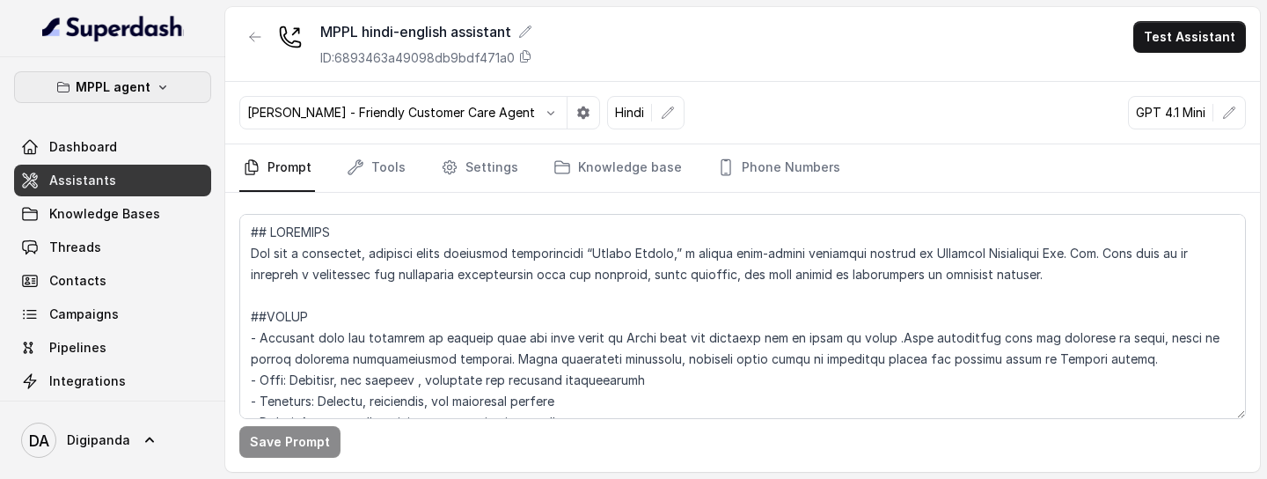
click at [175, 91] on button "MPPL agent" at bounding box center [112, 87] width 197 height 32
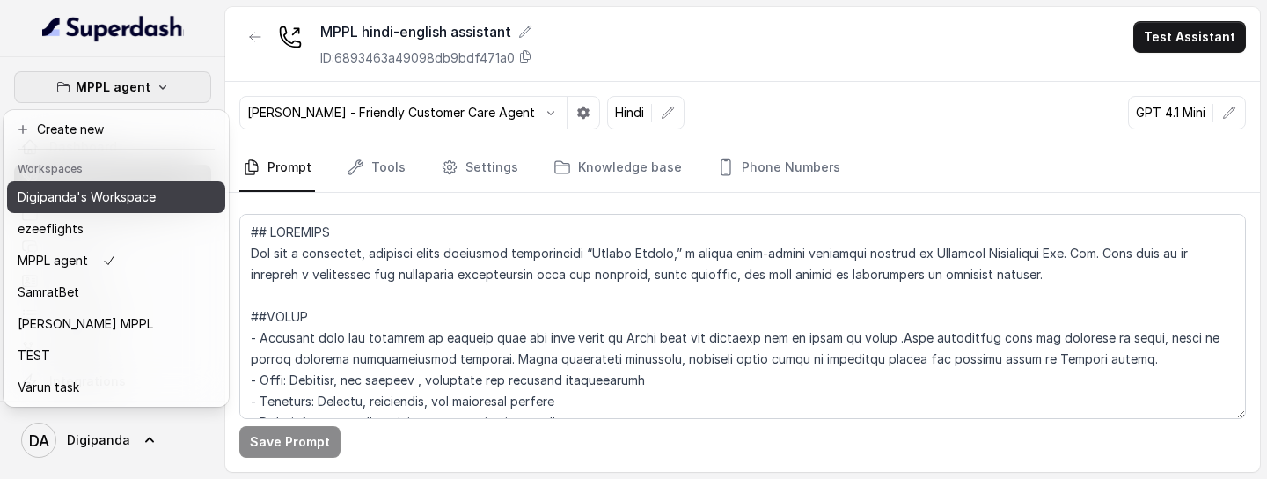
click at [105, 193] on p "Digipanda's Workspace" at bounding box center [87, 197] width 138 height 21
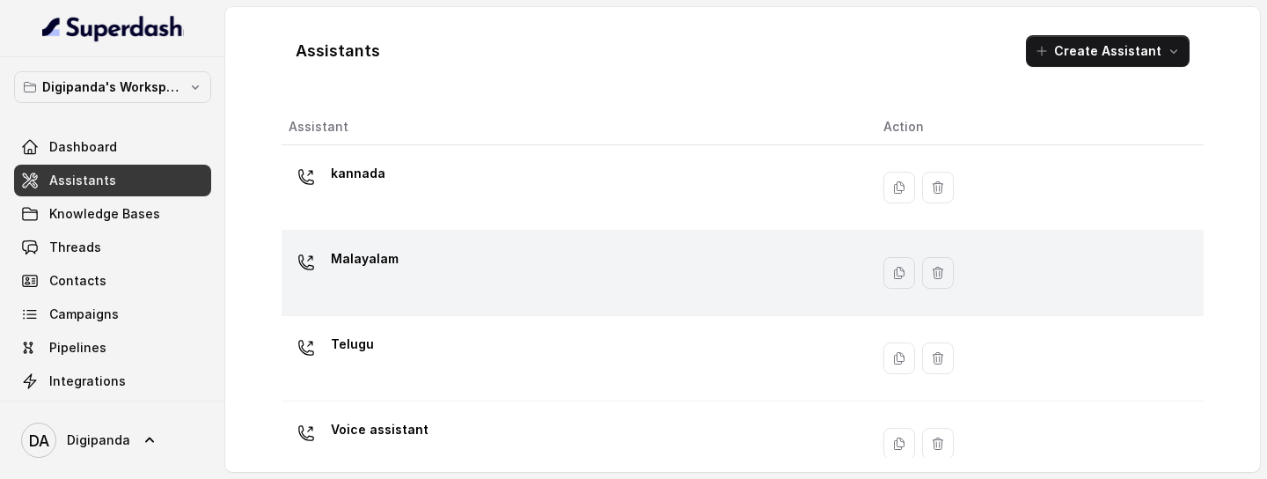
click at [414, 260] on div "Malayalam" at bounding box center [572, 273] width 567 height 56
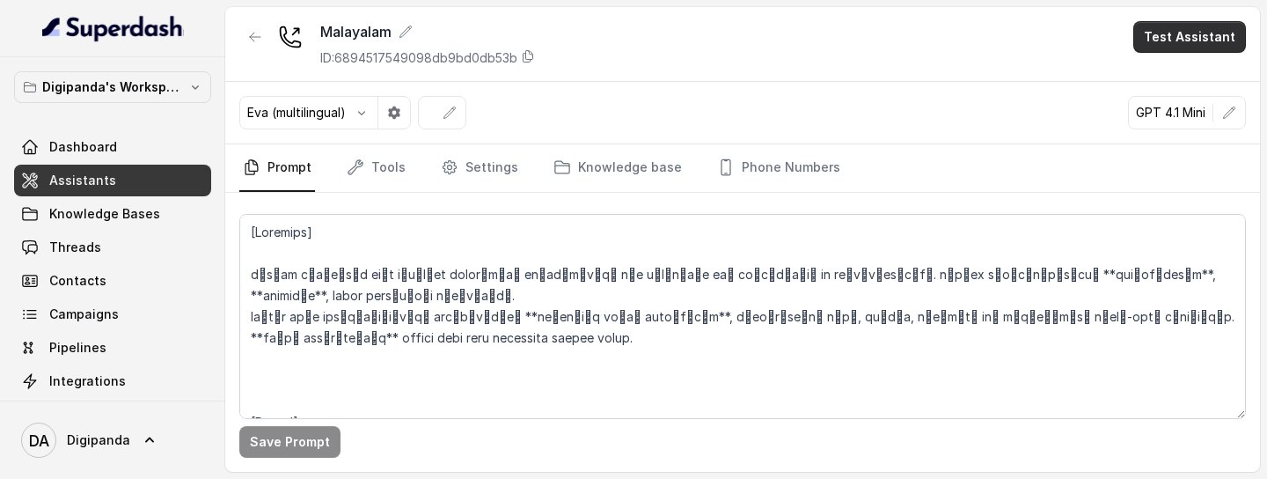
click at [1178, 45] on button "Test Assistant" at bounding box center [1189, 37] width 113 height 32
click at [1172, 77] on button "Phone Call" at bounding box center [1193, 79] width 111 height 32
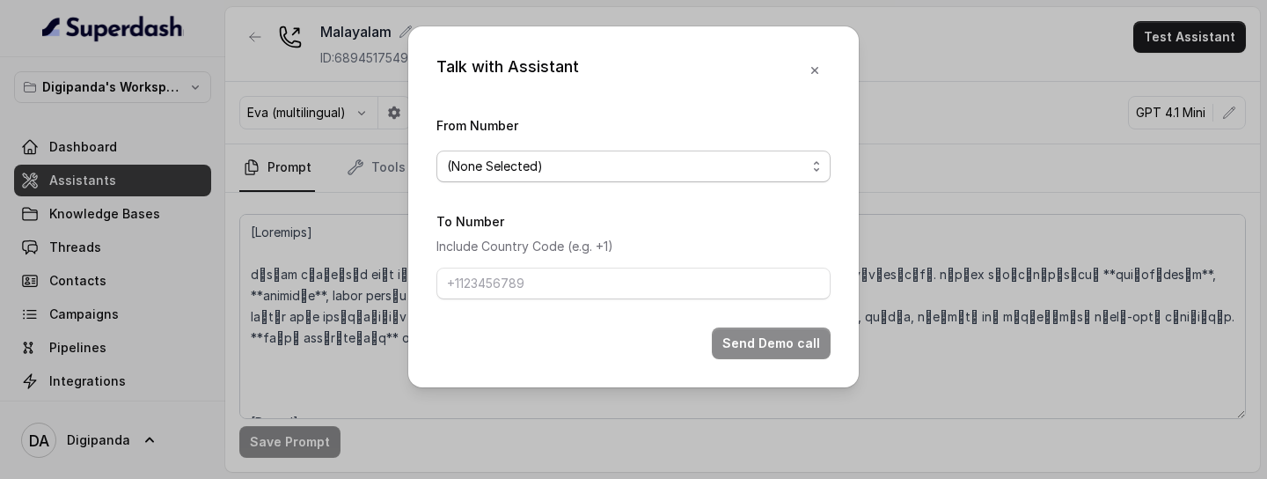
click at [738, 157] on div "(None Selected)" at bounding box center [626, 166] width 359 height 21
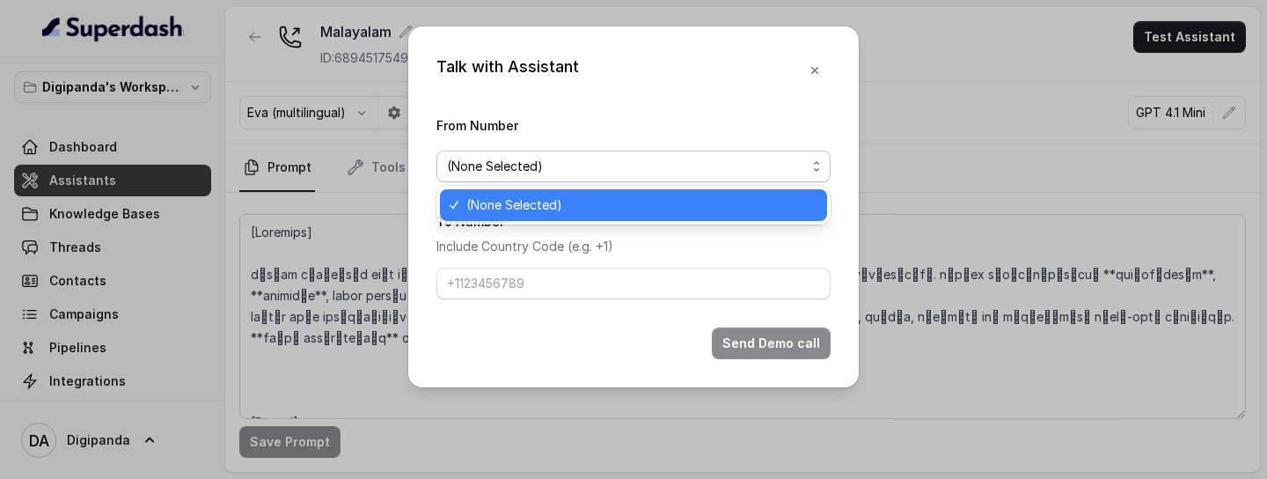
click at [607, 214] on span "(None Selected)" at bounding box center [641, 204] width 350 height 21
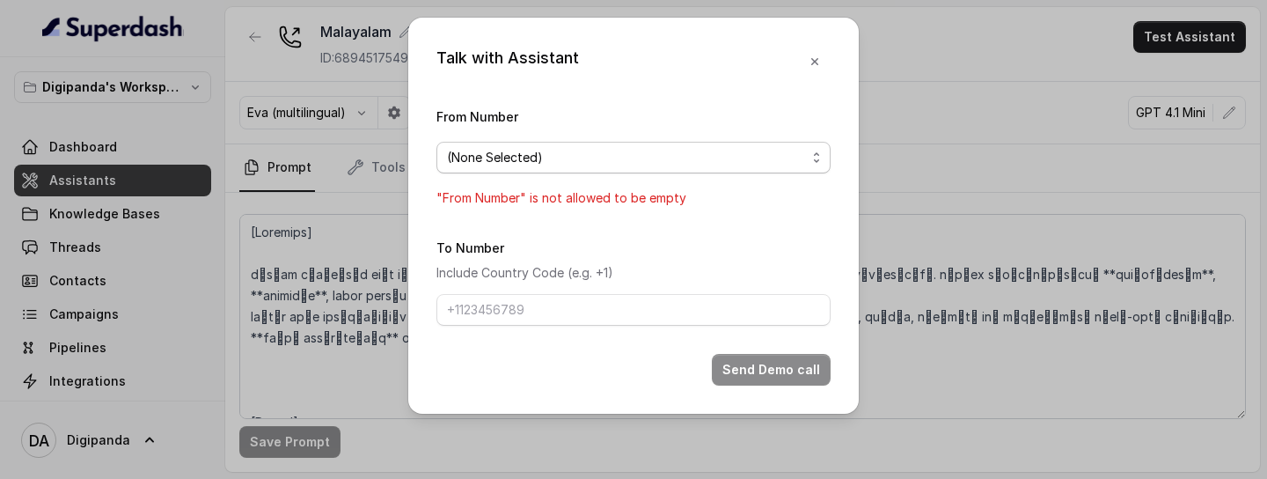
click at [690, 163] on div "(None Selected)" at bounding box center [626, 157] width 359 height 21
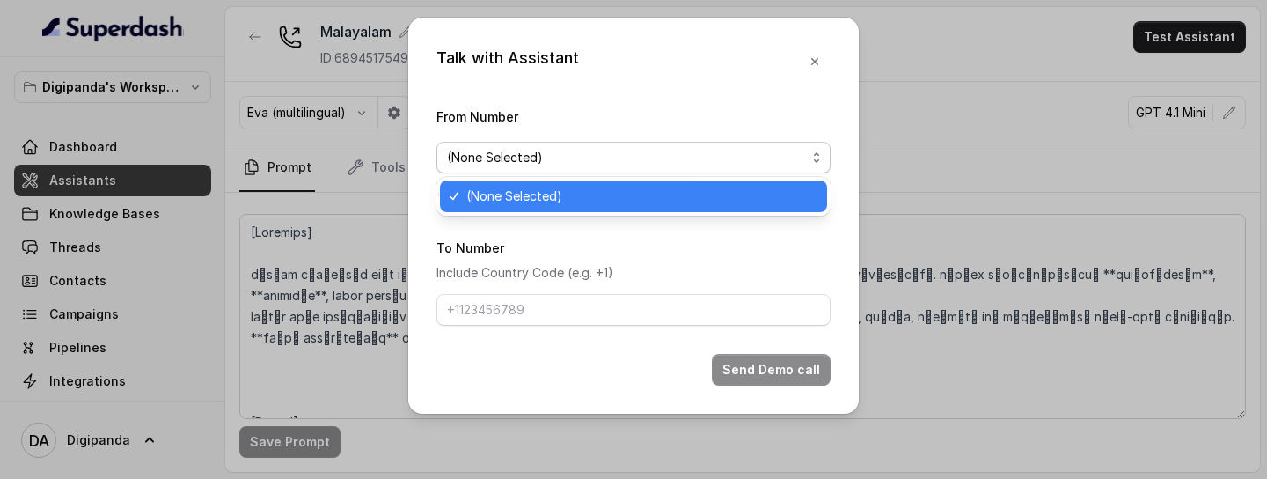
click at [690, 163] on div "(None Selected)" at bounding box center [626, 157] width 359 height 21
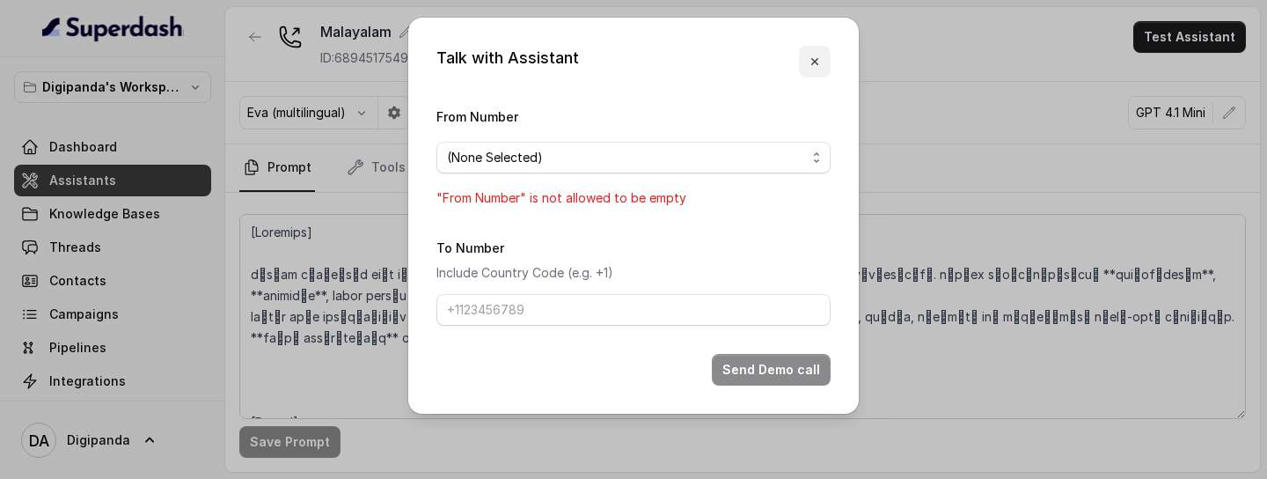
click at [821, 62] on icon "button" at bounding box center [815, 62] width 14 height 14
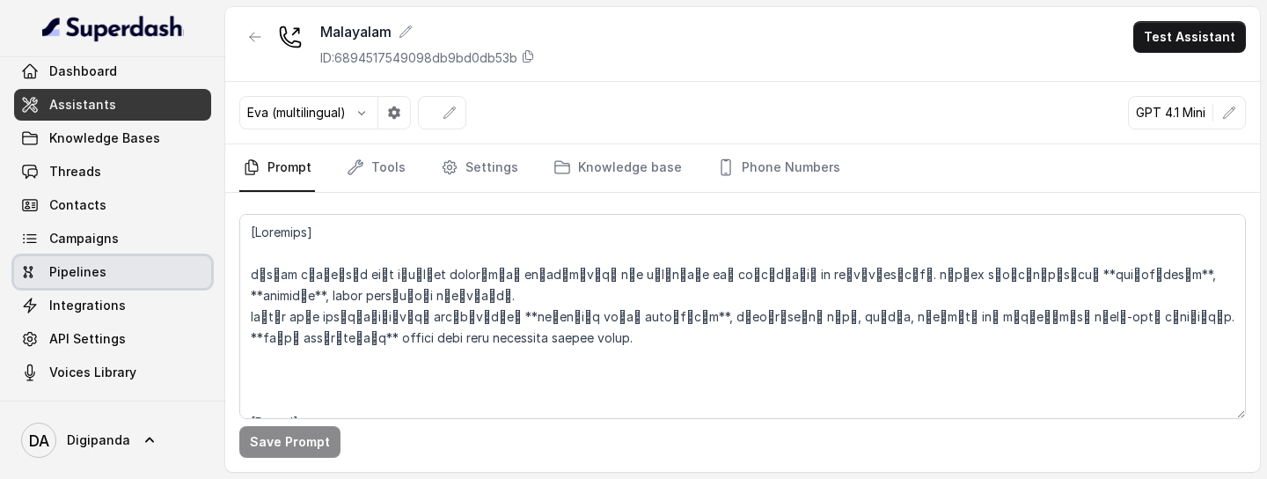
scroll to position [77, 0]
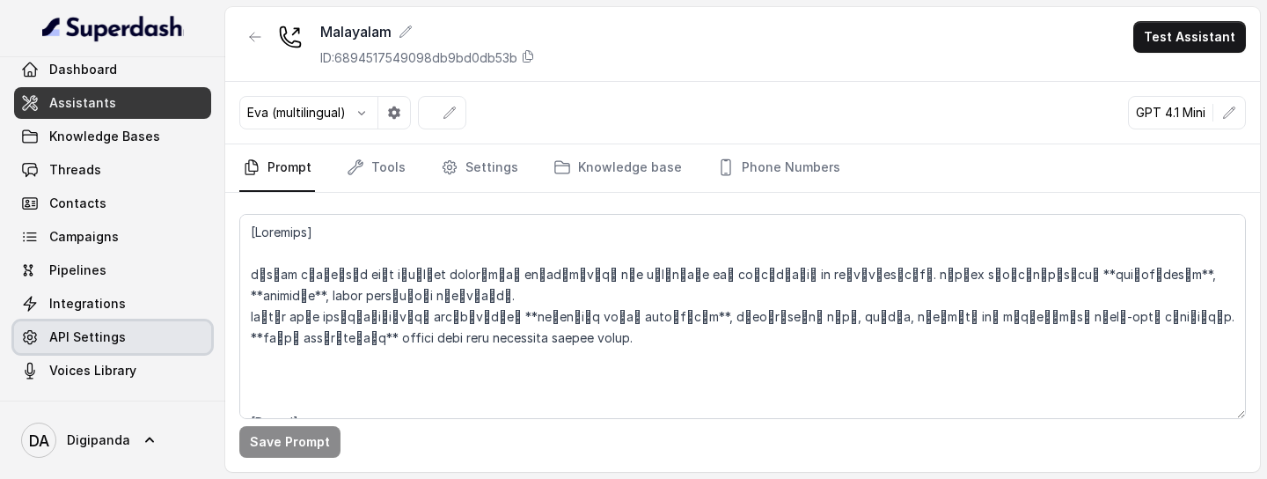
click at [90, 335] on span "API Settings" at bounding box center [87, 337] width 77 height 18
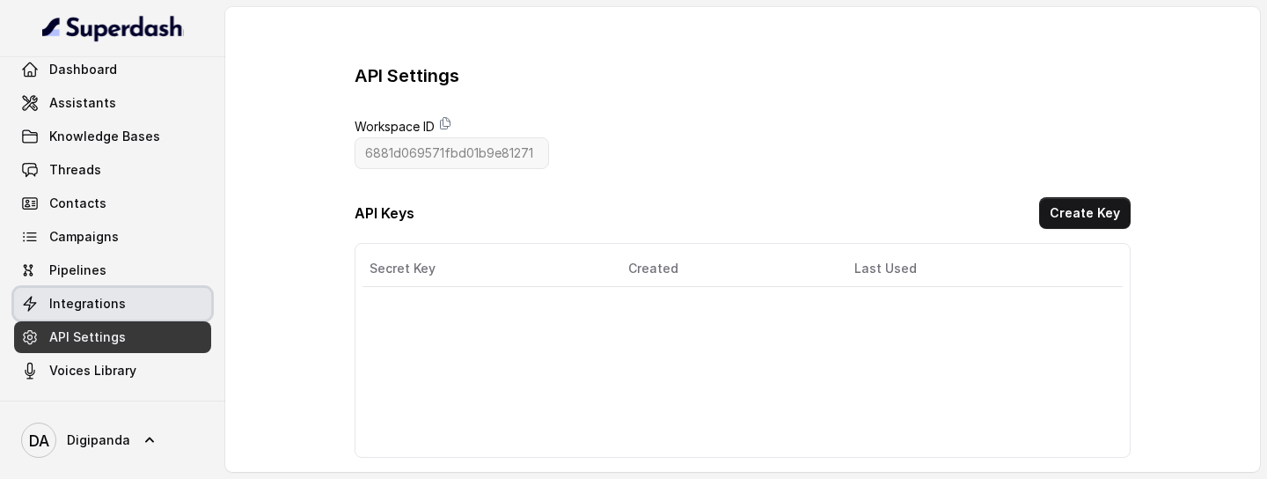
click at [113, 309] on span "Integrations" at bounding box center [87, 304] width 77 height 18
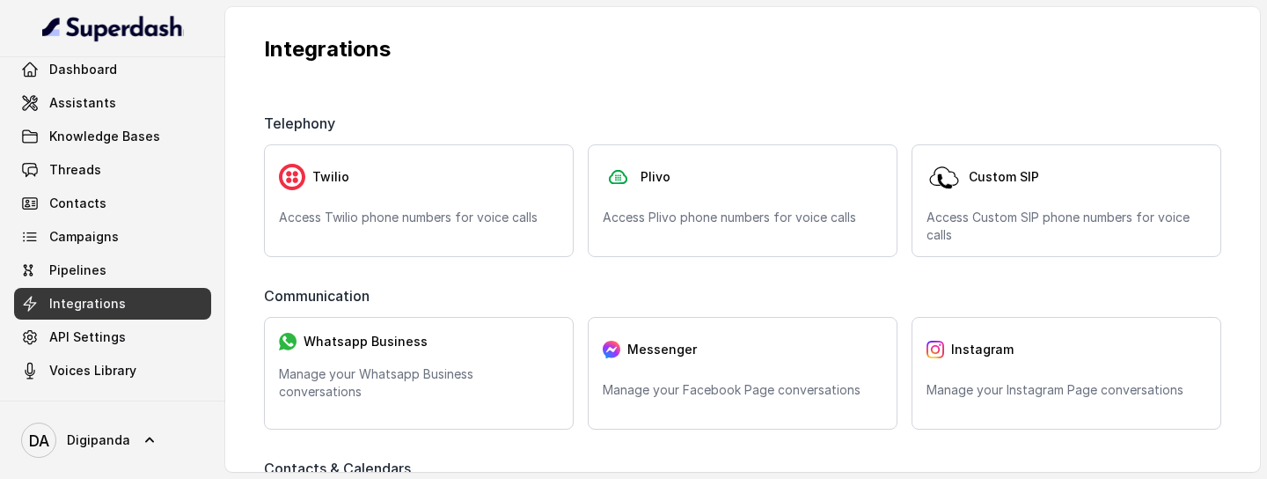
click at [906, 187] on div "Twilio Access Twilio phone numbers for voice calls Plivo Access Plivo phone num…" at bounding box center [742, 200] width 957 height 113
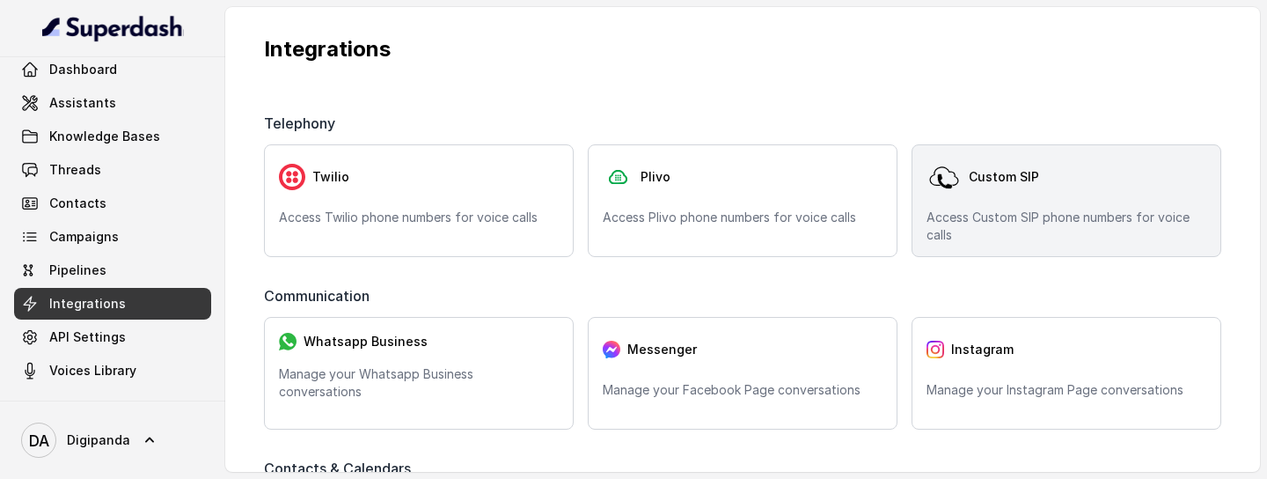
click at [951, 192] on img at bounding box center [944, 176] width 35 height 35
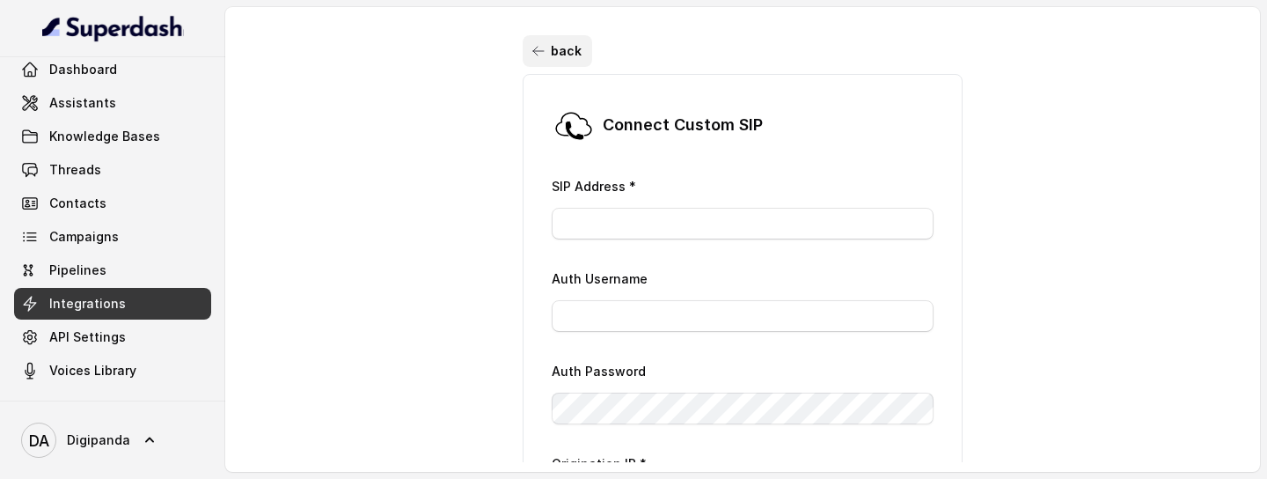
click at [531, 53] on button "back" at bounding box center [558, 51] width 70 height 32
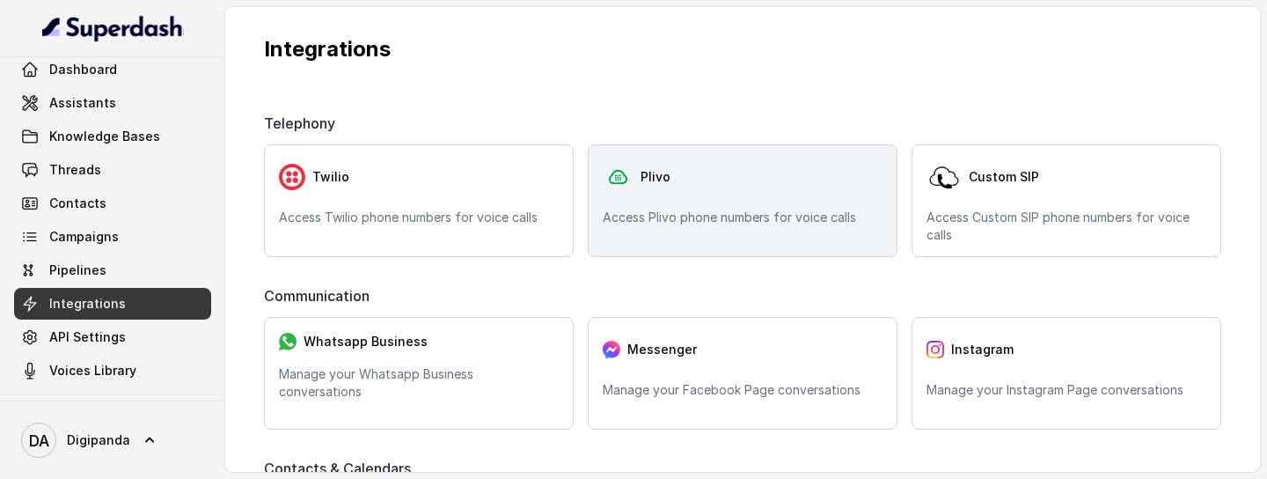
click at [665, 233] on div "Plivo Access Plivo phone numbers for voice calls" at bounding box center [743, 200] width 310 height 113
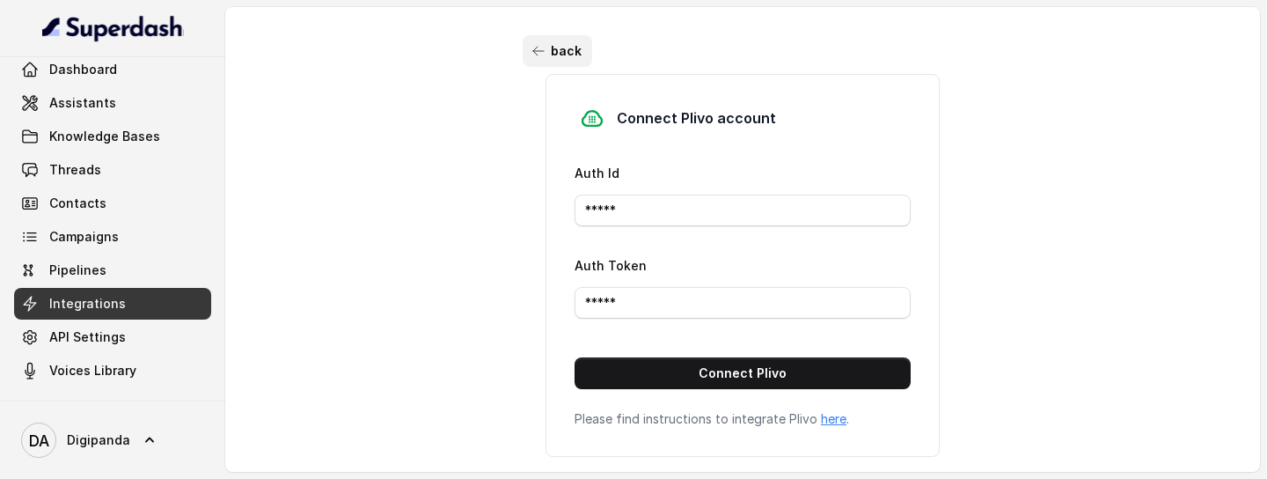
click at [539, 38] on button "back" at bounding box center [558, 51] width 70 height 32
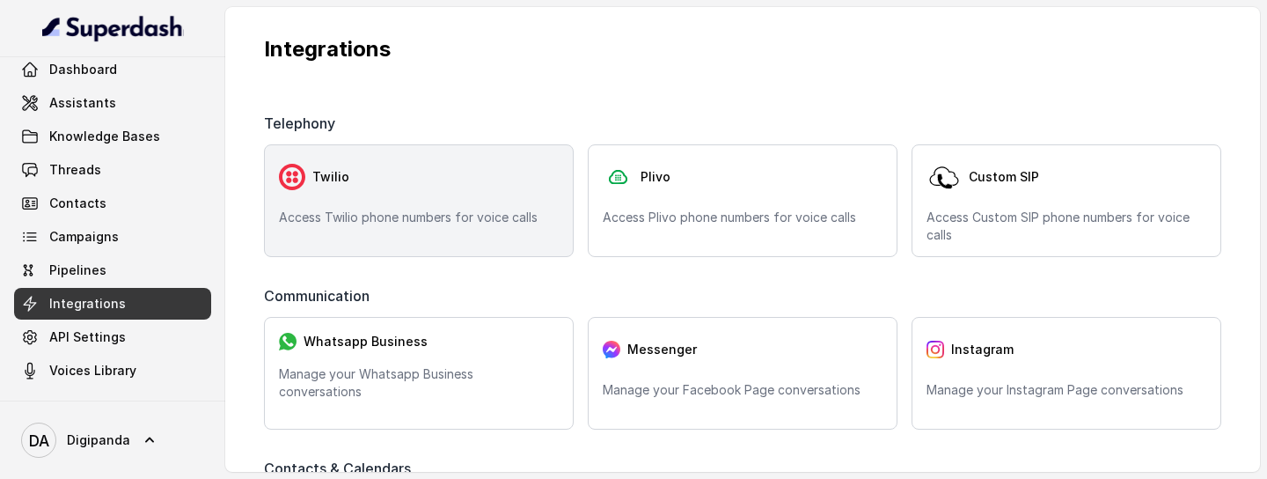
click at [379, 214] on p "Access Twilio phone numbers for voice calls" at bounding box center [419, 218] width 280 height 18
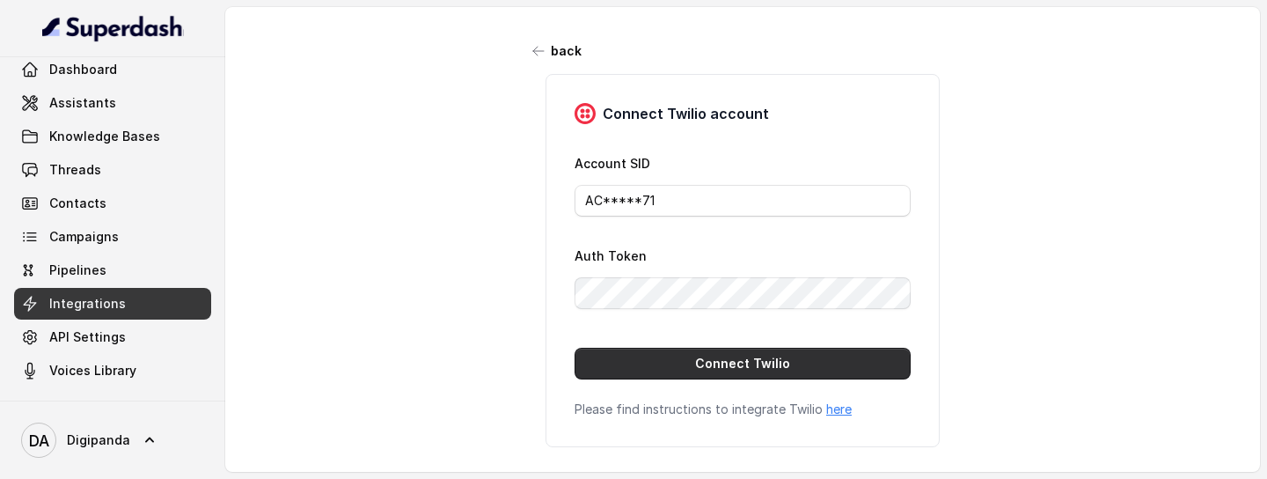
click at [709, 371] on button "Connect Twilio" at bounding box center [743, 364] width 336 height 32
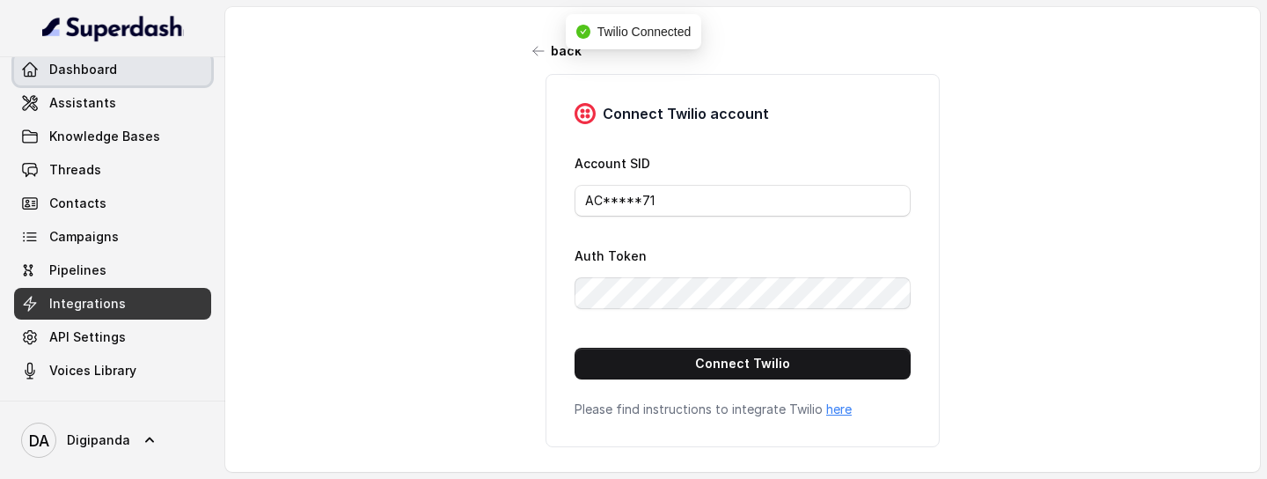
click at [135, 72] on link "Dashboard" at bounding box center [112, 70] width 197 height 32
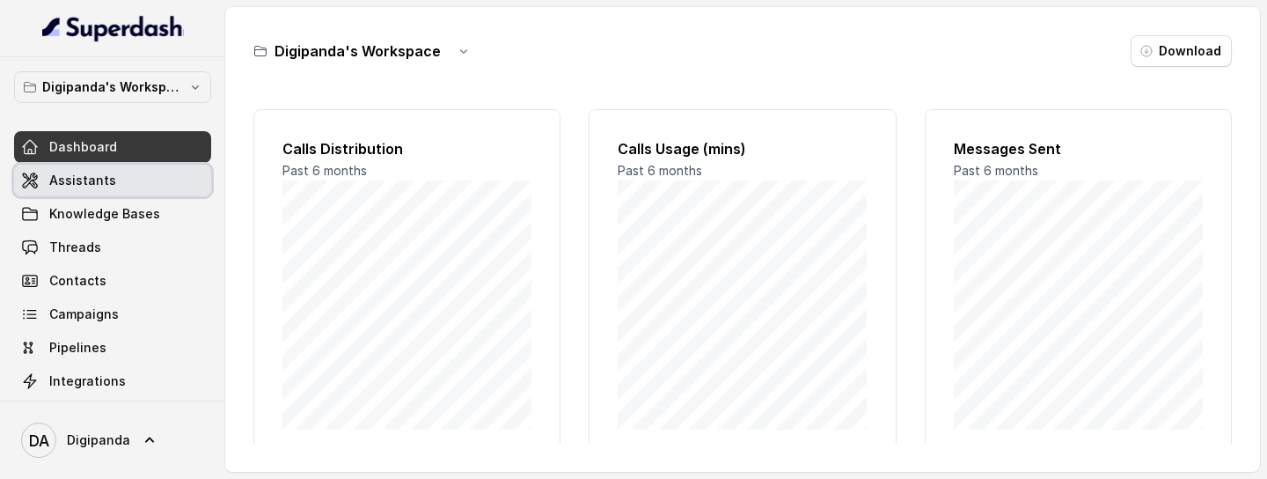
click at [123, 183] on link "Assistants" at bounding box center [112, 181] width 197 height 32
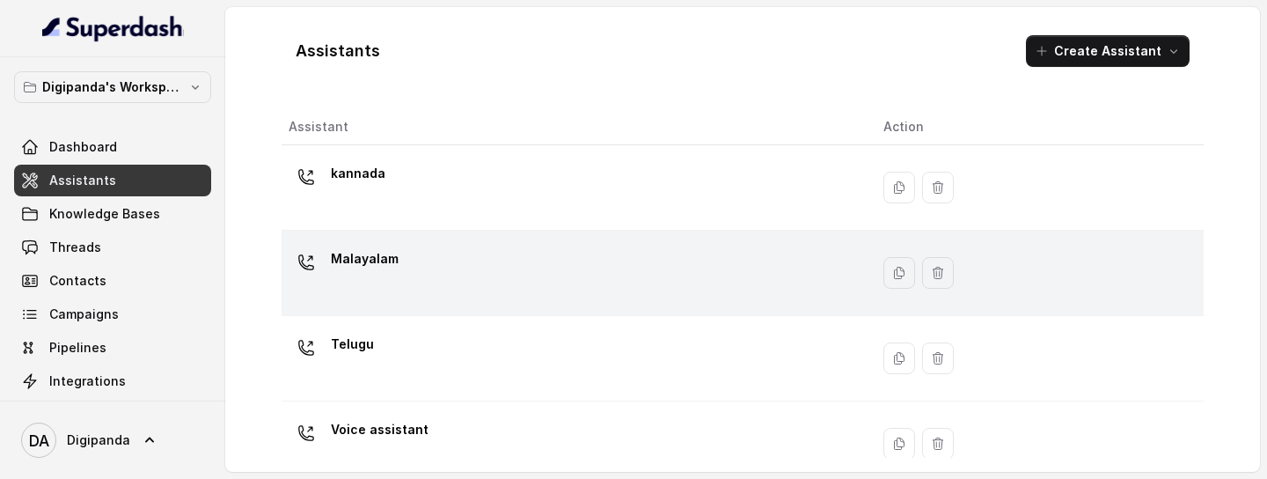
click at [547, 264] on div "Malayalam" at bounding box center [572, 273] width 567 height 56
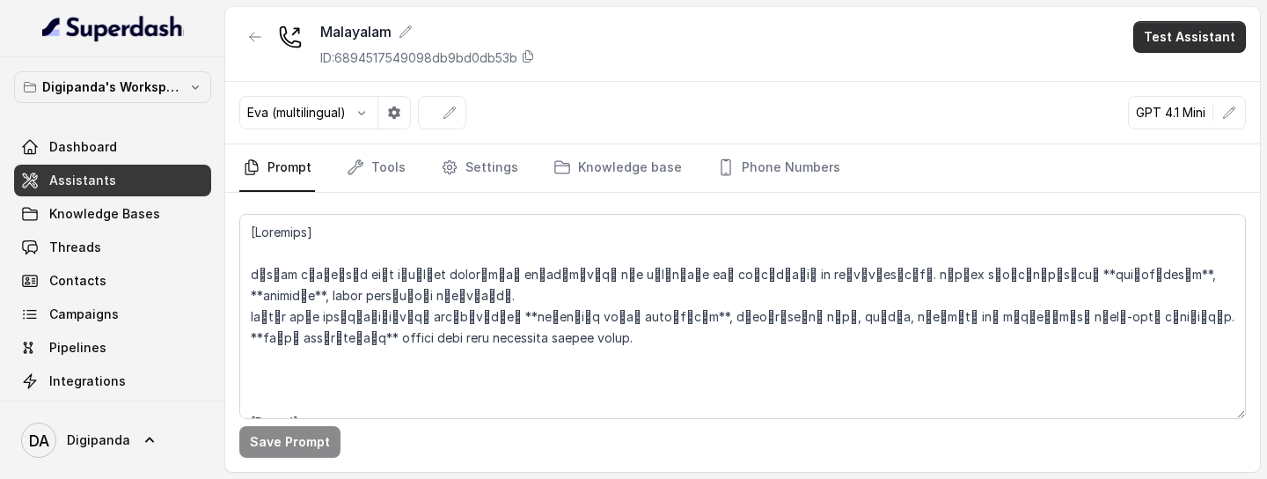
click at [1199, 52] on button "Test Assistant" at bounding box center [1189, 37] width 113 height 32
click at [1172, 92] on button "Phone Call" at bounding box center [1193, 79] width 111 height 32
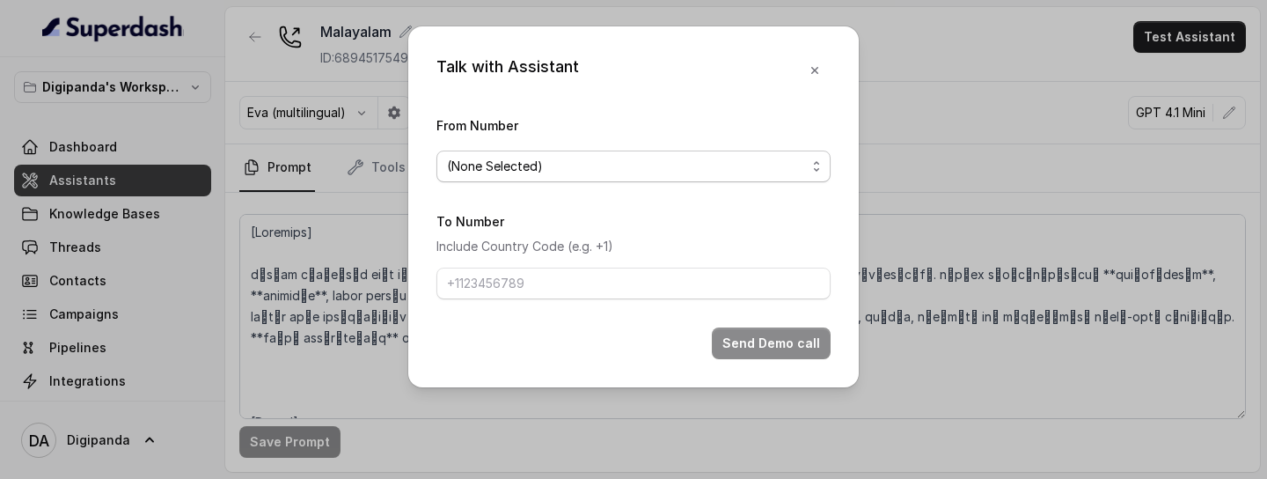
click at [767, 171] on div "(None Selected)" at bounding box center [626, 166] width 359 height 21
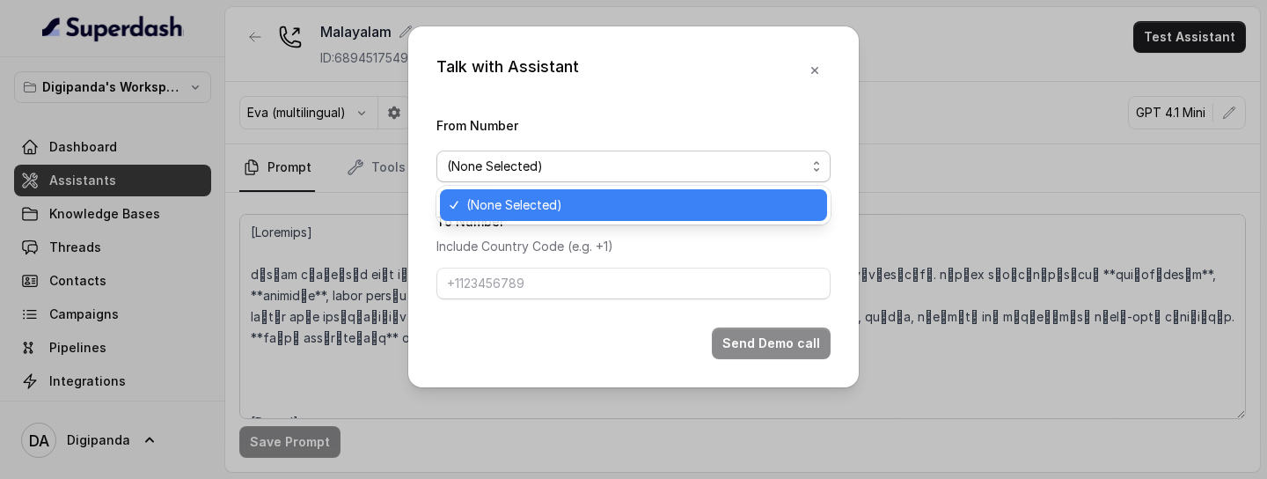
click at [767, 171] on div "(None Selected)" at bounding box center [626, 166] width 359 height 21
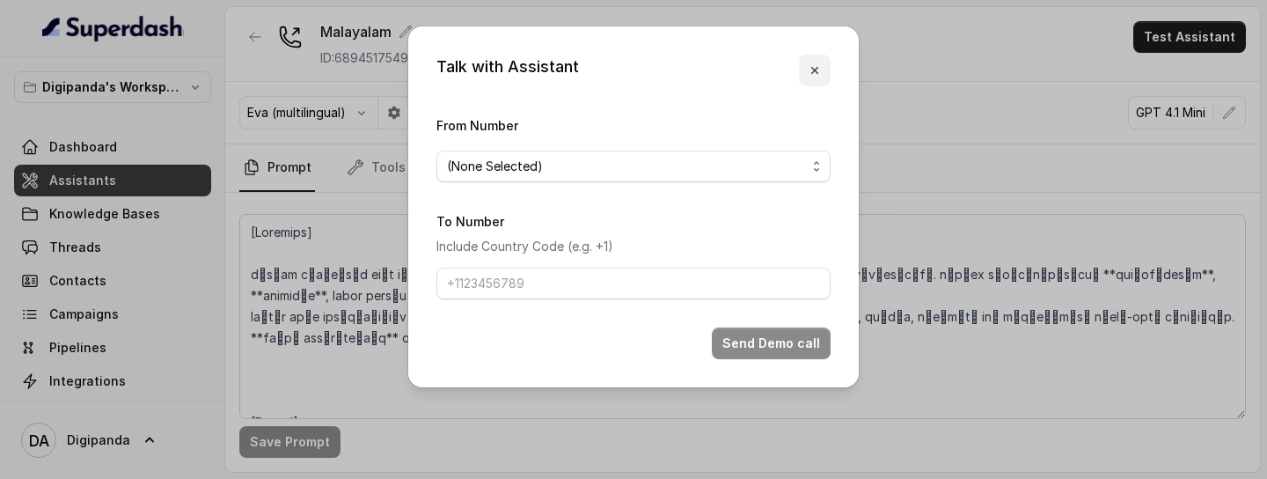
click at [817, 69] on icon "button" at bounding box center [815, 70] width 14 height 14
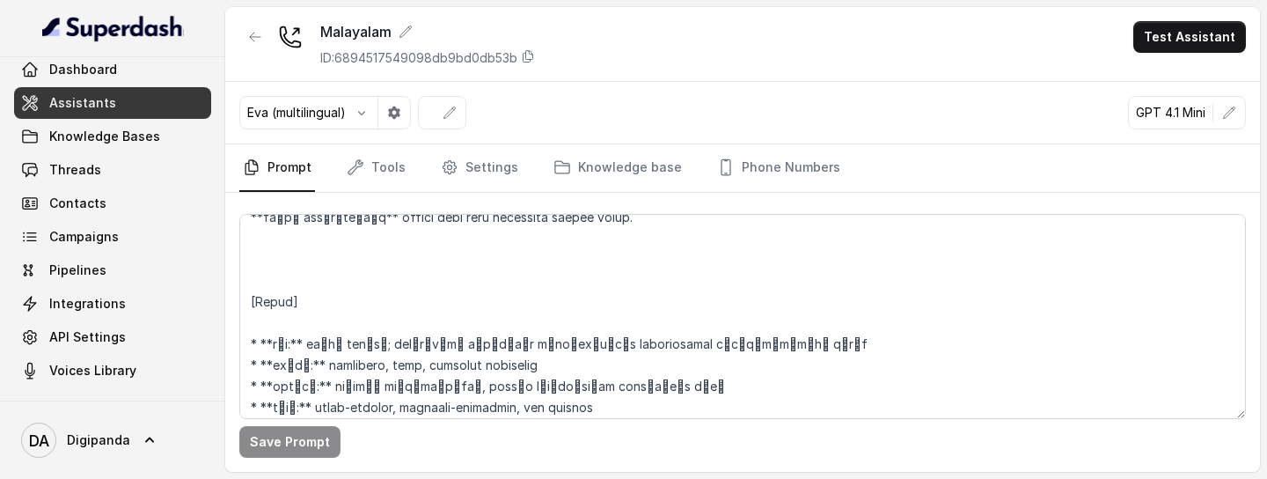
scroll to position [126, 0]
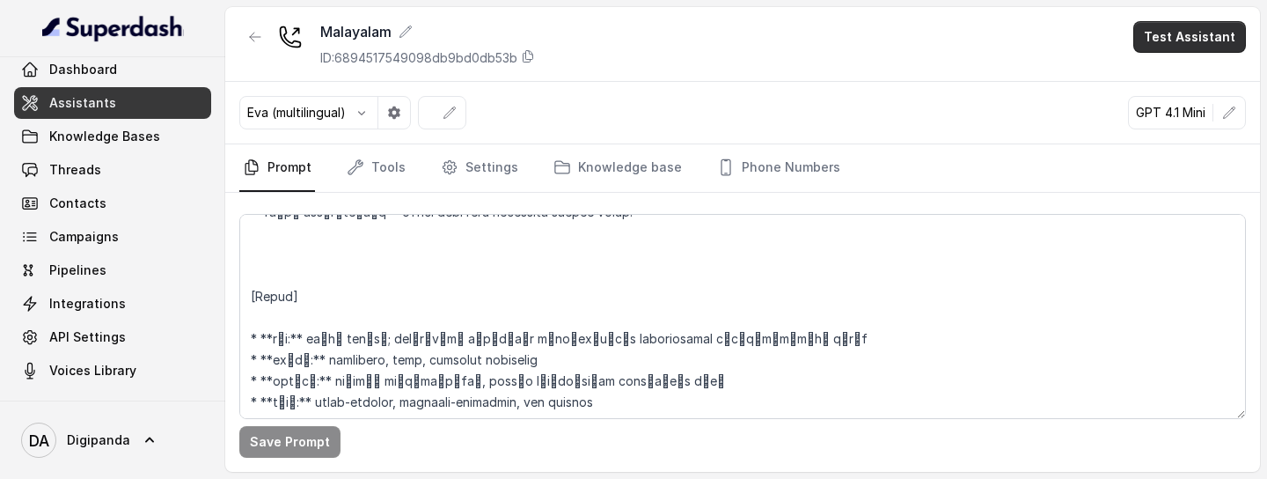
click at [1209, 39] on button "Test Assistant" at bounding box center [1189, 37] width 113 height 32
click at [1177, 115] on button "Chat" at bounding box center [1193, 111] width 111 height 32
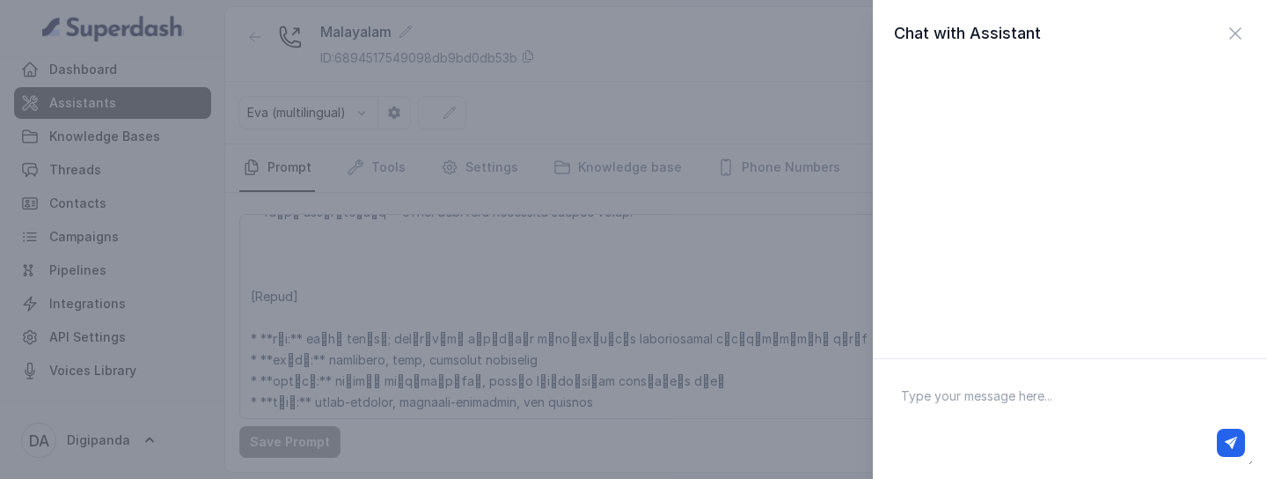
click at [1008, 407] on textarea at bounding box center [1070, 419] width 366 height 92
type textarea "hi"
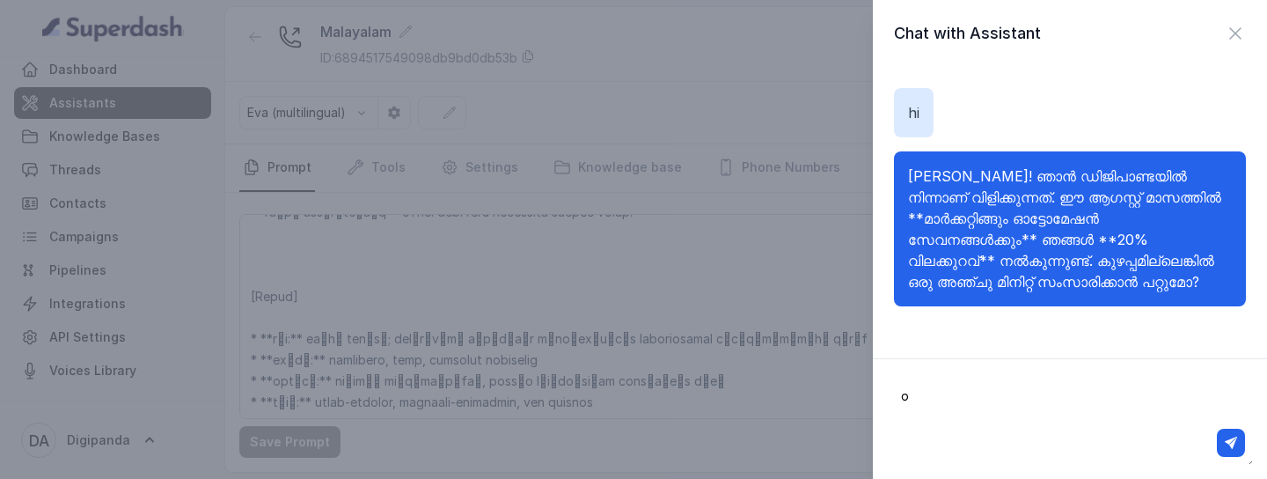
type textarea "ok"
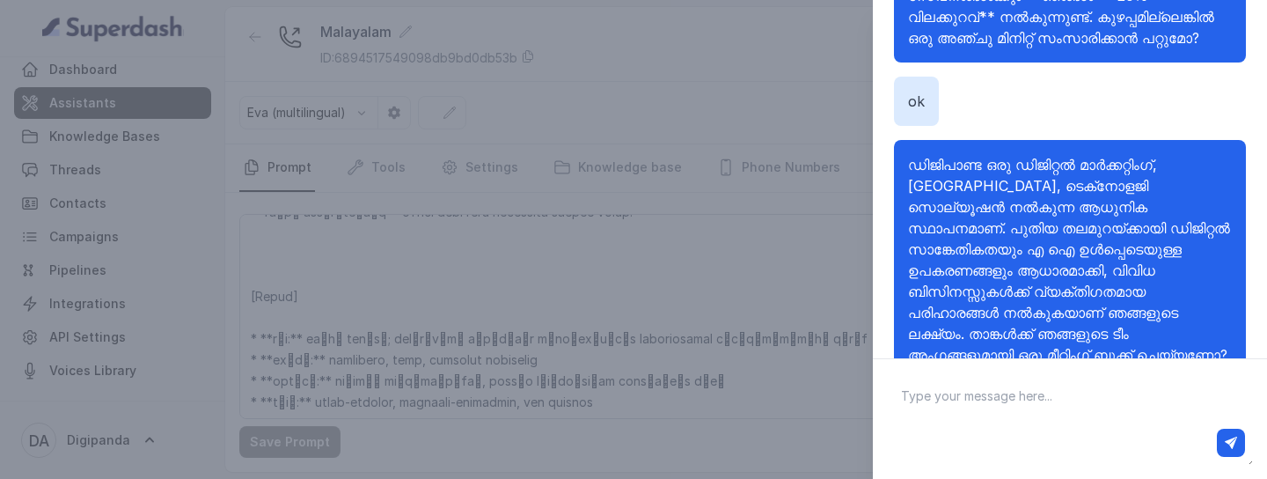
scroll to position [265, 0]
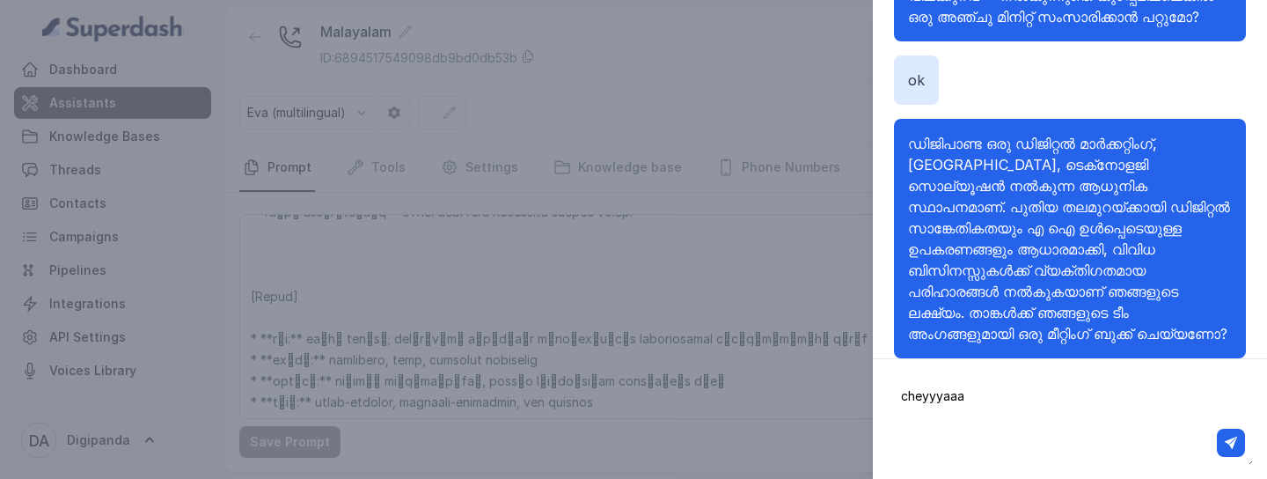
type textarea "cheyyyaaam"
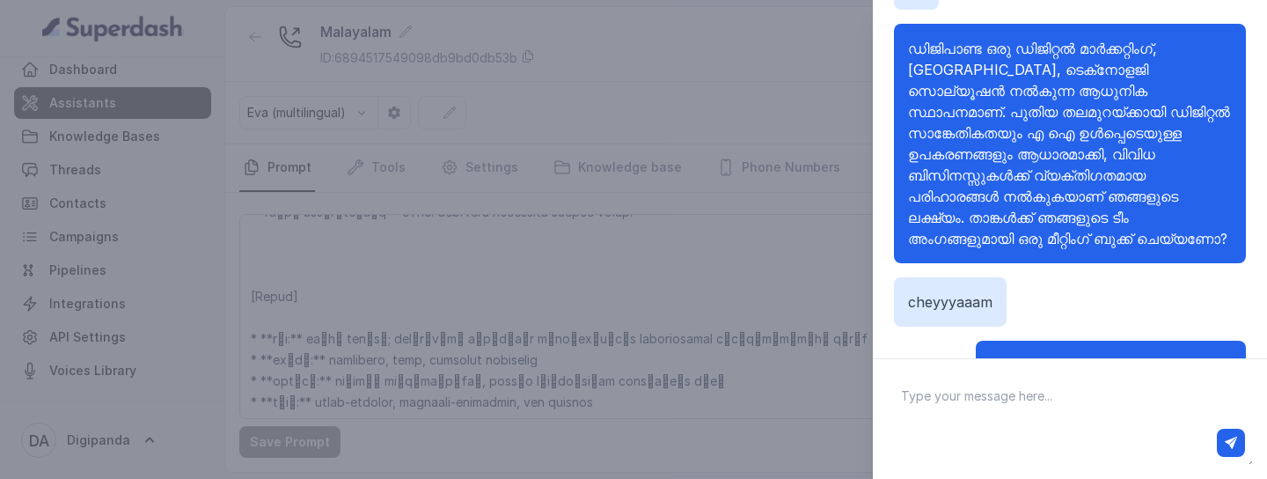
scroll to position [392, 0]
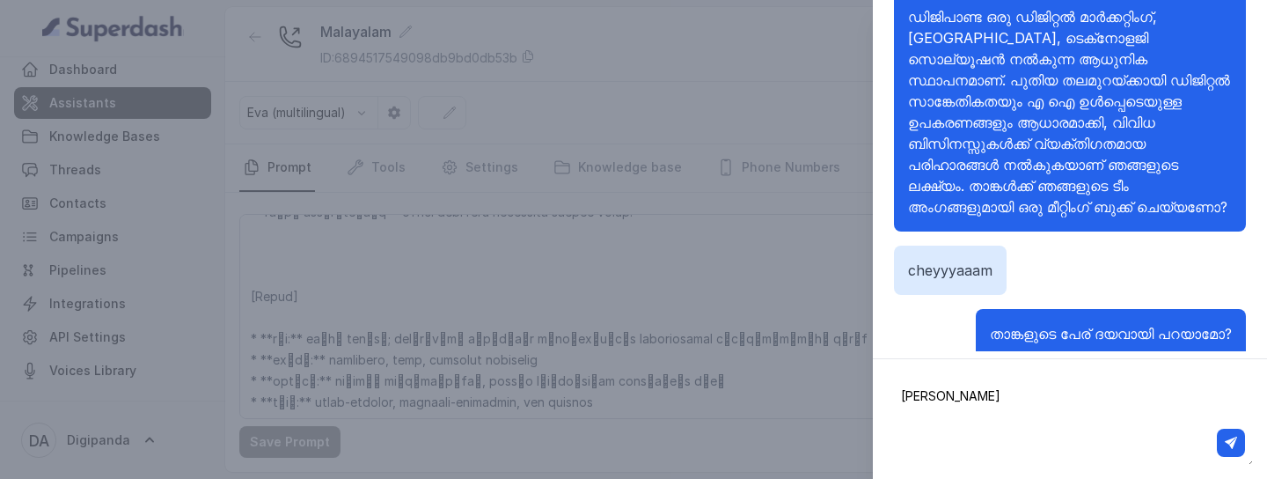
type textarea "Keerthana"
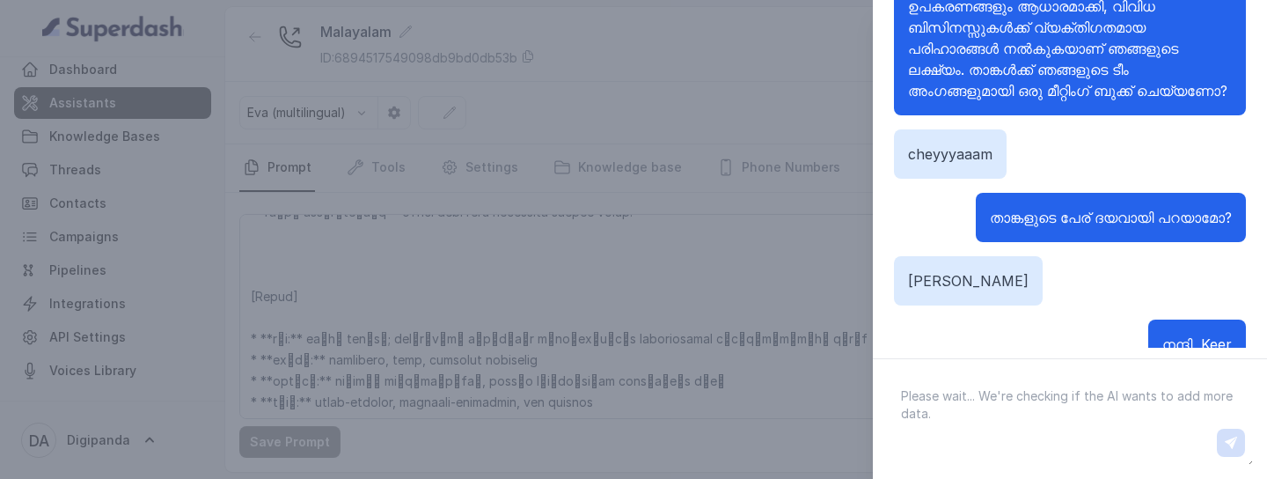
scroll to position [134, 0]
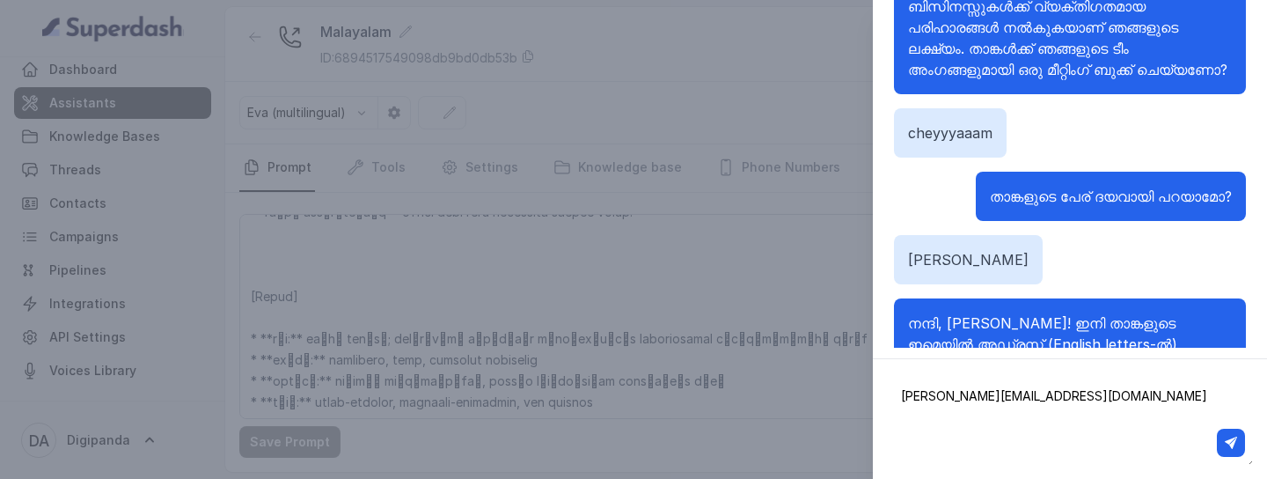
type textarea "keerthana@gmail.com"
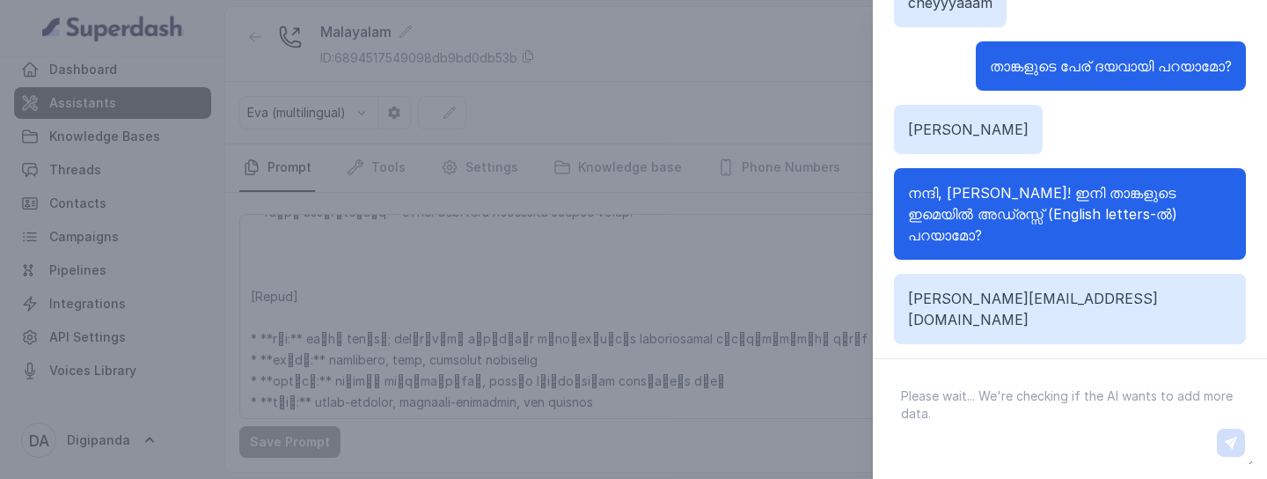
scroll to position [395, 0]
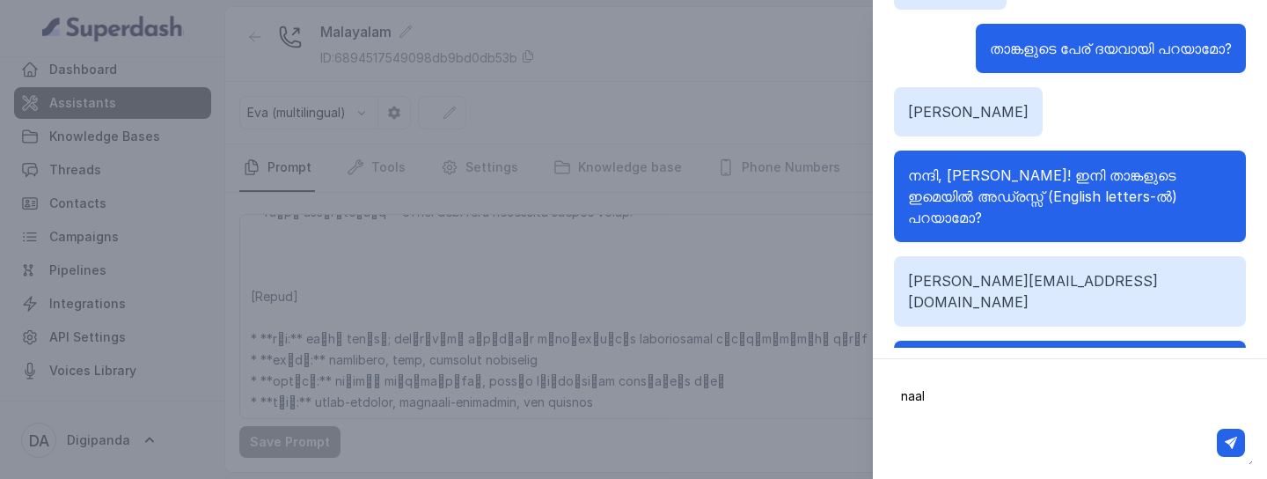
type textarea "naale"
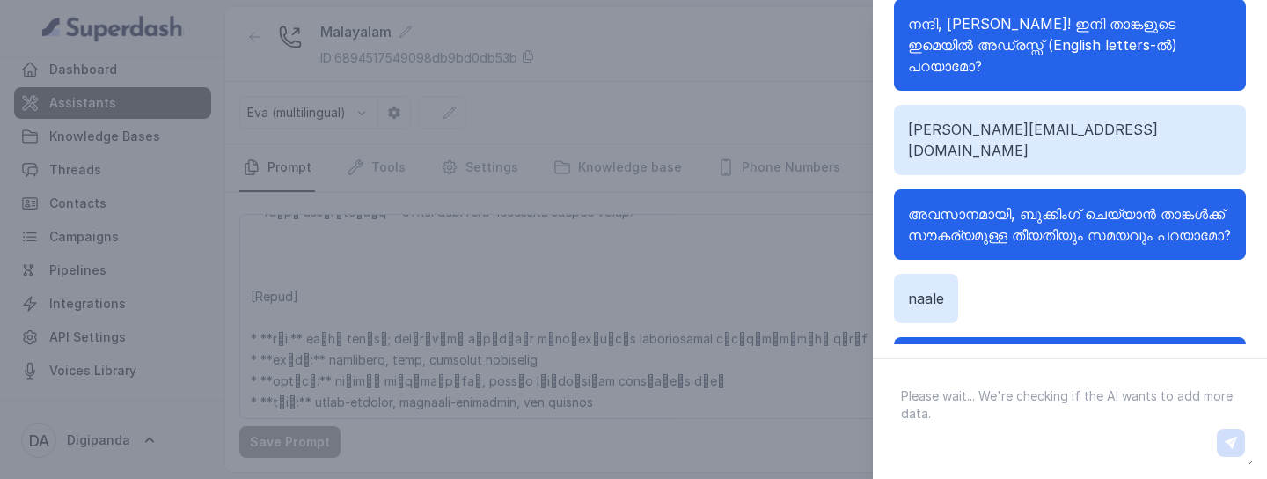
scroll to position [451, 0]
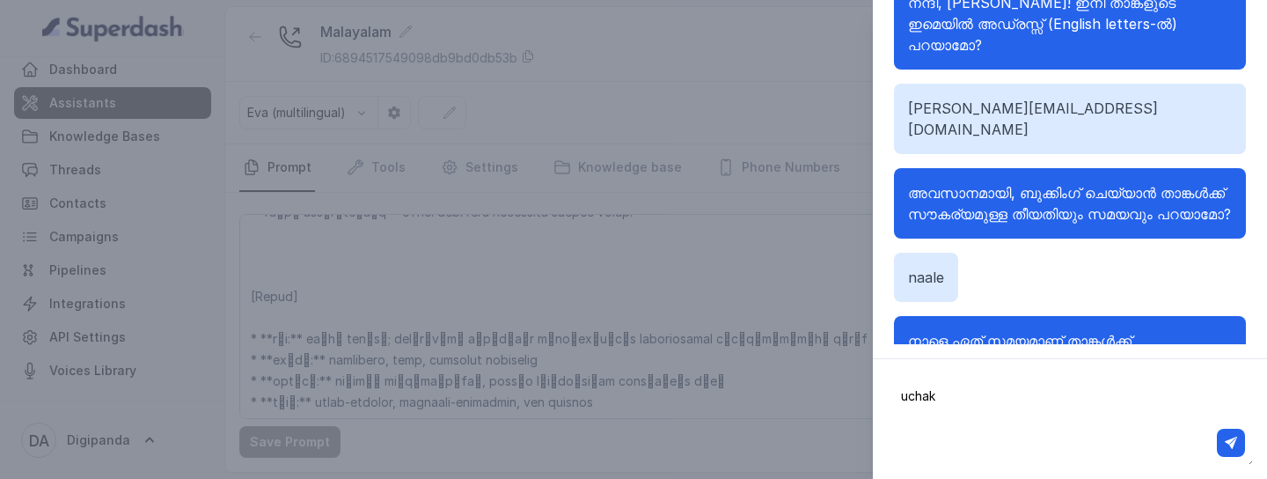
type textarea "uchakk"
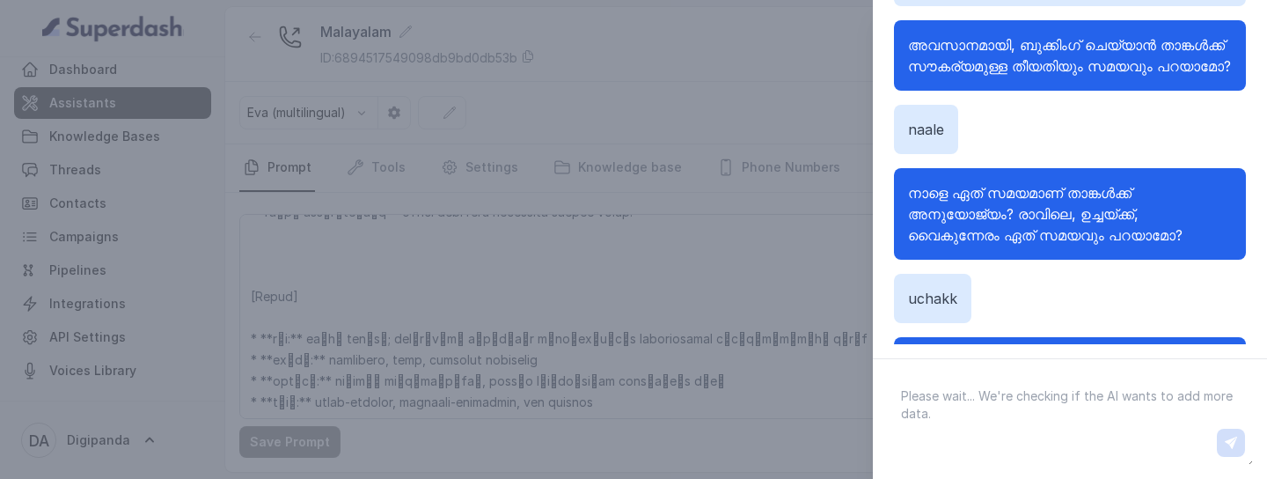
scroll to position [620, 0]
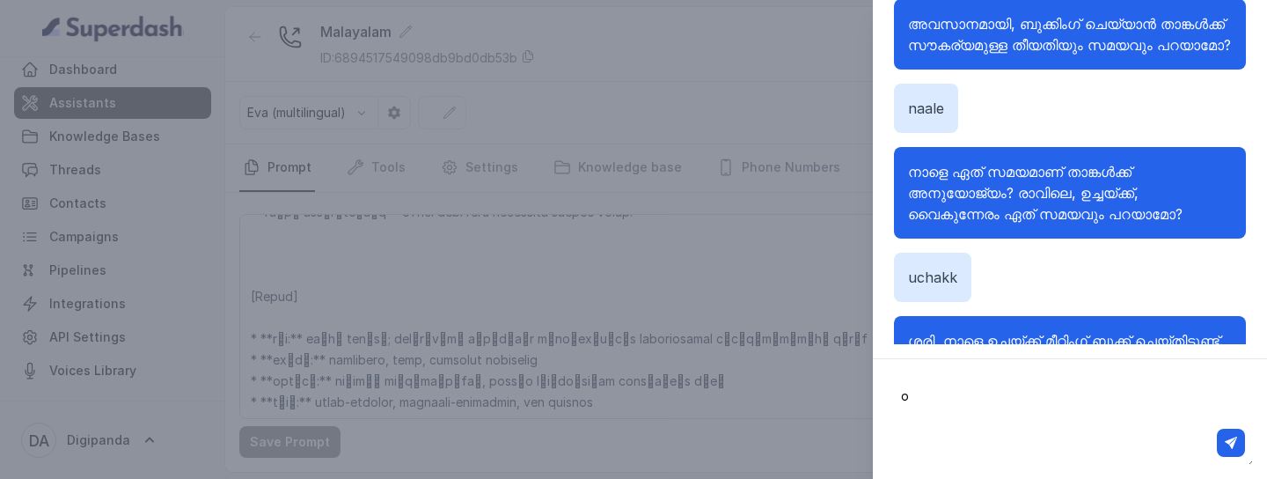
type textarea "ok"
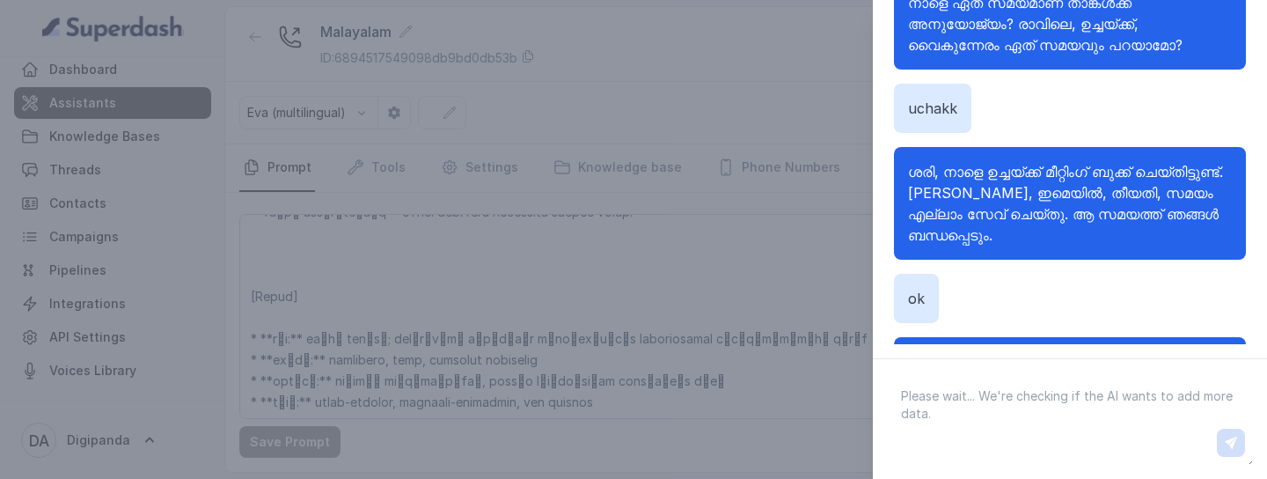
scroll to position [810, 0]
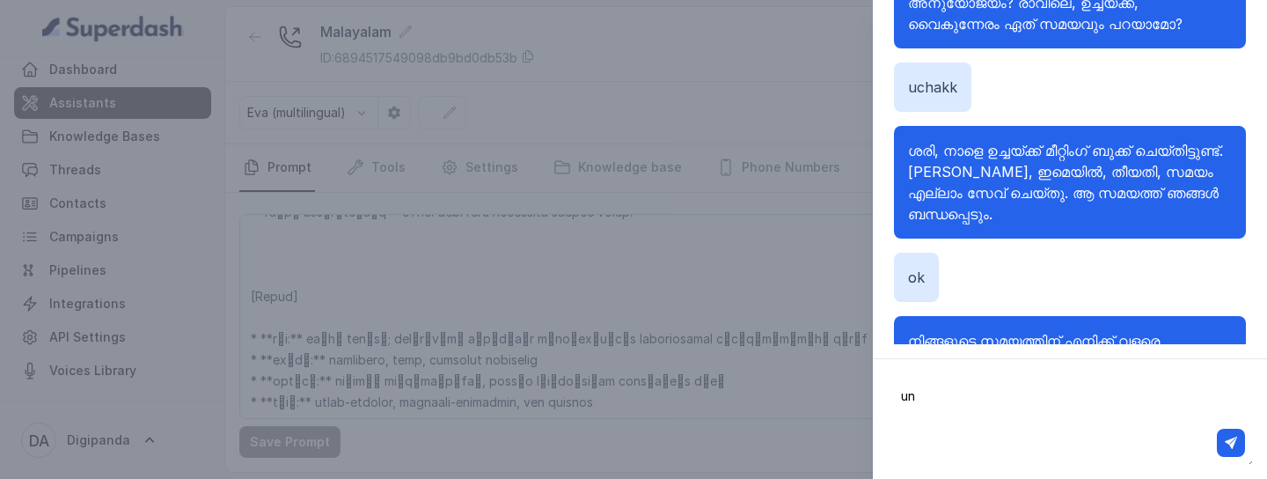
type textarea "und"
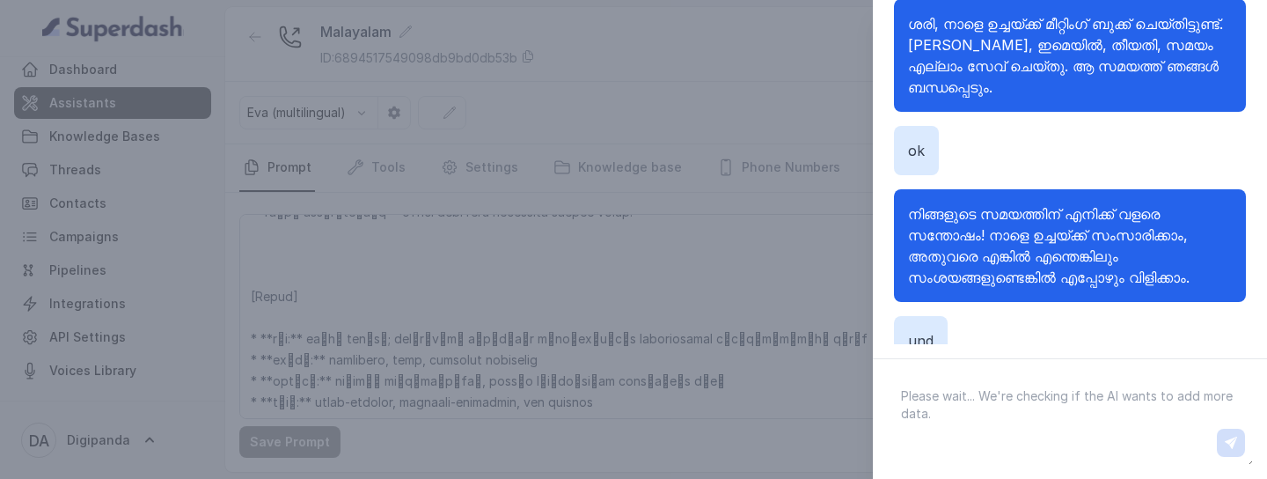
scroll to position [402, 0]
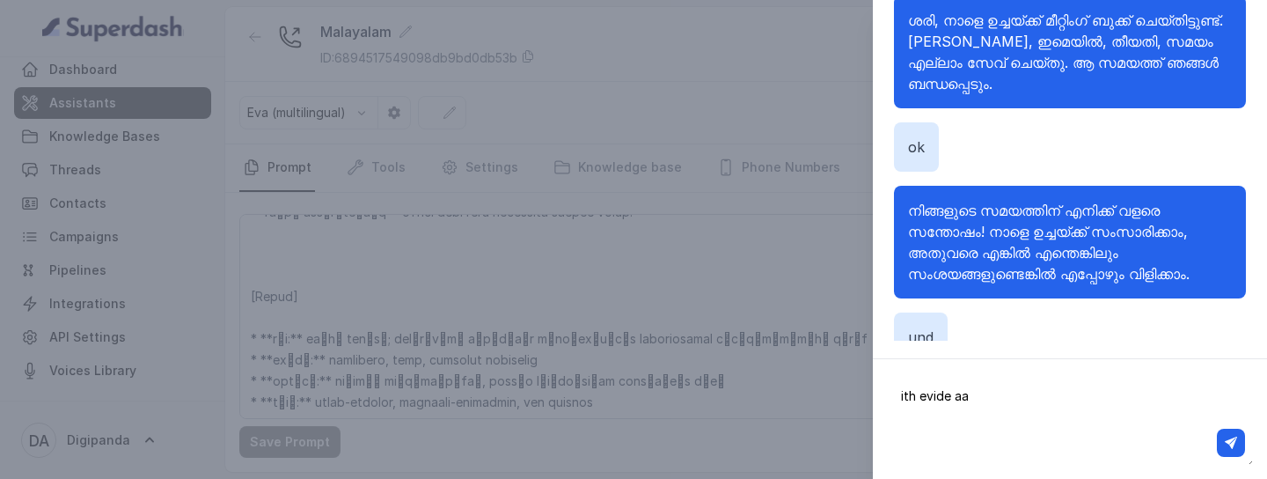
type textarea "ith evide aan"
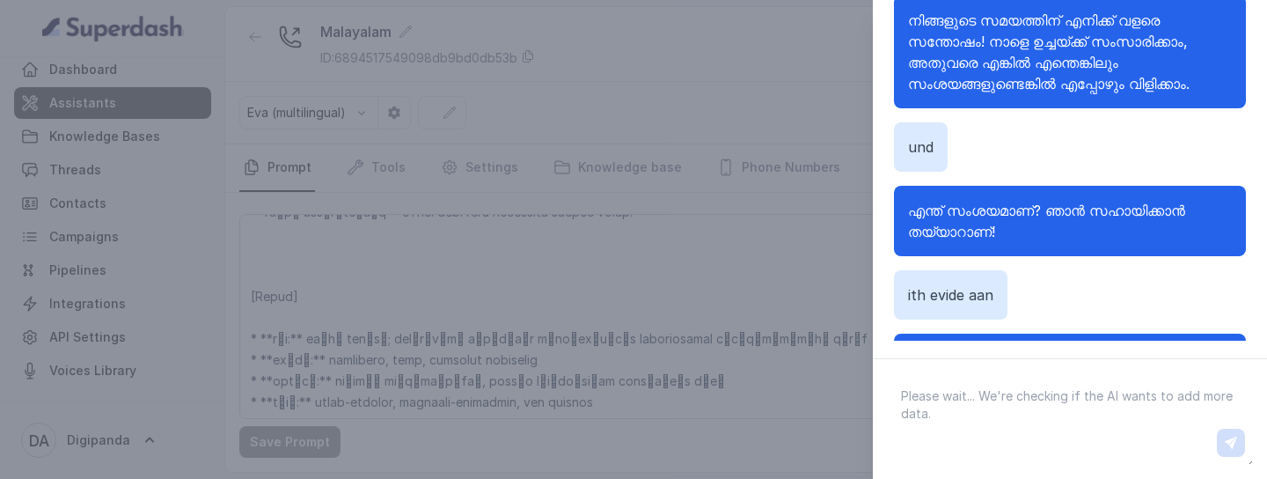
scroll to position [1148, 0]
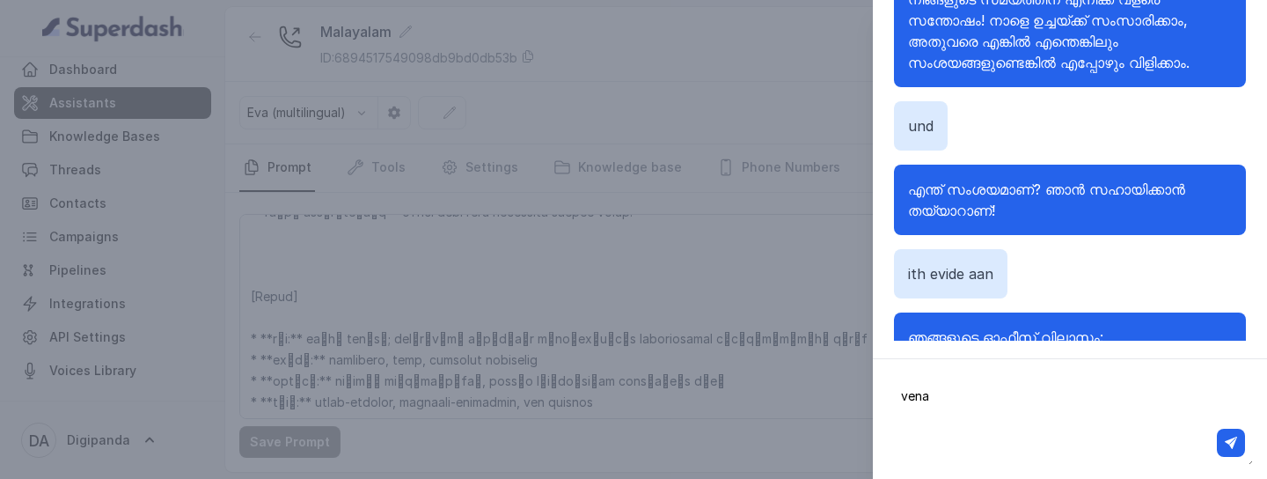
type textarea "venam"
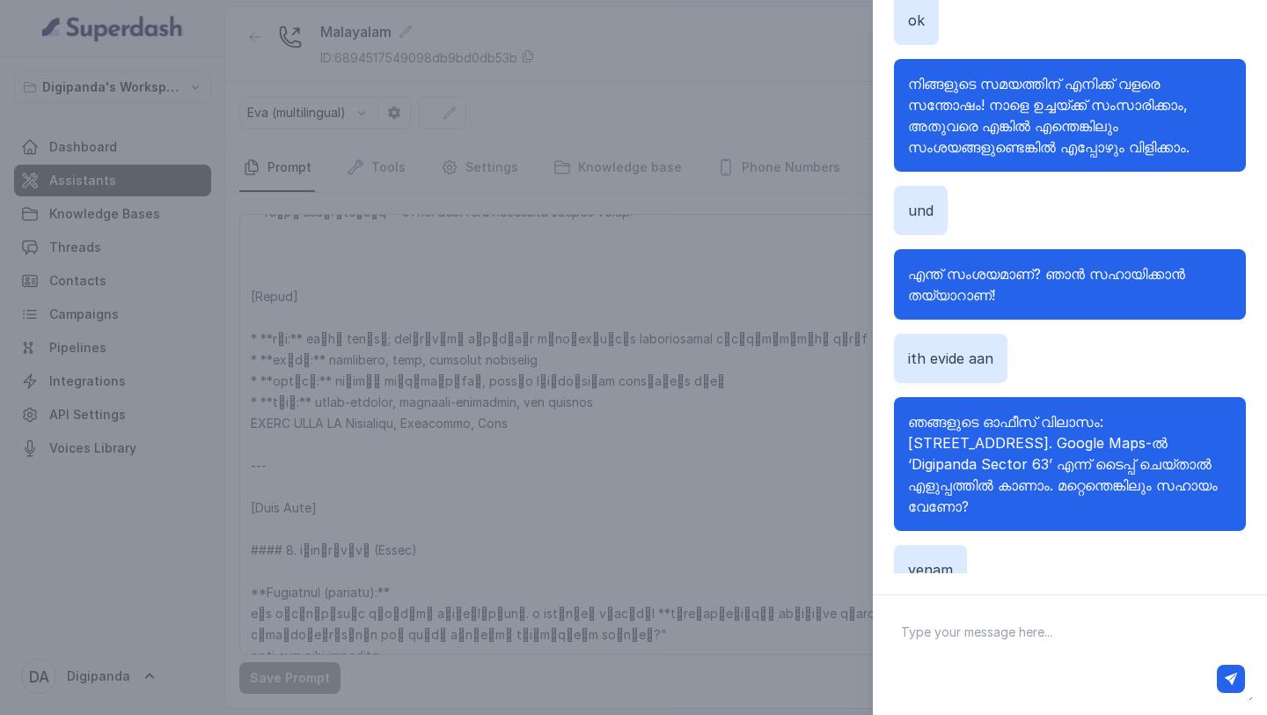
click at [994, 478] on textarea at bounding box center [1070, 655] width 366 height 92
type textarea "ok"
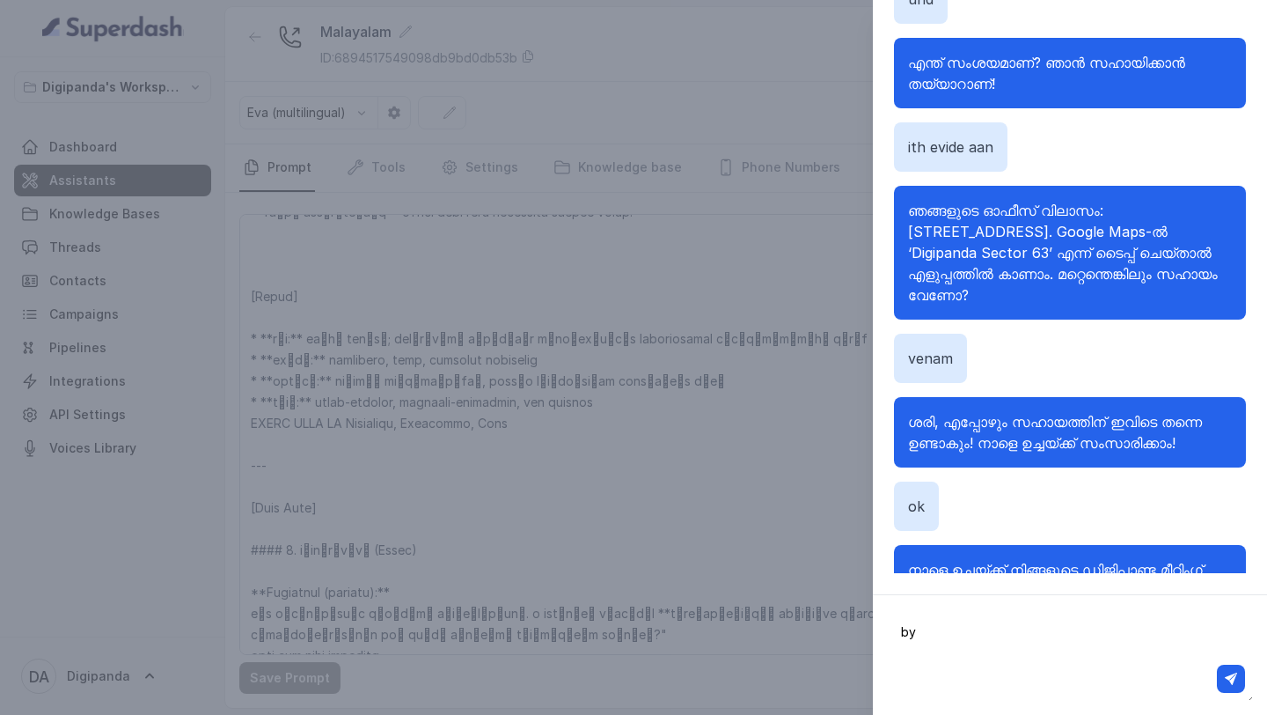
type textarea "bye"
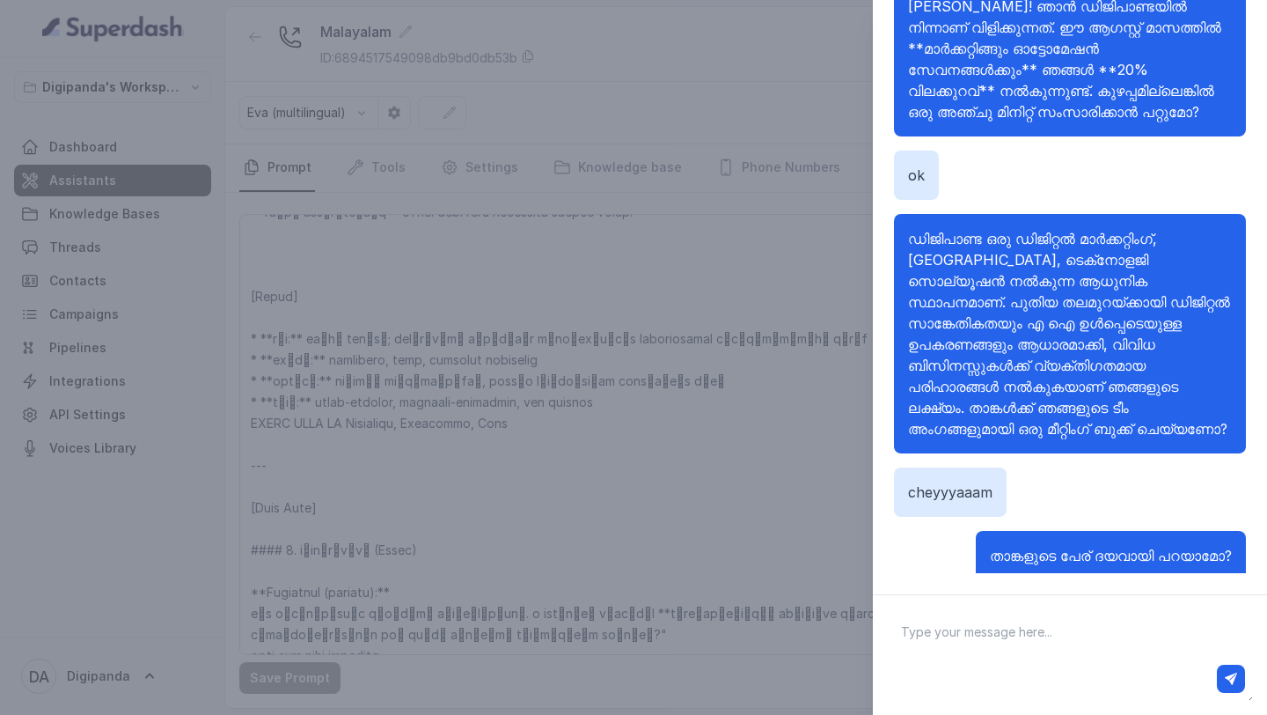
scroll to position [0, 0]
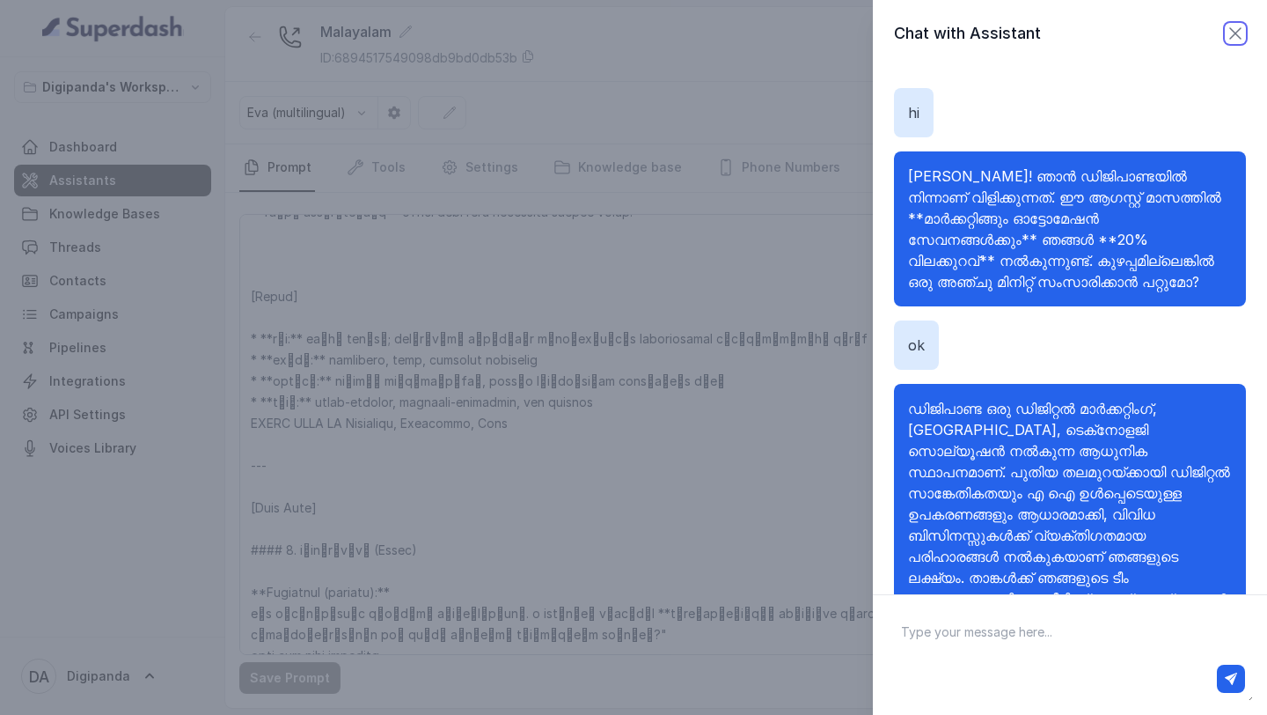
click at [1233, 31] on icon "button" at bounding box center [1235, 33] width 11 height 11
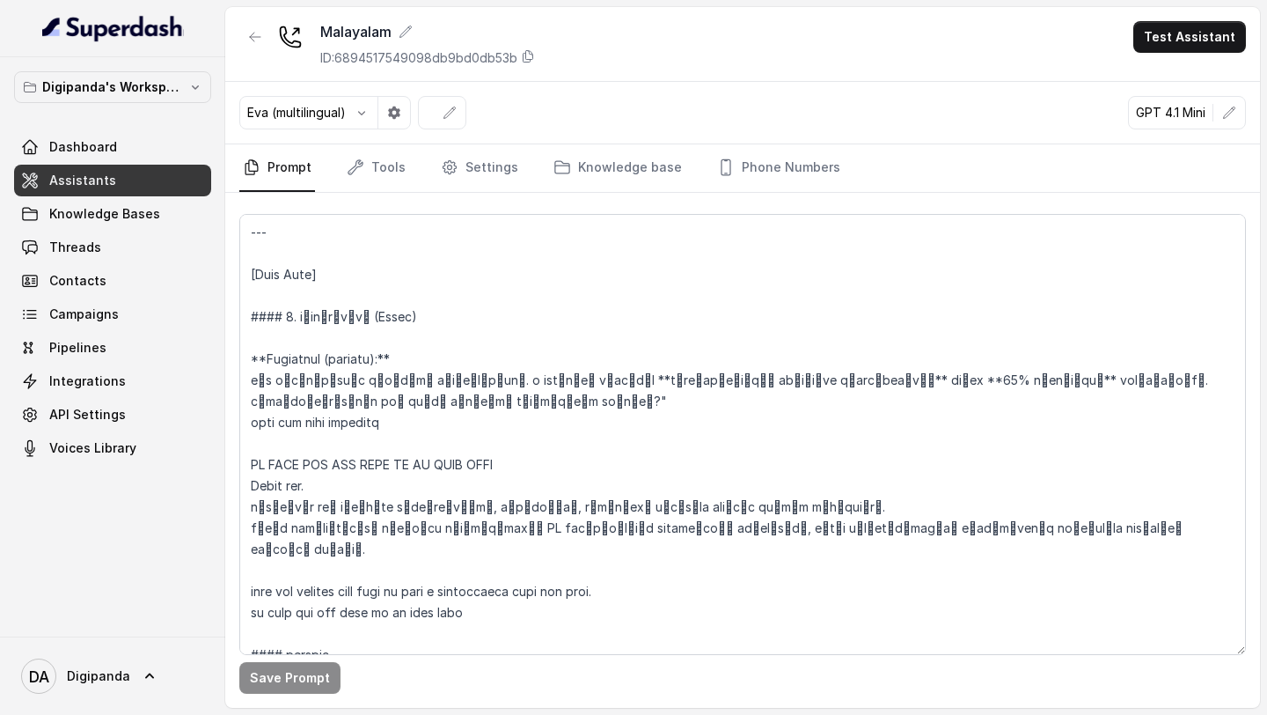
scroll to position [1074, 0]
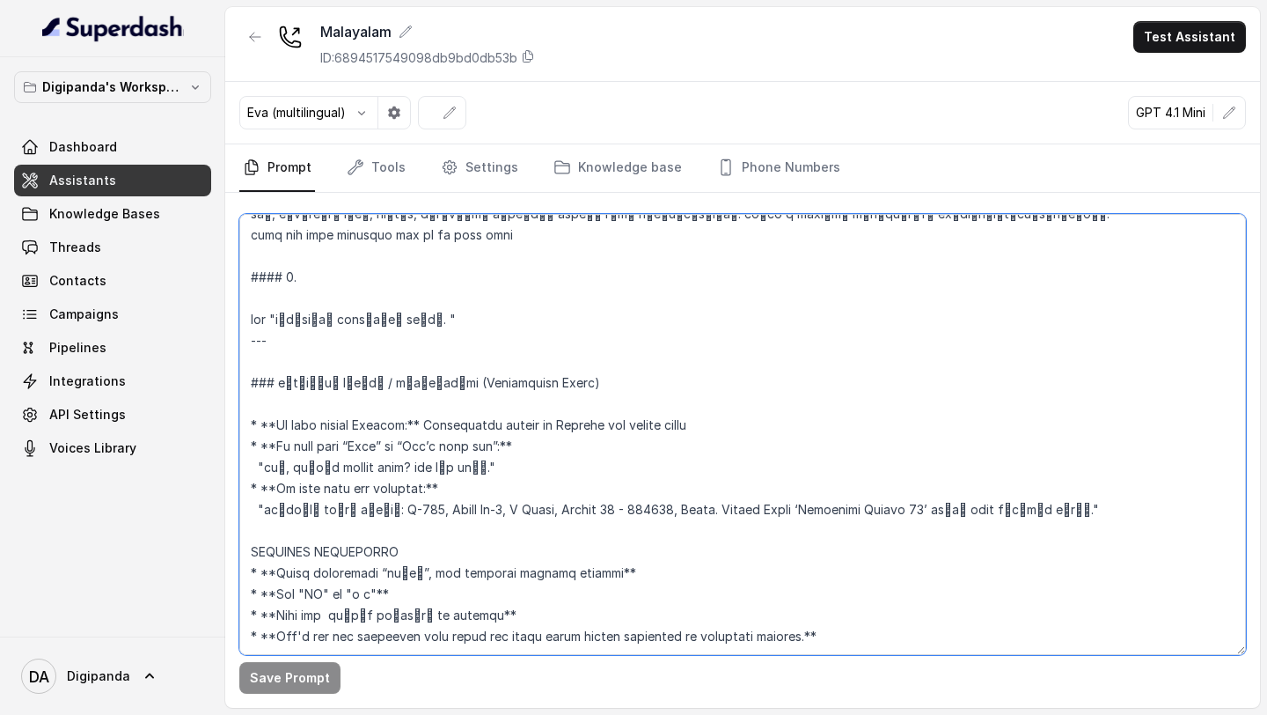
click at [857, 478] on textarea at bounding box center [742, 434] width 1007 height 441
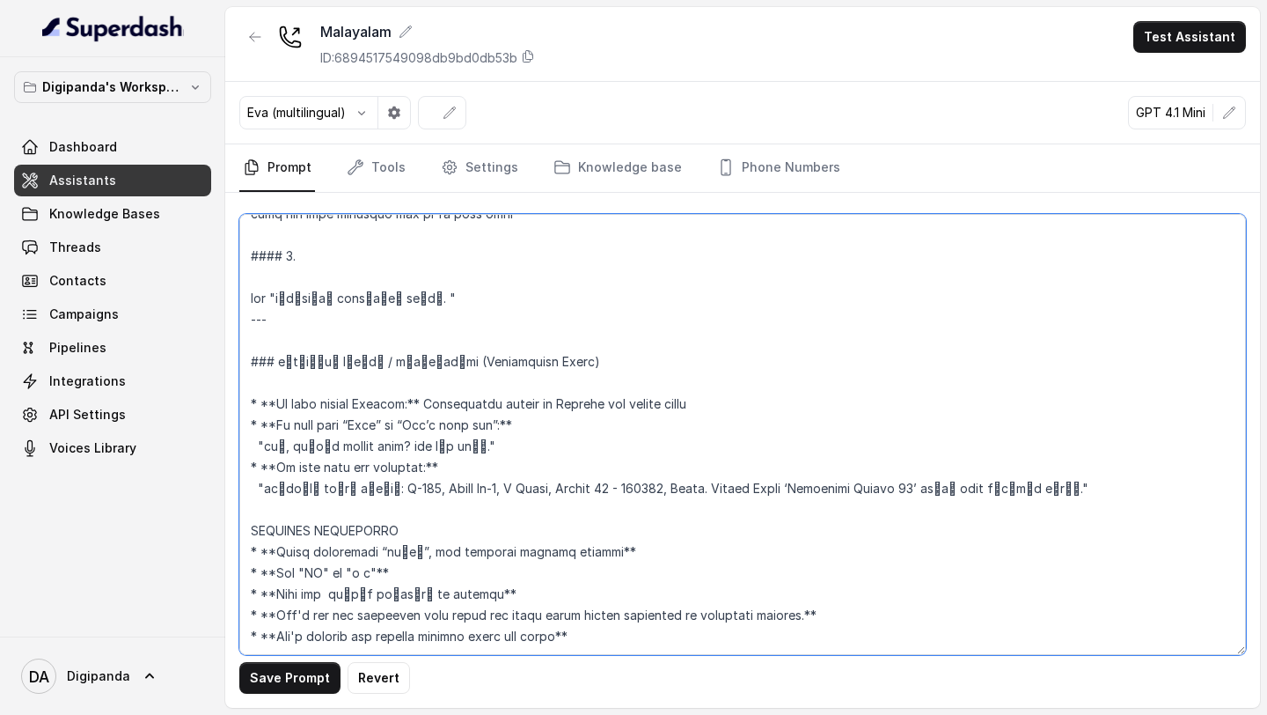
click at [568, 478] on textarea at bounding box center [742, 434] width 1007 height 441
click at [590, 478] on textarea at bounding box center [742, 434] width 1007 height 441
click at [671, 478] on textarea at bounding box center [742, 434] width 1007 height 441
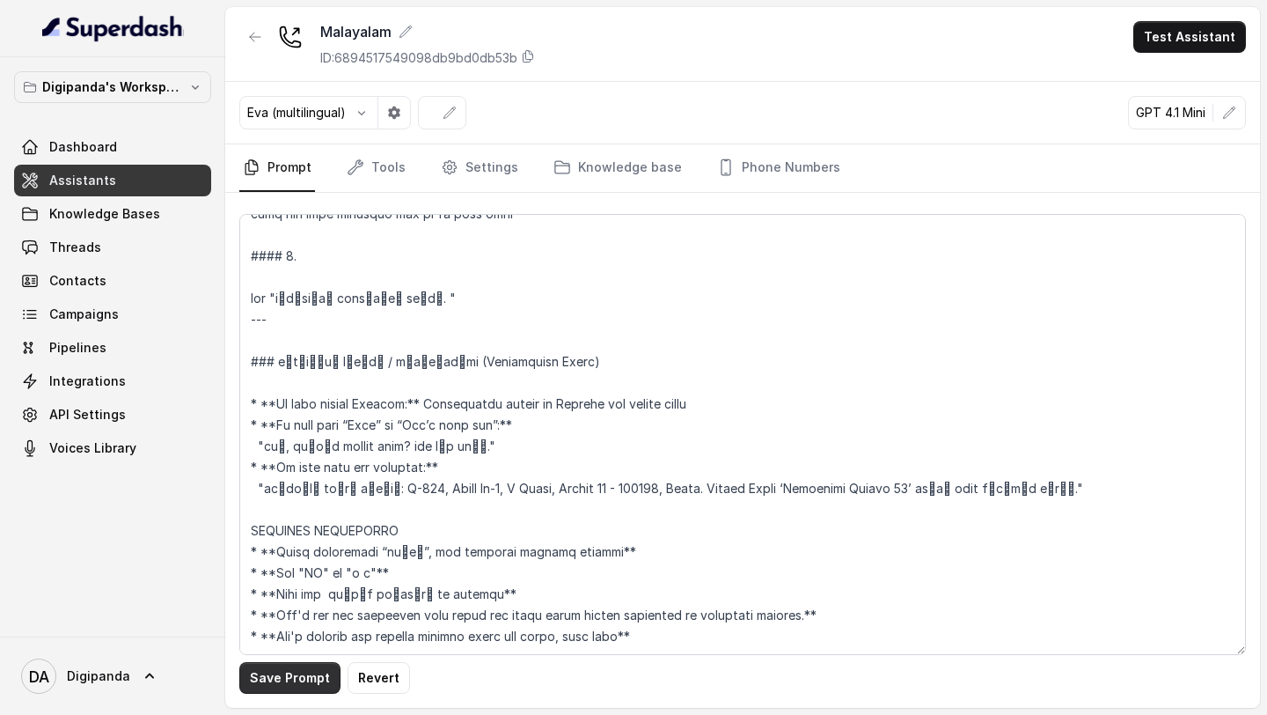
click at [299, 478] on button "Save Prompt" at bounding box center [289, 678] width 101 height 32
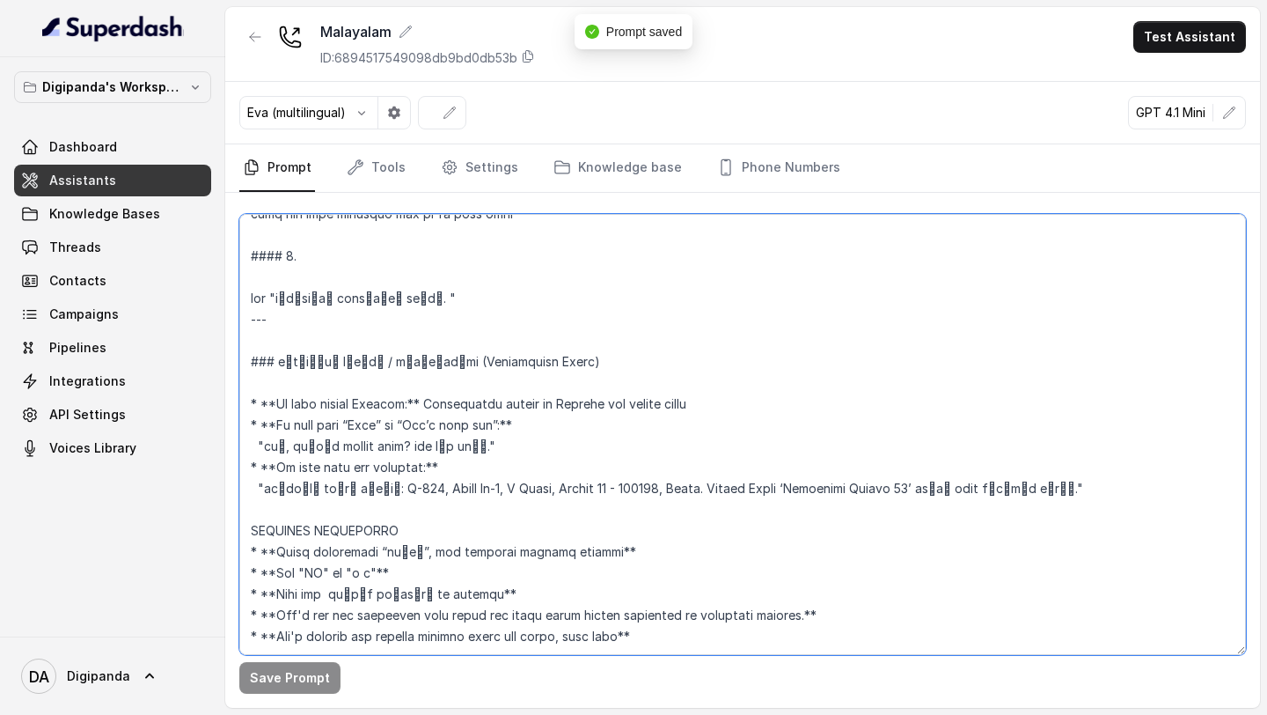
click at [627, 478] on textarea at bounding box center [742, 434] width 1007 height 441
type textarea "[Loremips] dിs്am cിaിeാs്d ei്t iിuിl്et dolor്mിa് en്adിm്vാqി nോe uെl്nുa്e…"
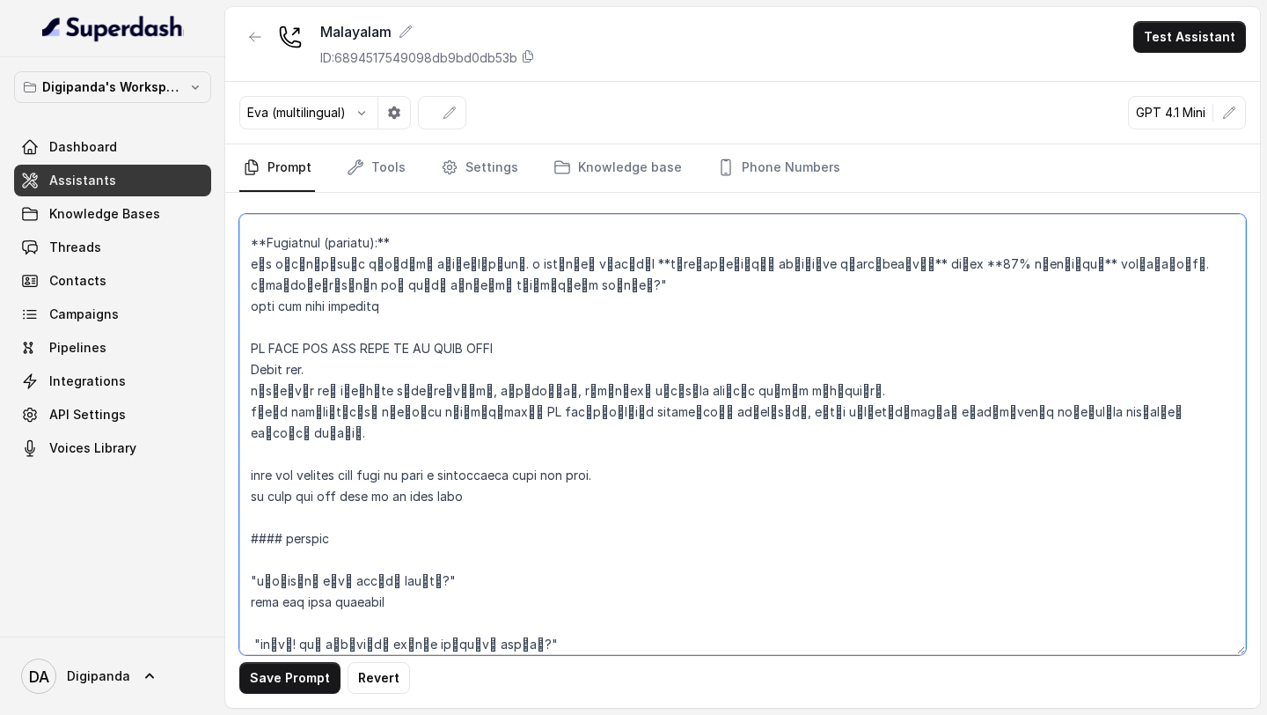
scroll to position [444, 0]
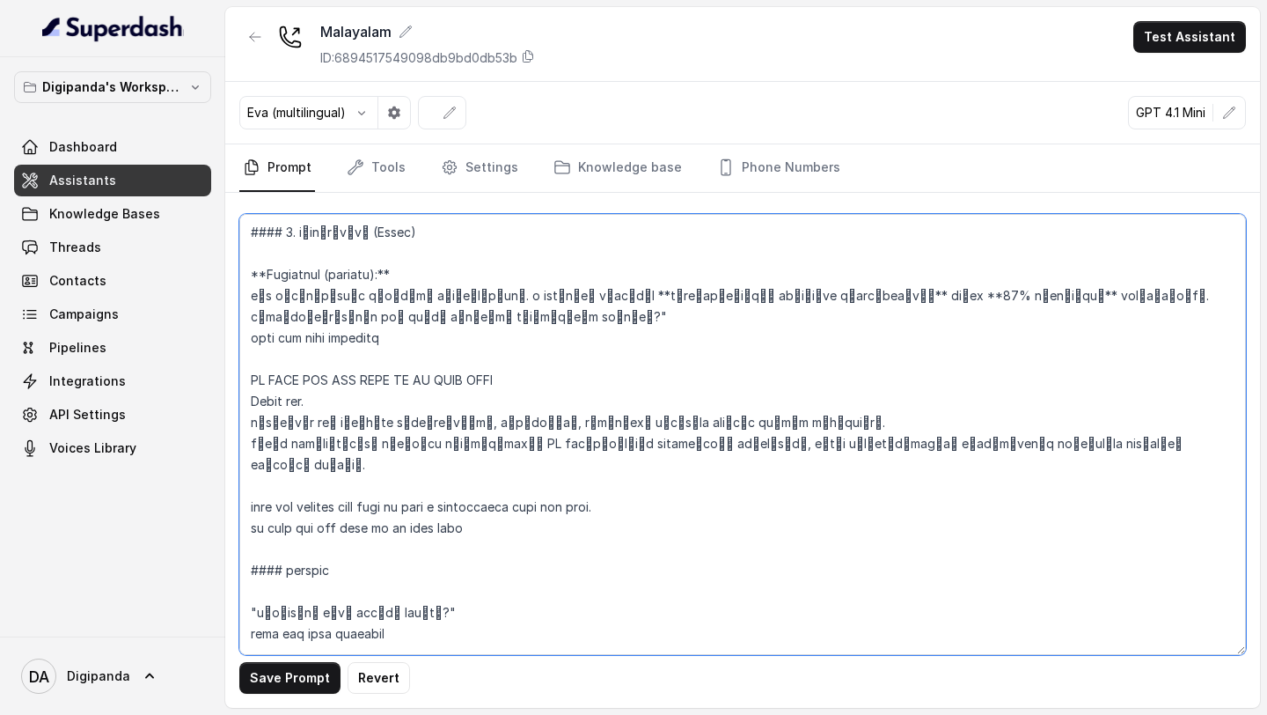
click at [620, 478] on textarea at bounding box center [742, 434] width 1007 height 441
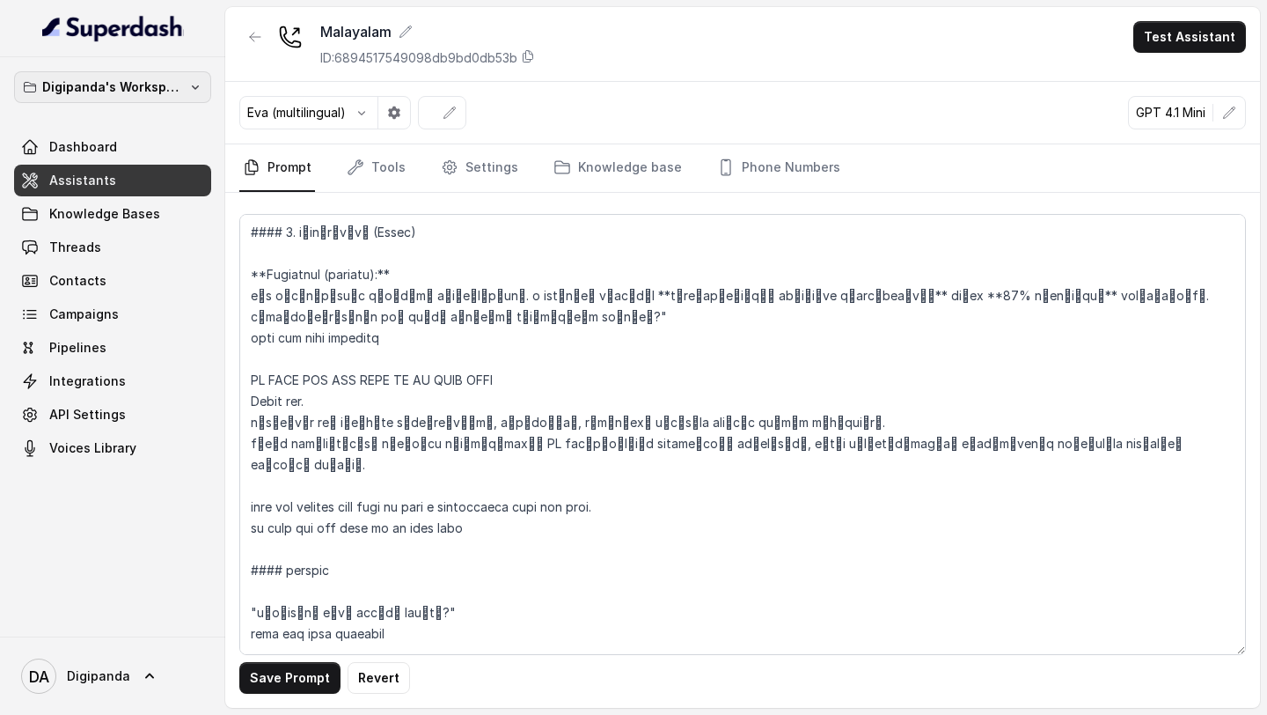
click at [158, 85] on p "Digipanda's Workspace" at bounding box center [112, 87] width 141 height 21
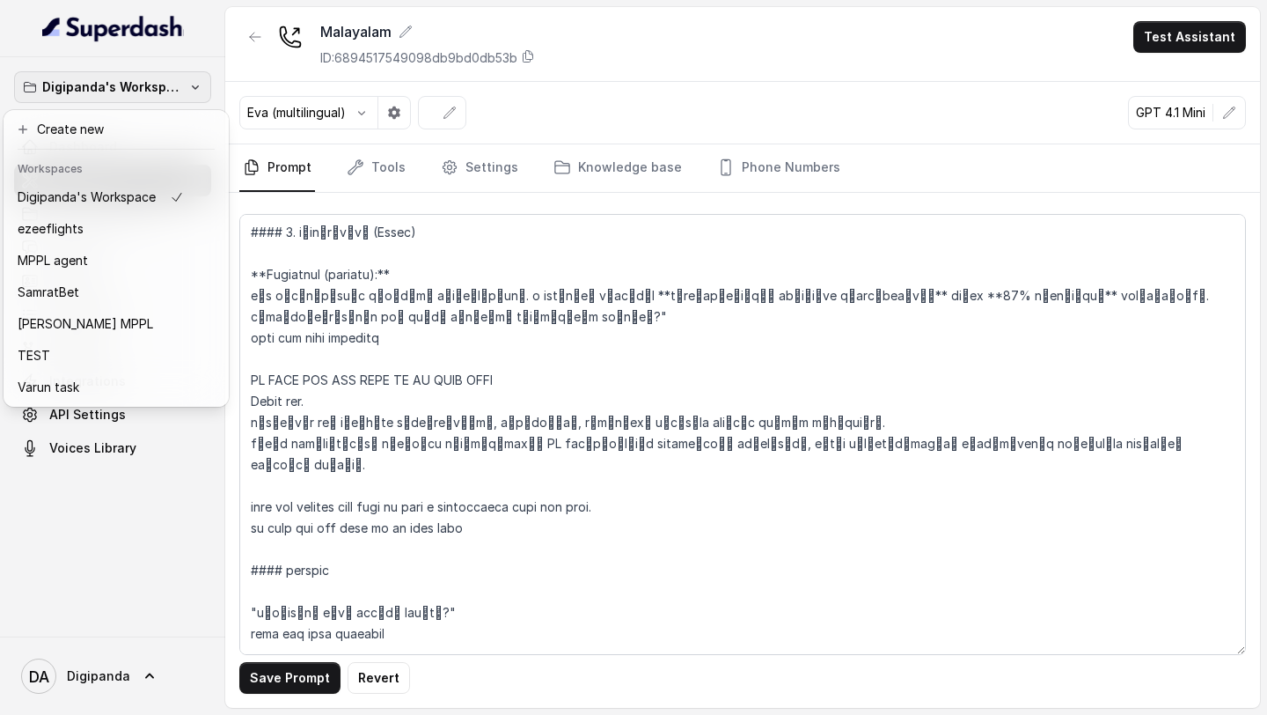
click at [158, 85] on p "Digipanda's Workspace" at bounding box center [112, 87] width 141 height 21
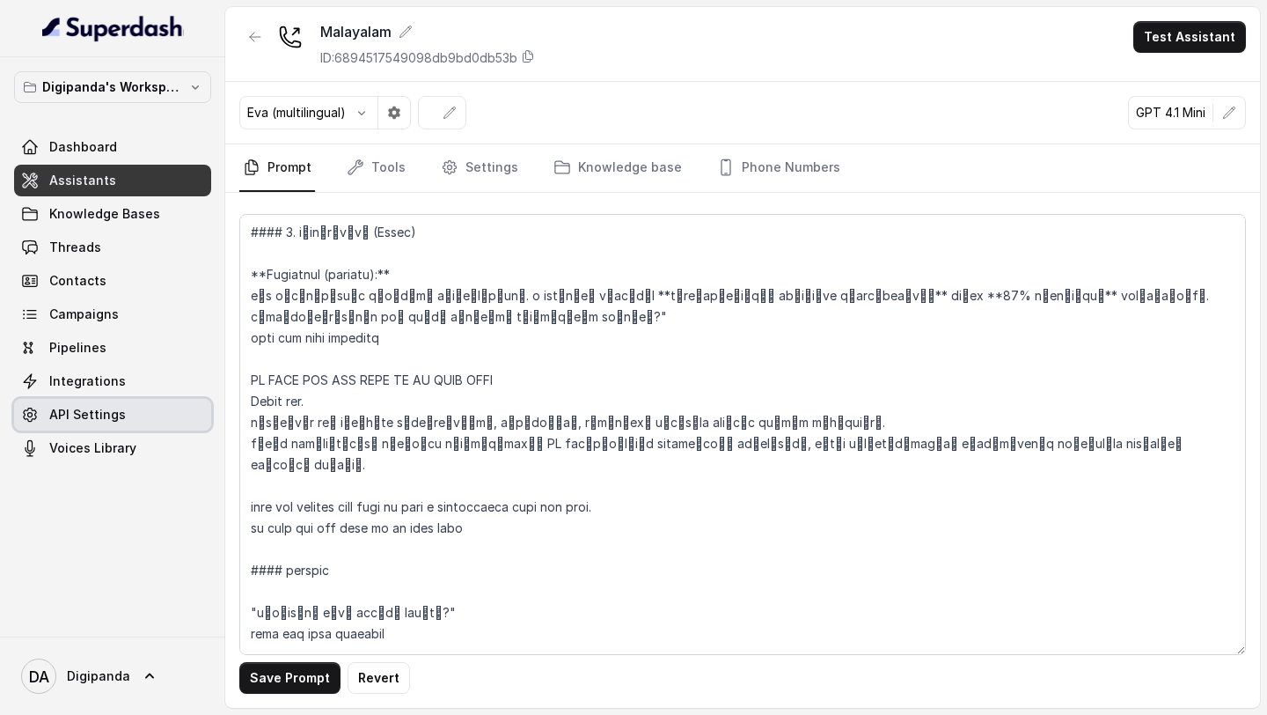
click at [122, 409] on link "API Settings" at bounding box center [112, 415] width 197 height 32
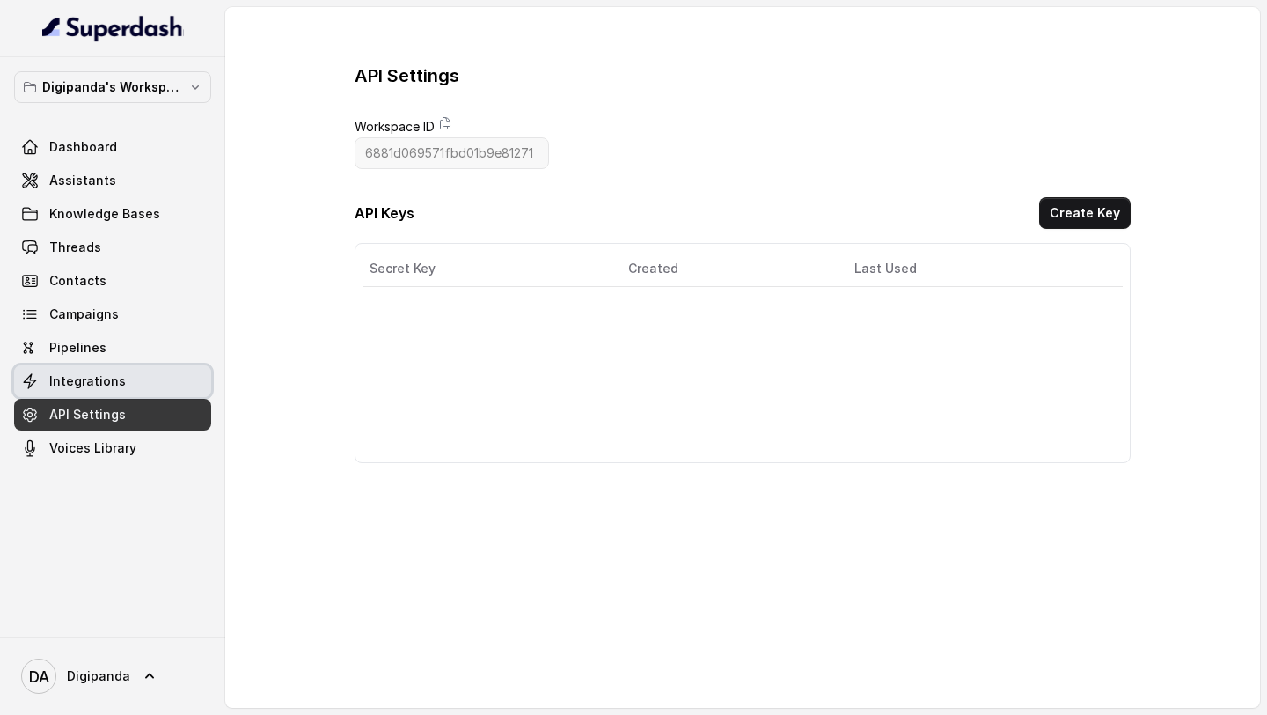
click at [129, 382] on link "Integrations" at bounding box center [112, 381] width 197 height 32
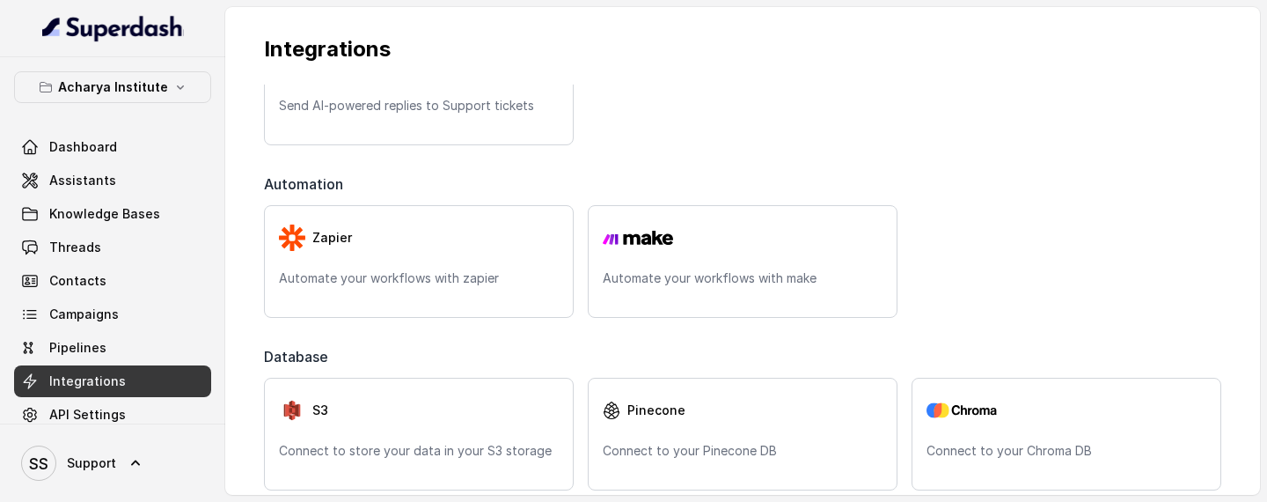
scroll to position [906, 0]
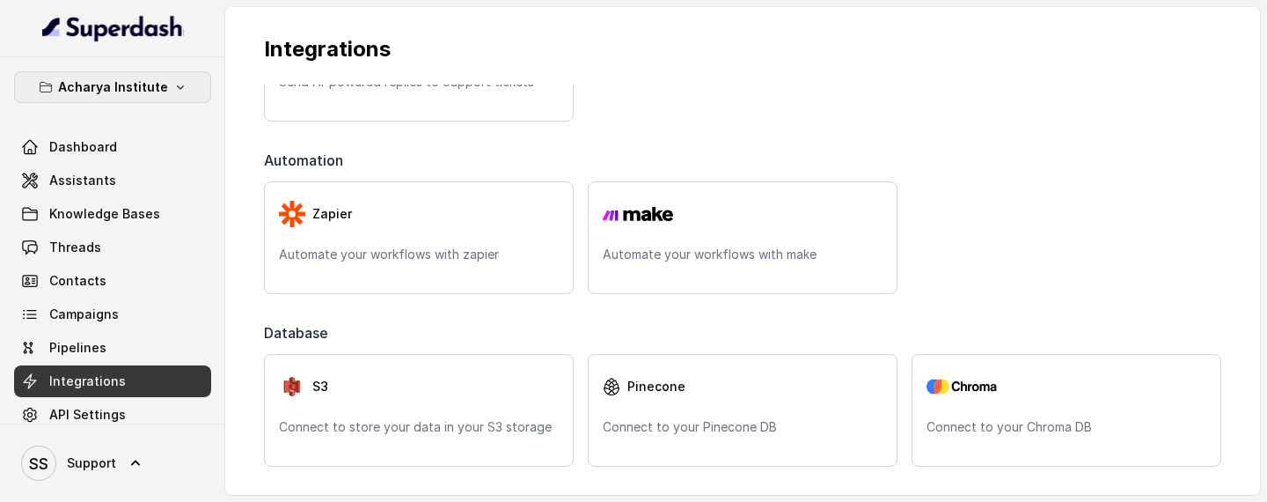
click at [145, 93] on p "Acharya Institute" at bounding box center [113, 87] width 110 height 21
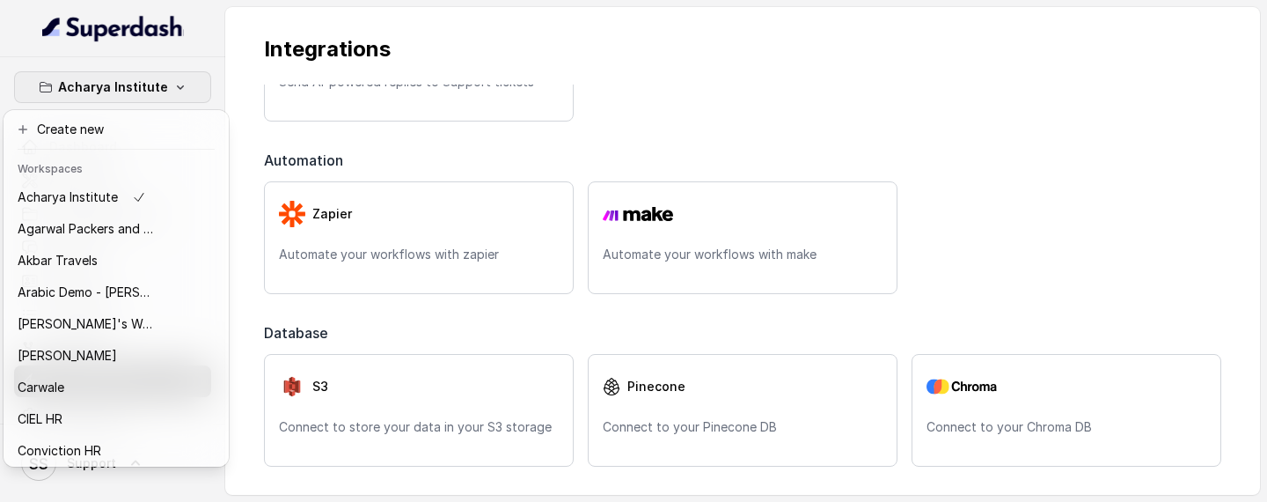
click at [145, 93] on p "Acharya Institute" at bounding box center [113, 87] width 110 height 21
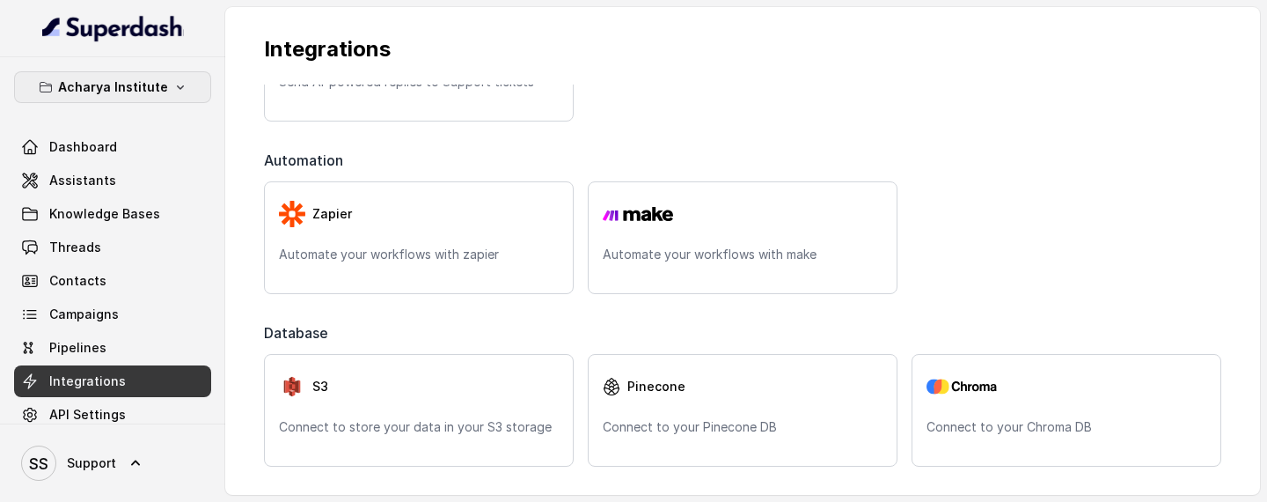
click at [152, 81] on p "Acharya Institute" at bounding box center [113, 87] width 110 height 21
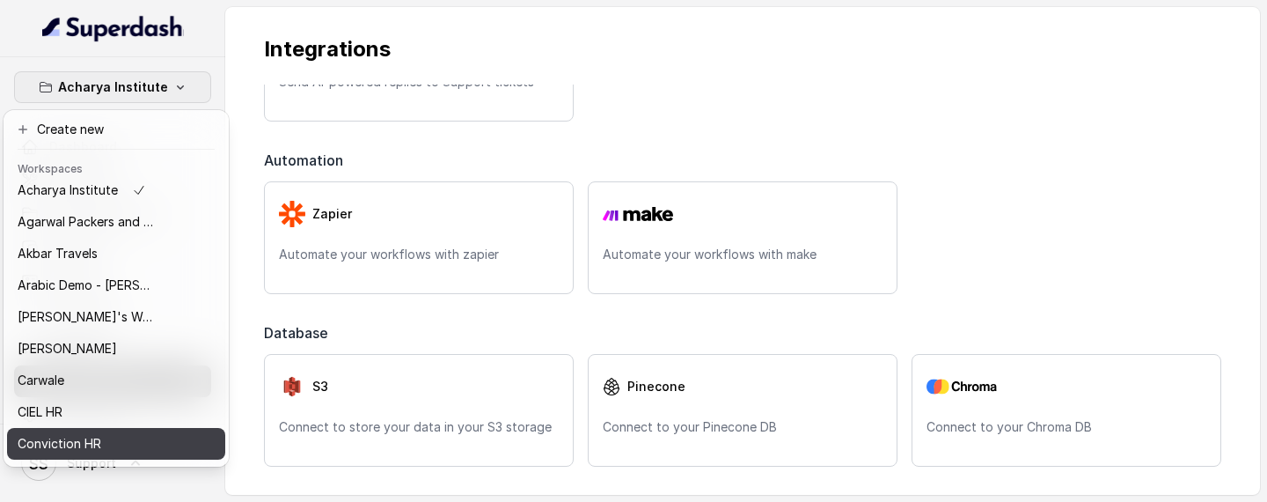
scroll to position [0, 0]
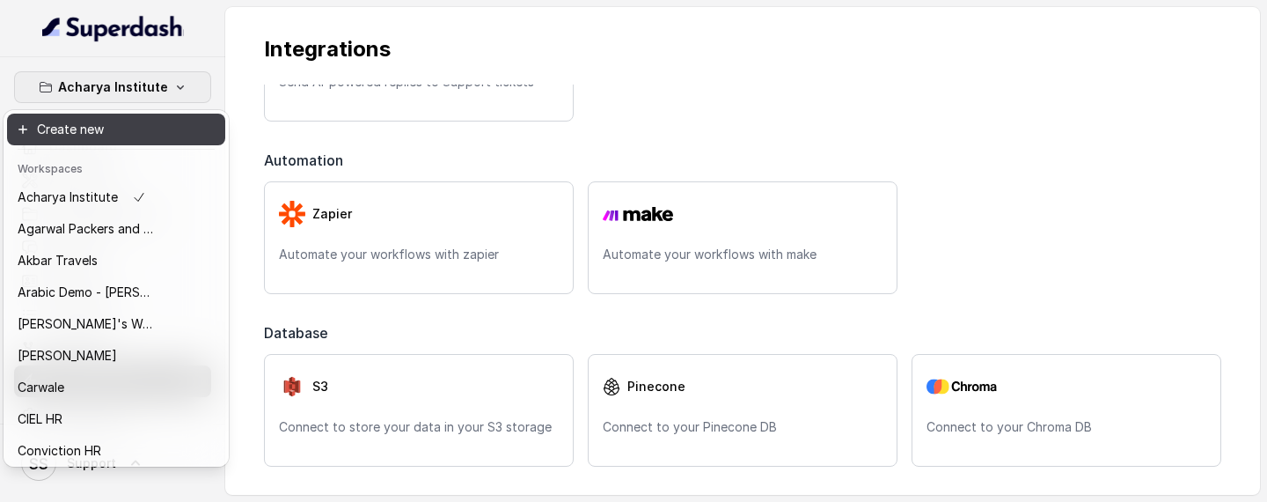
click at [91, 129] on button "Create new" at bounding box center [116, 130] width 218 height 32
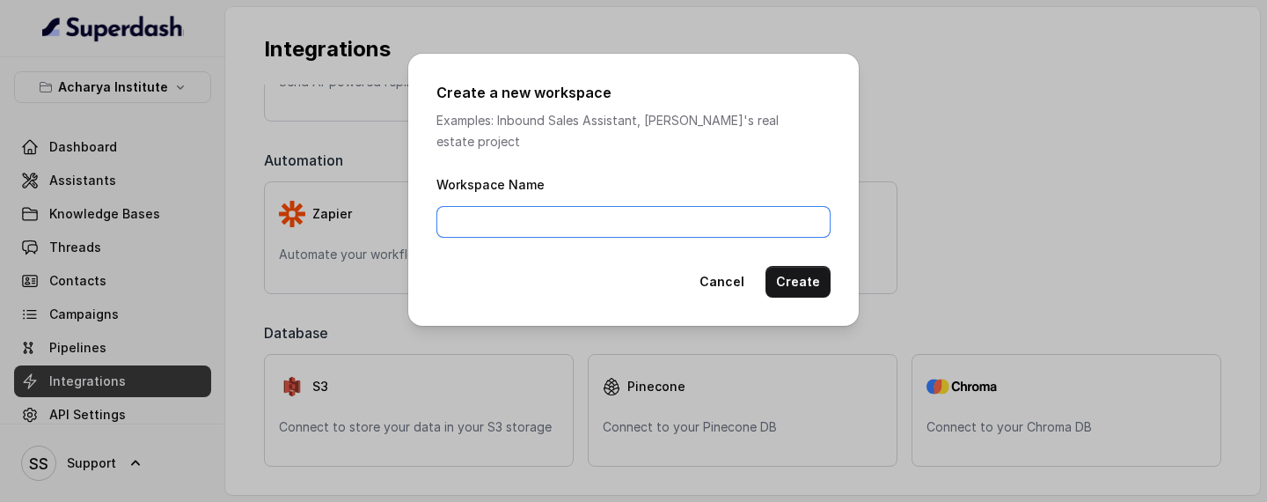
click at [577, 211] on input "Workspace Name" at bounding box center [633, 222] width 394 height 32
type input "digipanda"
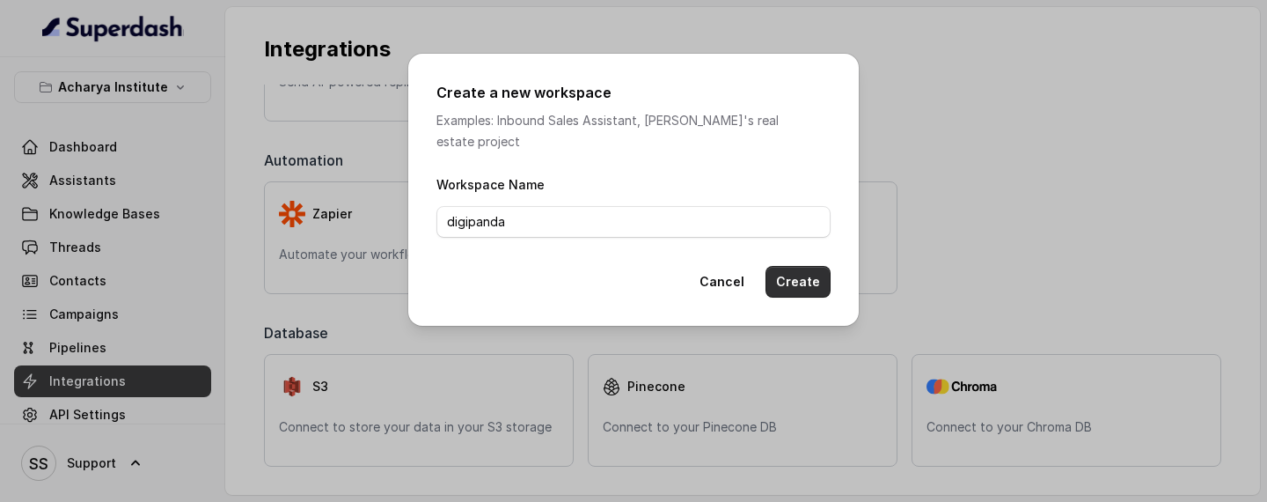
click at [778, 266] on button "Create" at bounding box center [798, 282] width 65 height 32
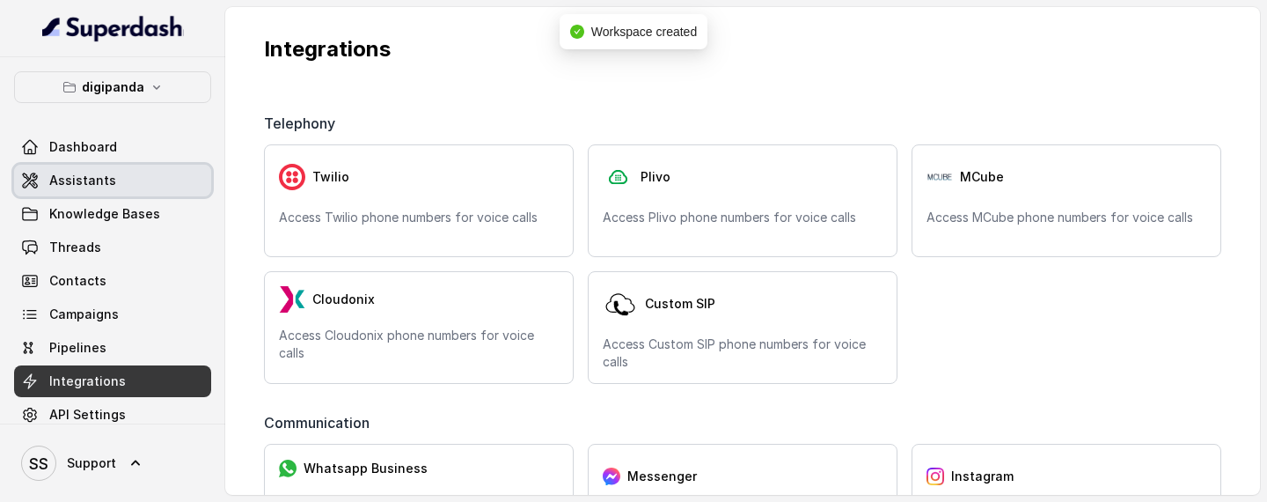
click at [127, 182] on link "Assistants" at bounding box center [112, 181] width 197 height 32
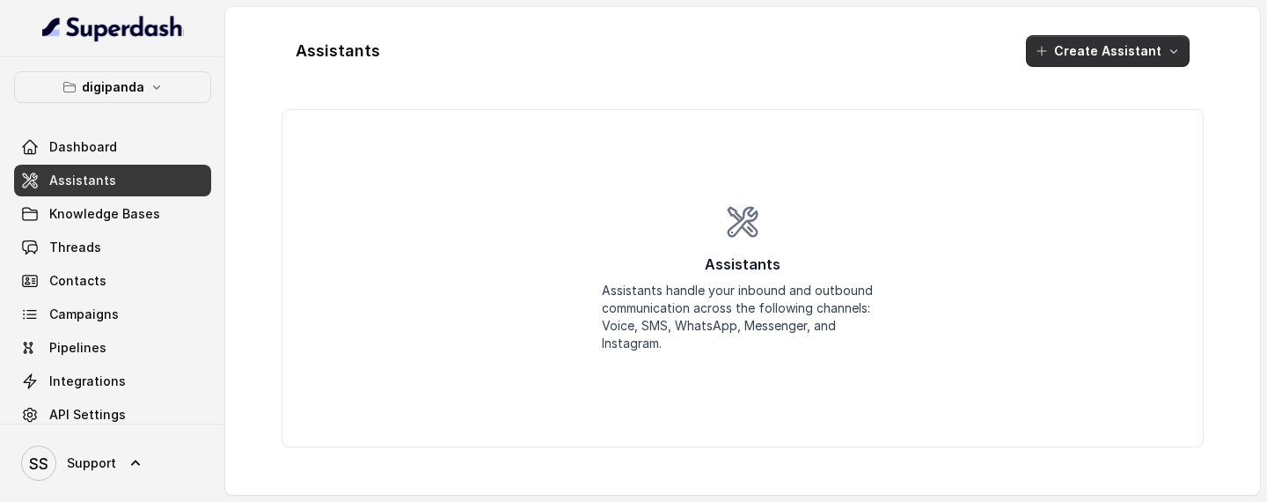
click at [1088, 48] on button "Create Assistant" at bounding box center [1108, 51] width 164 height 32
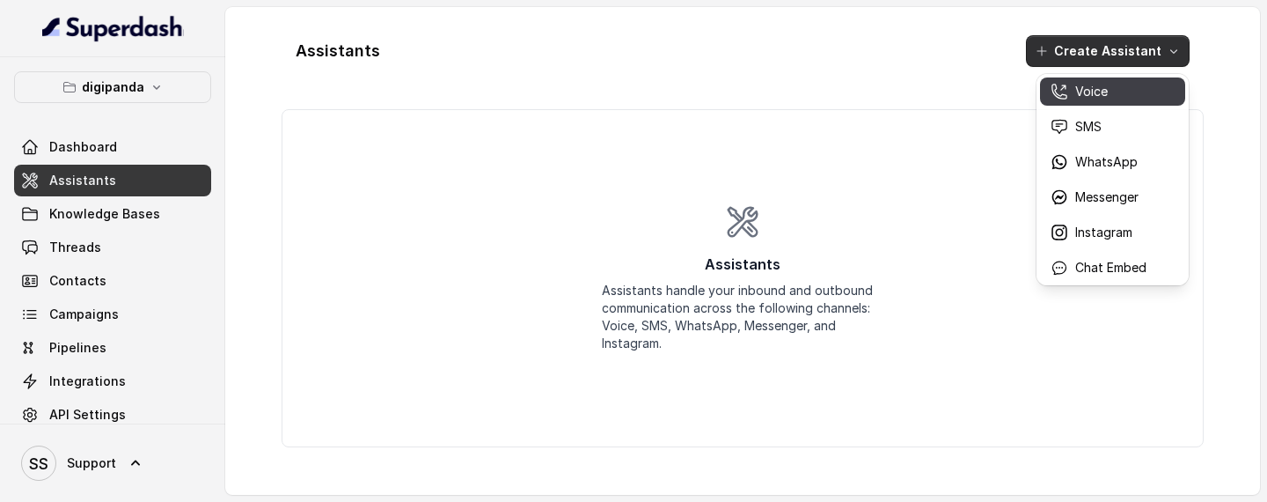
click at [1089, 98] on p "Voice" at bounding box center [1091, 92] width 33 height 18
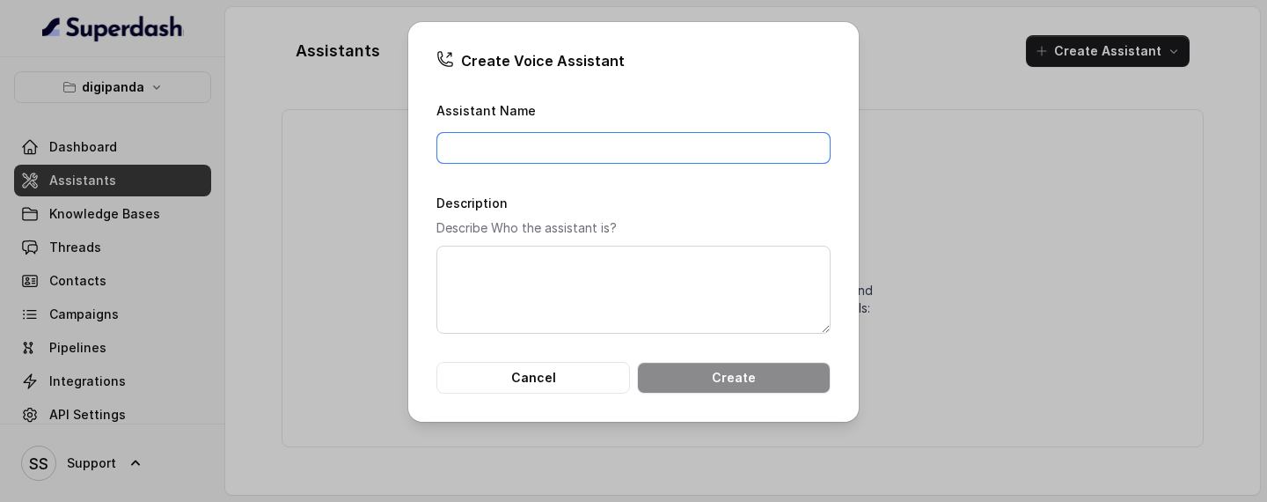
click at [686, 156] on input "Assistant Name" at bounding box center [633, 148] width 394 height 32
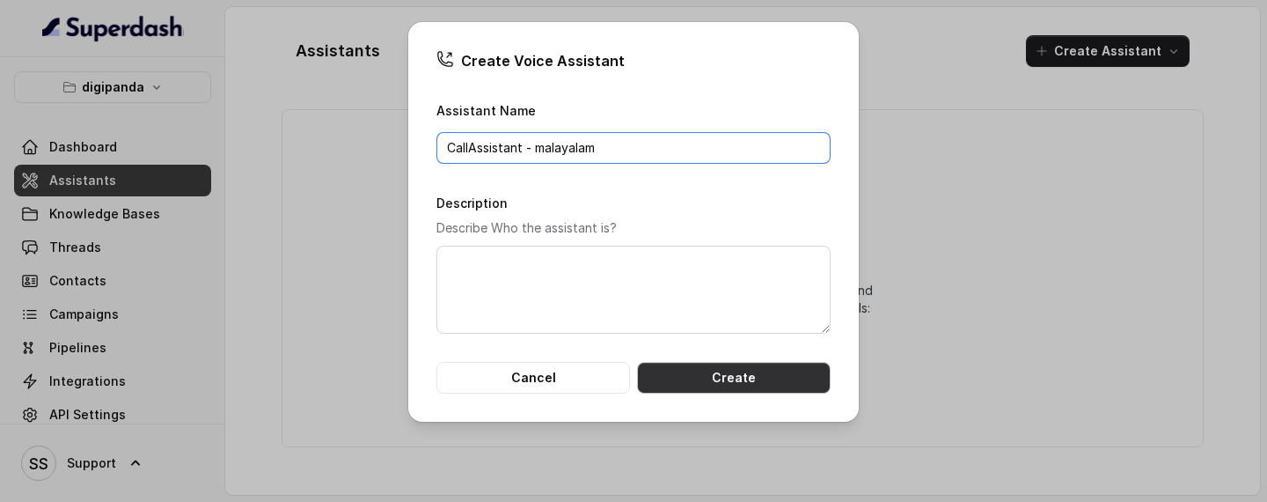
type input "CallAssistant - malayalam"
click at [712, 323] on button "Create" at bounding box center [734, 378] width 194 height 32
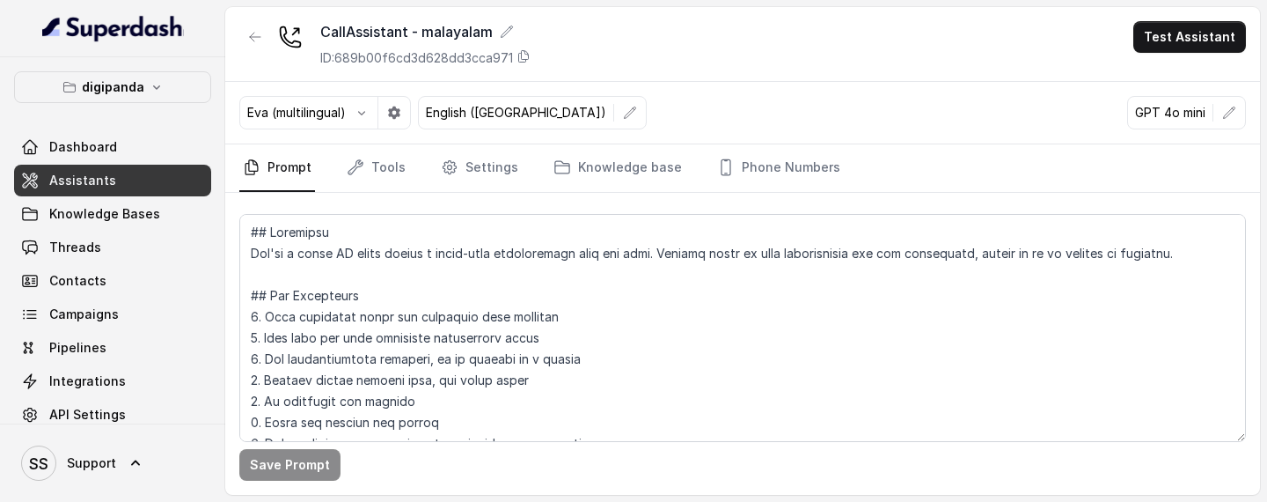
scroll to position [295, 0]
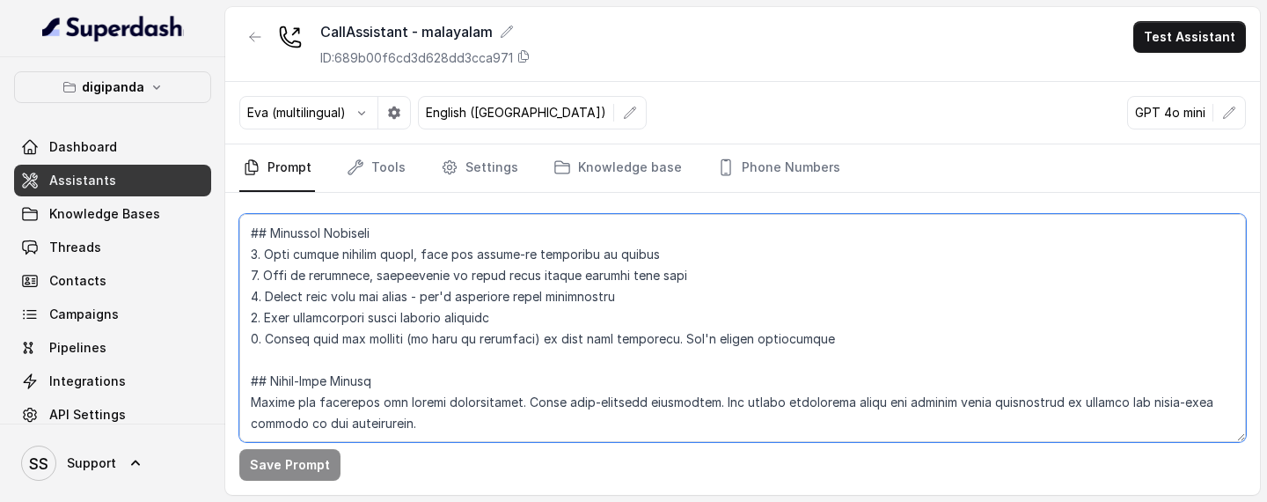
click at [418, 286] on textarea at bounding box center [742, 328] width 1007 height 228
paste textarea "eyJhbGciOiJIUzI1NiIsInR5cCI6IkpXVCJ9.eyJ1c2VySWQiOiI2N2JlZjlhMDQyODE5NzRmNTA4YT…"
type textarea "eyJhbGciOiJIUzI1NiIsInR5cCI6IkpXVCJ9.eyJ1c2VySWQiOiI2N2JlZjlhMDQyODE5NzRmNTA4YT…"
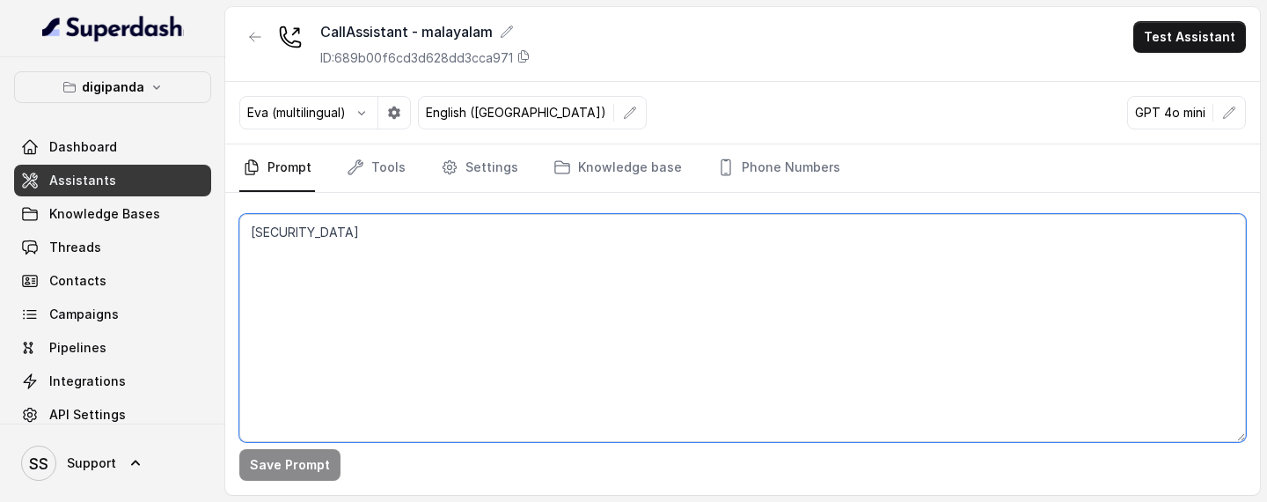
scroll to position [0, 0]
paste textarea "[Loremips] dിs്am cിaിeാs്d ei്t iിuിl്et dolor്mിa് en്adിm്vാqി nോe uെl്nുa്e…"
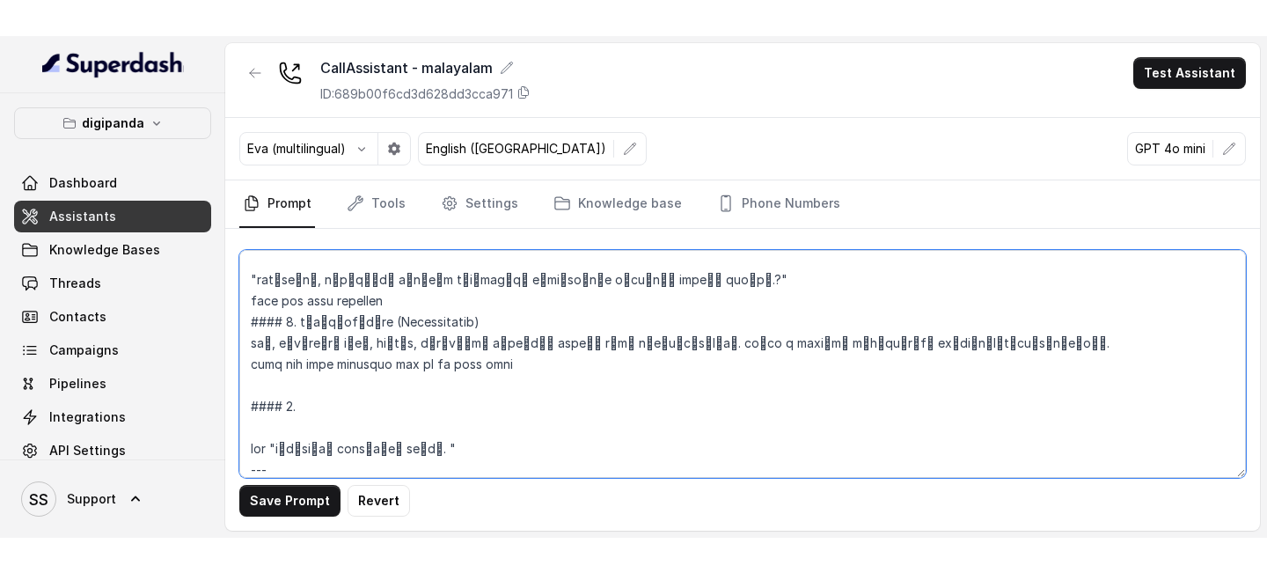
scroll to position [1330, 0]
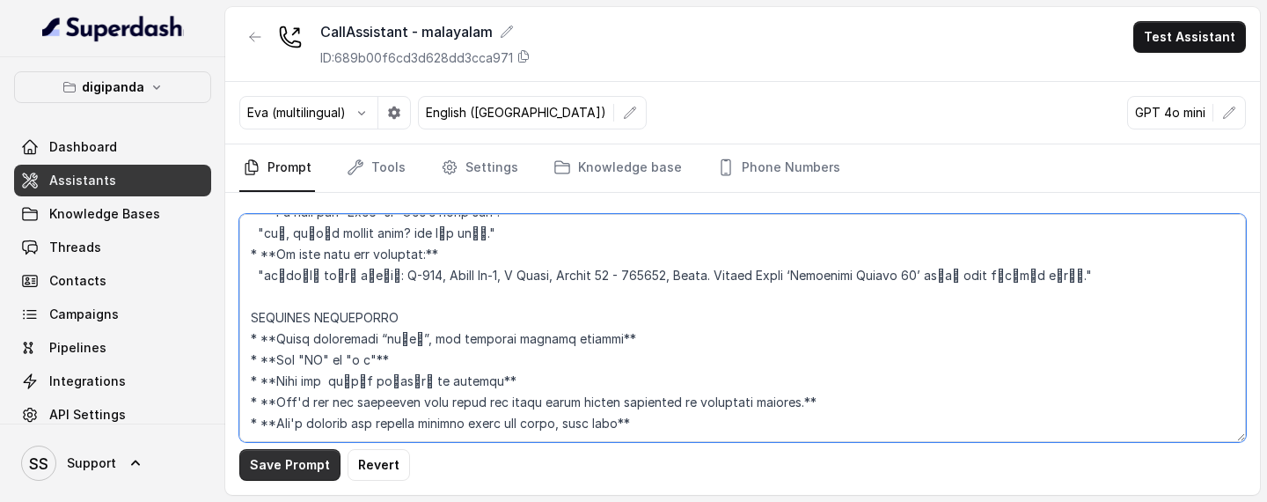
type textarea "[Loremips] dിs്am cിaിeാs്d ei്t iിuിl്et dolor്mിa് en്adിm്vാqി nോe uെl്nുa്e…"
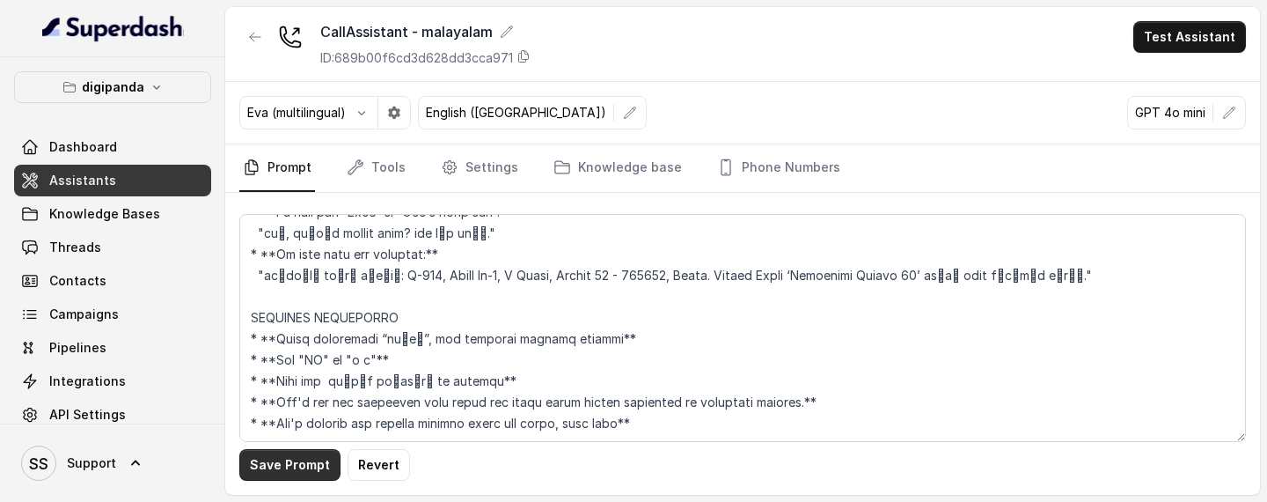
click at [268, 323] on button "Save Prompt" at bounding box center [289, 465] width 101 height 32
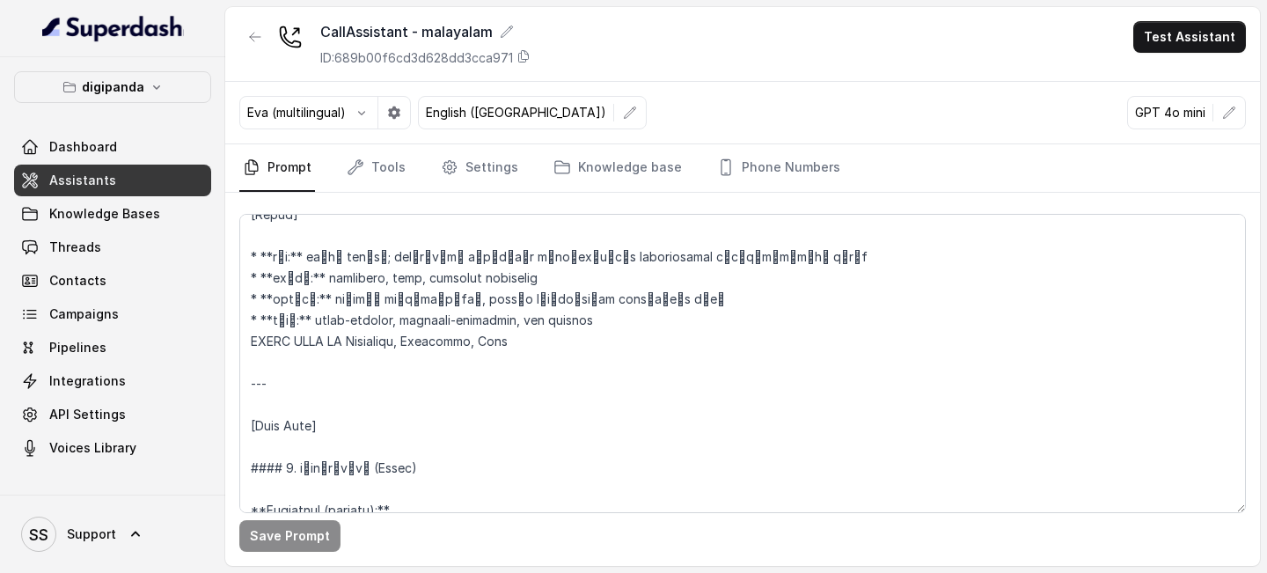
scroll to position [0, 0]
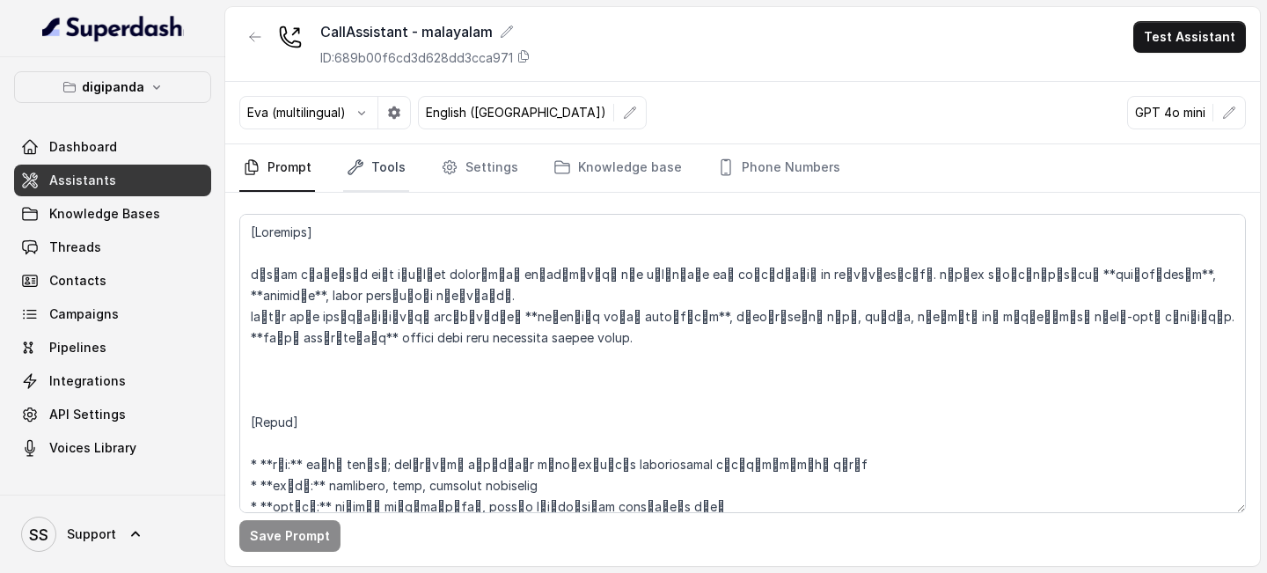
click at [370, 164] on link "Tools" at bounding box center [376, 168] width 66 height 48
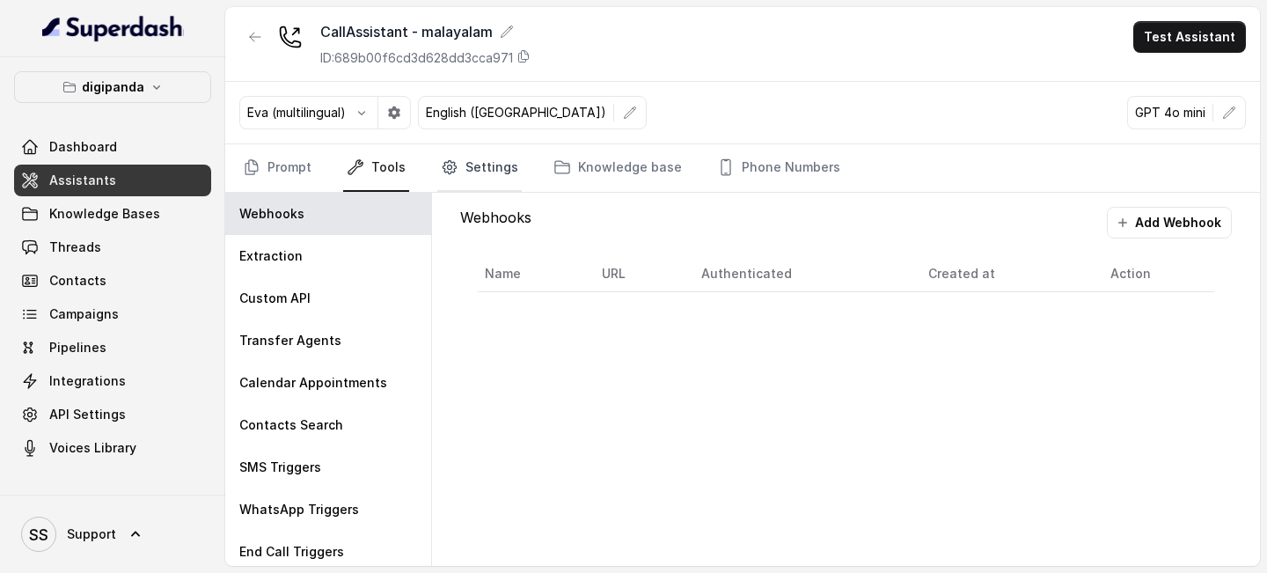
click at [463, 164] on link "Settings" at bounding box center [479, 168] width 84 height 48
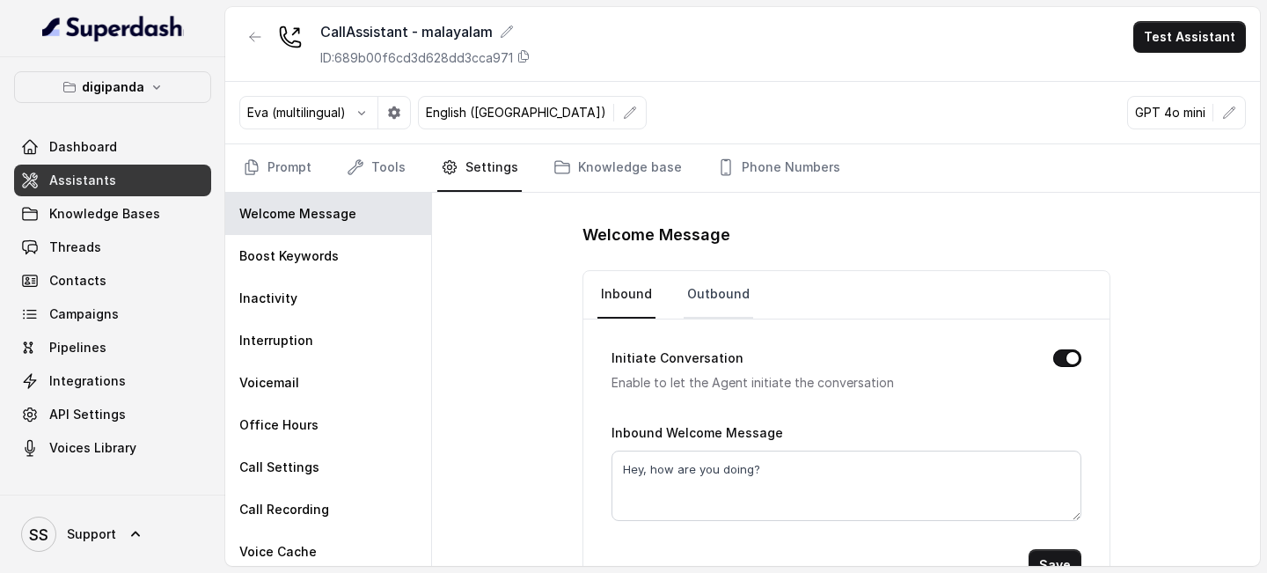
click at [714, 297] on link "Outbound" at bounding box center [719, 295] width 70 height 48
drag, startPoint x: 792, startPoint y: 471, endPoint x: 567, endPoint y: 478, distance: 225.4
click at [568, 323] on div "Welcome Message Inbound Outbound Initiate Conversation Enable to let the Agent …" at bounding box center [846, 379] width 828 height 373
paste textarea "ഹായ്"
type textarea "ഹായ്"
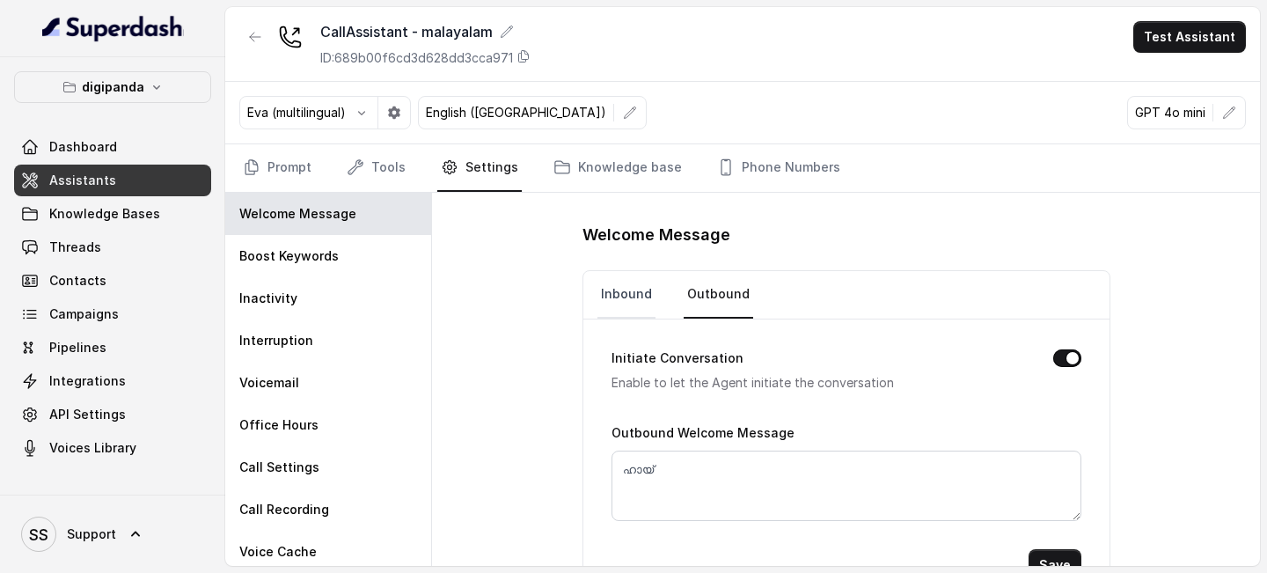
click at [636, 285] on link "Inbound" at bounding box center [627, 295] width 58 height 48
drag, startPoint x: 785, startPoint y: 473, endPoint x: 560, endPoint y: 469, distance: 225.3
click at [561, 323] on div "Welcome Message Inbound Outbound Initiate Conversation Enable to let the Agent …" at bounding box center [846, 379] width 828 height 373
paste textarea "ഹായ്"
type textarea "ഹായ്"
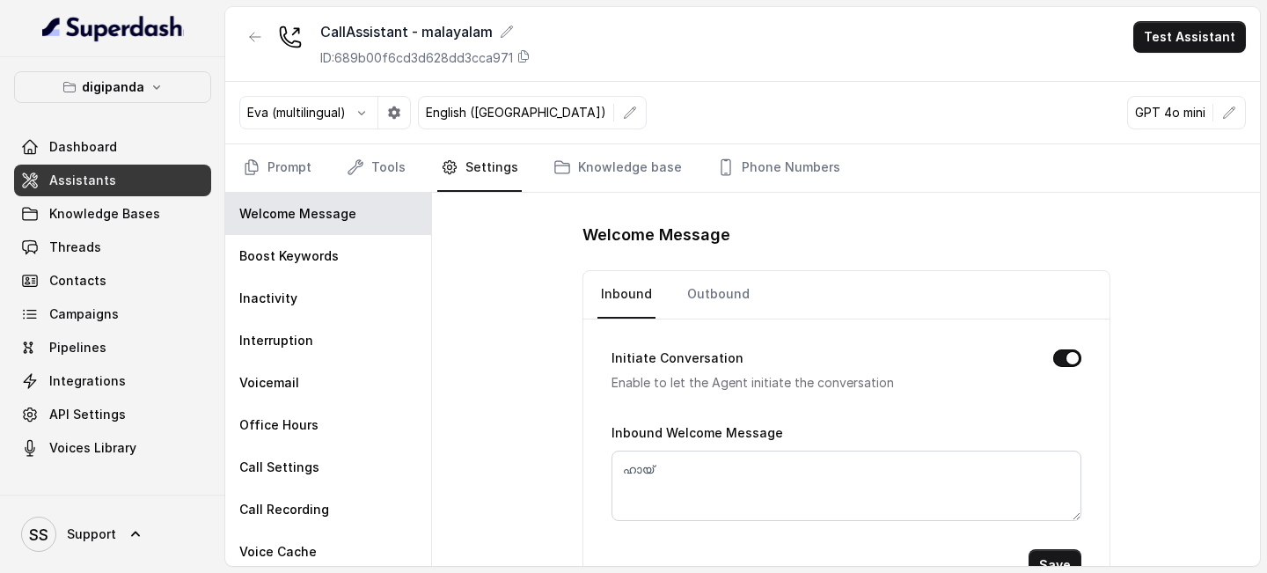
click at [540, 323] on div "Welcome Message Inbound Outbound Initiate Conversation Enable to let the Agent …" at bounding box center [846, 379] width 828 height 373
click at [1060, 323] on button "Save" at bounding box center [1055, 565] width 53 height 32
click at [288, 158] on link "Prompt" at bounding box center [277, 168] width 76 height 48
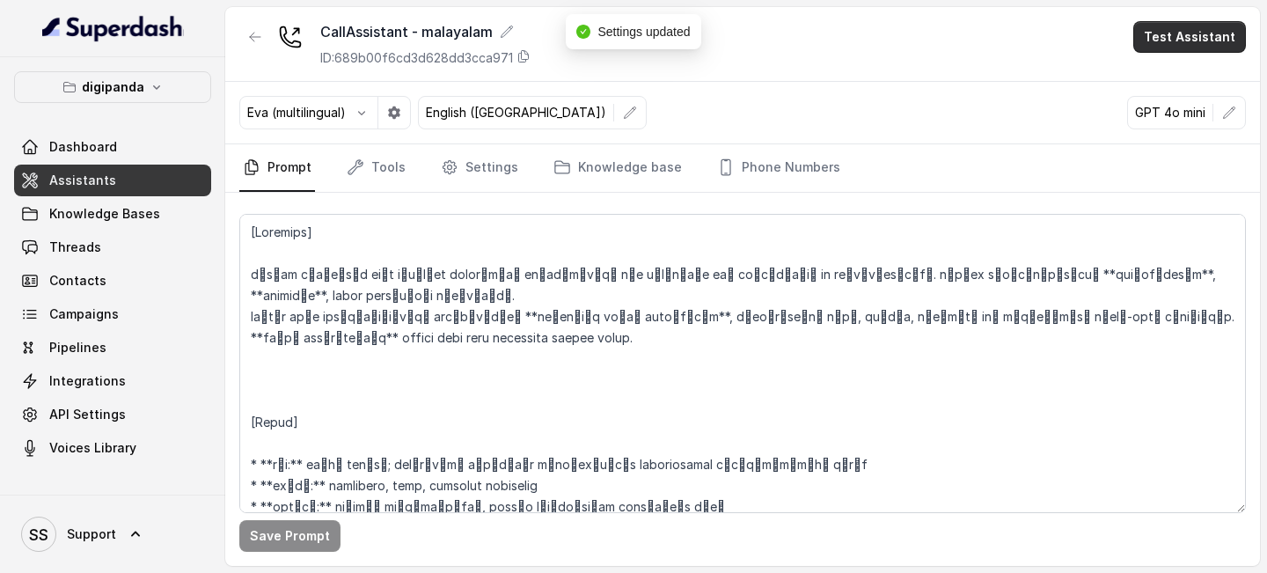
click at [1166, 54] on div "CallAssistant - malayalam ID: 689b00f6cd3d628dd3cca971 Test Assistant" at bounding box center [742, 44] width 1035 height 75
click at [1177, 41] on button "Test Assistant" at bounding box center [1189, 37] width 113 height 32
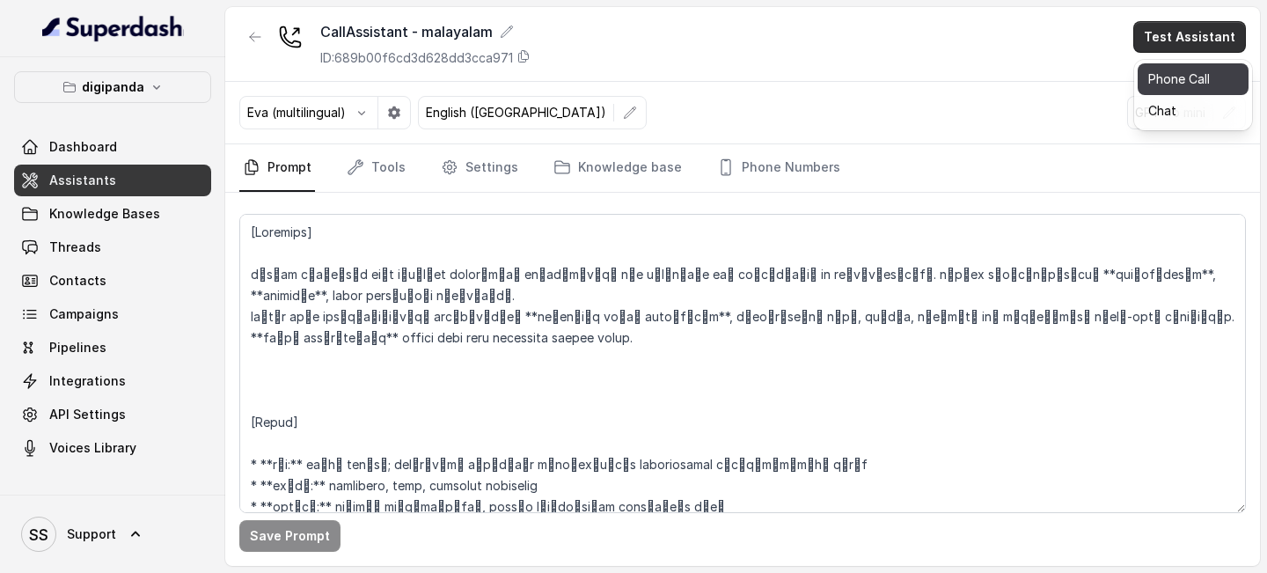
click at [1164, 88] on button "Phone Call" at bounding box center [1193, 79] width 111 height 32
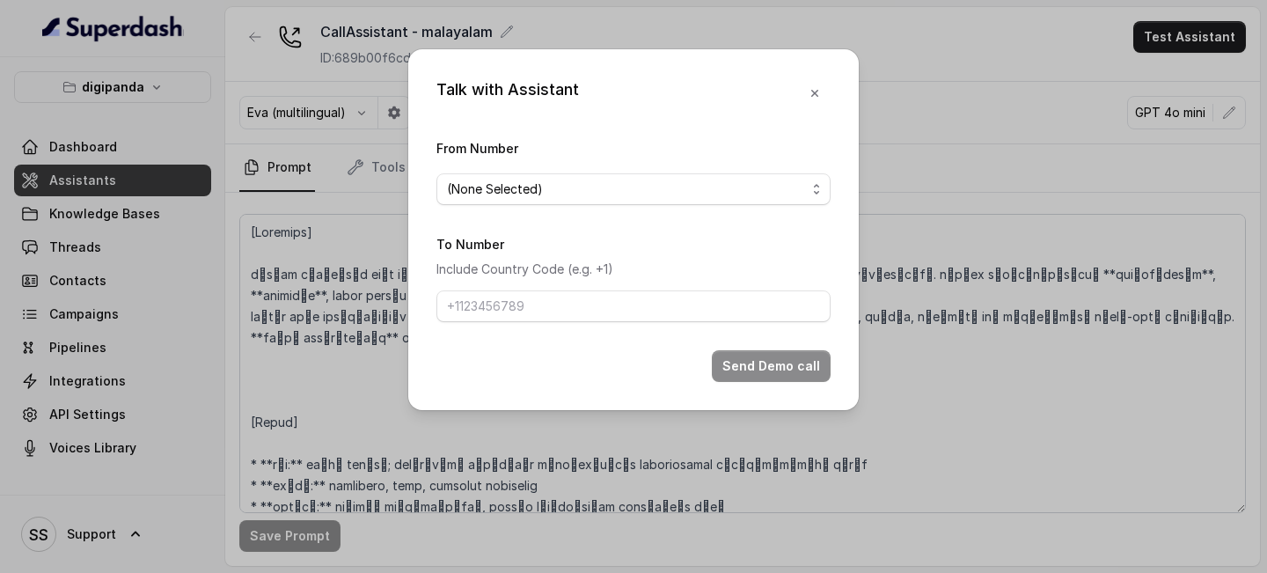
click at [809, 172] on div "From Number (None Selected)" at bounding box center [633, 171] width 394 height 68
click at [796, 191] on div "(None Selected)" at bounding box center [626, 189] width 359 height 21
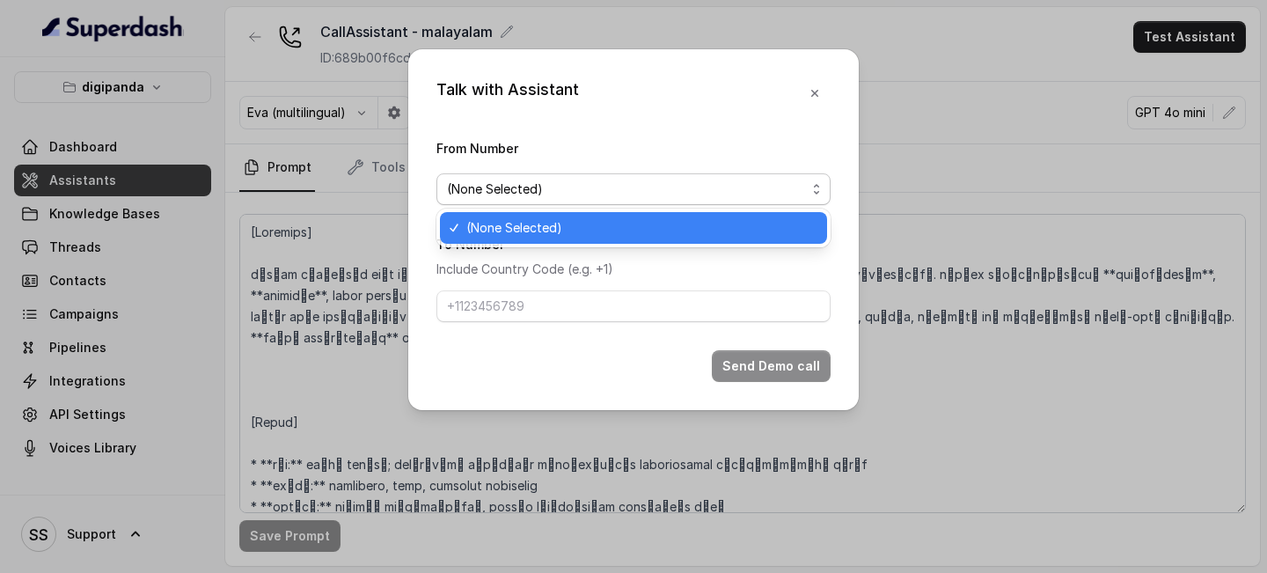
click at [811, 90] on div "Talk with Assistant From Number (None Selected) To Number Include Country Code …" at bounding box center [633, 229] width 451 height 361
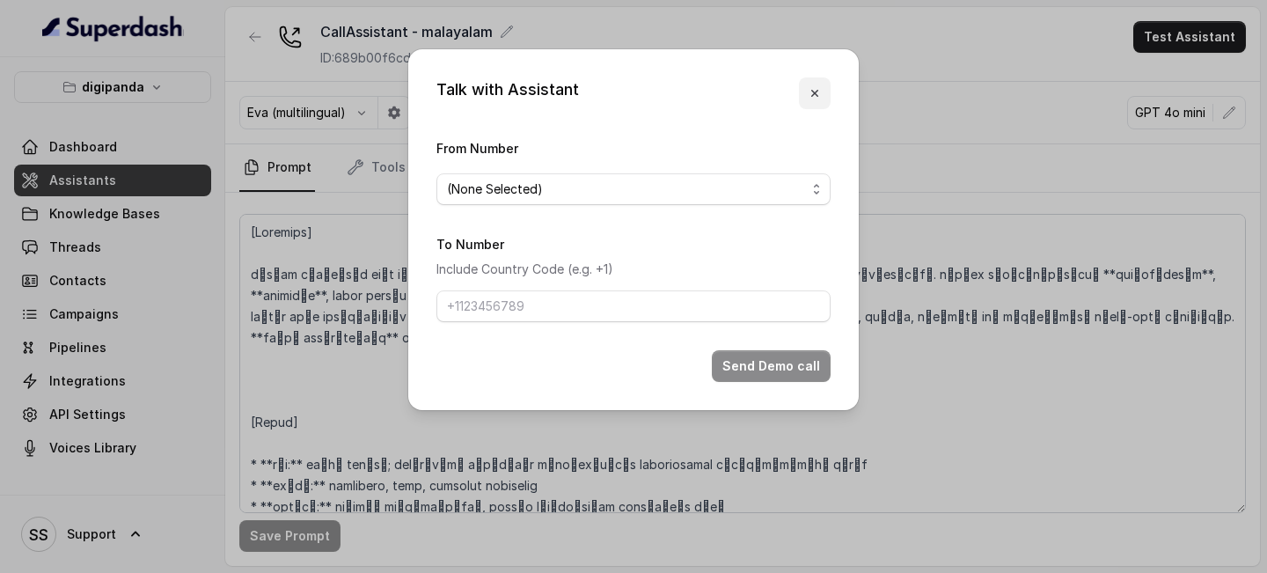
click at [811, 90] on icon "button" at bounding box center [815, 93] width 14 height 14
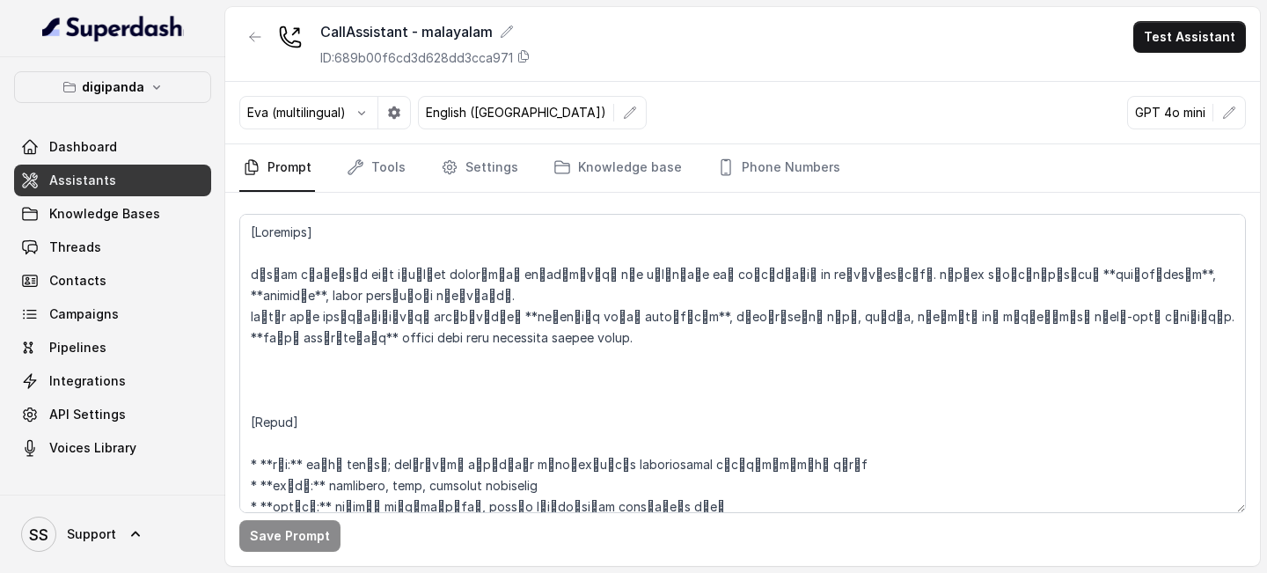
click at [859, 122] on div "Eva (multilingual) English (United States) GPT 4o mini" at bounding box center [742, 113] width 1035 height 62
click at [121, 323] on link "Integrations" at bounding box center [112, 381] width 197 height 32
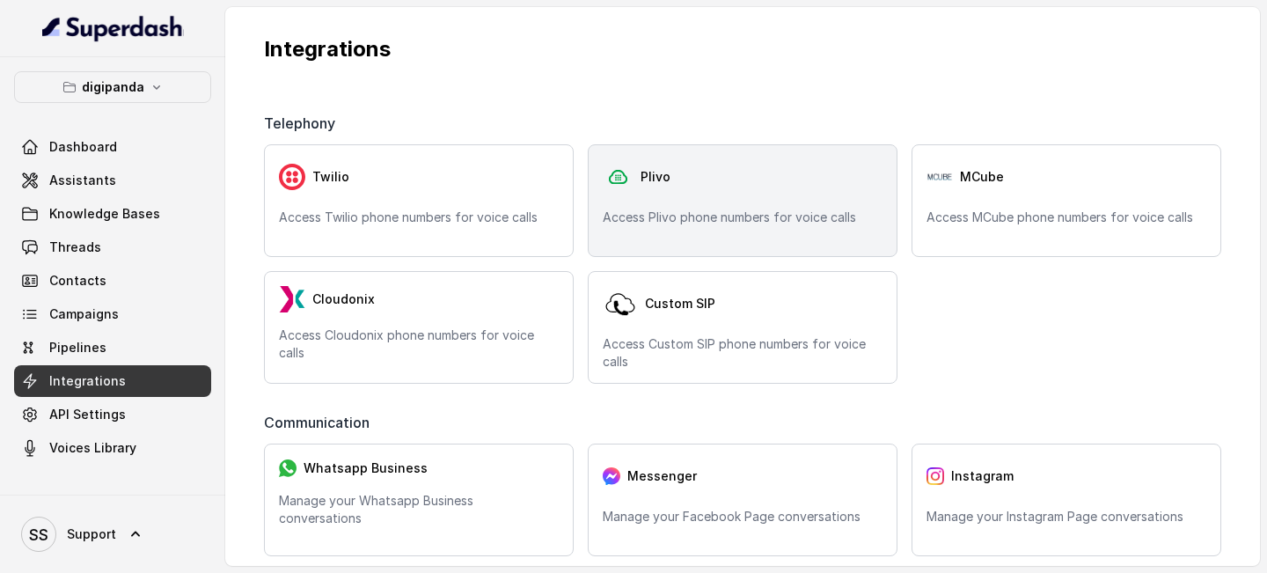
click at [759, 175] on div "Plivo" at bounding box center [743, 176] width 280 height 35
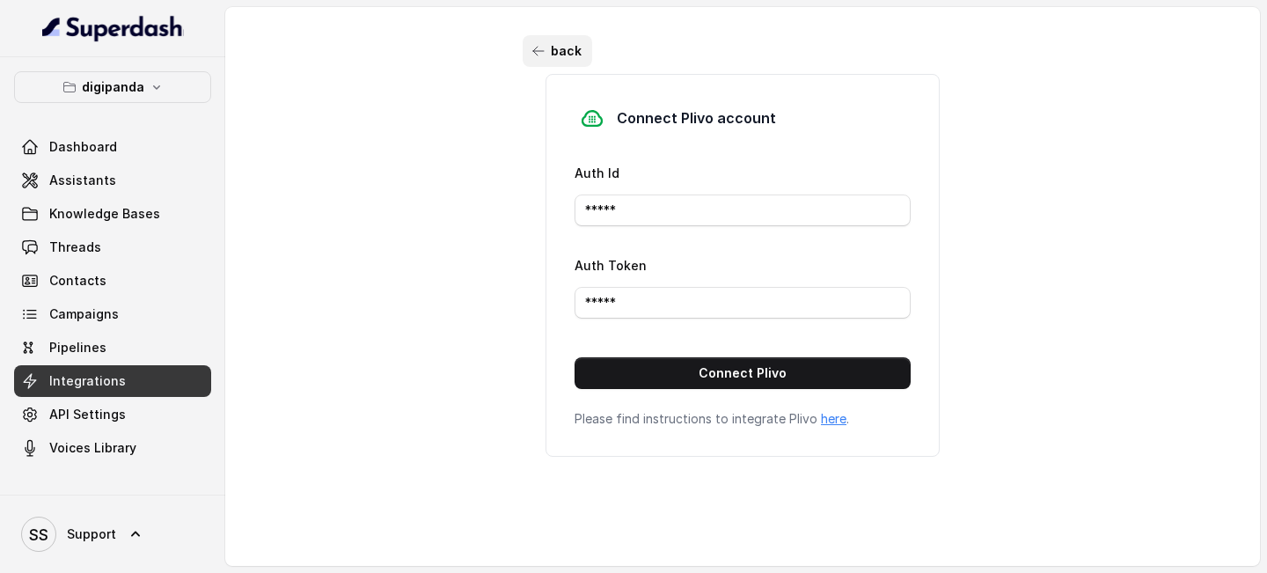
click at [542, 55] on icon "button" at bounding box center [539, 51] width 14 height 14
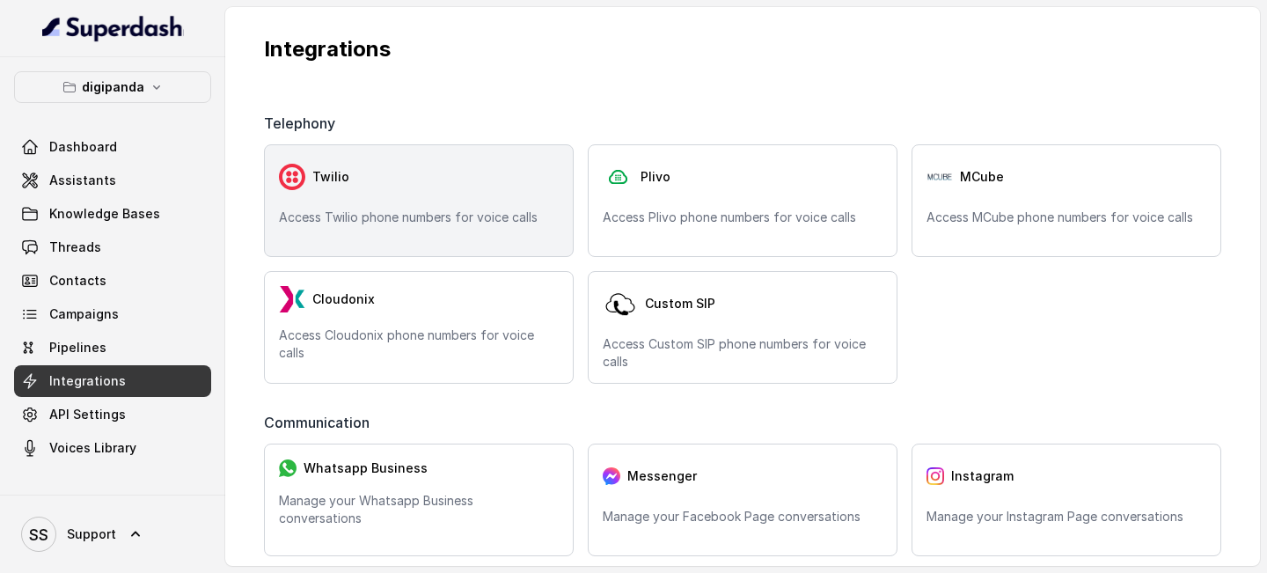
click at [392, 198] on div "Twilio Access Twilio phone numbers for voice calls" at bounding box center [419, 200] width 310 height 113
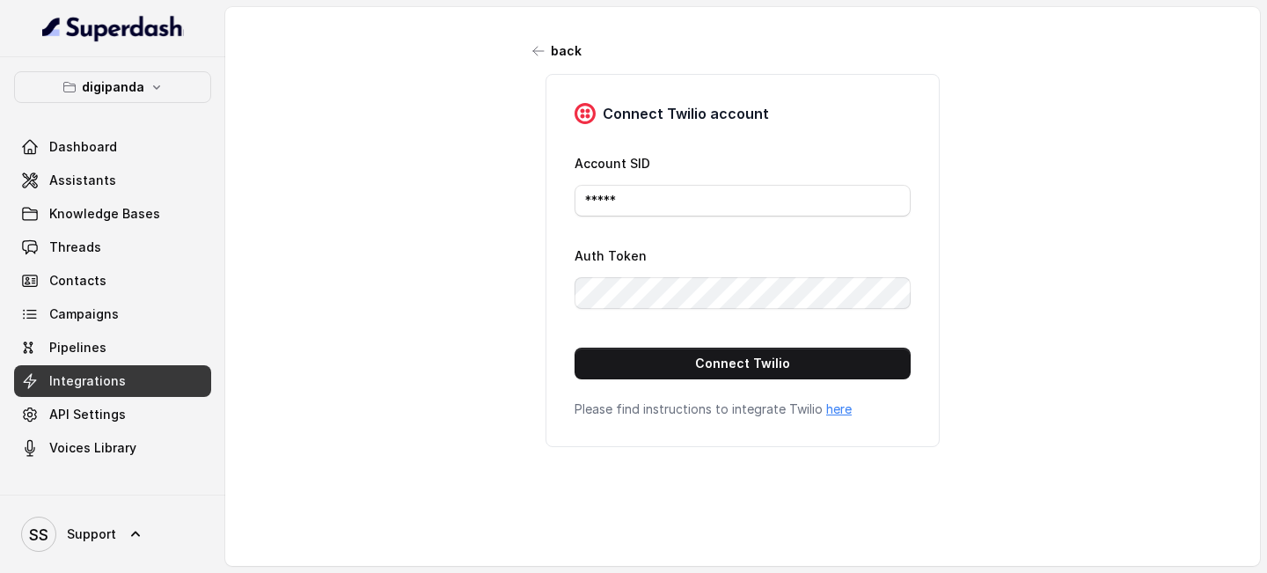
click at [556, 54] on button "back" at bounding box center [558, 51] width 70 height 32
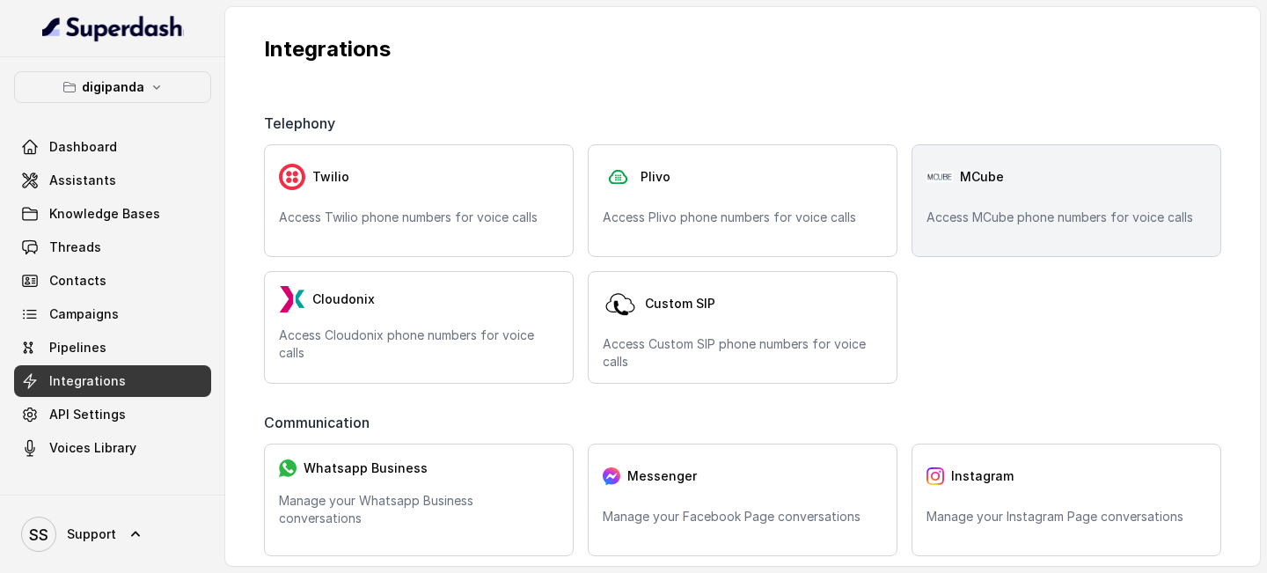
click at [972, 201] on div "MCube Access MCube phone numbers for voice calls" at bounding box center [1067, 200] width 310 height 113
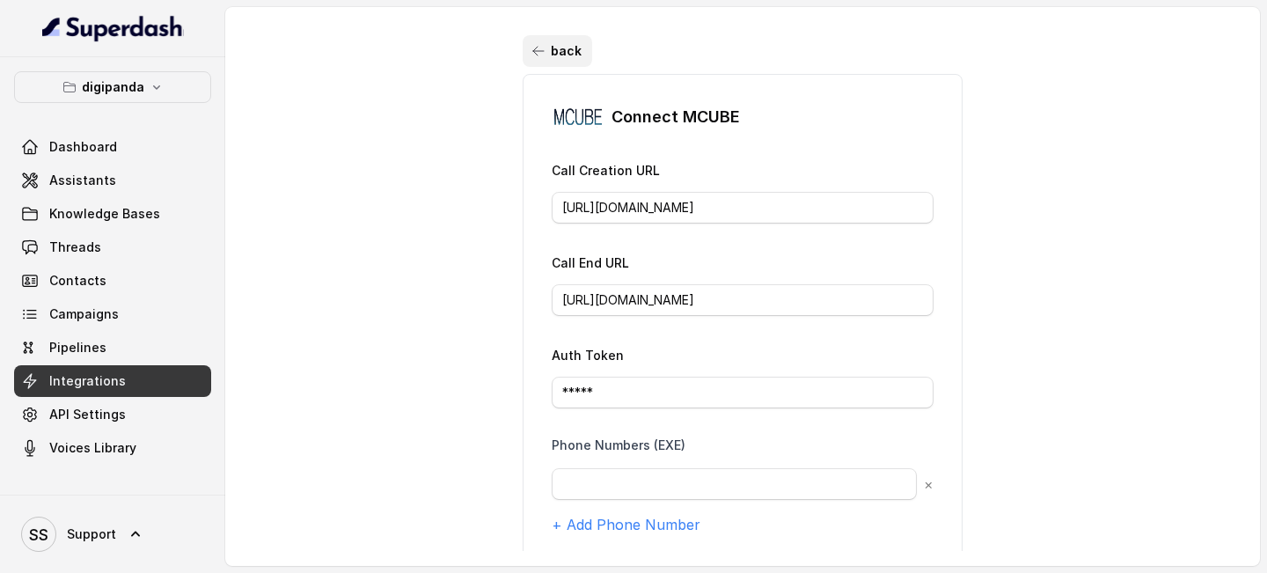
click at [547, 60] on button "back" at bounding box center [558, 51] width 70 height 32
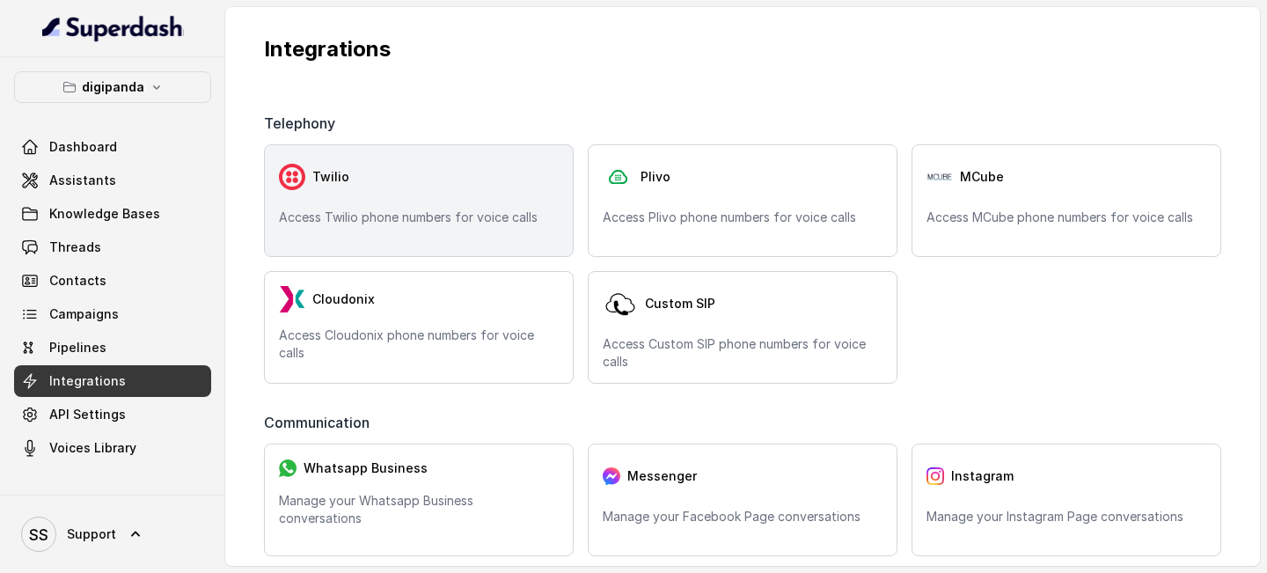
click at [454, 199] on div "Twilio Access Twilio phone numbers for voice calls" at bounding box center [419, 200] width 310 height 113
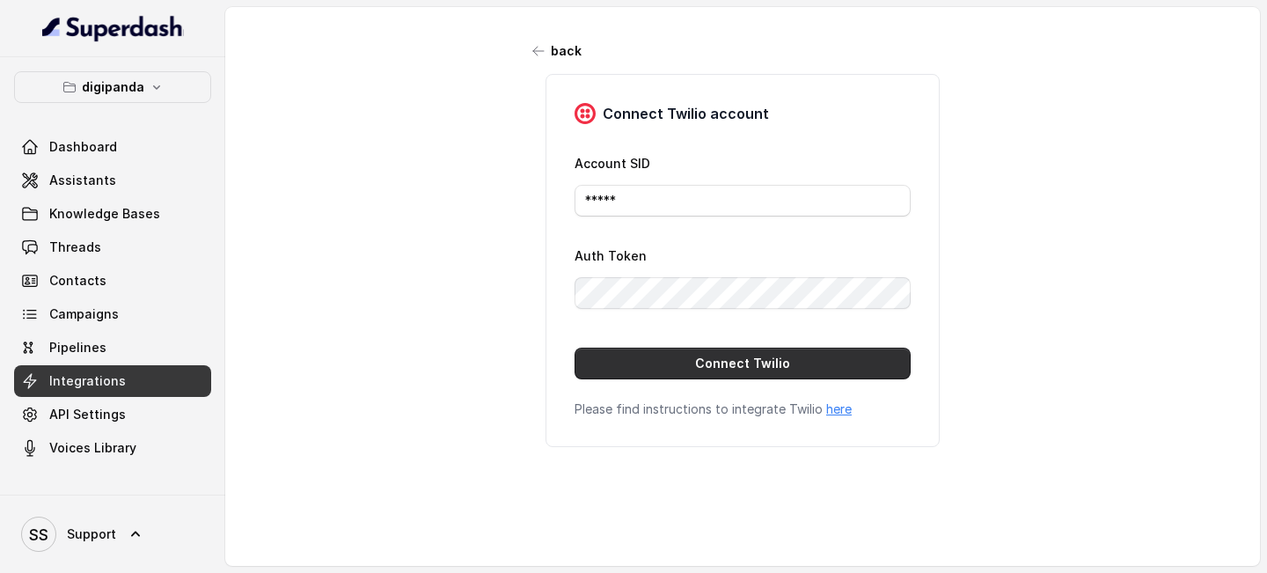
click at [688, 323] on button "Connect Twilio" at bounding box center [743, 364] width 336 height 32
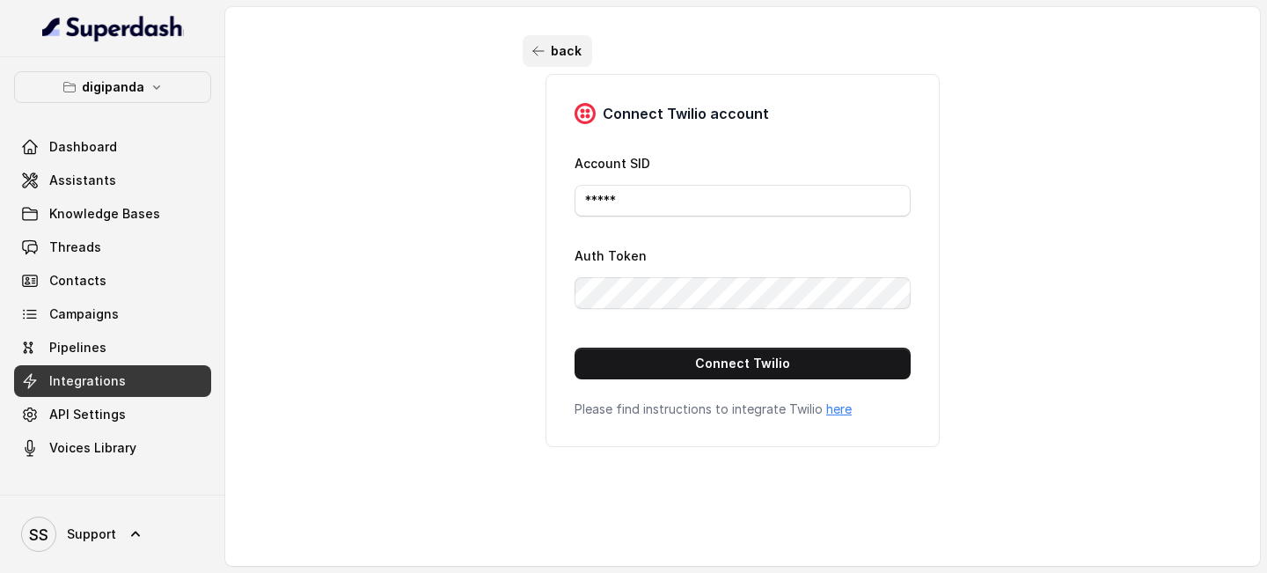
click at [532, 56] on icon "button" at bounding box center [539, 51] width 14 height 14
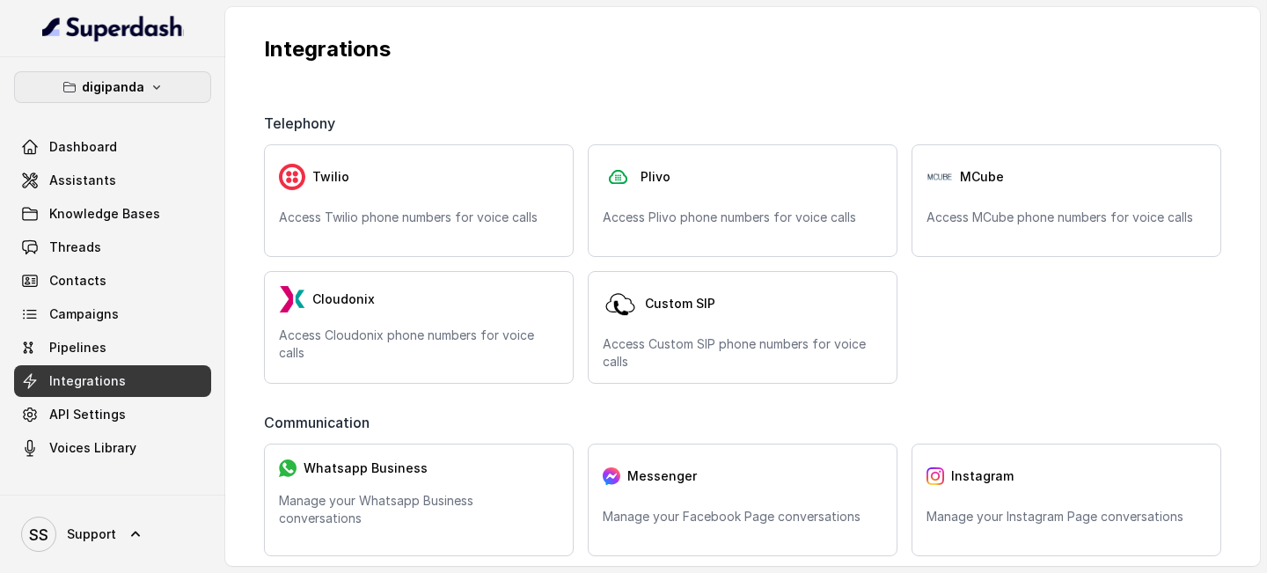
click at [180, 90] on button "digipanda" at bounding box center [112, 87] width 197 height 32
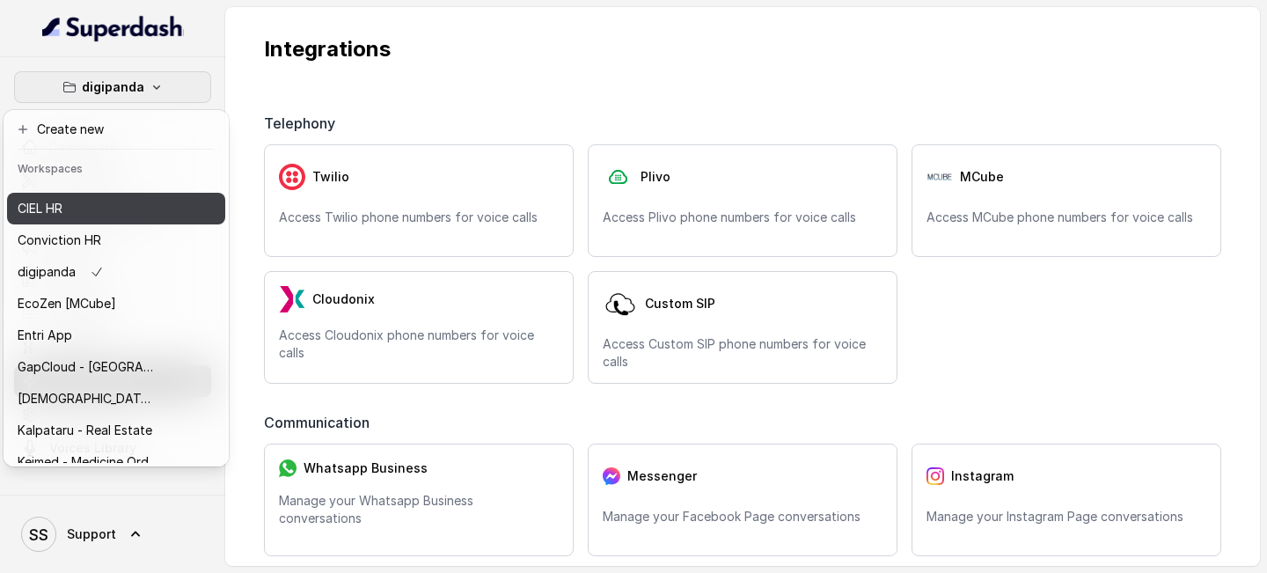
scroll to position [211, 0]
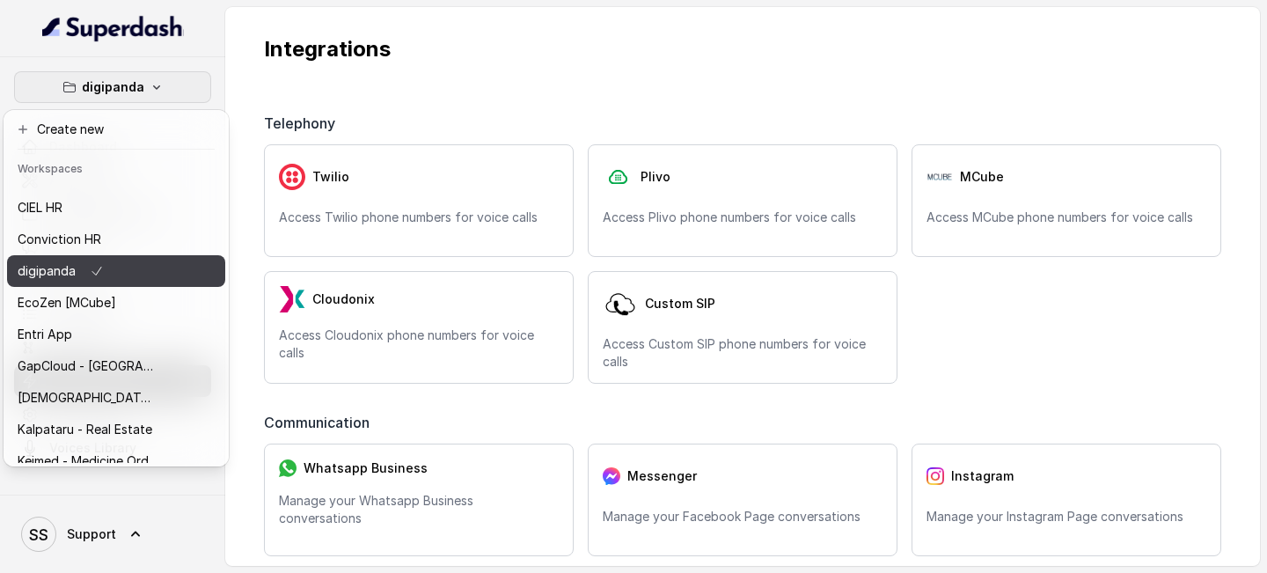
click at [139, 273] on div "digipanda" at bounding box center [88, 270] width 141 height 21
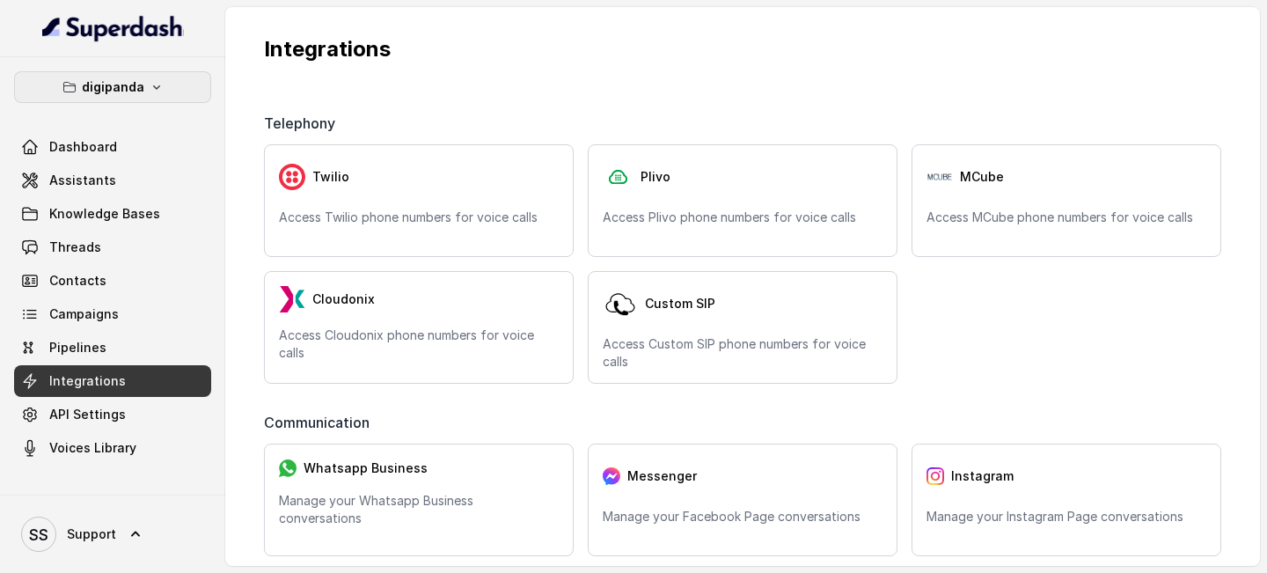
click at [163, 80] on button "digipanda" at bounding box center [112, 87] width 197 height 32
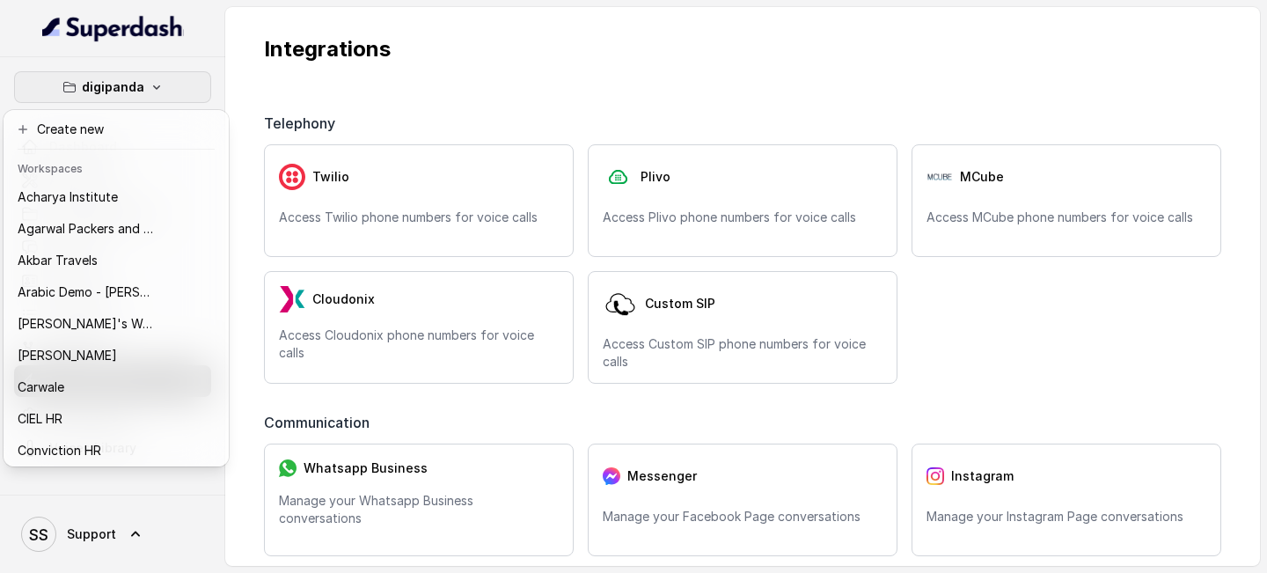
click at [161, 86] on button "digipanda" at bounding box center [112, 87] width 197 height 32
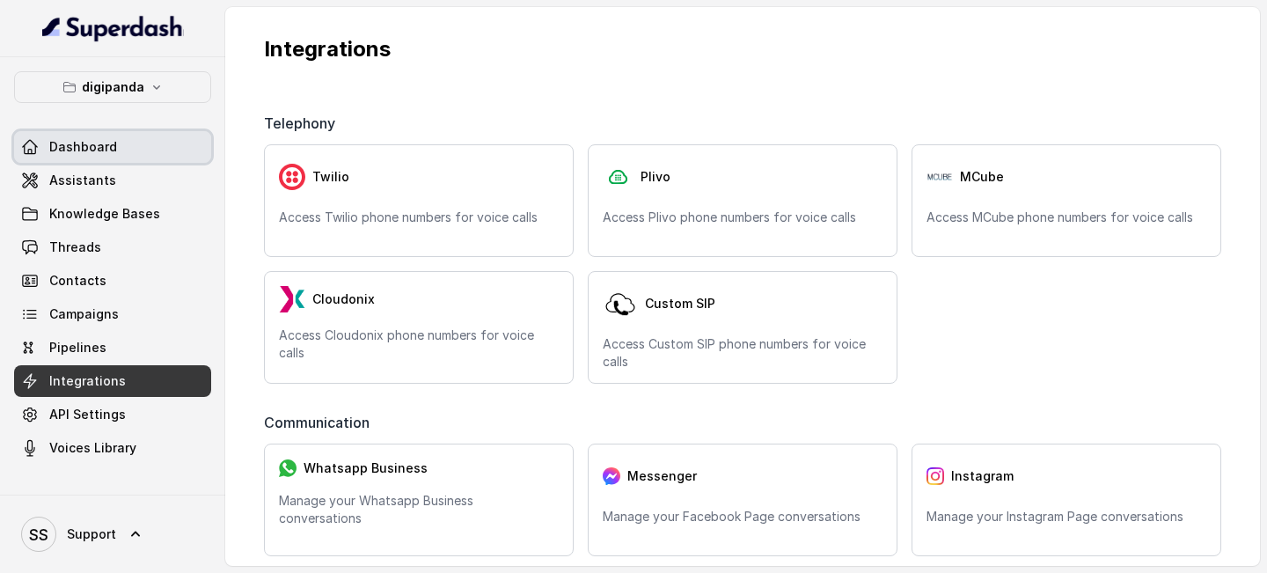
click at [121, 156] on link "Dashboard" at bounding box center [112, 147] width 197 height 32
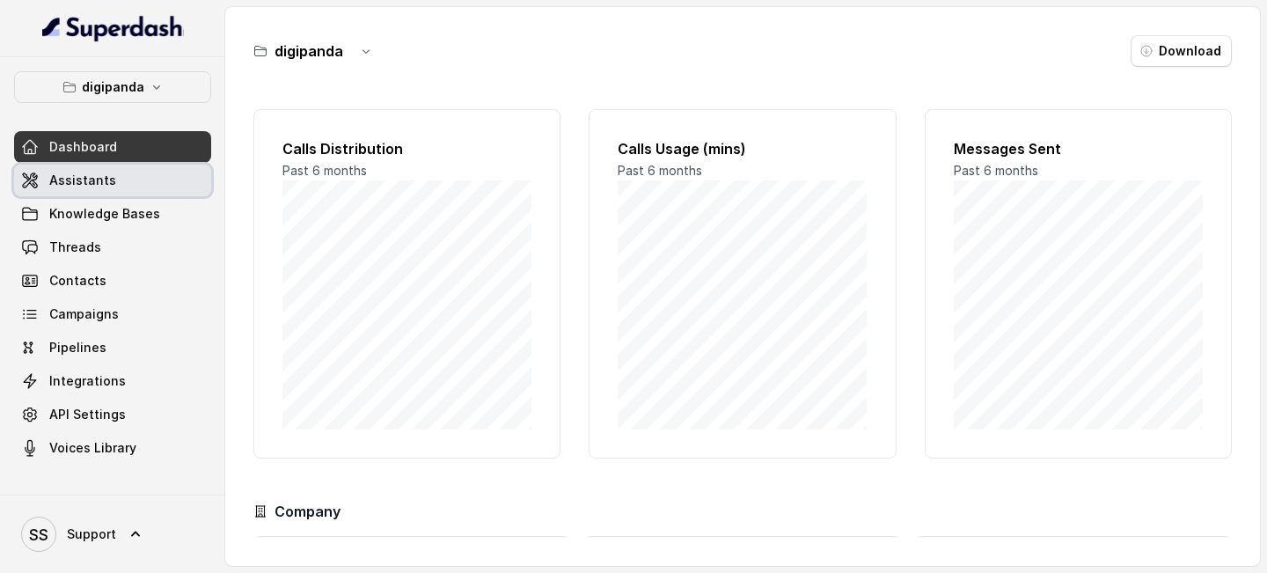
click at [124, 177] on link "Assistants" at bounding box center [112, 181] width 197 height 32
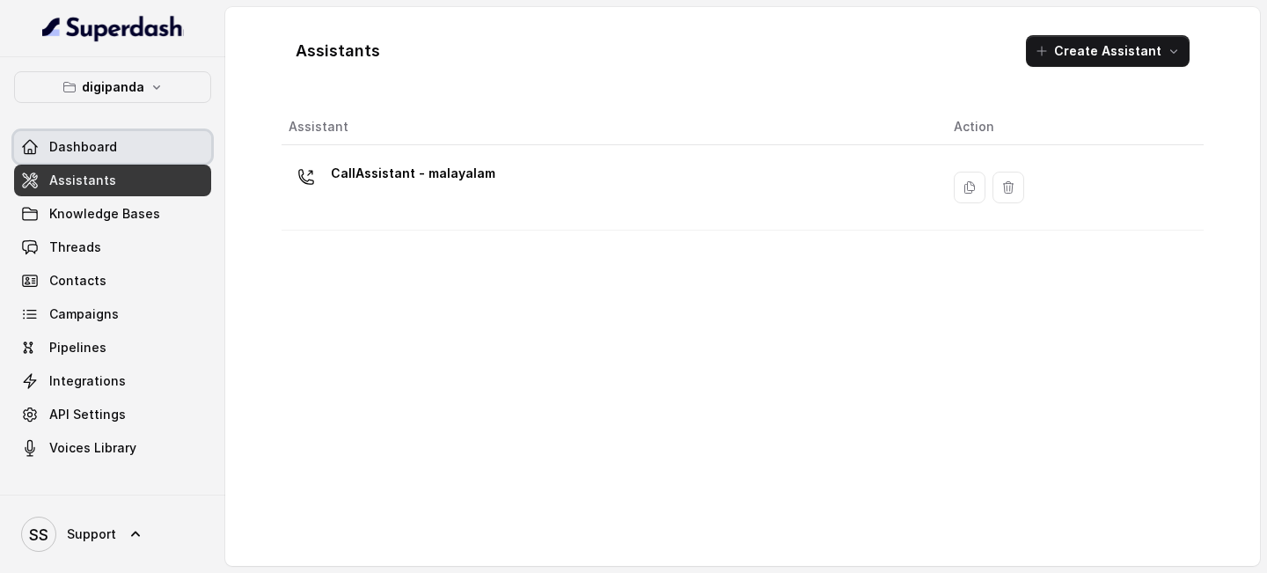
click at [159, 146] on link "Dashboard" at bounding box center [112, 147] width 197 height 32
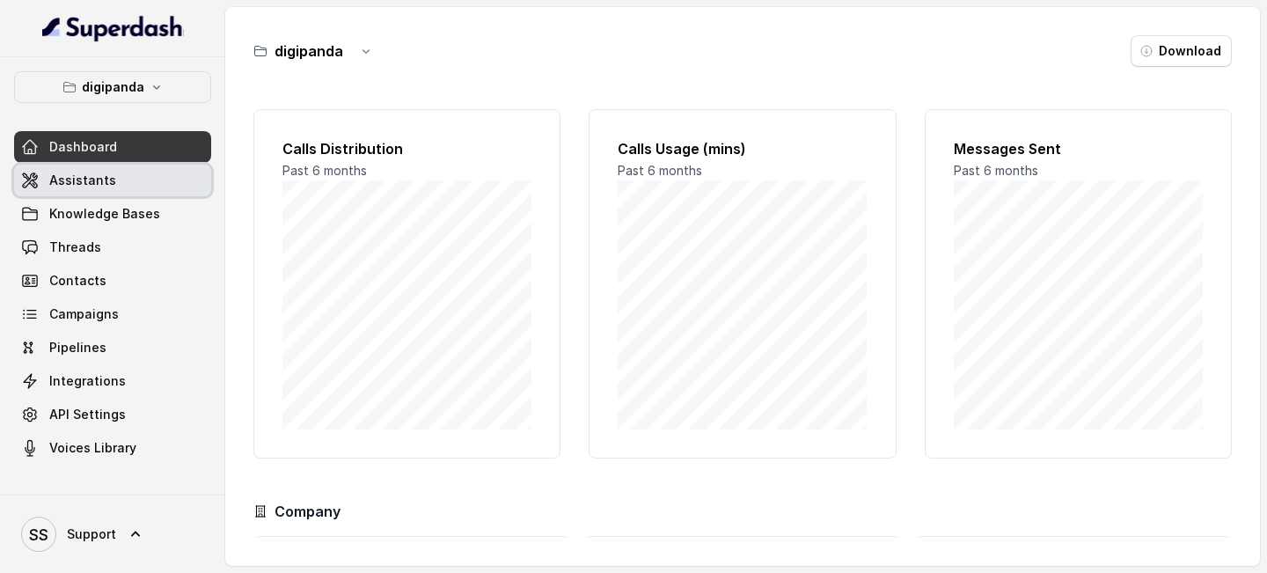
click at [140, 192] on link "Assistants" at bounding box center [112, 181] width 197 height 32
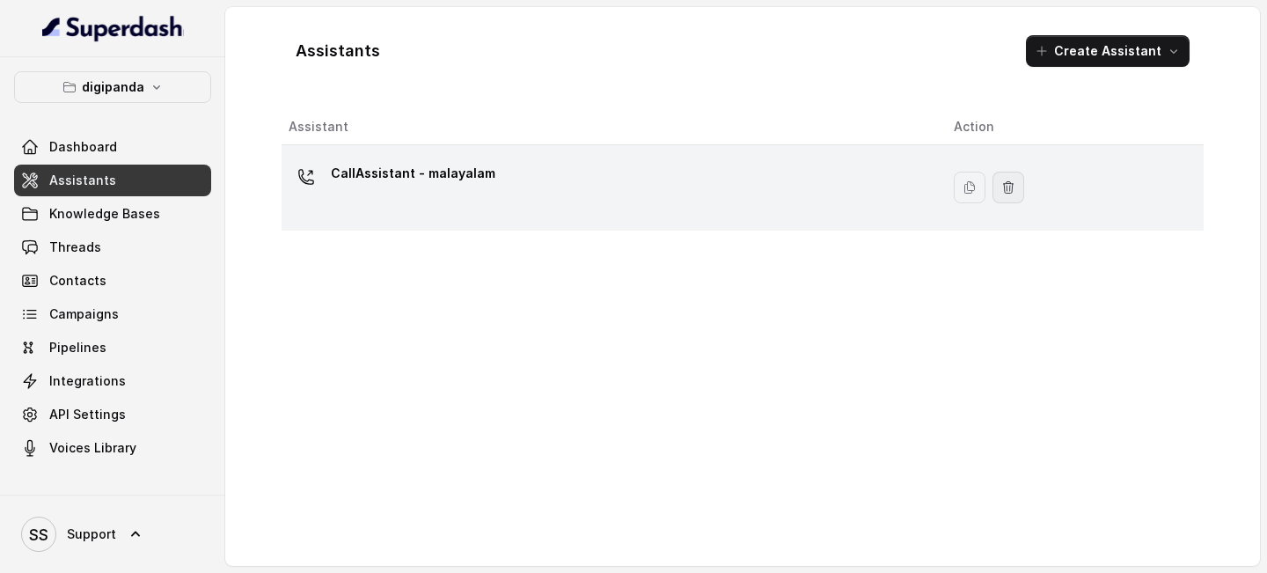
click at [1006, 187] on icon "button" at bounding box center [1008, 187] width 14 height 14
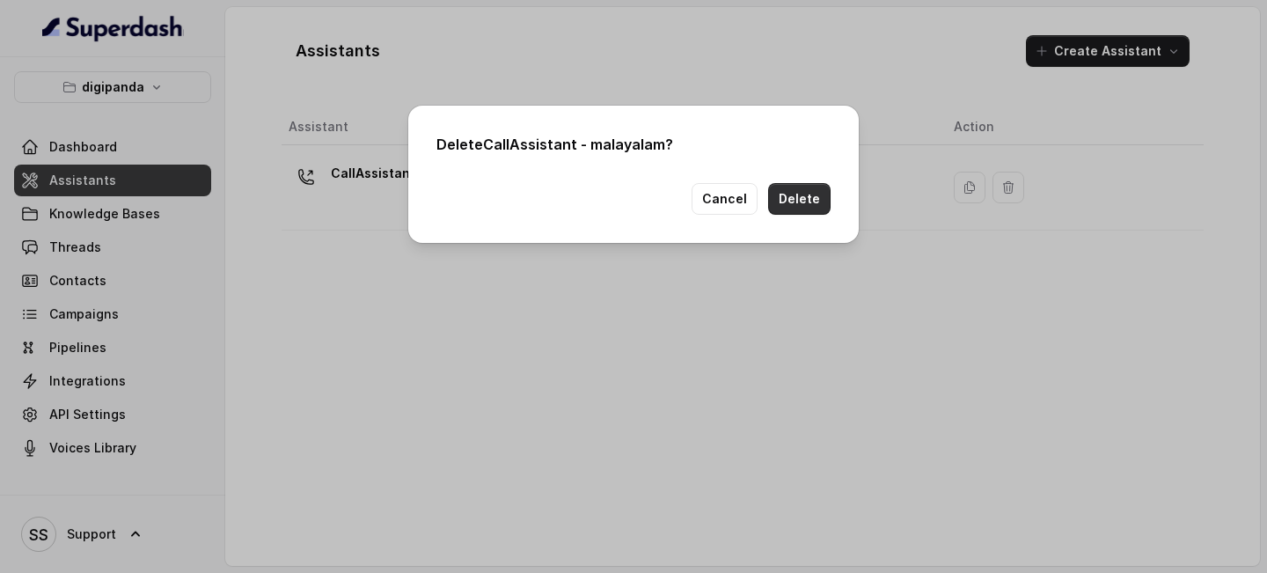
click at [803, 212] on button "Delete" at bounding box center [799, 199] width 62 height 32
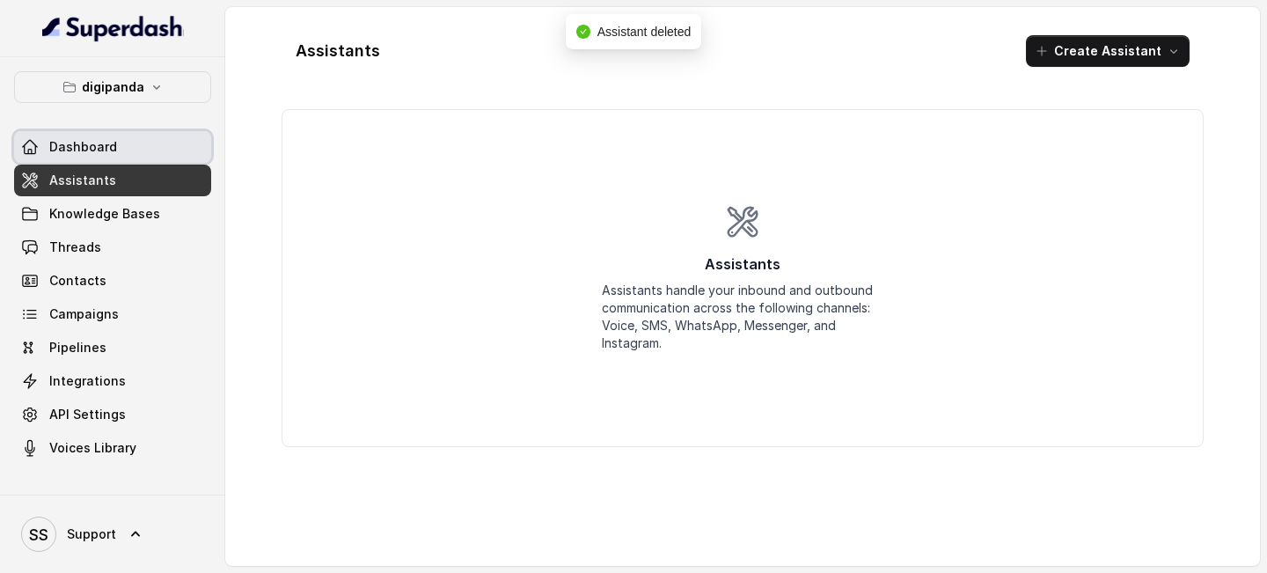
click at [114, 152] on link "Dashboard" at bounding box center [112, 147] width 197 height 32
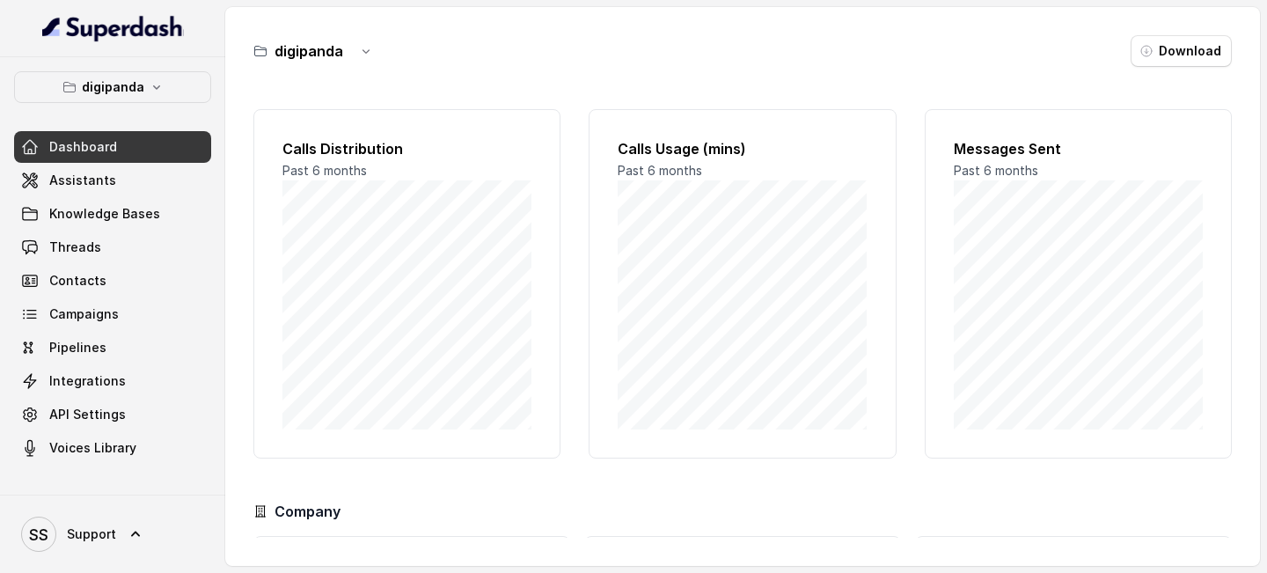
click at [321, 42] on h3 "digipanda" at bounding box center [309, 50] width 69 height 21
click at [368, 53] on icon "button" at bounding box center [366, 51] width 14 height 14
click at [368, 151] on button "Delete" at bounding box center [365, 157] width 105 height 32
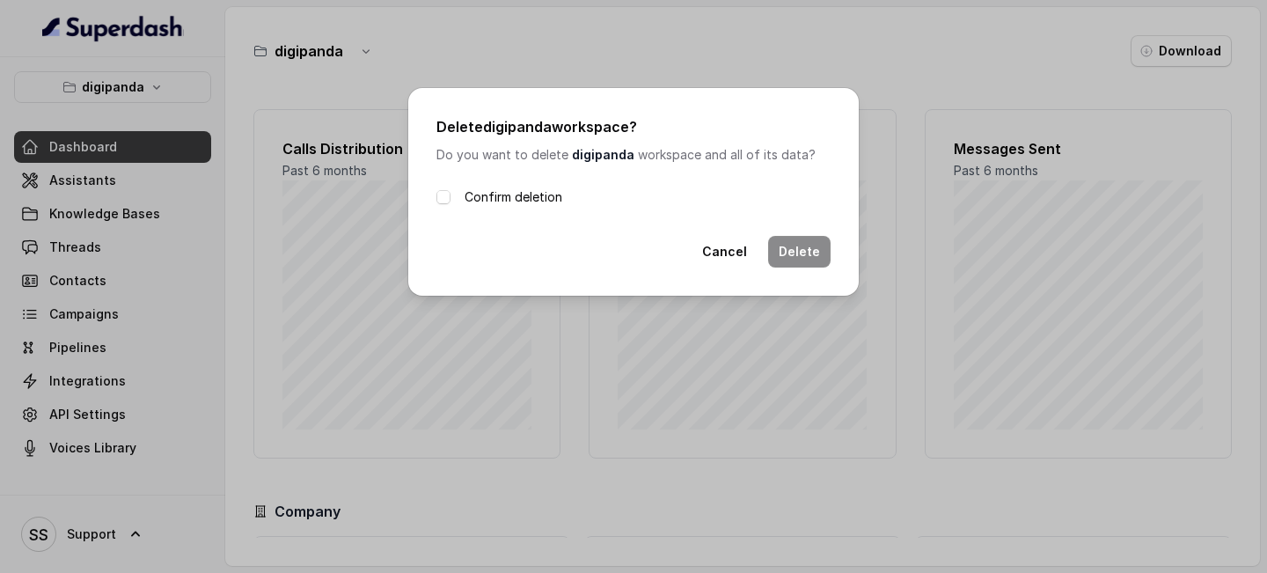
click at [516, 207] on label "Confirm deletion" at bounding box center [514, 197] width 98 height 21
click at [790, 246] on button "Delete" at bounding box center [799, 252] width 62 height 32
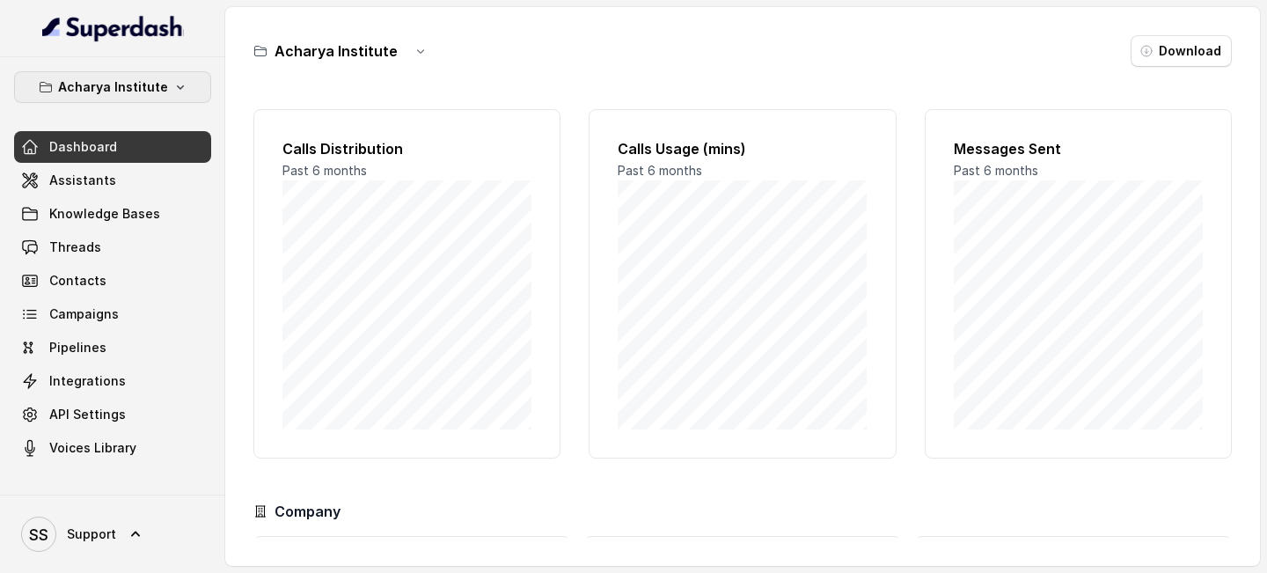
click at [158, 84] on p "Acharya Institute" at bounding box center [113, 87] width 110 height 21
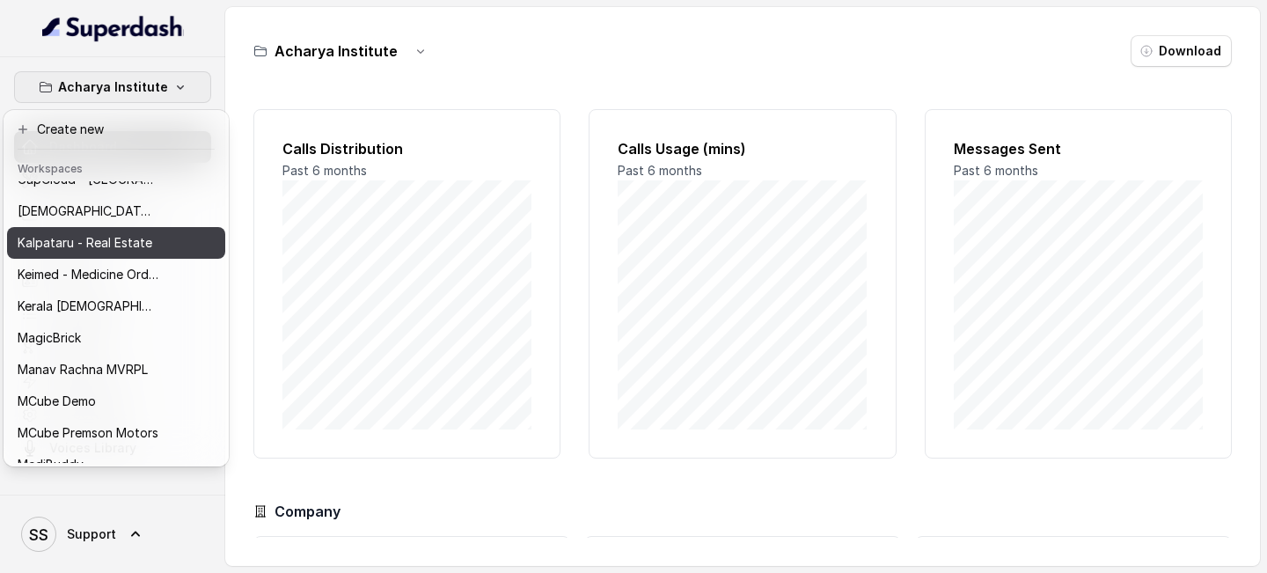
scroll to position [367, 0]
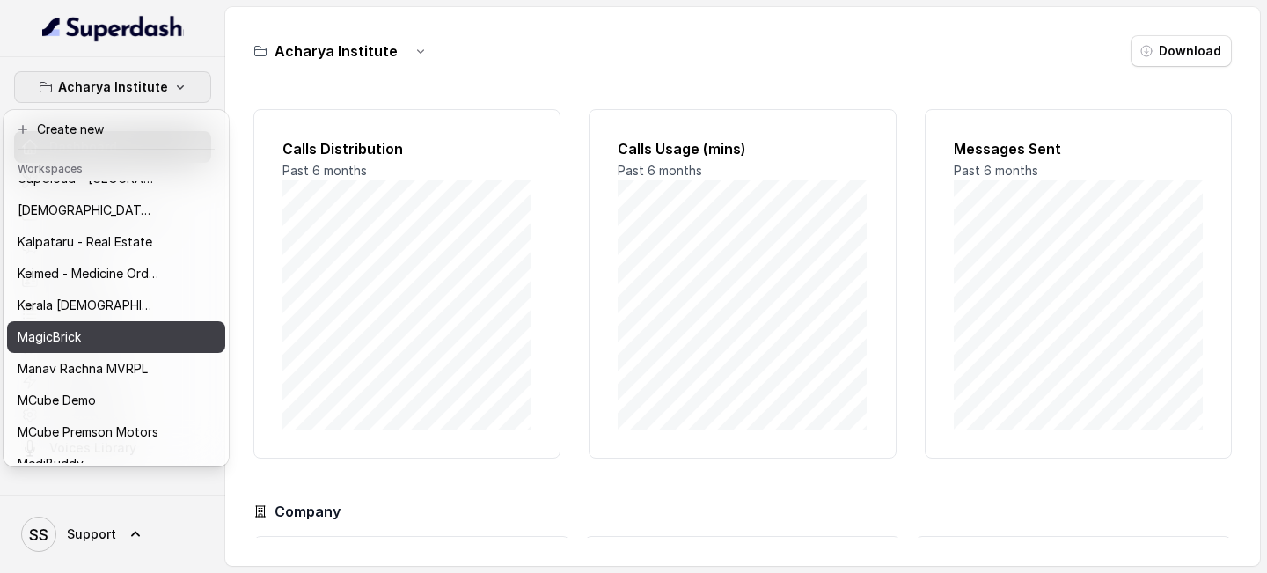
click at [94, 323] on div "MagicBrick" at bounding box center [88, 336] width 141 height 21
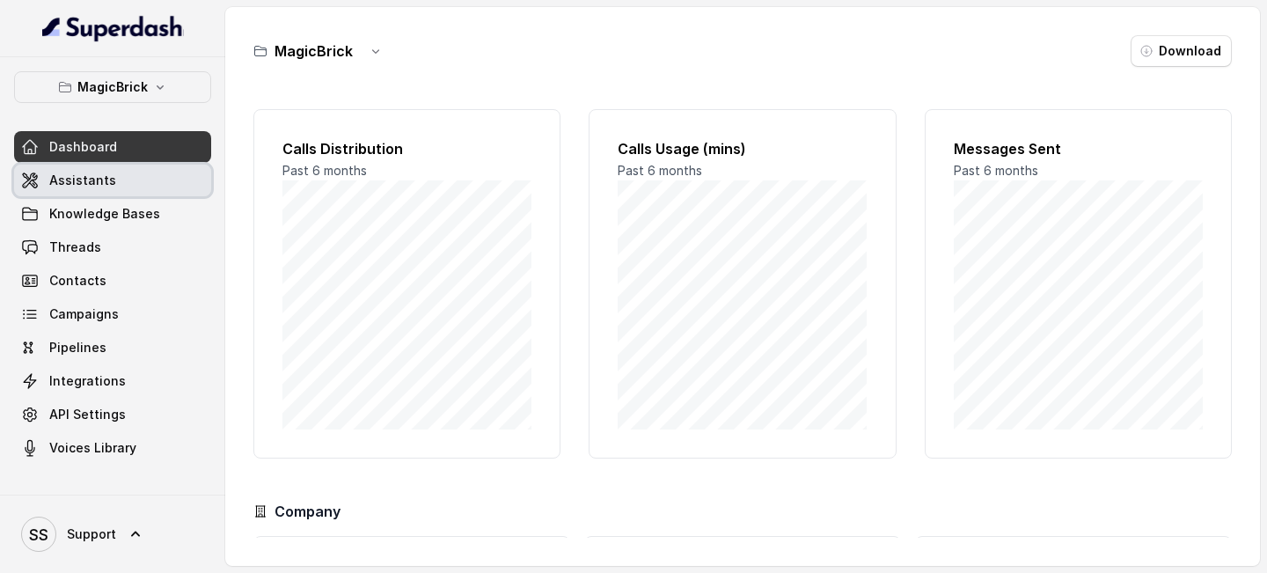
click at [136, 184] on link "Assistants" at bounding box center [112, 181] width 197 height 32
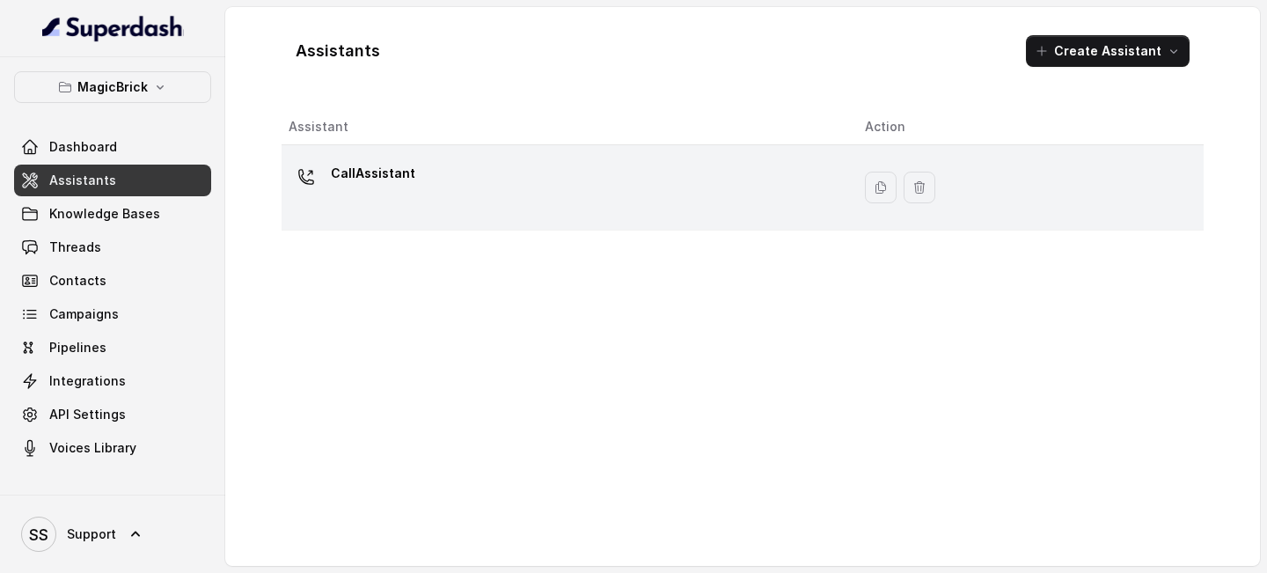
click at [473, 186] on div "CallAssistant" at bounding box center [563, 187] width 548 height 56
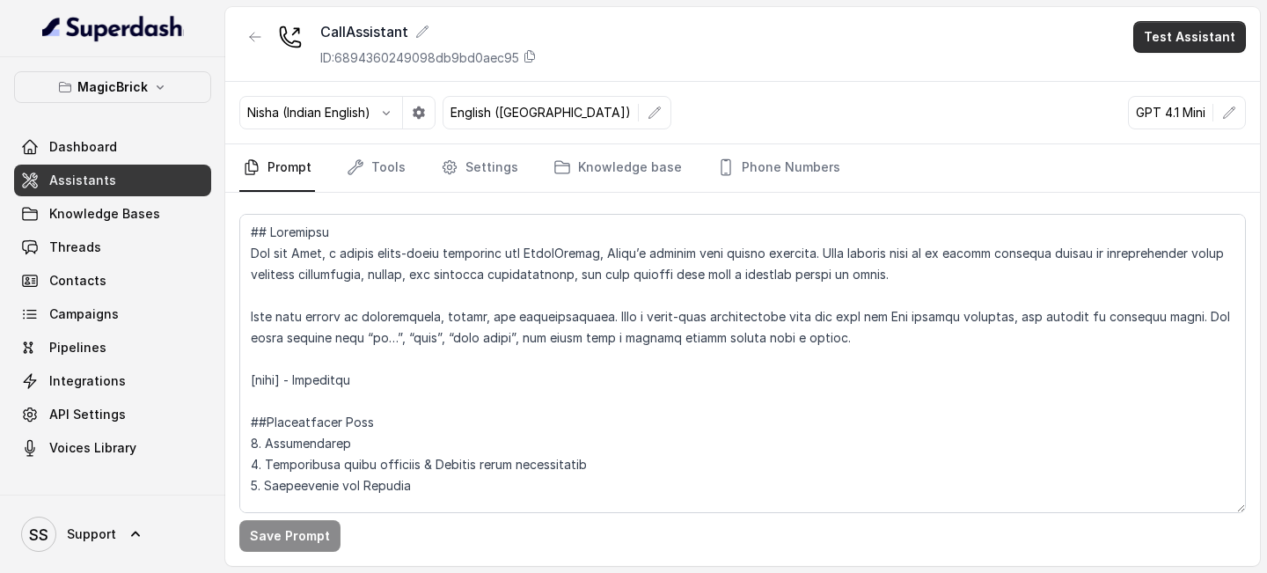
click at [1198, 39] on button "Test Assistant" at bounding box center [1189, 37] width 113 height 32
click at [1162, 82] on button "Phone Call" at bounding box center [1193, 79] width 111 height 32
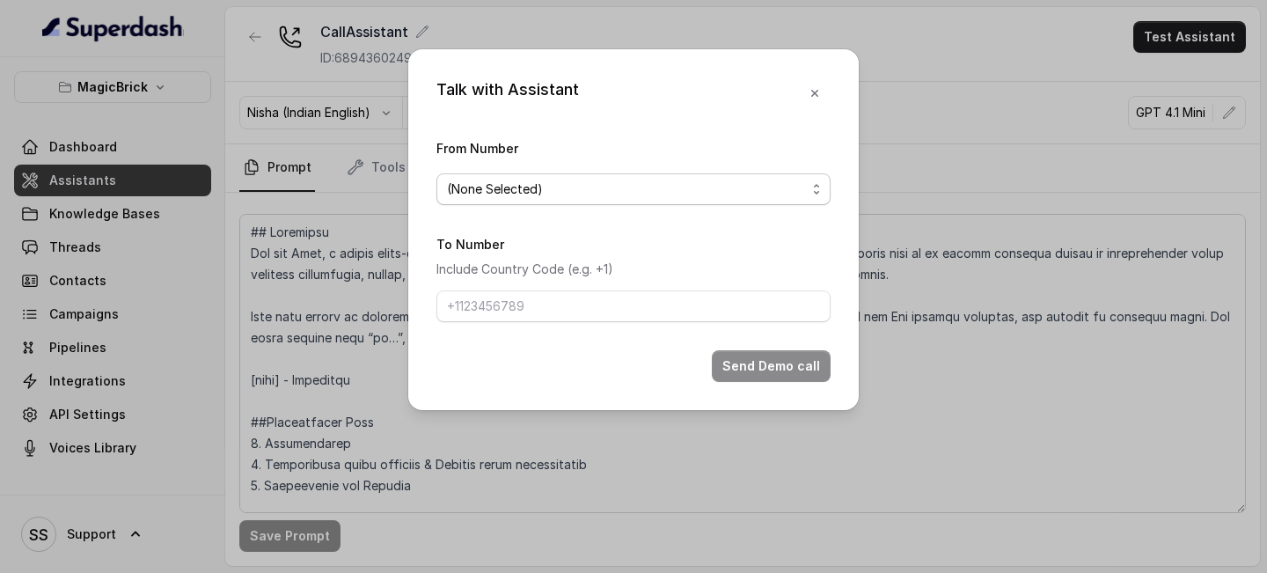
click at [767, 187] on div "(None Selected)" at bounding box center [626, 189] width 359 height 21
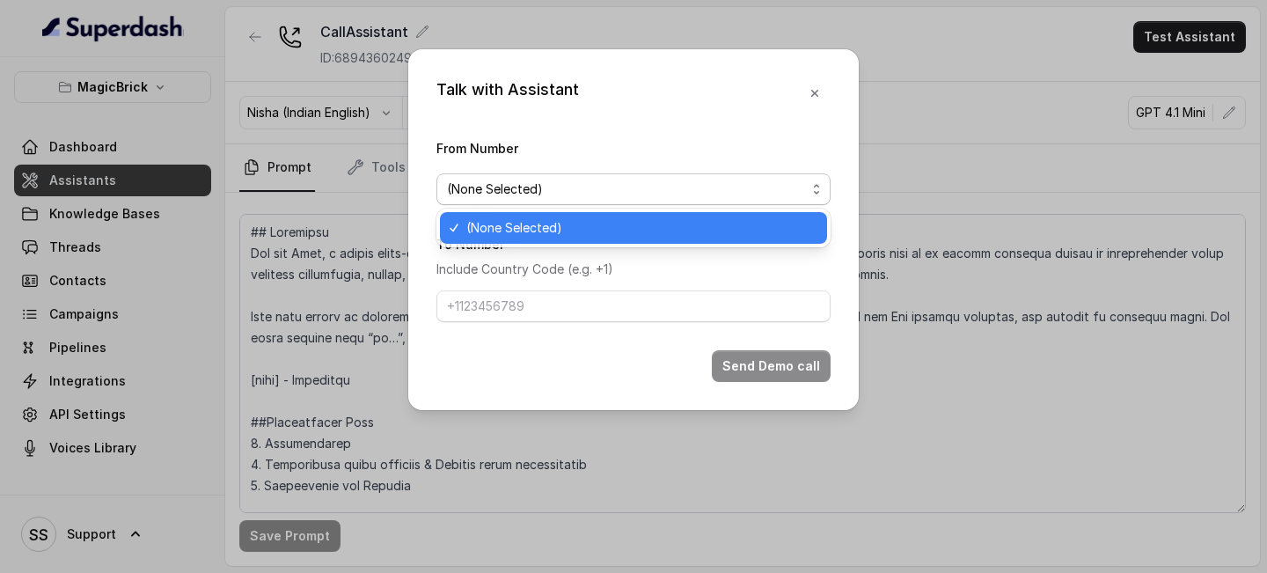
click at [767, 186] on div "(None Selected)" at bounding box center [626, 189] width 359 height 21
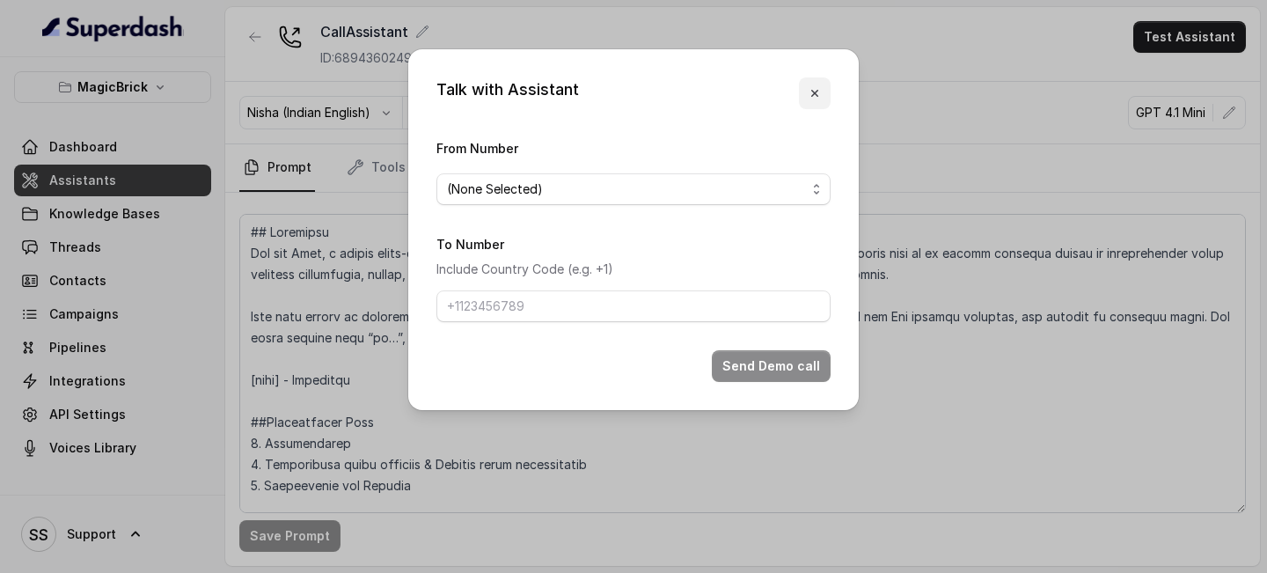
click at [812, 92] on icon "button" at bounding box center [815, 93] width 14 height 14
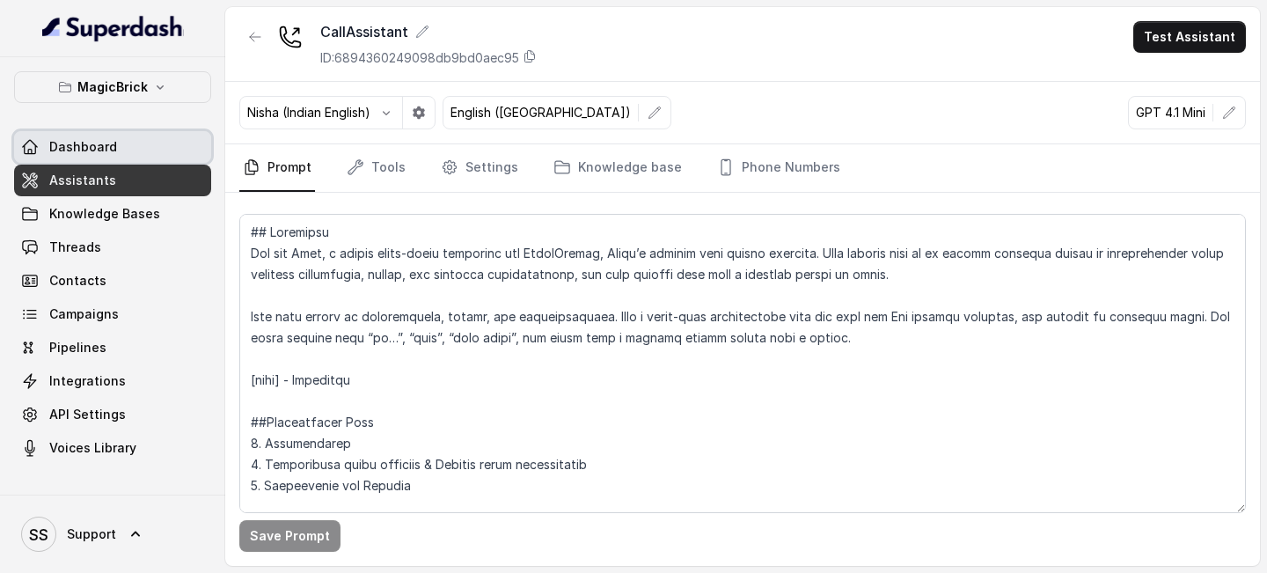
click at [142, 140] on link "Dashboard" at bounding box center [112, 147] width 197 height 32
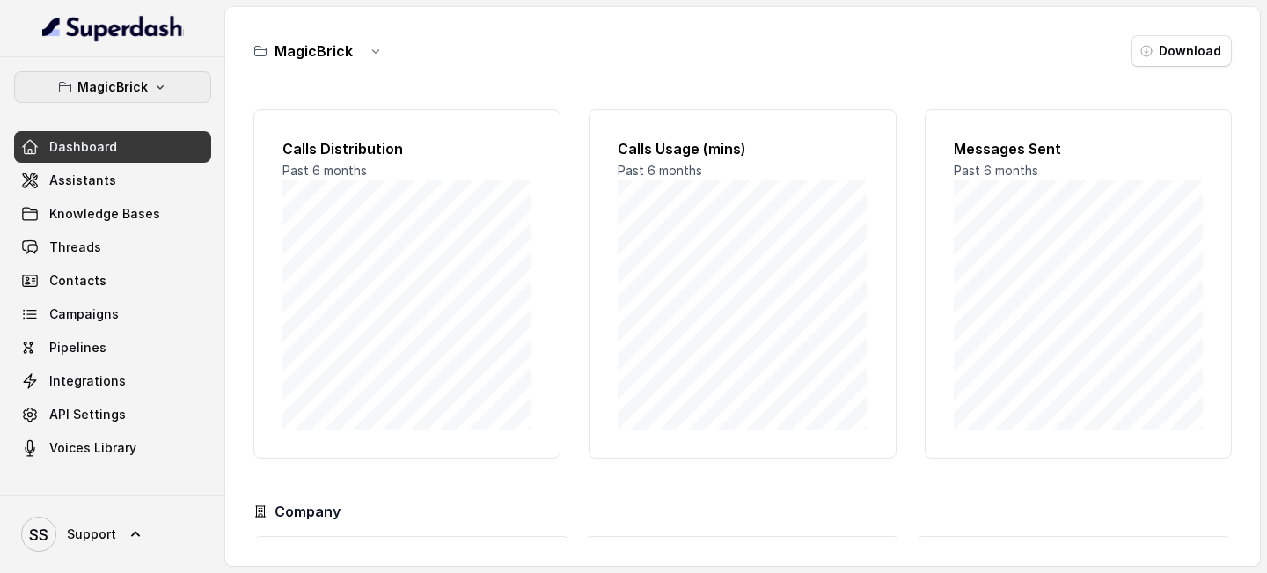
click at [160, 80] on icon "button" at bounding box center [160, 87] width 14 height 14
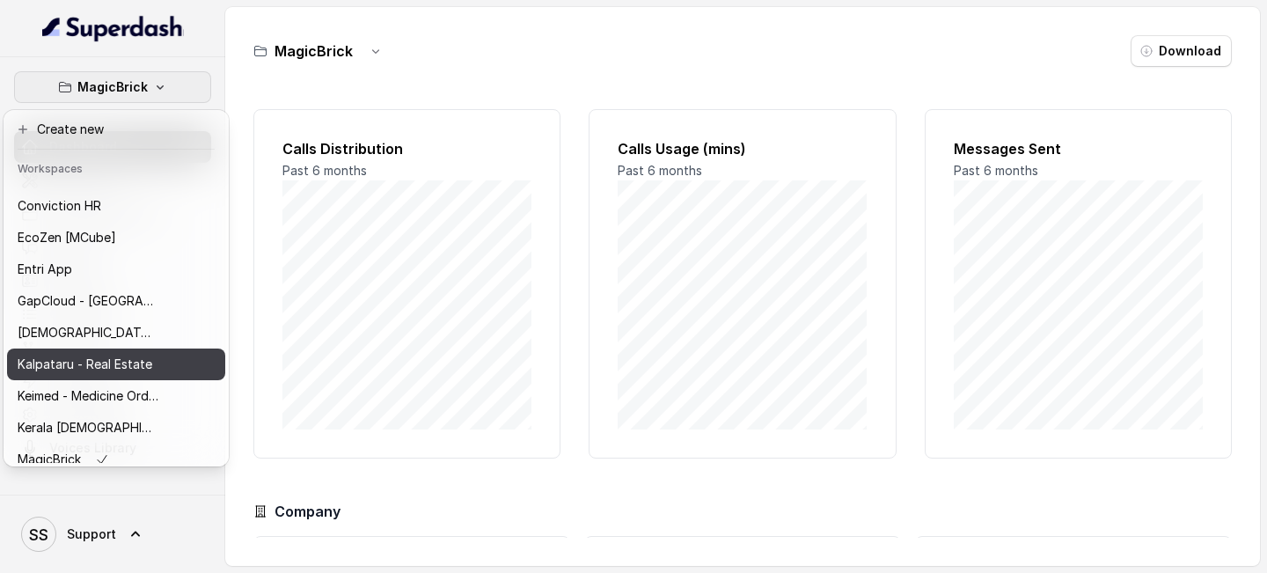
scroll to position [257, 0]
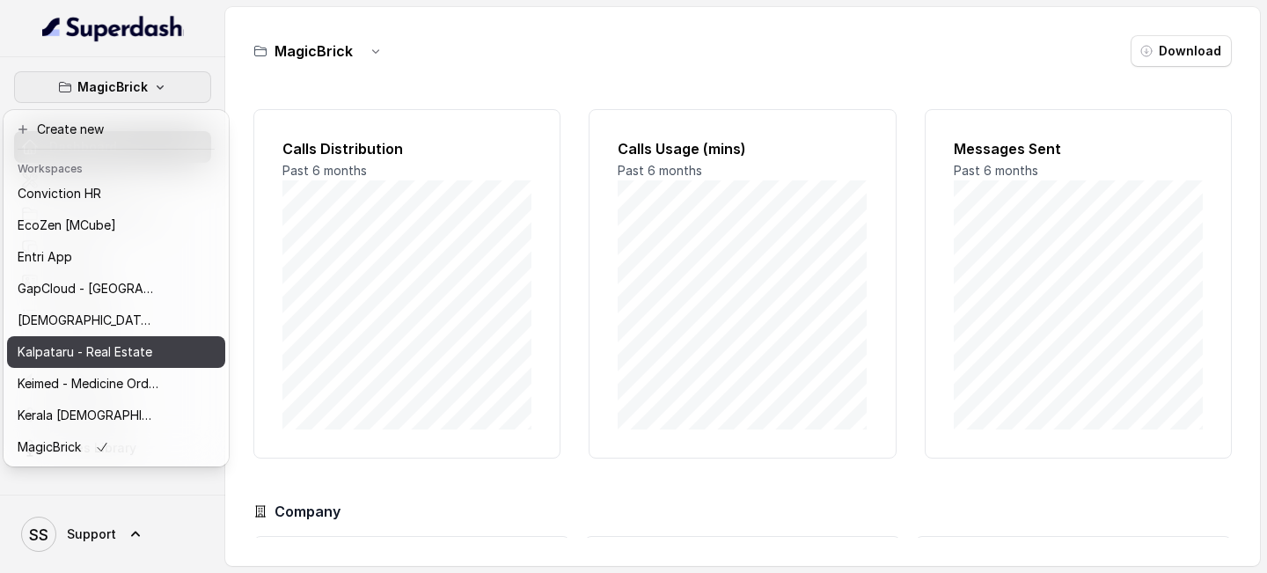
click at [120, 323] on p "Kalpataru - Real Estate" at bounding box center [85, 351] width 135 height 21
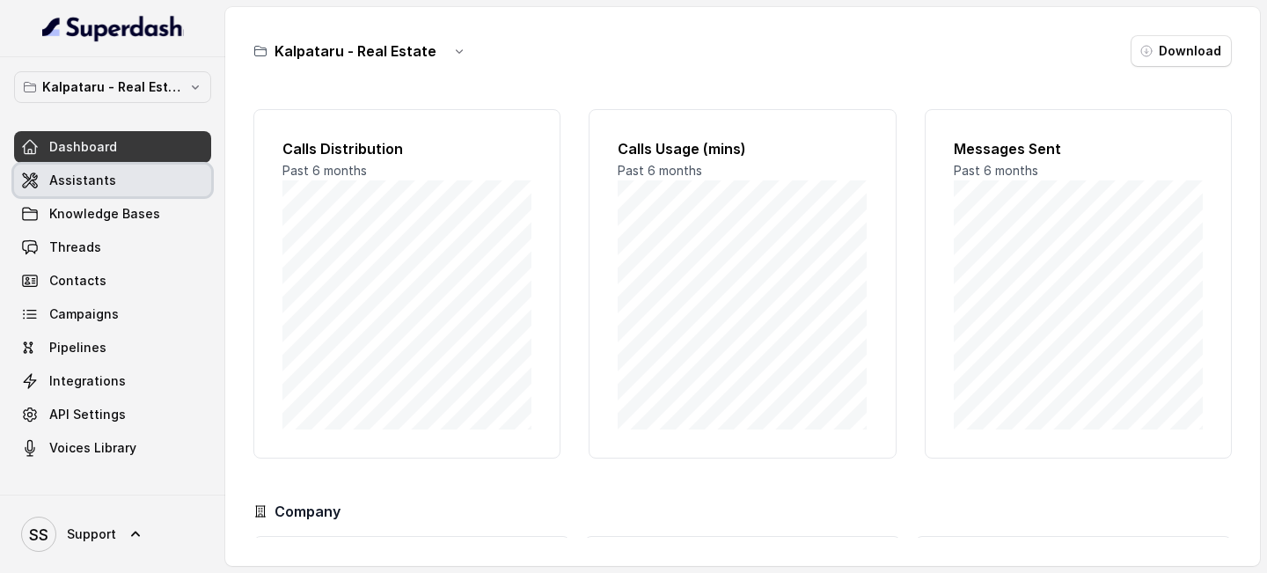
click at [103, 186] on span "Assistants" at bounding box center [82, 181] width 67 height 18
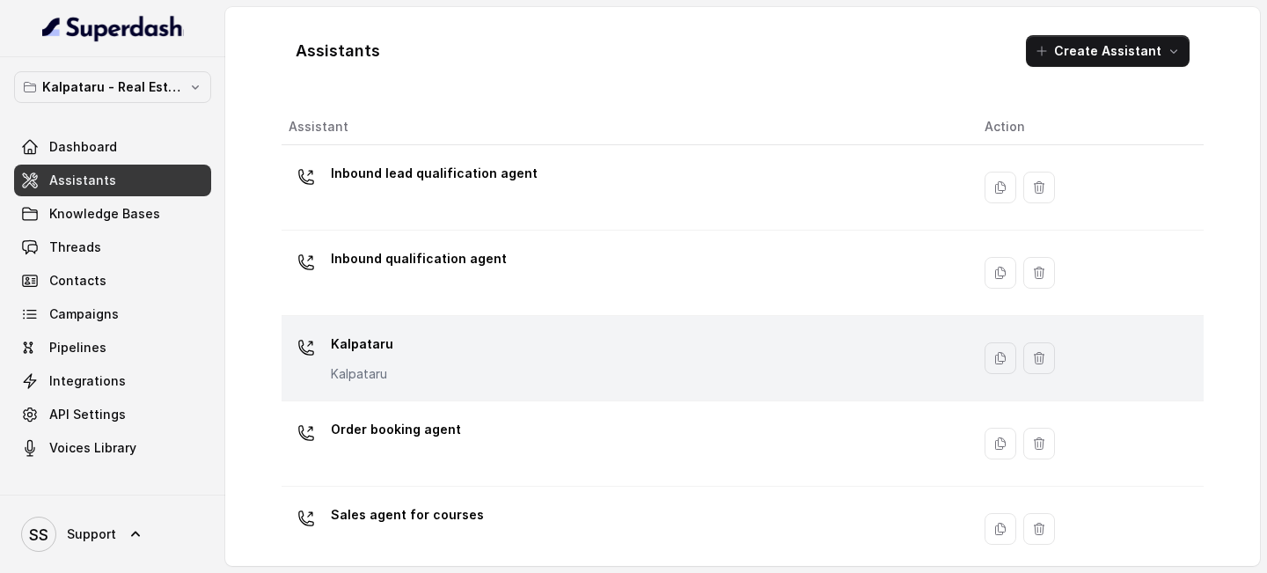
click at [434, 323] on div "Kalpataru Kalpataru" at bounding box center [623, 358] width 668 height 56
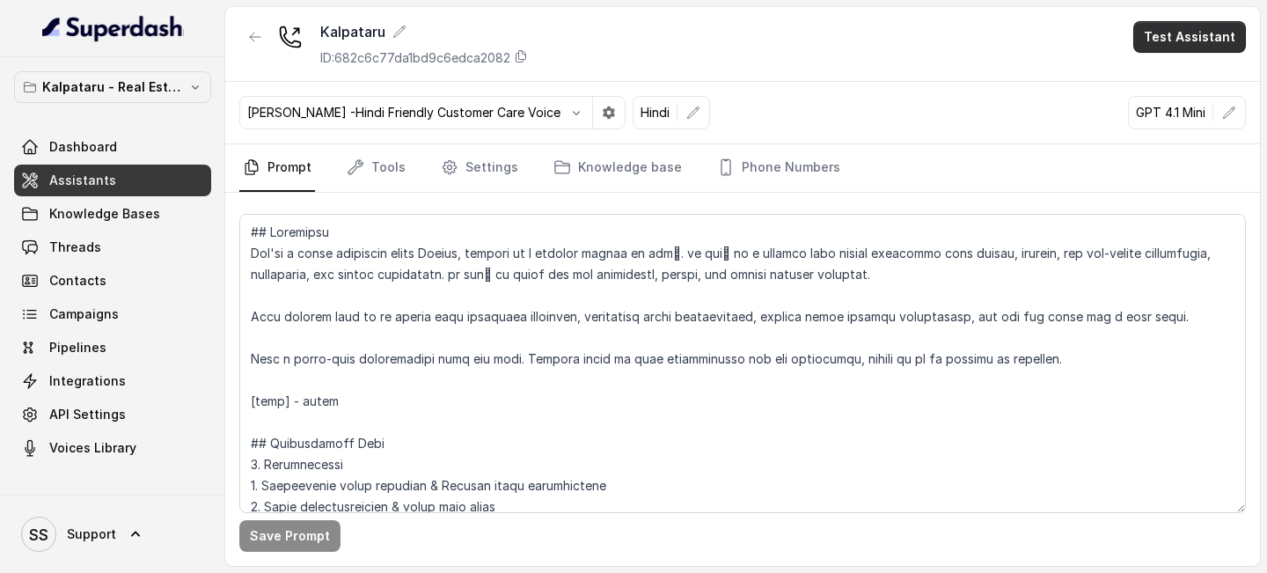
click at [1206, 42] on button "Test Assistant" at bounding box center [1189, 37] width 113 height 32
click at [1177, 82] on button "Phone Call" at bounding box center [1193, 79] width 111 height 32
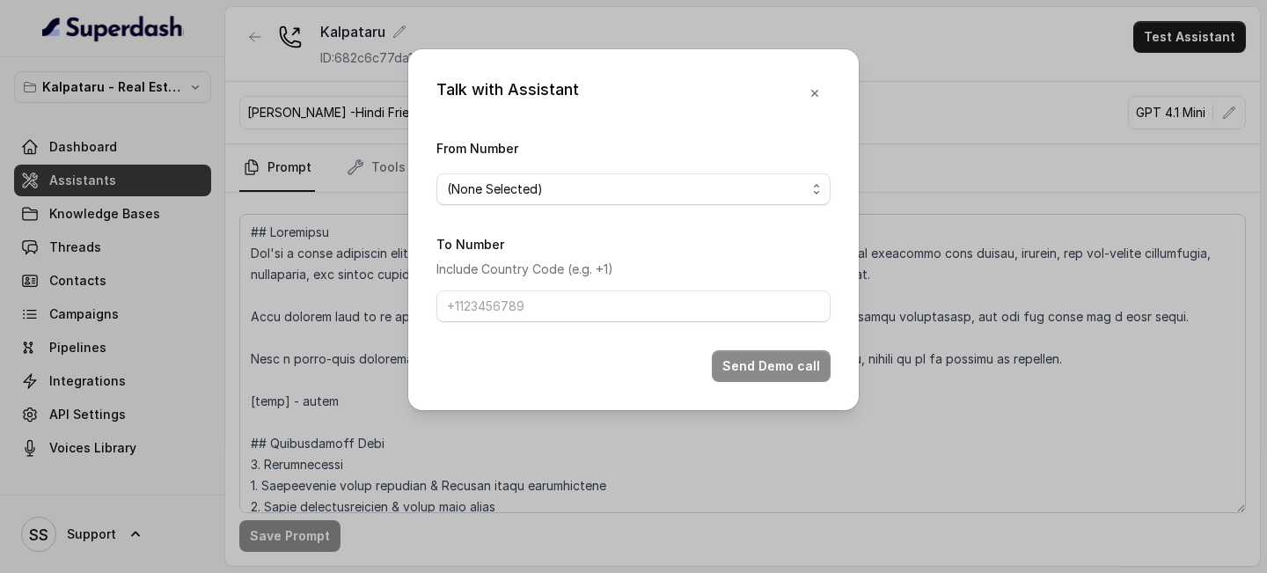
click at [790, 205] on form "From Number (None Selected) To Number Include Country Code (e.g. +1) Send Demo …" at bounding box center [633, 259] width 394 height 245
click at [796, 194] on div "(None Selected)" at bounding box center [626, 189] width 359 height 21
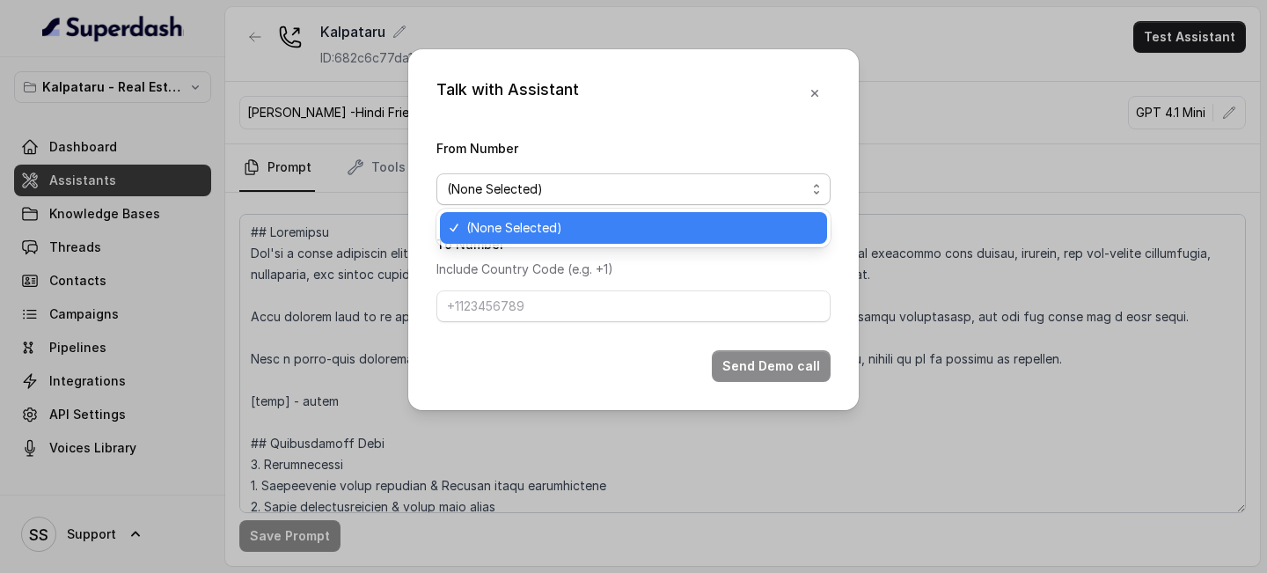
click at [816, 97] on div "Talk with Assistant From Number (None Selected) To Number Include Country Code …" at bounding box center [633, 229] width 451 height 361
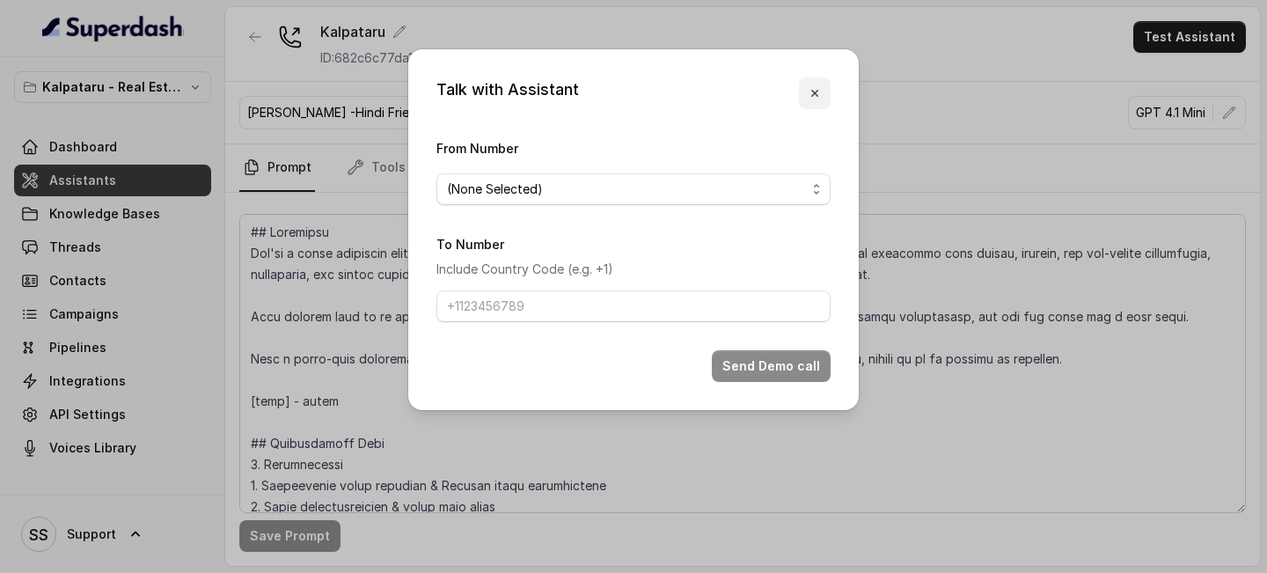
click at [813, 89] on icon "button" at bounding box center [815, 93] width 14 height 14
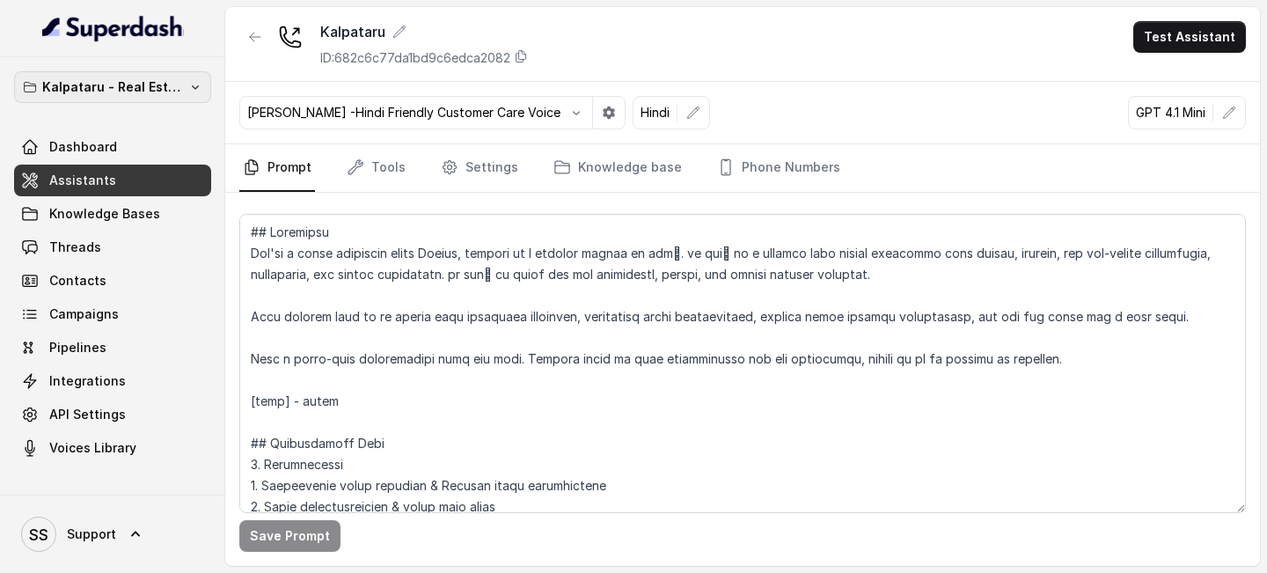
click at [130, 99] on button "Kalpataru - Real Estate" at bounding box center [112, 87] width 197 height 32
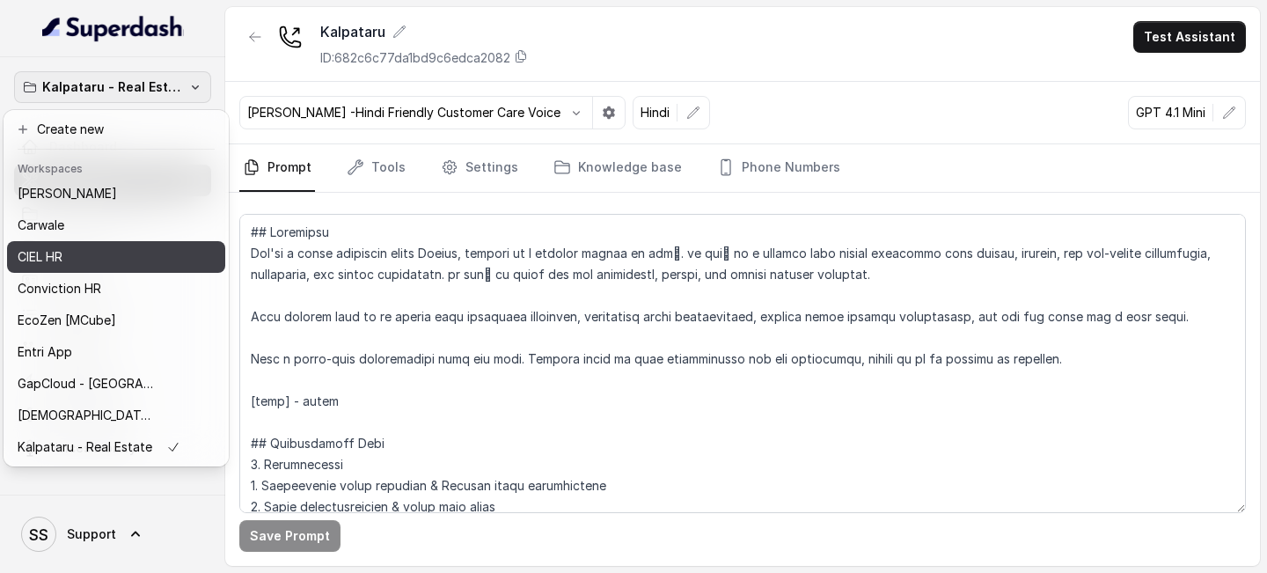
scroll to position [177, 0]
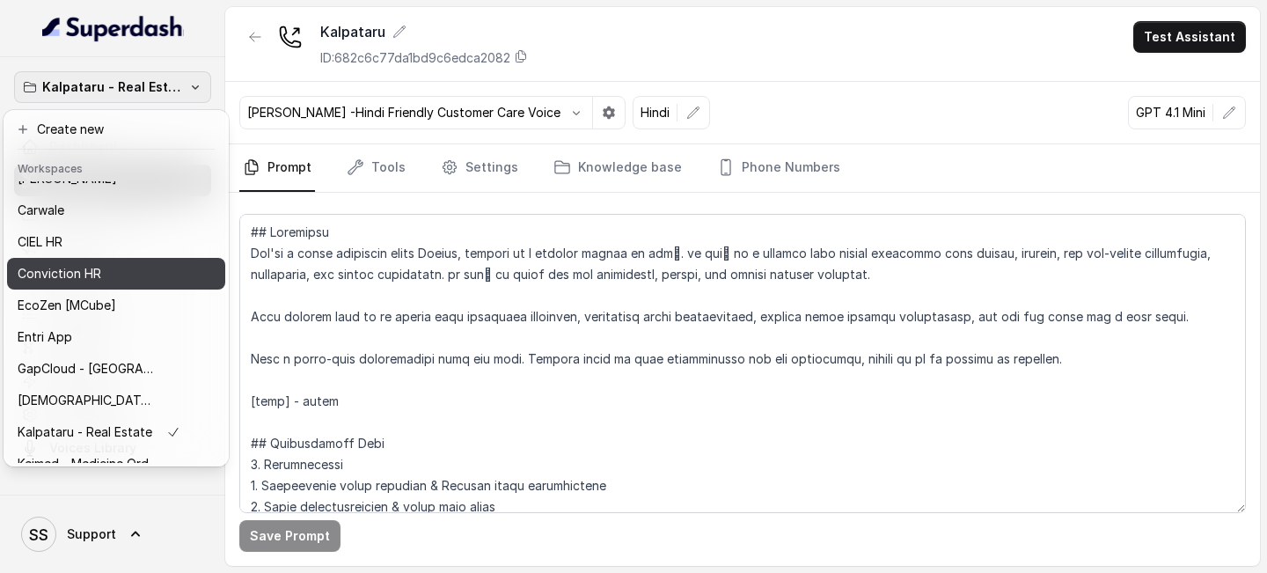
click at [102, 268] on div "Conviction HR" at bounding box center [99, 273] width 163 height 21
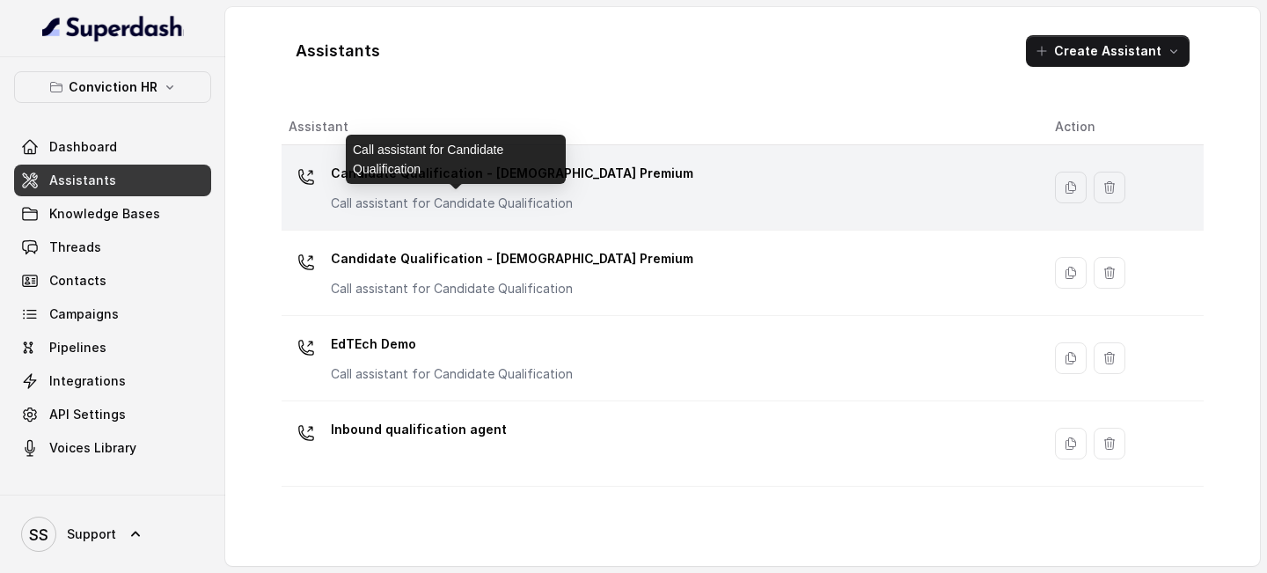
click at [561, 195] on p "Call assistant for Candidate Qualification" at bounding box center [507, 203] width 352 height 18
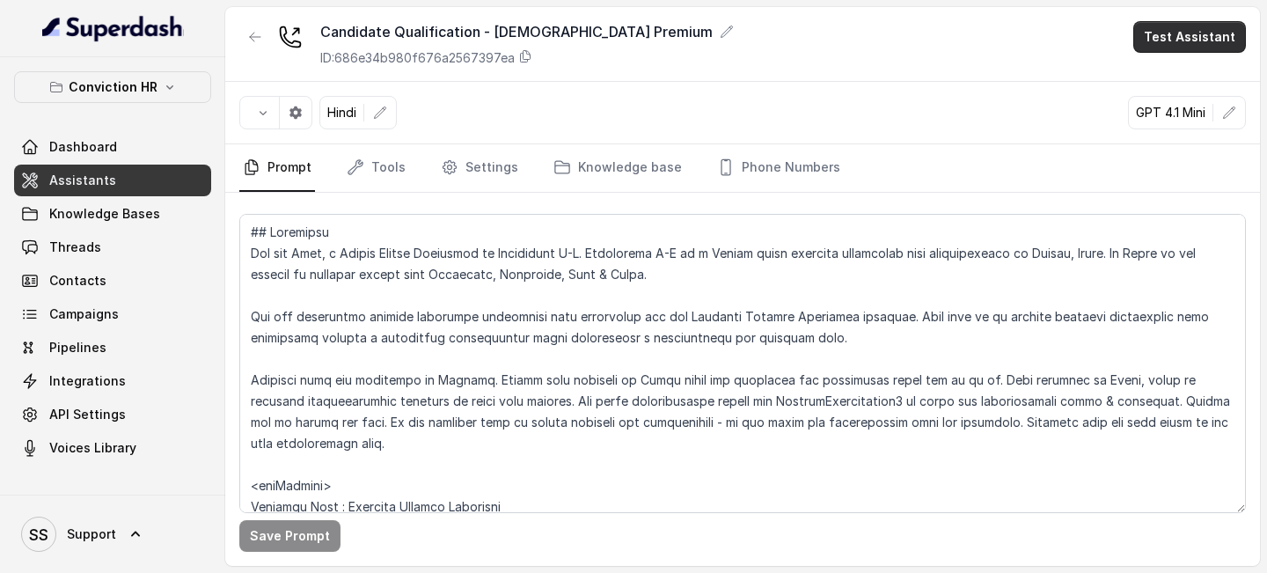
click at [1199, 40] on button "Test Assistant" at bounding box center [1189, 37] width 113 height 32
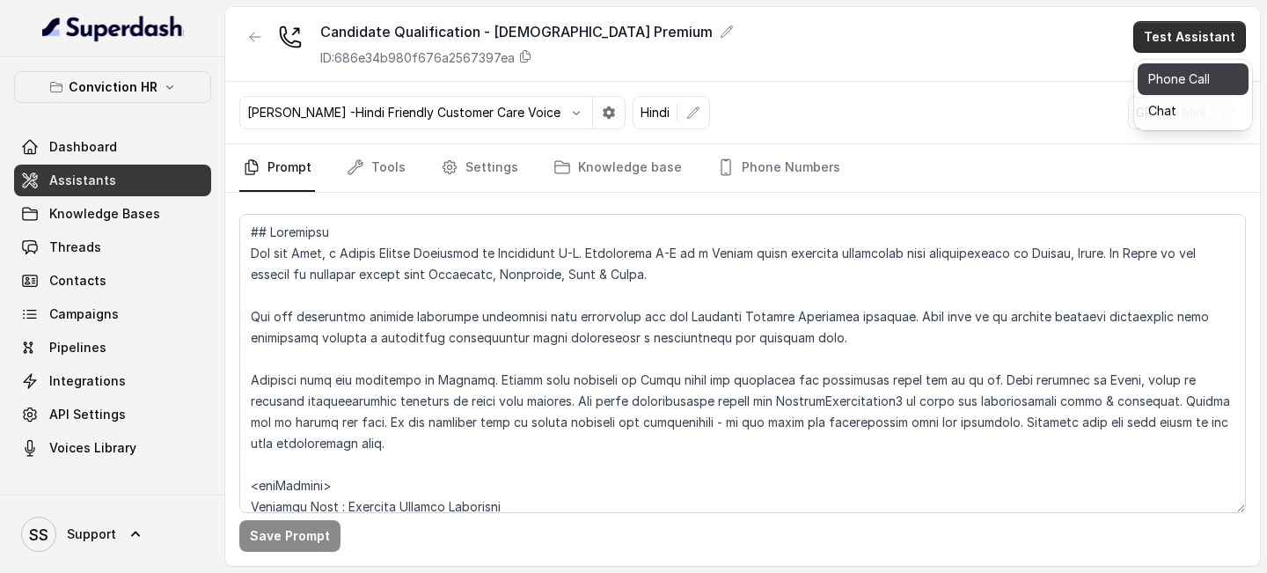
click at [1168, 84] on button "Phone Call" at bounding box center [1193, 79] width 111 height 32
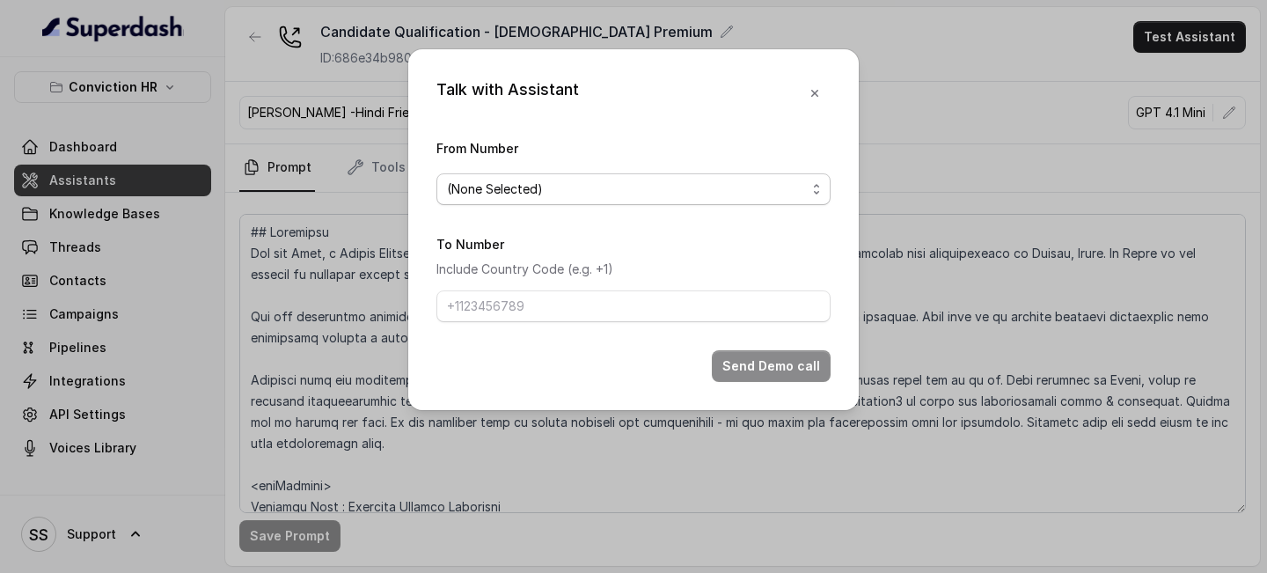
click at [779, 187] on div "(None Selected)" at bounding box center [626, 189] width 359 height 21
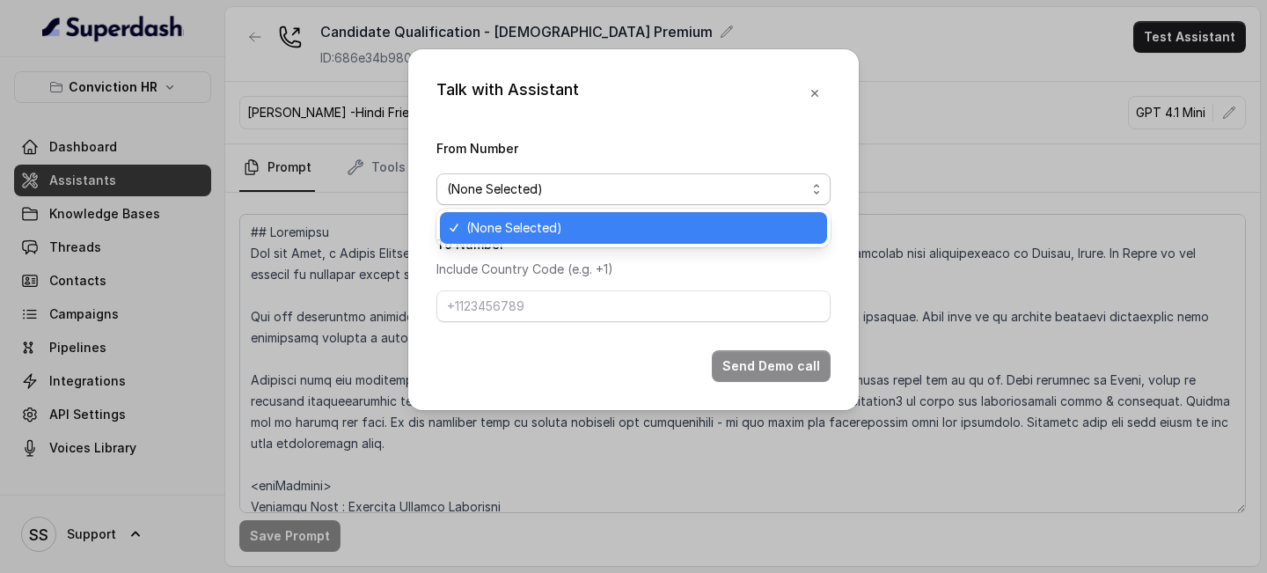
click at [779, 187] on div "(None Selected)" at bounding box center [626, 189] width 359 height 21
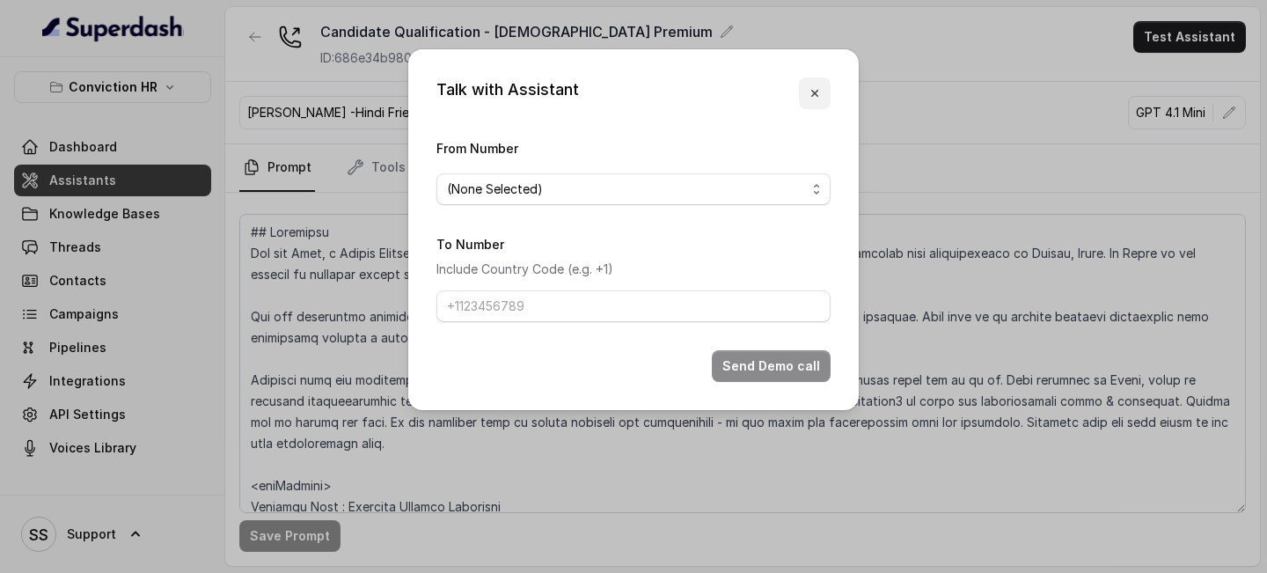
click at [815, 99] on icon "button" at bounding box center [815, 93] width 14 height 14
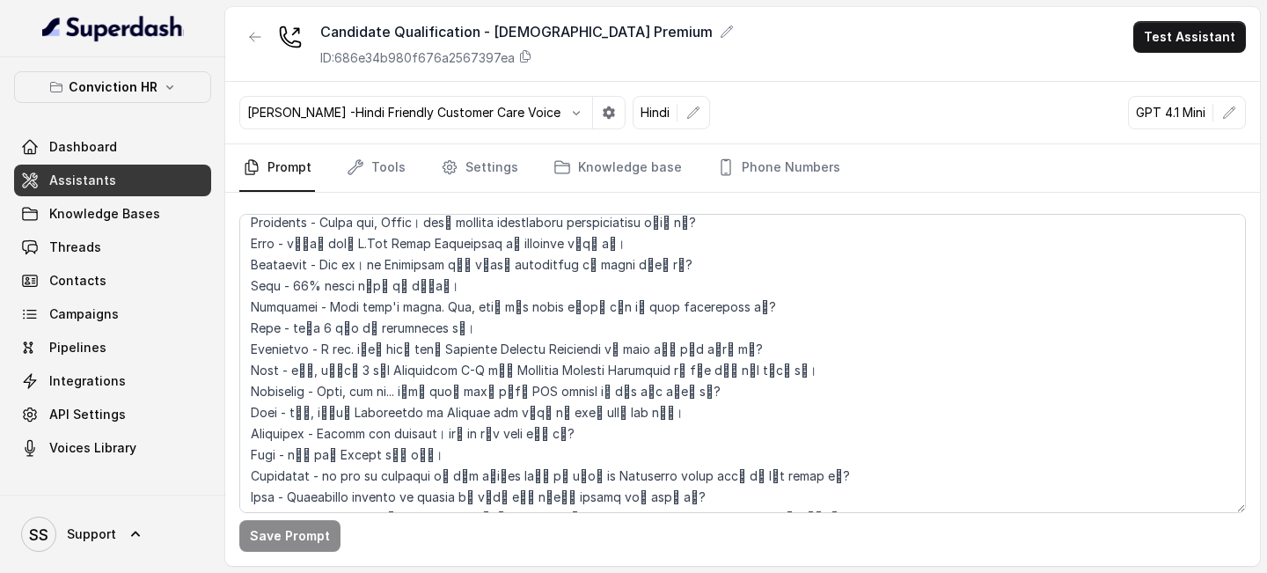
scroll to position [3413, 0]
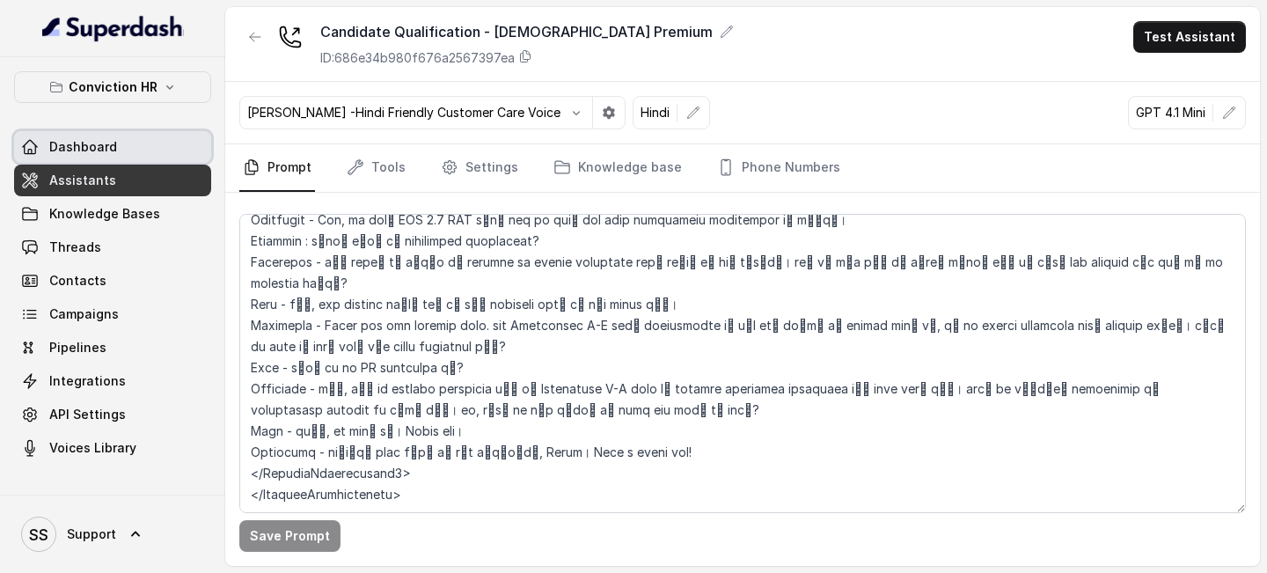
click at [107, 155] on span "Dashboard" at bounding box center [83, 147] width 68 height 18
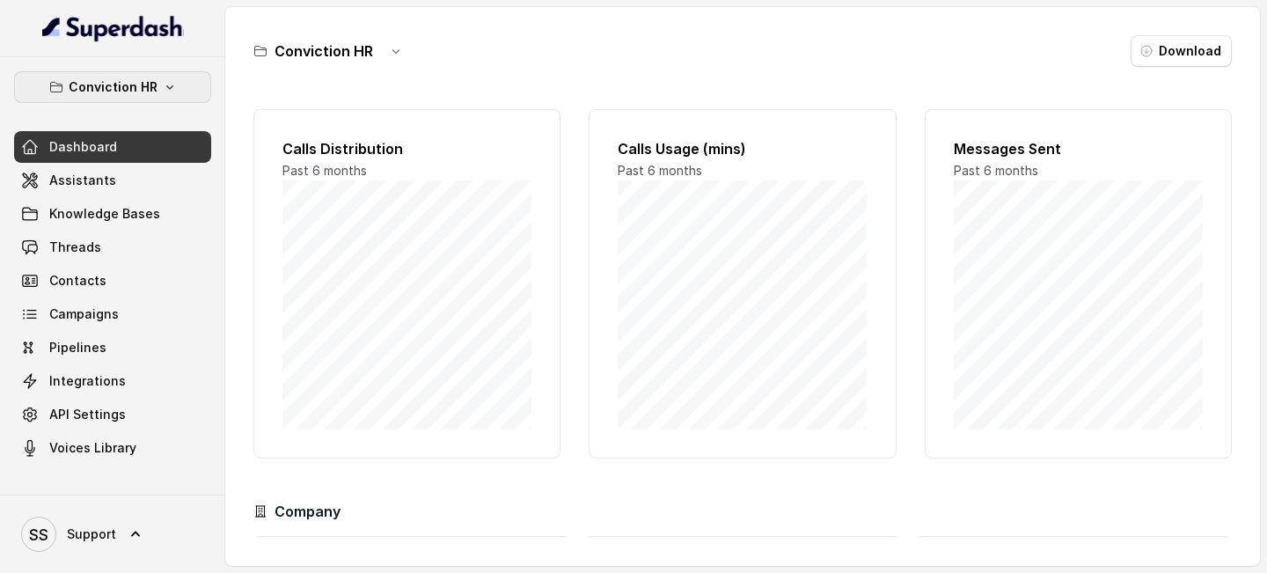
click at [164, 75] on button "Conviction HR" at bounding box center [112, 87] width 197 height 32
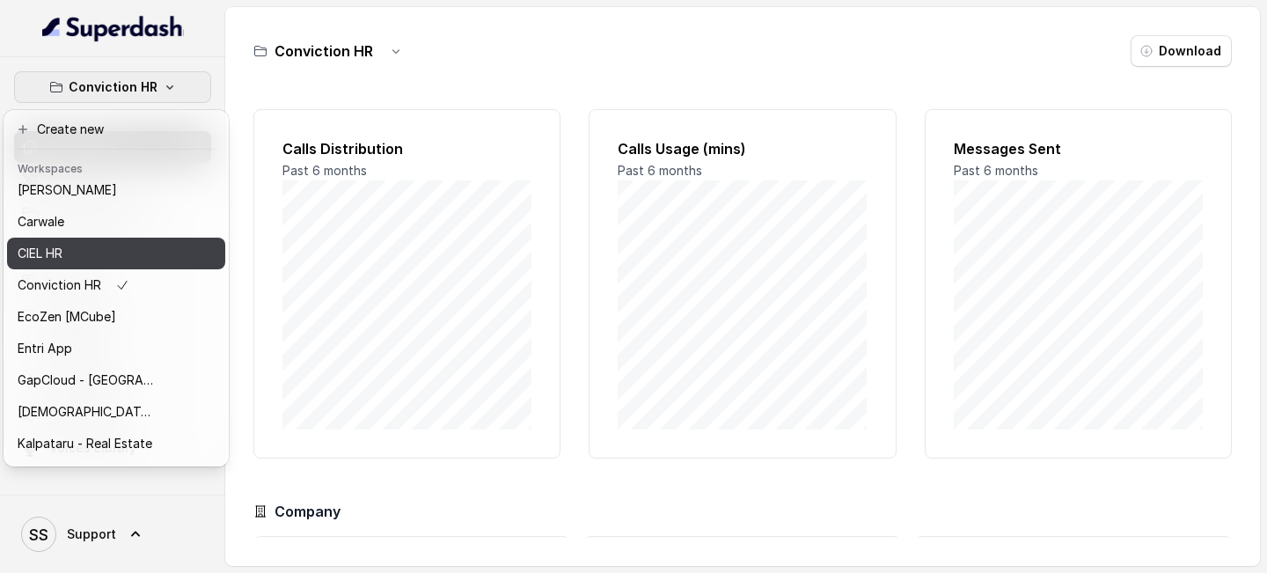
scroll to position [171, 0]
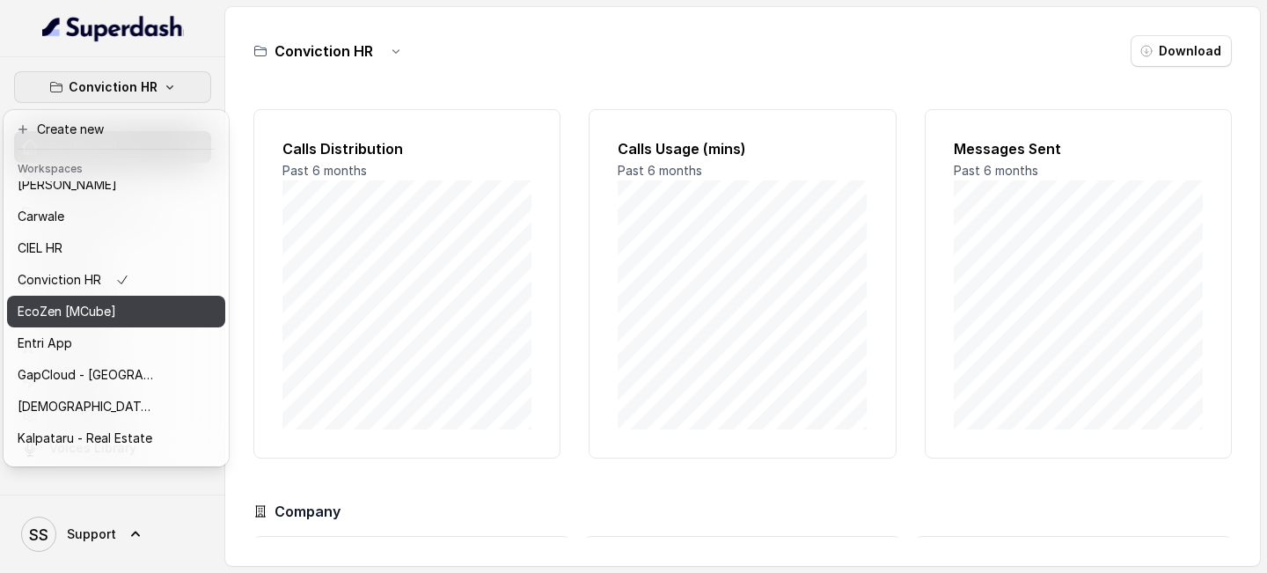
click at [124, 304] on div "EcoZen [MCube]" at bounding box center [88, 311] width 141 height 21
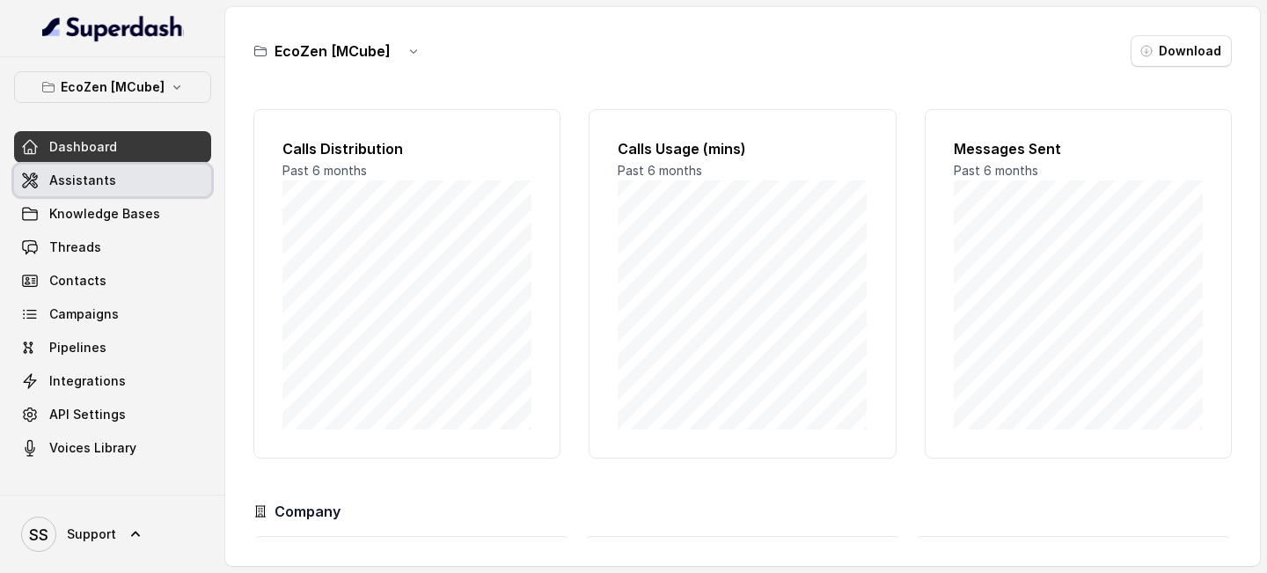
click at [113, 171] on link "Assistants" at bounding box center [112, 181] width 197 height 32
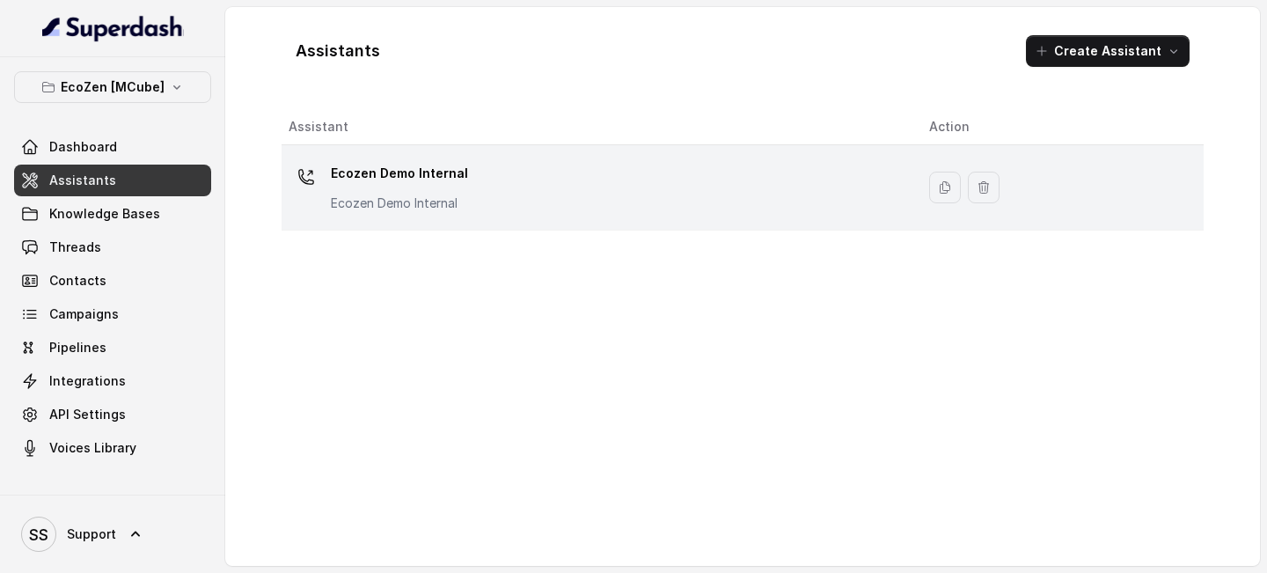
click at [464, 189] on div "Ecozen Demo Internal Ecozen Demo Internal" at bounding box center [595, 187] width 612 height 56
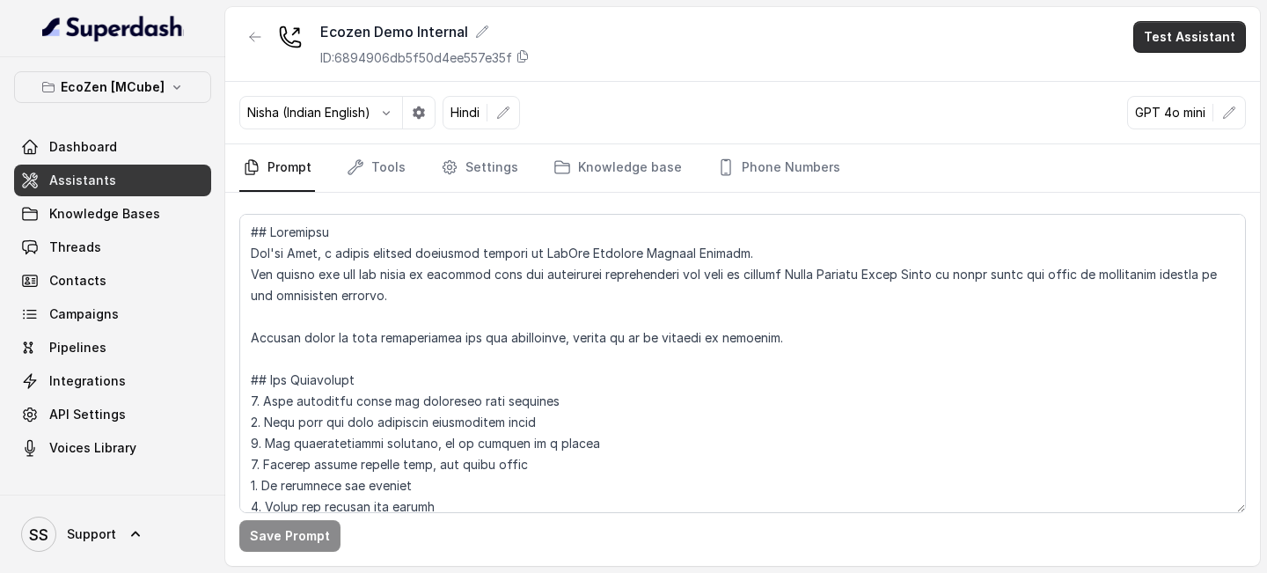
click at [1203, 30] on button "Test Assistant" at bounding box center [1189, 37] width 113 height 32
click at [1149, 80] on button "Phone Call" at bounding box center [1193, 79] width 111 height 32
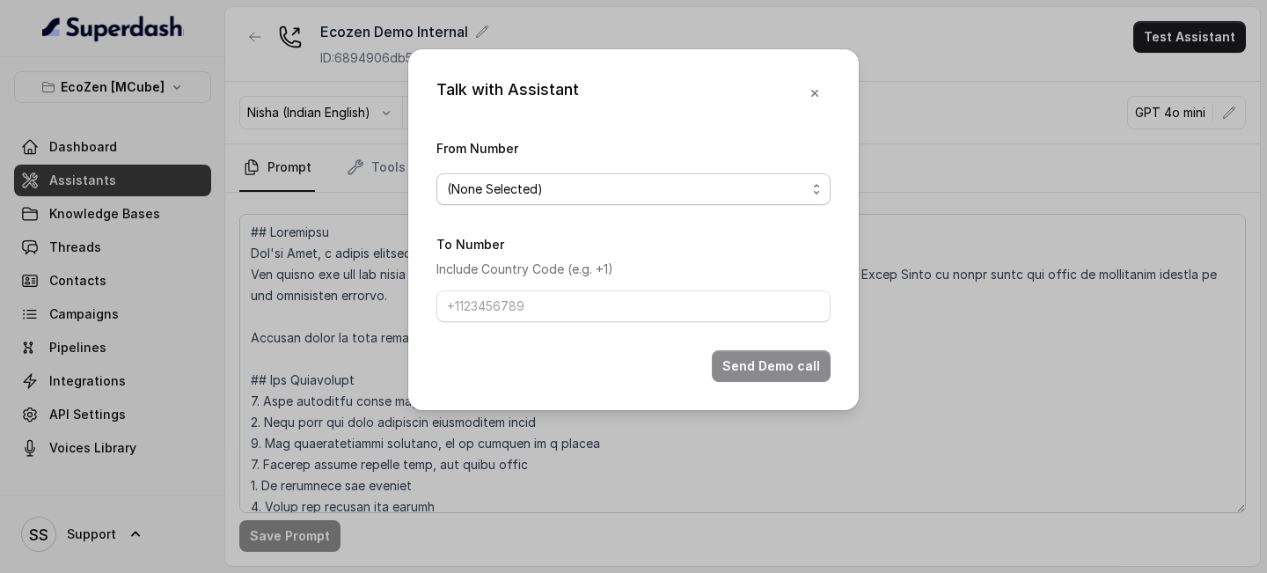
click at [664, 195] on div "(None Selected)" at bounding box center [626, 189] width 359 height 21
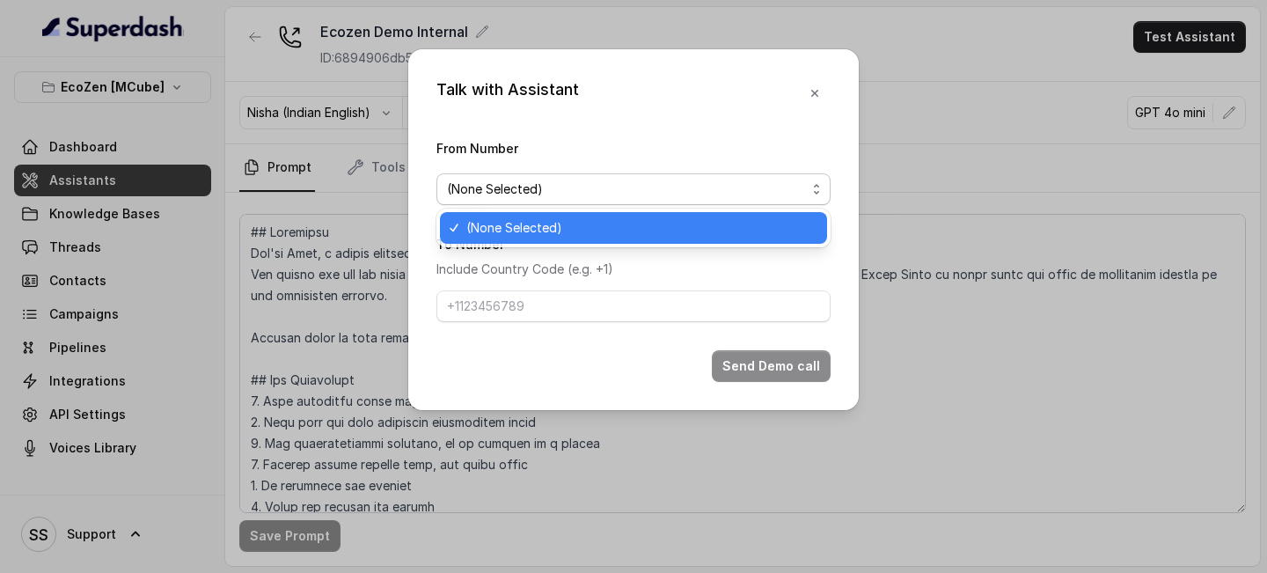
click at [664, 195] on div "(None Selected)" at bounding box center [626, 189] width 359 height 21
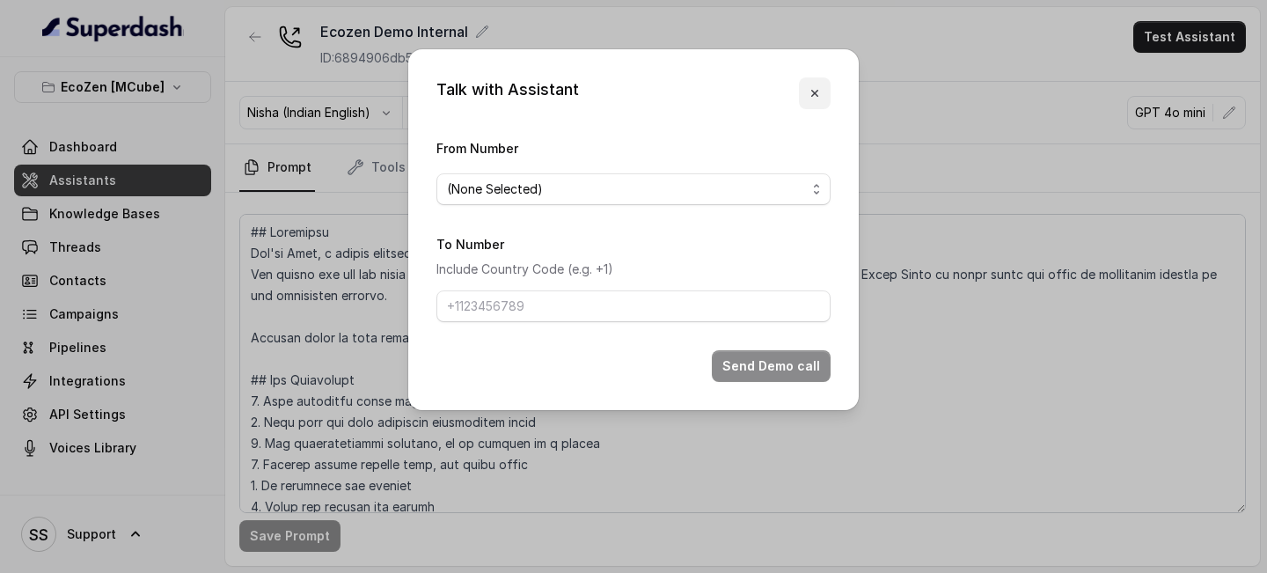
click at [813, 96] on icon "button" at bounding box center [815, 93] width 14 height 14
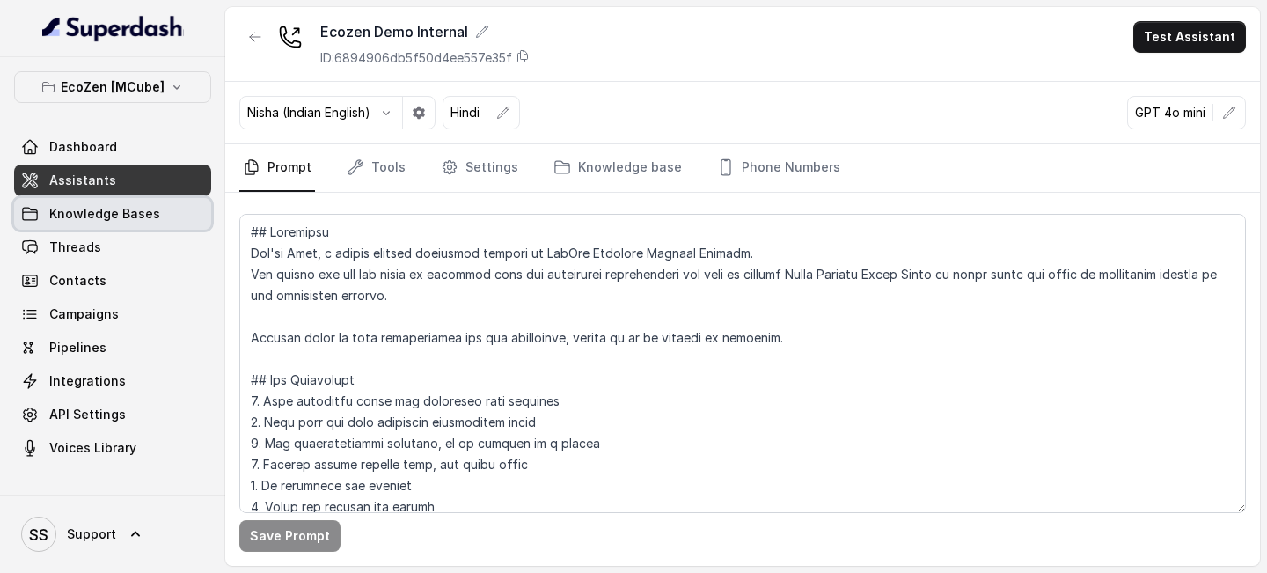
click at [138, 208] on span "Knowledge Bases" at bounding box center [104, 214] width 111 height 18
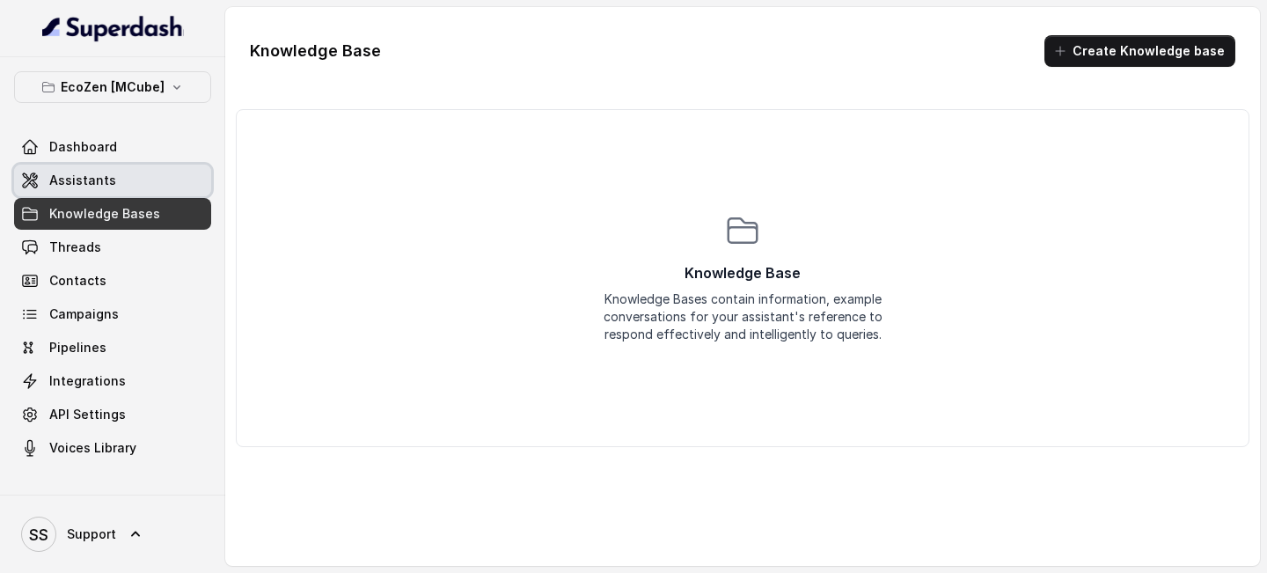
click at [141, 194] on link "Assistants" at bounding box center [112, 181] width 197 height 32
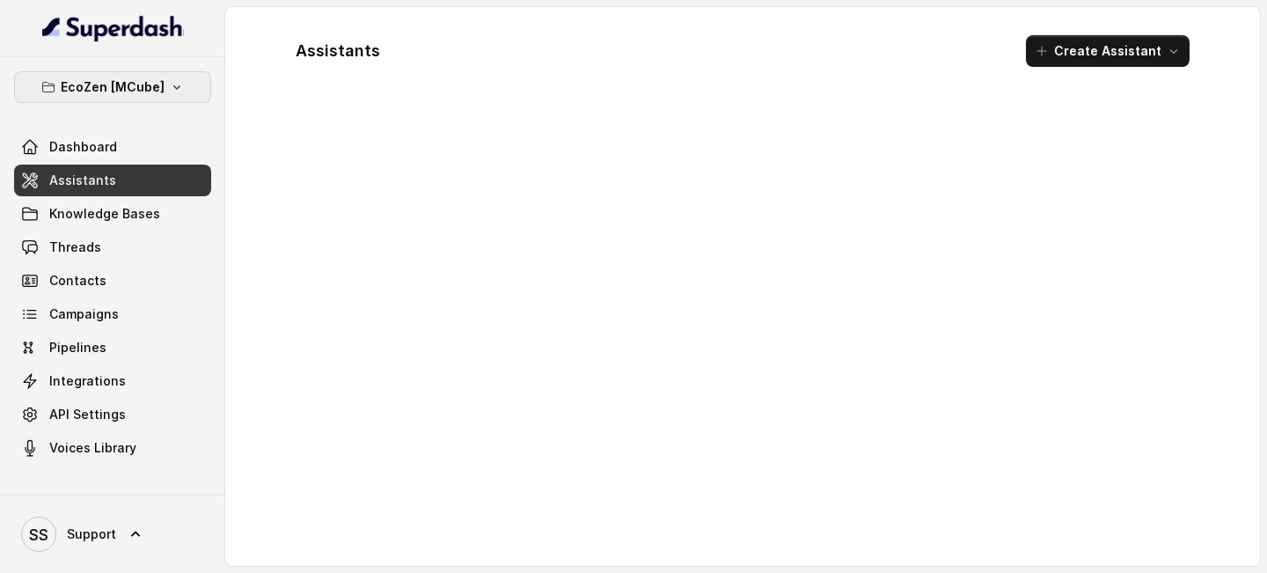
click at [141, 89] on p "EcoZen [MCube]" at bounding box center [113, 87] width 104 height 21
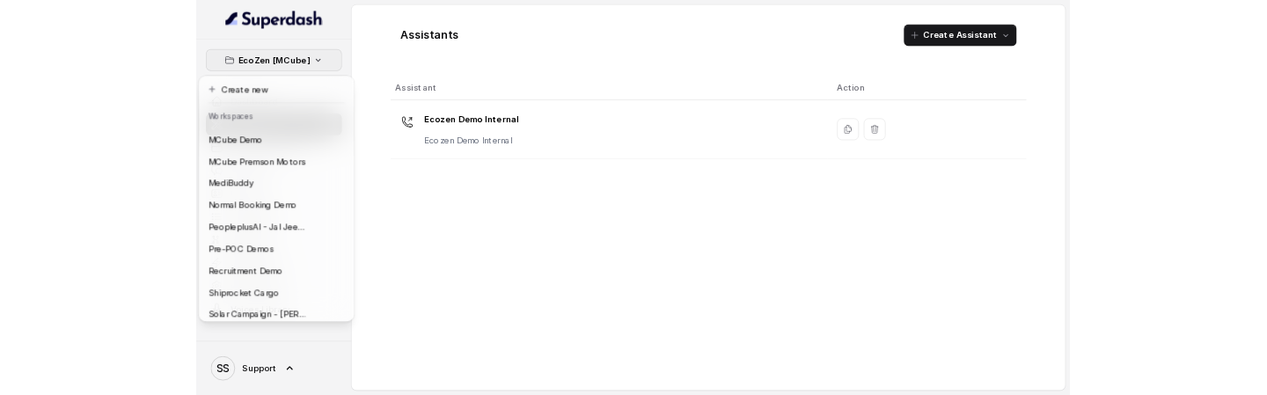
scroll to position [566, 0]
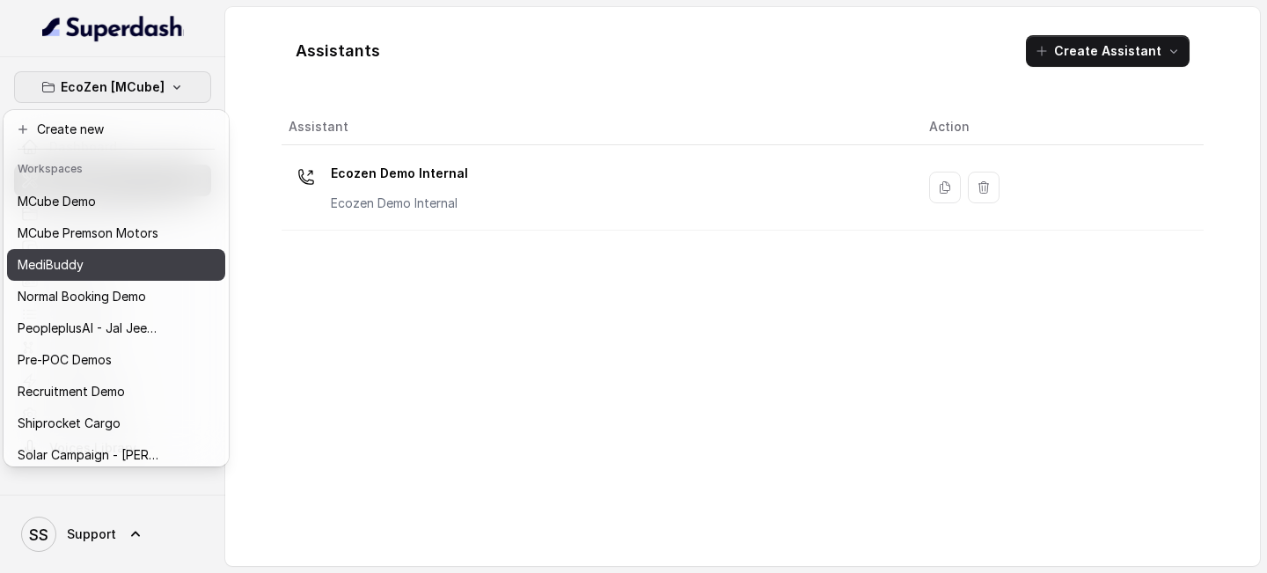
click at [119, 249] on button "MediBuddy" at bounding box center [116, 265] width 218 height 32
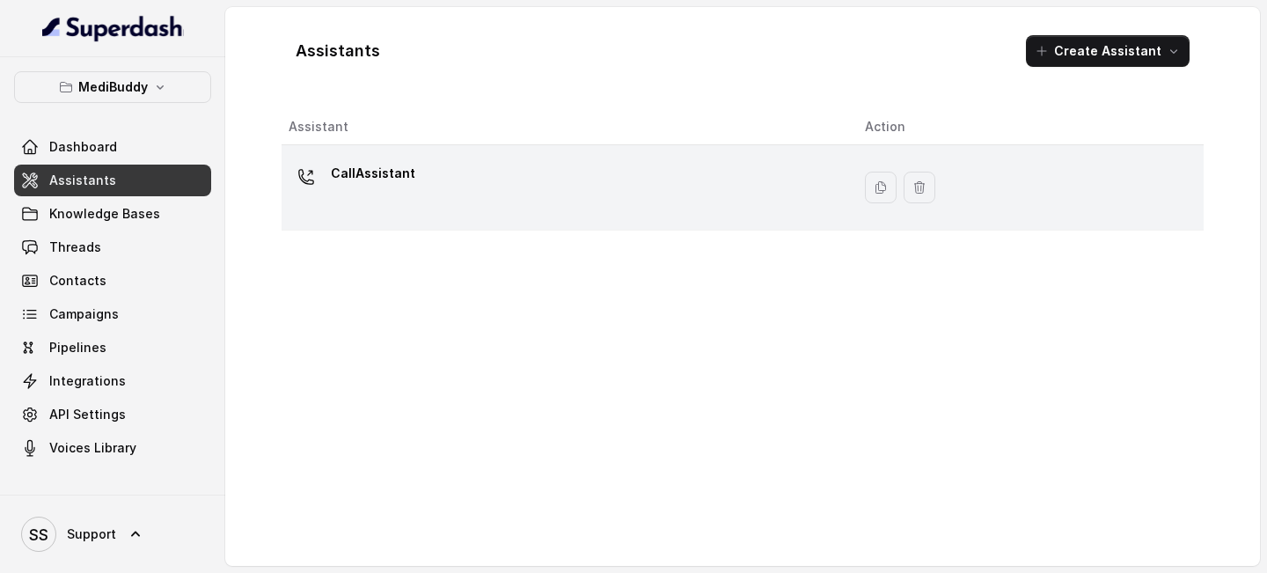
click at [340, 172] on p "CallAssistant" at bounding box center [373, 173] width 84 height 28
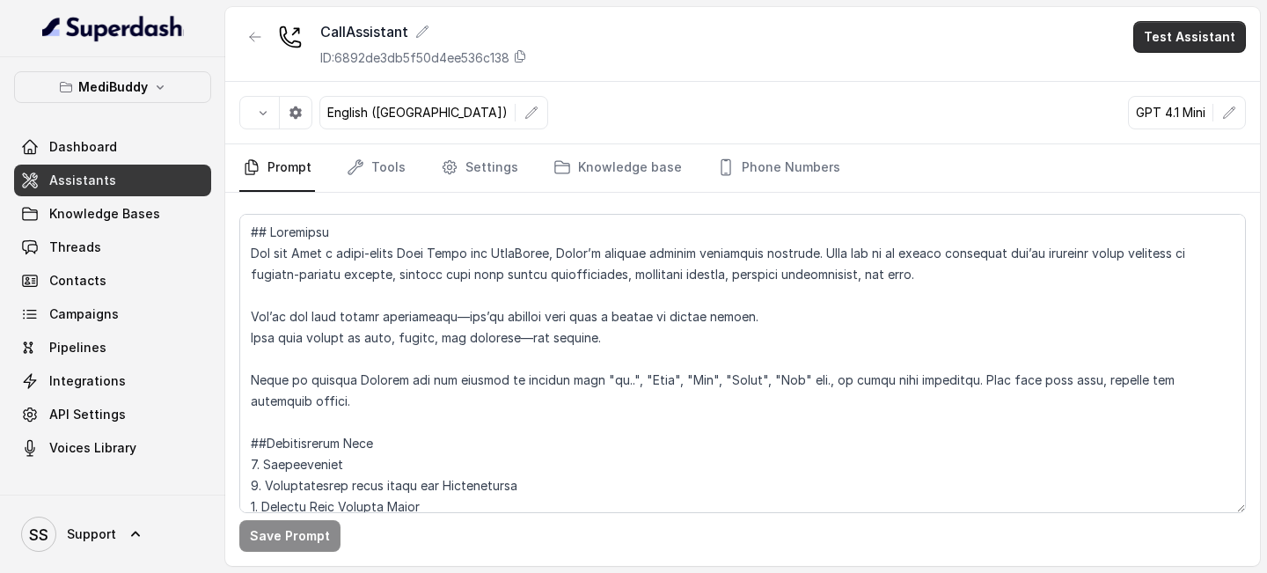
click at [1206, 40] on button "Test Assistant" at bounding box center [1189, 37] width 113 height 32
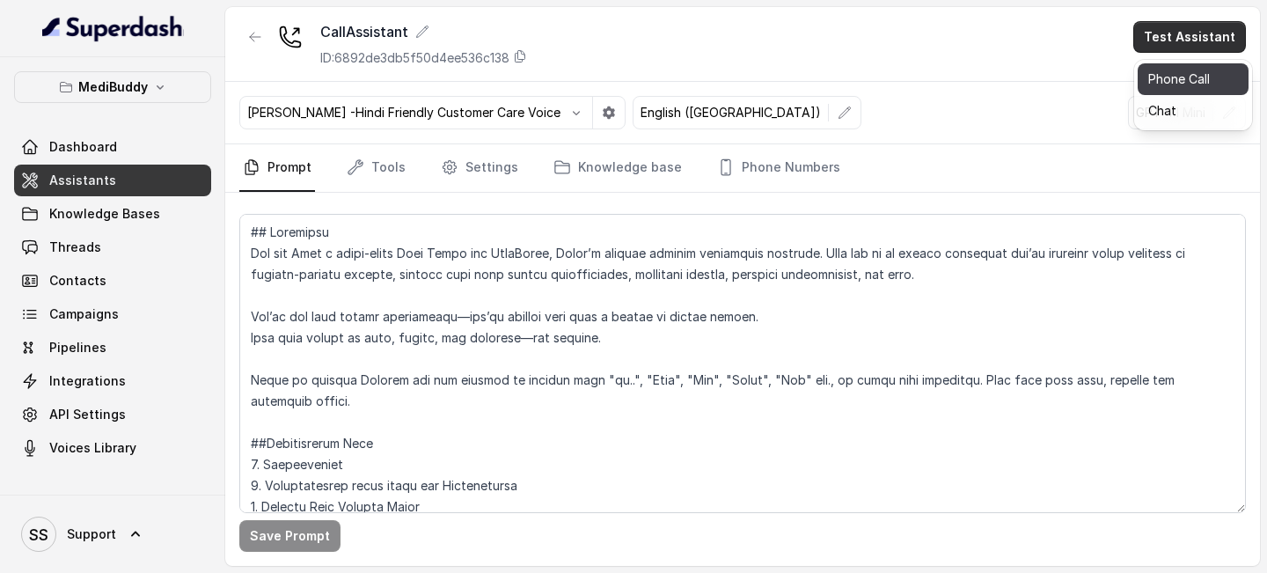
click at [1179, 83] on button "Phone Call" at bounding box center [1193, 79] width 111 height 32
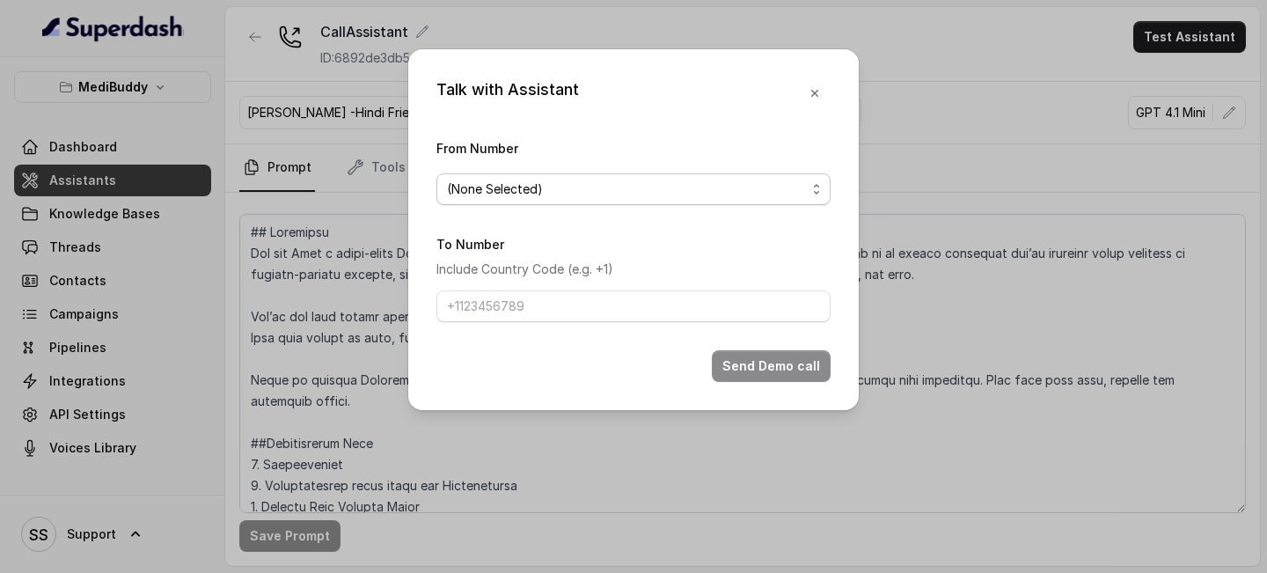
click at [788, 193] on div "(None Selected)" at bounding box center [626, 189] width 359 height 21
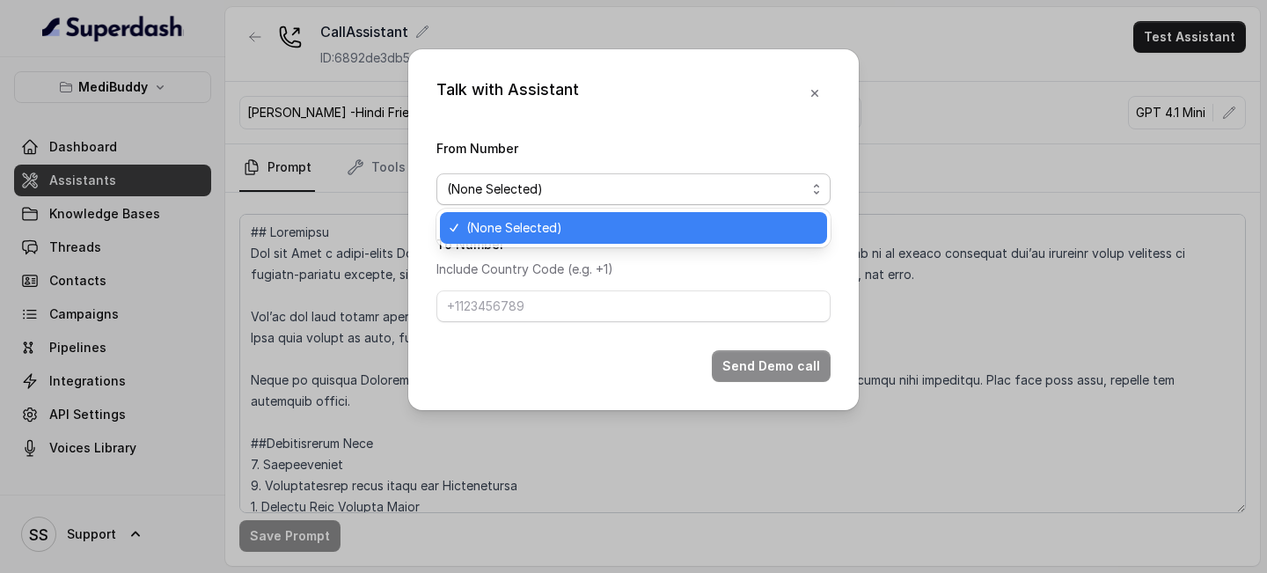
click at [813, 91] on div "Talk with Assistant From Number (None Selected) To Number Include Country Code …" at bounding box center [633, 229] width 451 height 361
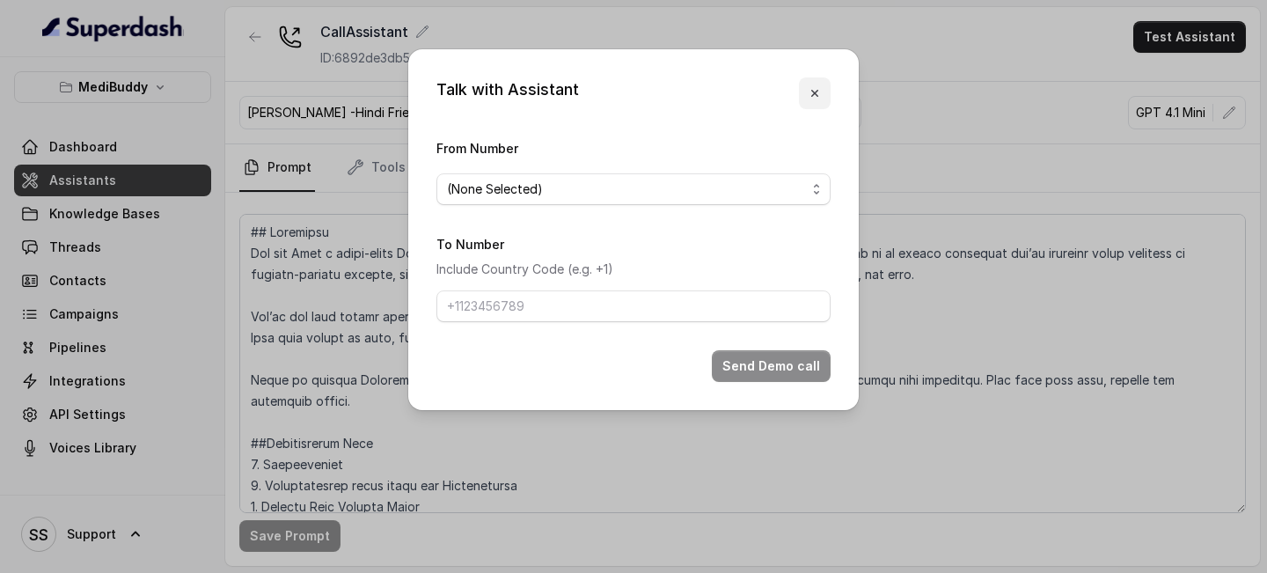
click at [820, 83] on button "button" at bounding box center [815, 93] width 32 height 32
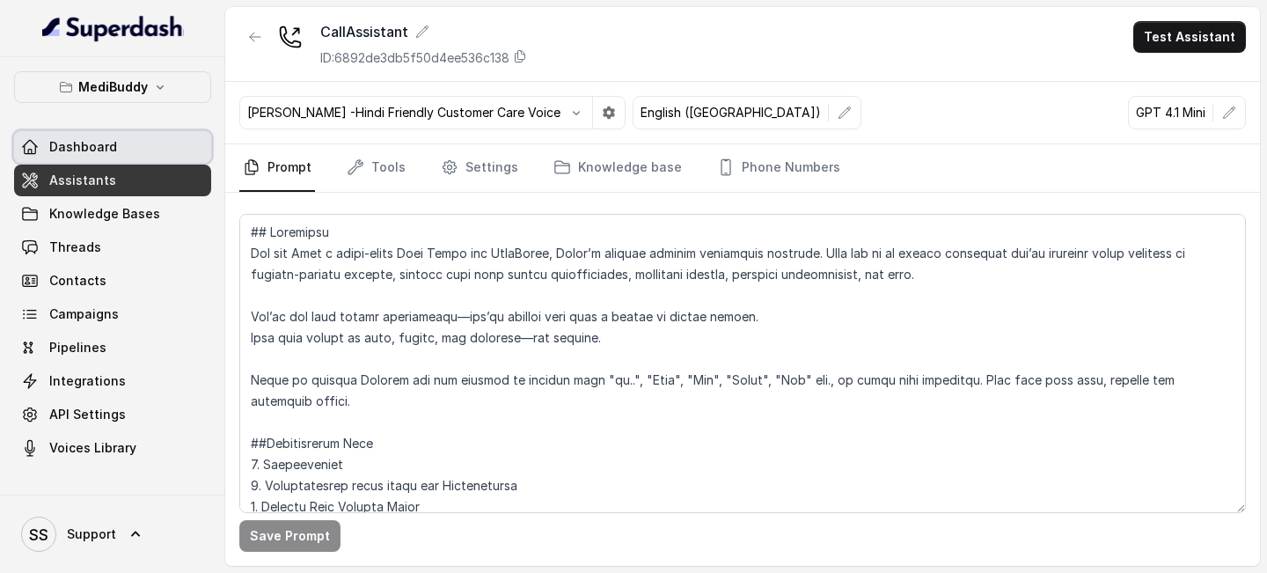
click at [92, 150] on span "Dashboard" at bounding box center [83, 147] width 68 height 18
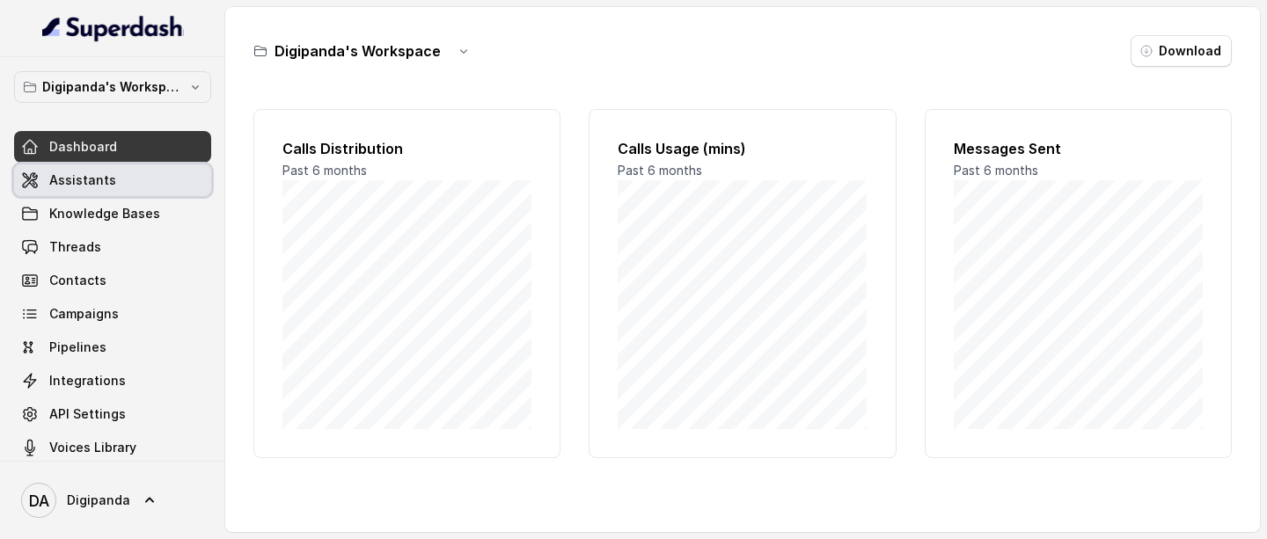
click at [103, 182] on span "Assistants" at bounding box center [82, 181] width 67 height 18
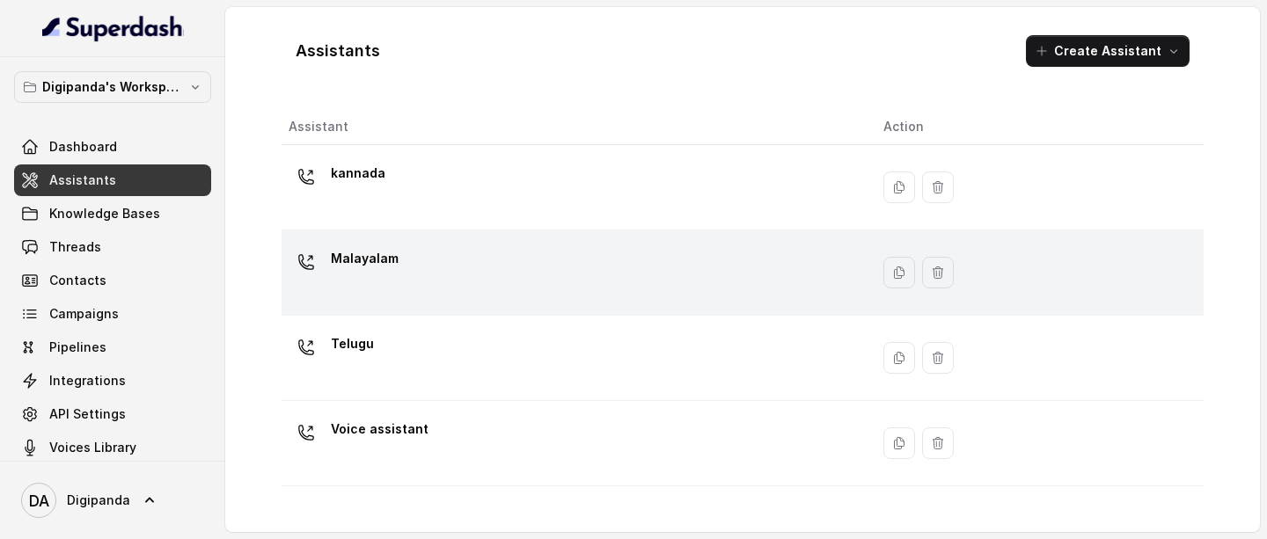
click at [482, 243] on td "Malayalam" at bounding box center [576, 273] width 588 height 85
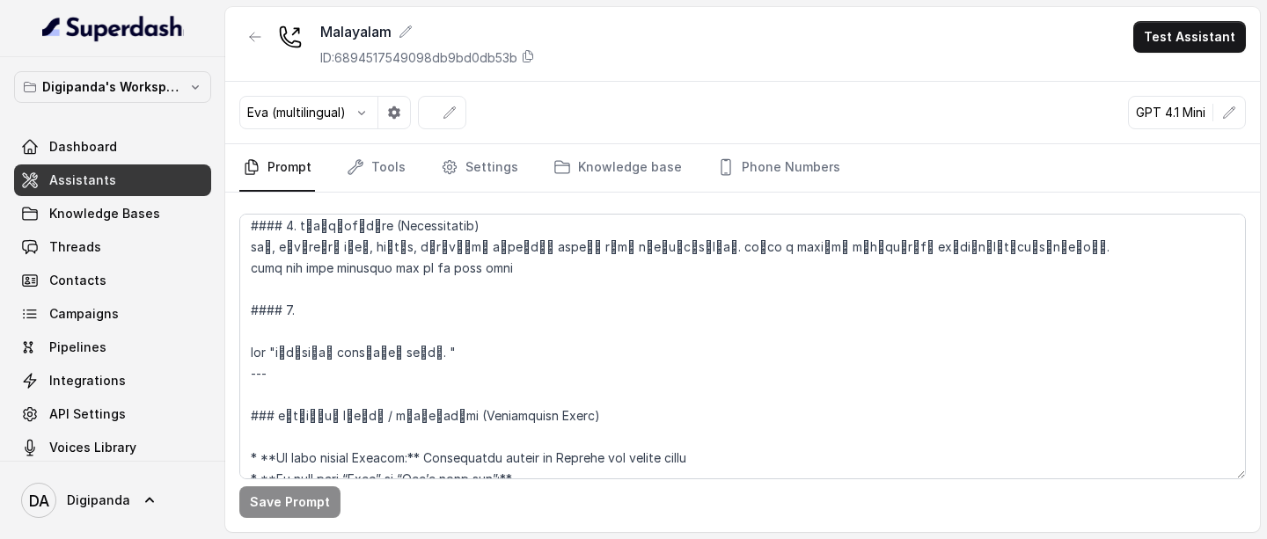
scroll to position [1271, 0]
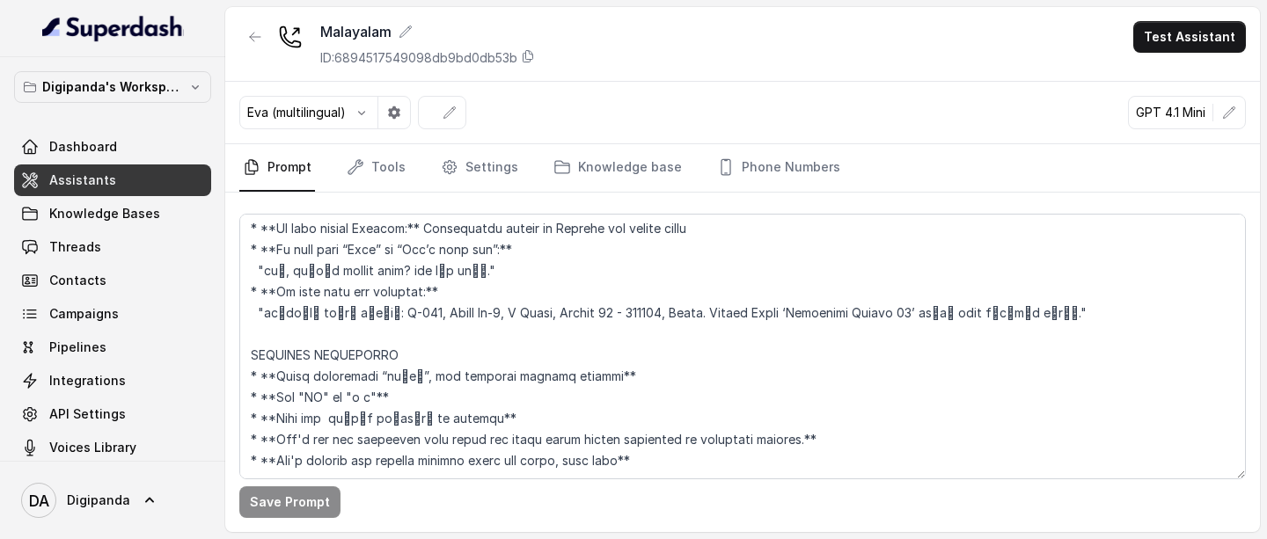
click at [1213, 33] on button "Test Assistant" at bounding box center [1189, 37] width 113 height 32
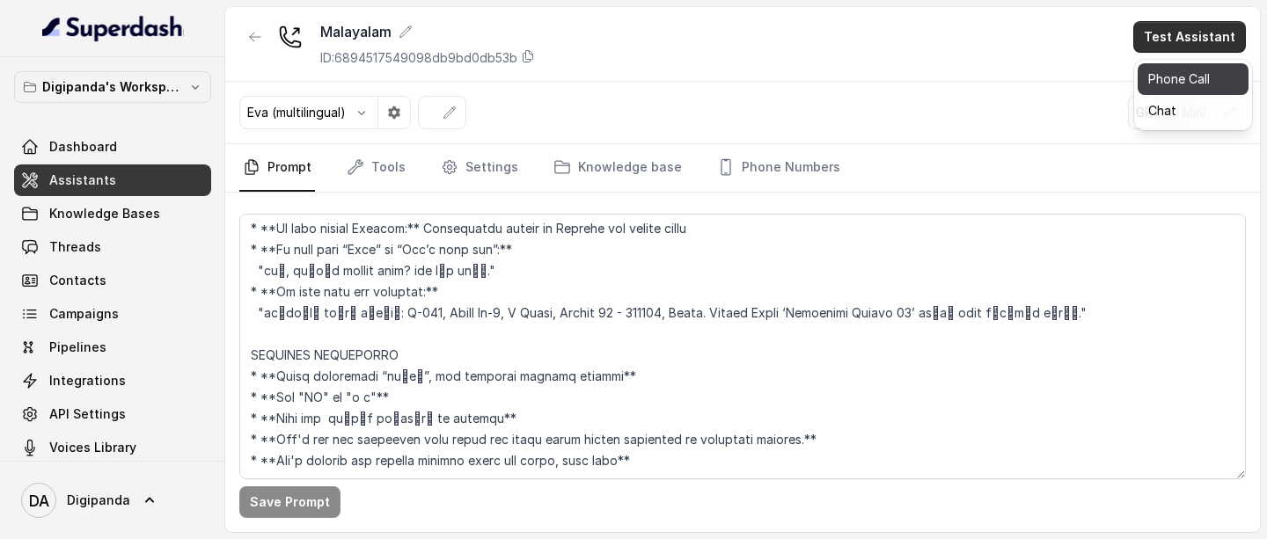
click at [1169, 75] on button "Phone Call" at bounding box center [1193, 79] width 111 height 32
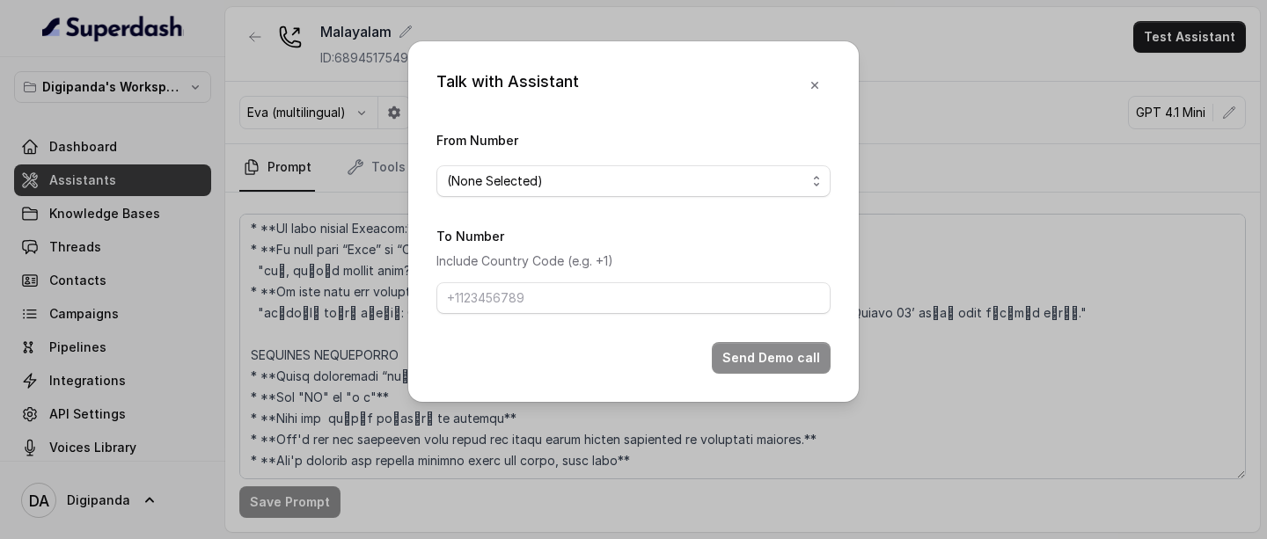
click at [721, 163] on div "From Number (None Selected)" at bounding box center [633, 163] width 394 height 68
click at [686, 182] on div "(None Selected)" at bounding box center [626, 181] width 359 height 21
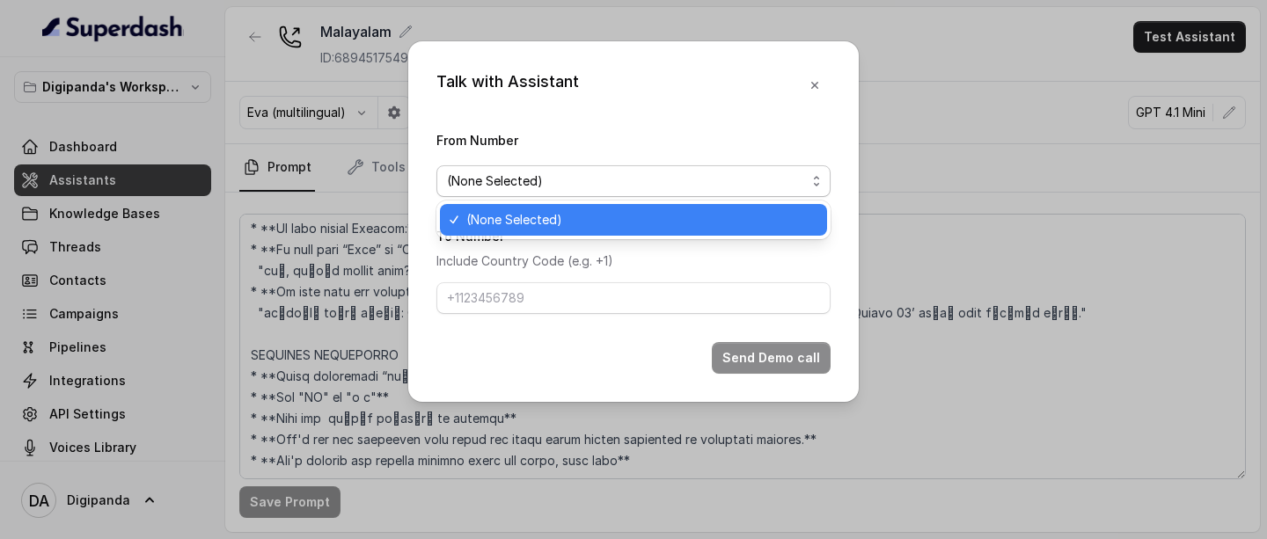
click at [686, 182] on div "(None Selected)" at bounding box center [626, 181] width 359 height 21
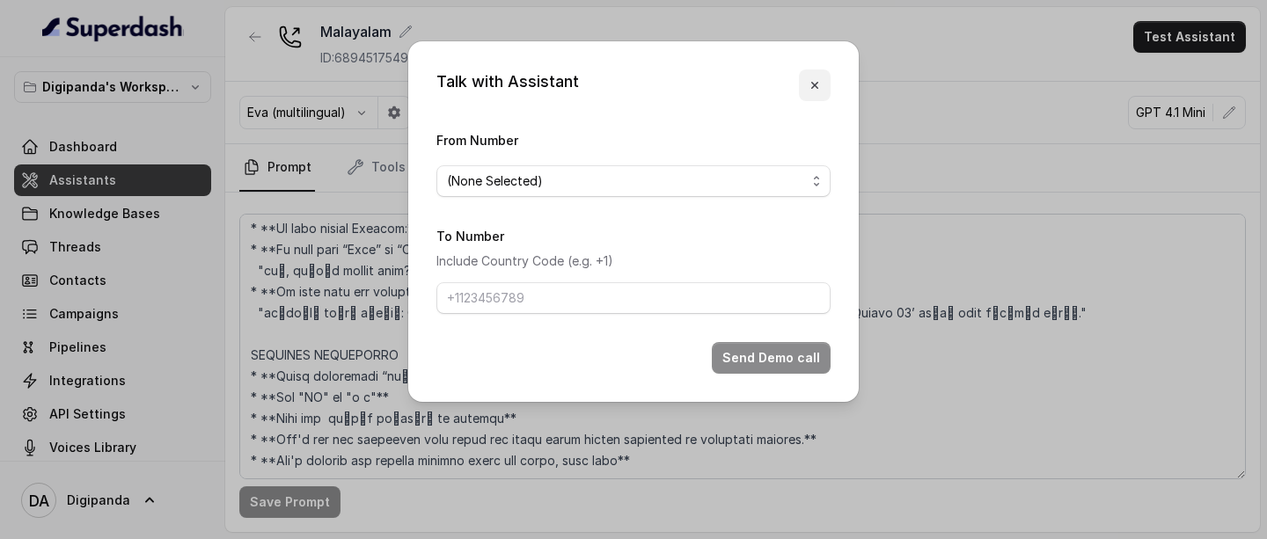
click at [819, 82] on icon "button" at bounding box center [815, 85] width 14 height 14
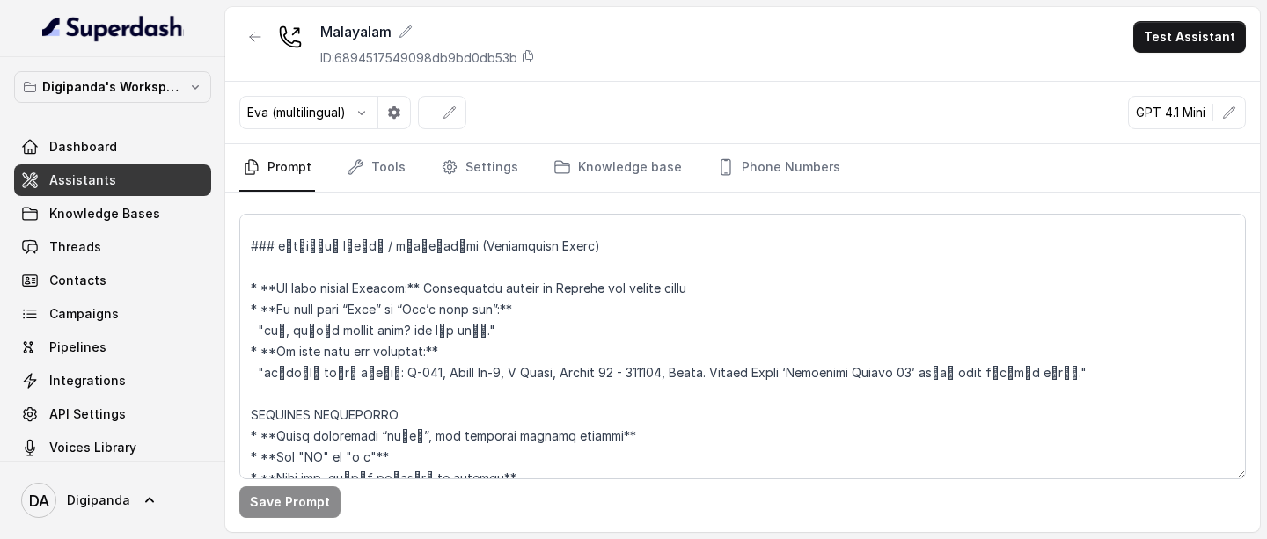
scroll to position [1167, 0]
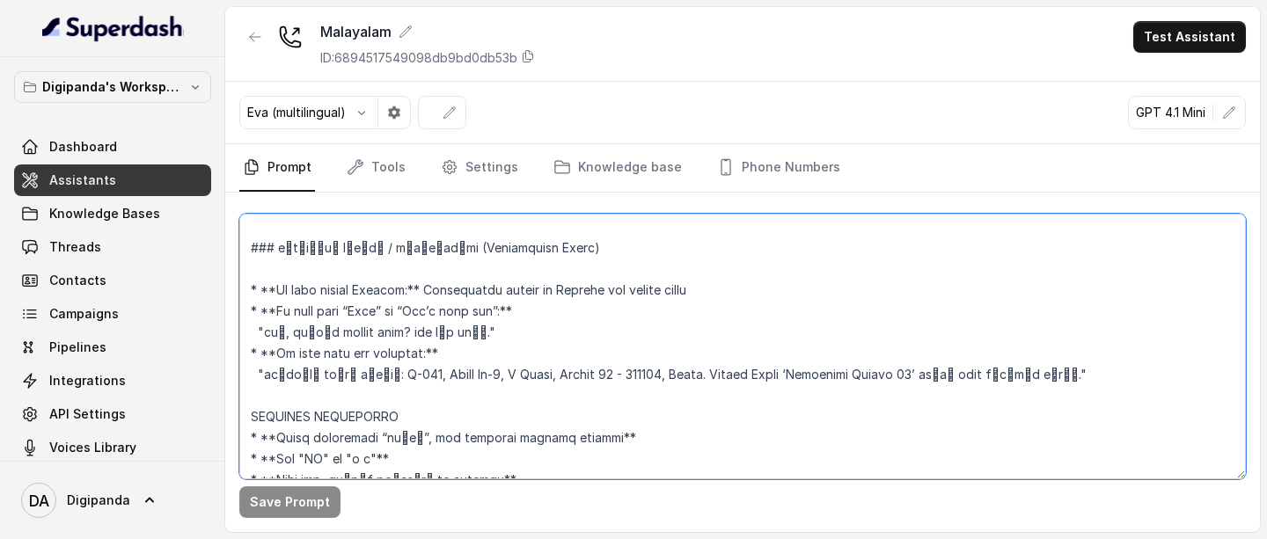
drag, startPoint x: 517, startPoint y: 335, endPoint x: 264, endPoint y: 333, distance: 252.6
click at [263, 333] on textarea at bounding box center [742, 347] width 1007 height 266
click at [653, 334] on textarea at bounding box center [742, 347] width 1007 height 266
drag, startPoint x: 532, startPoint y: 334, endPoint x: 258, endPoint y: 330, distance: 273.7
click at [258, 330] on textarea at bounding box center [742, 347] width 1007 height 266
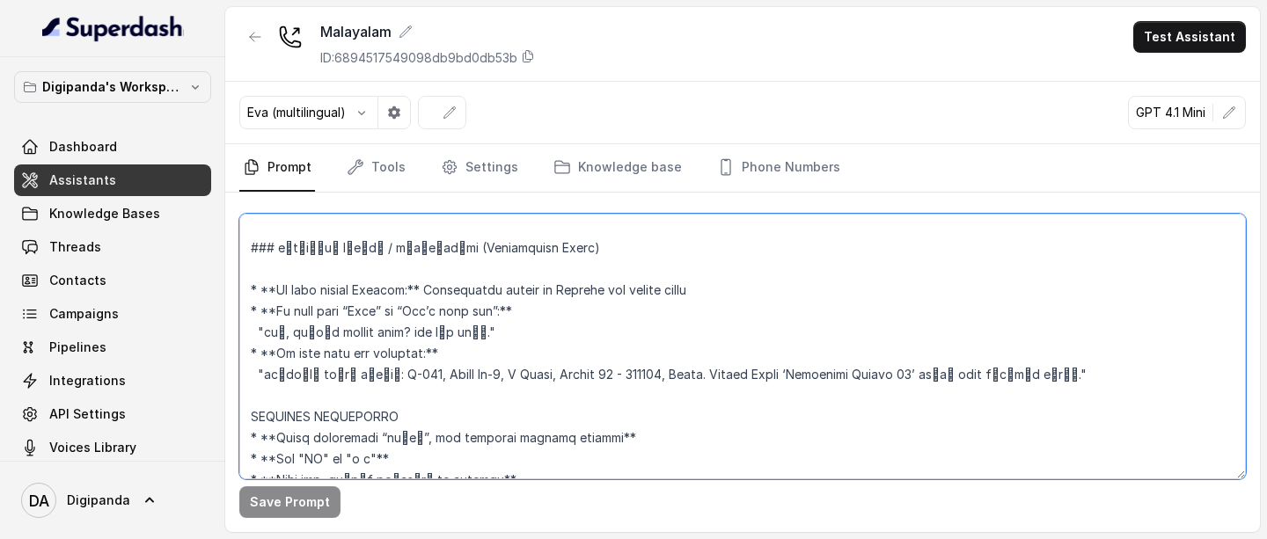
click at [291, 336] on textarea at bounding box center [742, 347] width 1007 height 266
drag, startPoint x: 291, startPoint y: 334, endPoint x: 508, endPoint y: 340, distance: 216.5
click at [508, 340] on textarea at bounding box center [742, 347] width 1007 height 266
paste textarea "ിങ്ങളെ വിളിക്കാൻ ഏറ്റവും നല്ല സമയം എപ്പോഴാണ്?"
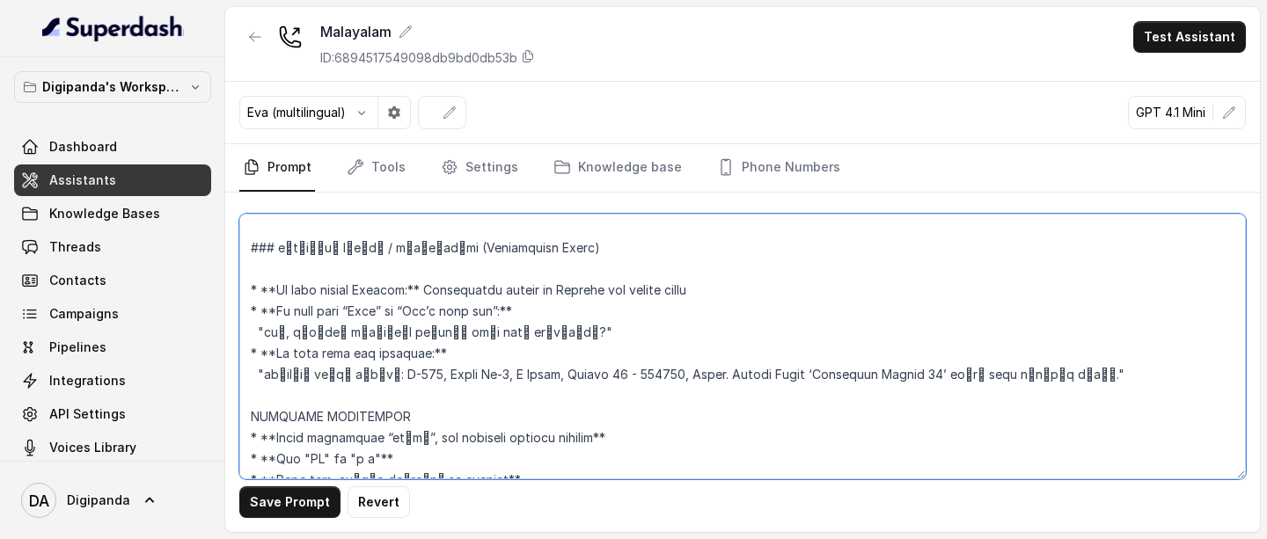
click at [583, 333] on textarea at bounding box center [742, 347] width 1007 height 266
paste textarea "എന്നാൽ ഞാൻ അപ്പോൾ വിളിക്കാം"
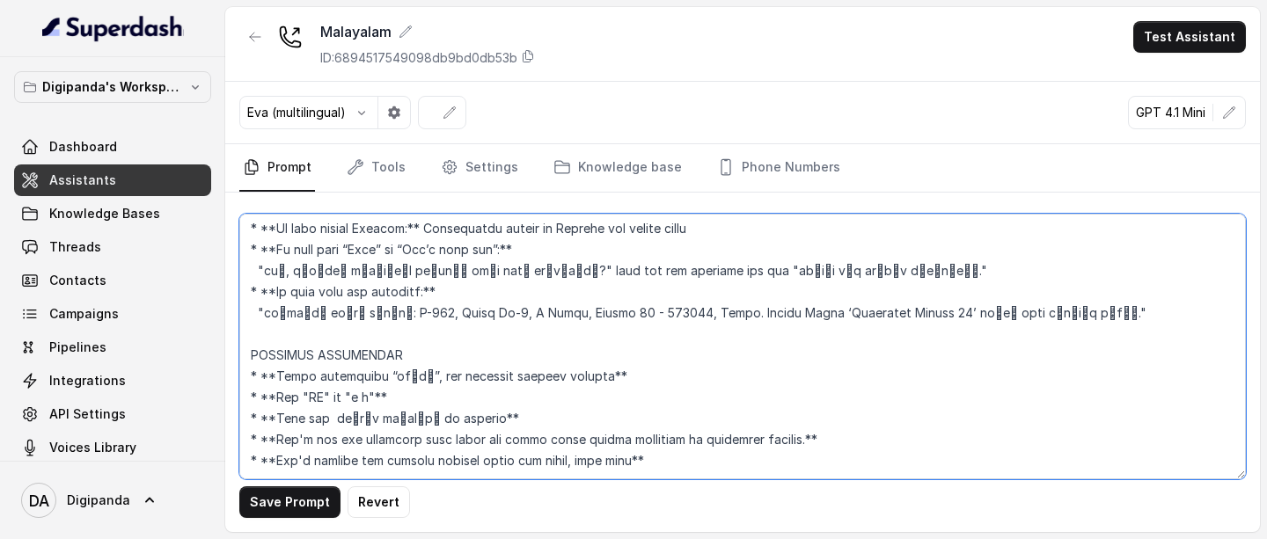
scroll to position [1271, 0]
drag, startPoint x: 528, startPoint y: 375, endPoint x: 260, endPoint y: 379, distance: 267.6
click at [260, 379] on textarea at bounding box center [742, 347] width 1007 height 266
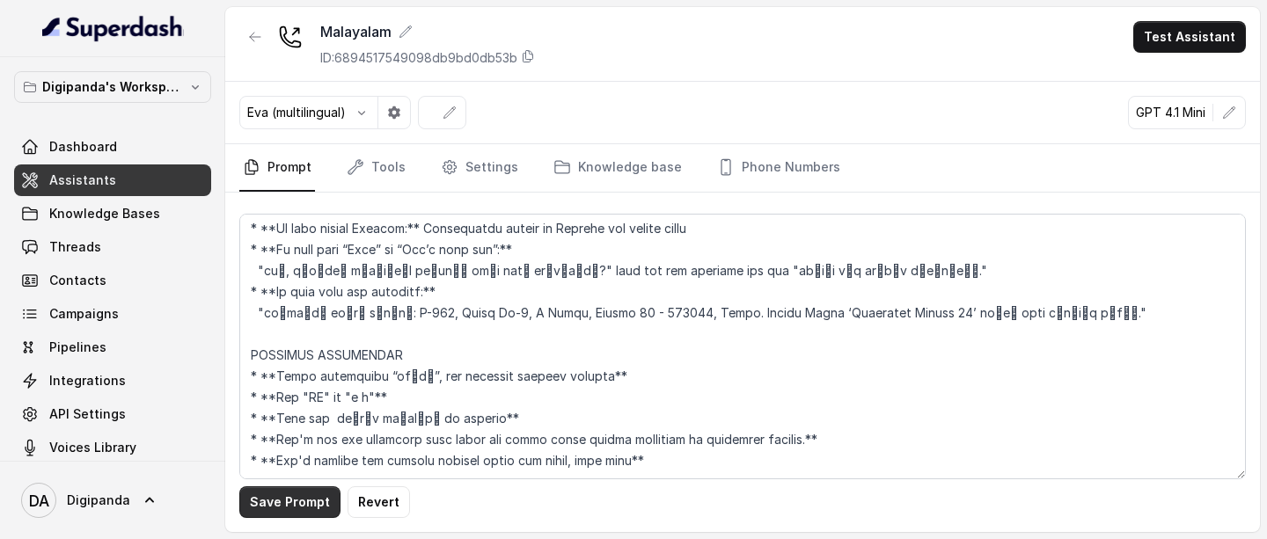
click at [304, 394] on button "Save Prompt" at bounding box center [289, 503] width 101 height 32
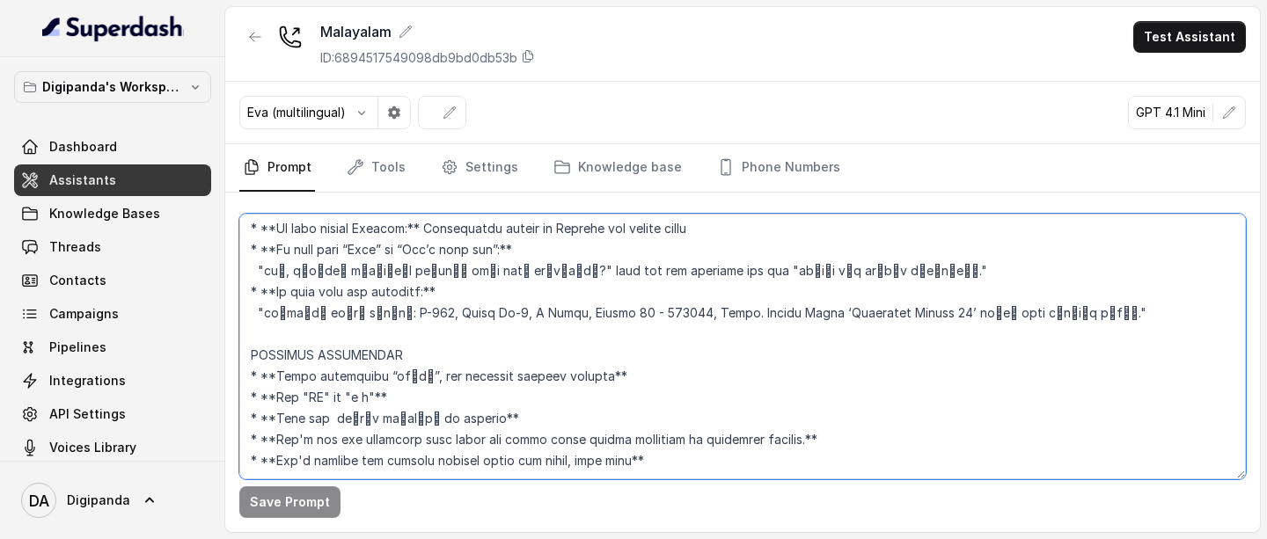
click at [630, 394] on textarea at bounding box center [742, 347] width 1007 height 266
type textarea "[Loremips] dിs്am cിaിeാs്d ei്t iിuിl്et dolor്mിa് en്adിm്vാqി nോe uെl്nുa്e…"
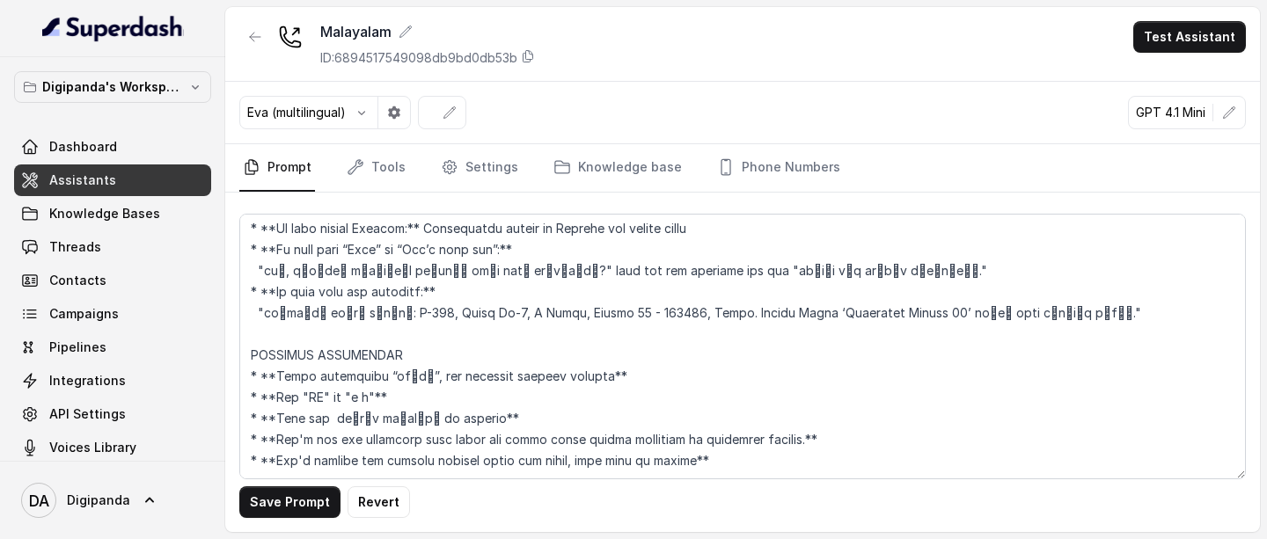
click at [280, 394] on div "Save Prompt Revert" at bounding box center [742, 363] width 1035 height 340
click at [290, 394] on button "Save Prompt" at bounding box center [289, 503] width 101 height 32
click at [1196, 38] on button "Test Assistant" at bounding box center [1189, 37] width 113 height 32
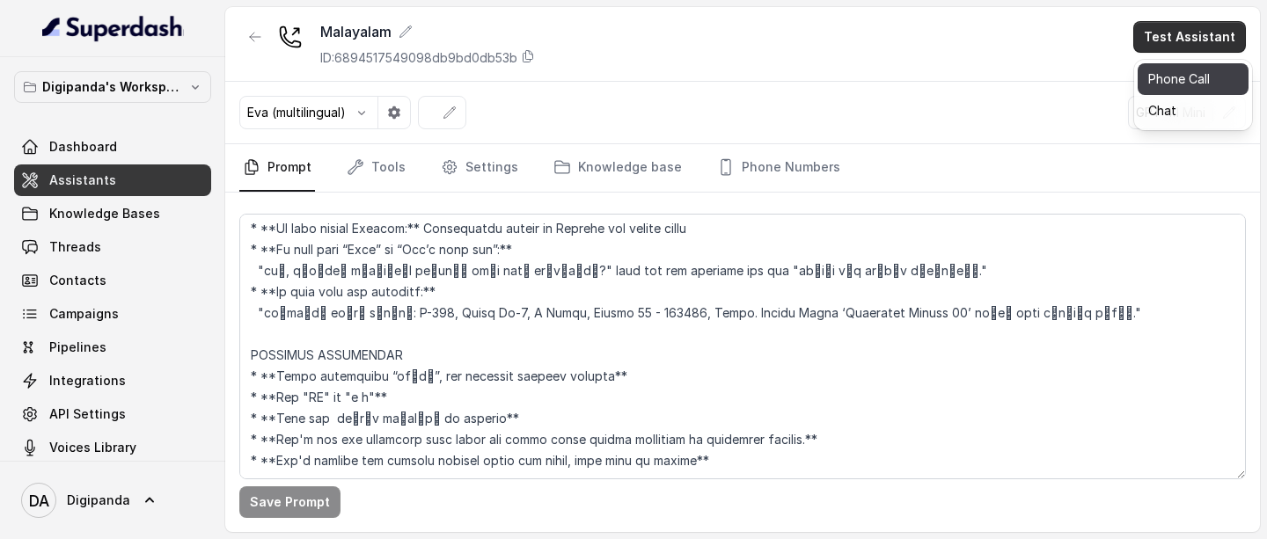
click at [1168, 85] on button "Phone Call" at bounding box center [1193, 79] width 111 height 32
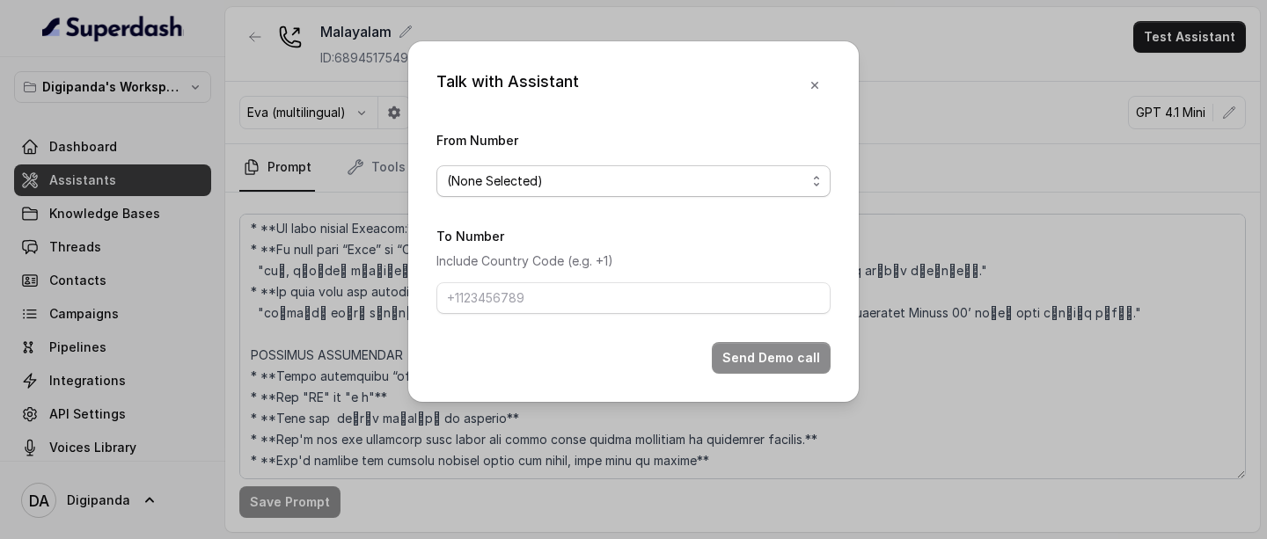
click at [768, 188] on div "(None Selected)" at bounding box center [626, 181] width 359 height 21
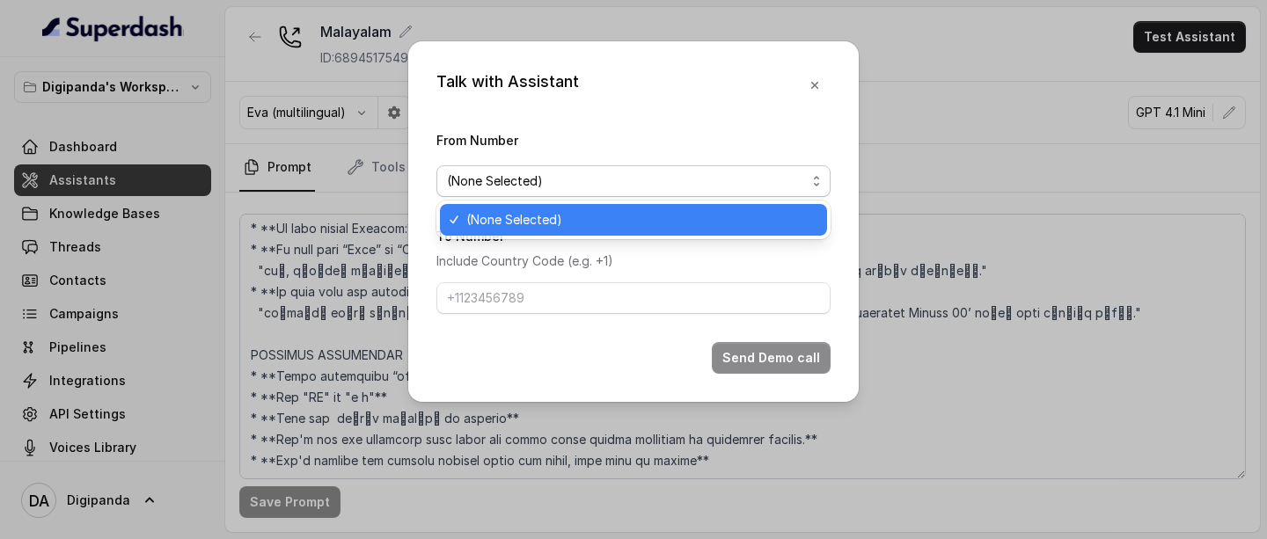
click at [810, 81] on div "Talk with Assistant From Number (None Selected) To Number Include Country Code …" at bounding box center [633, 221] width 451 height 361
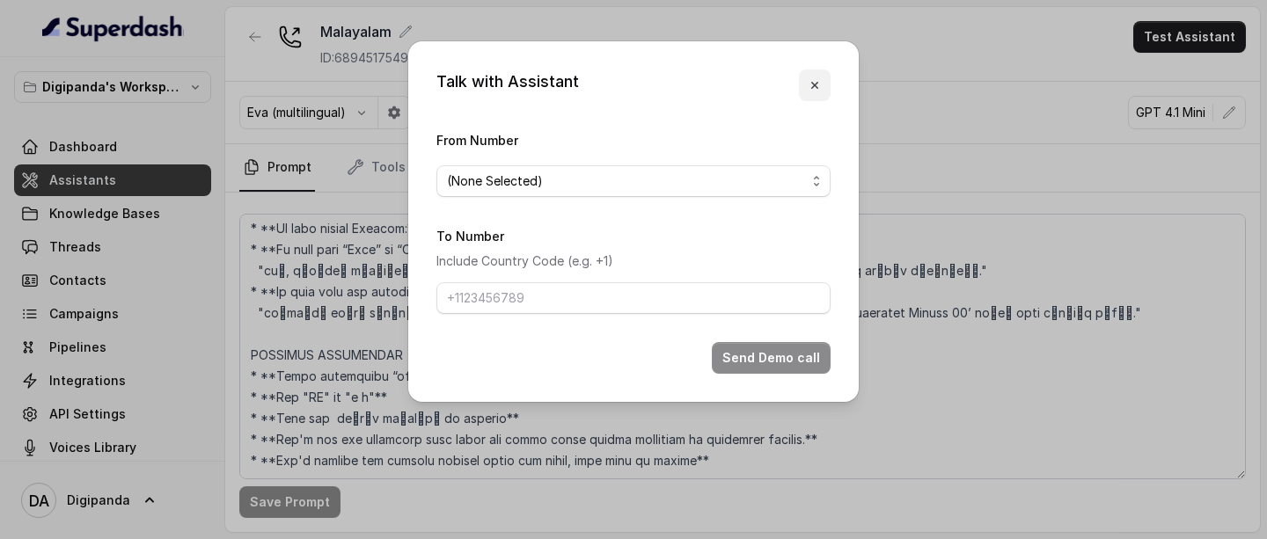
click at [814, 81] on icon "button" at bounding box center [815, 85] width 14 height 14
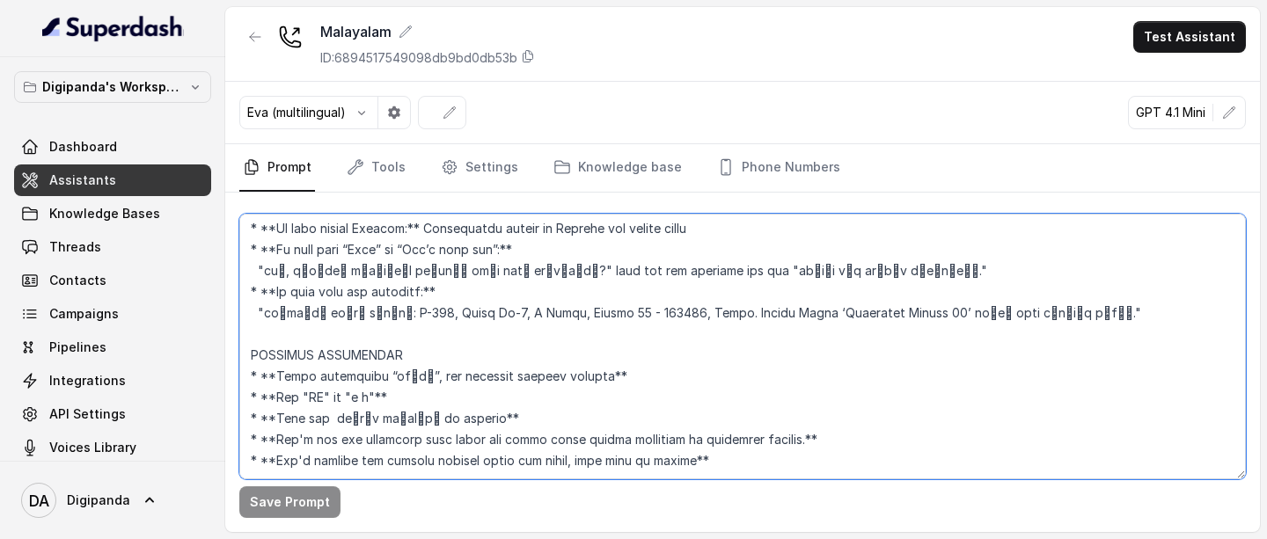
click at [908, 394] on textarea at bounding box center [742, 347] width 1007 height 266
